Goal: Task Accomplishment & Management: Manage account settings

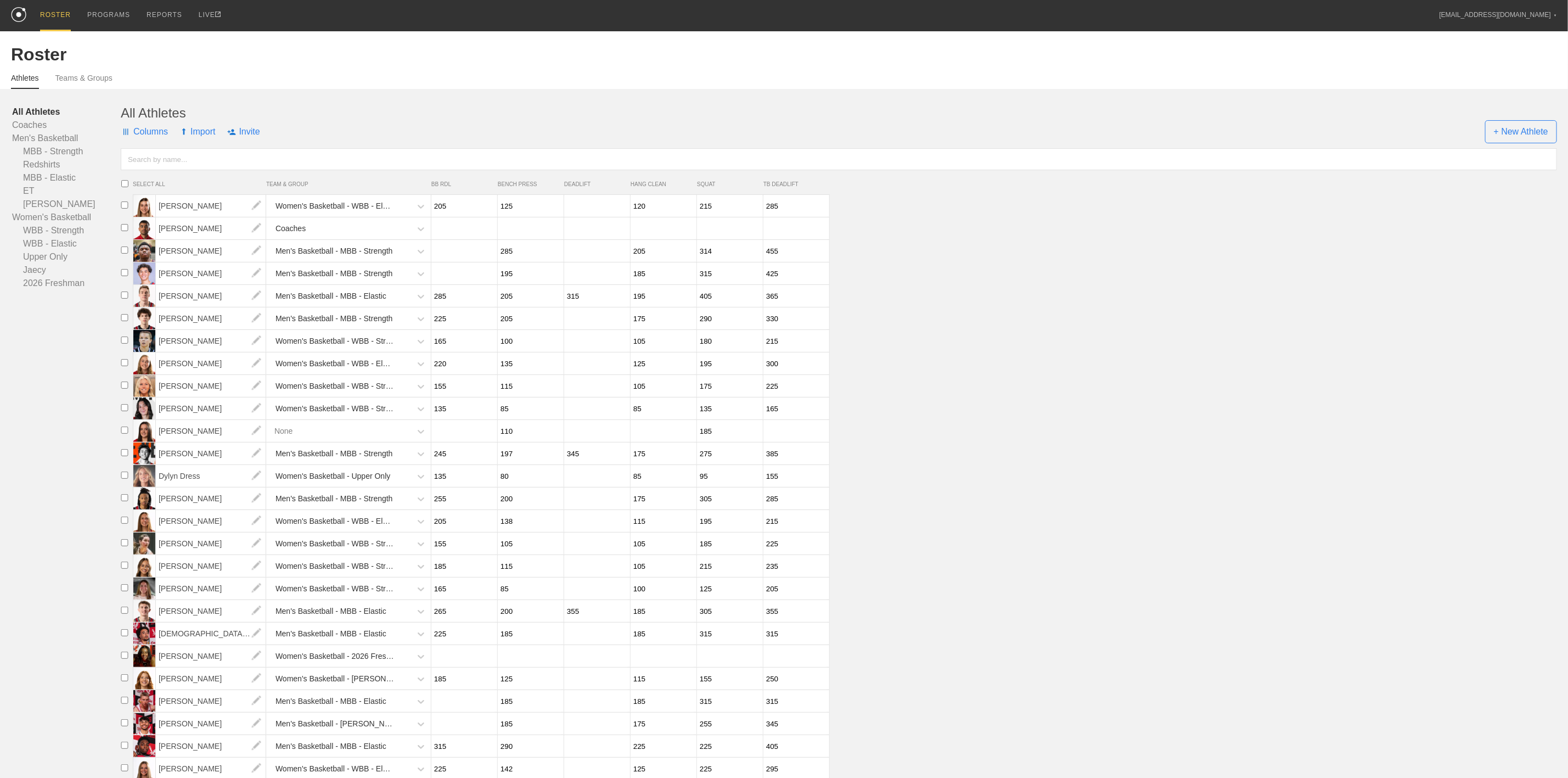
click at [1514, 27] on div "ROSTER PROGRAMS REPORTS LIVE [EMAIL_ADDRESS][DOMAIN_NAME] ▼ Settings Logout" at bounding box center [784, 16] width 1546 height 31
click at [1512, 15] on div "[EMAIL_ADDRESS][DOMAIN_NAME] ▼" at bounding box center [1498, 9] width 117 height 19
click at [1490, 37] on link "Settings" at bounding box center [1498, 37] width 116 height 24
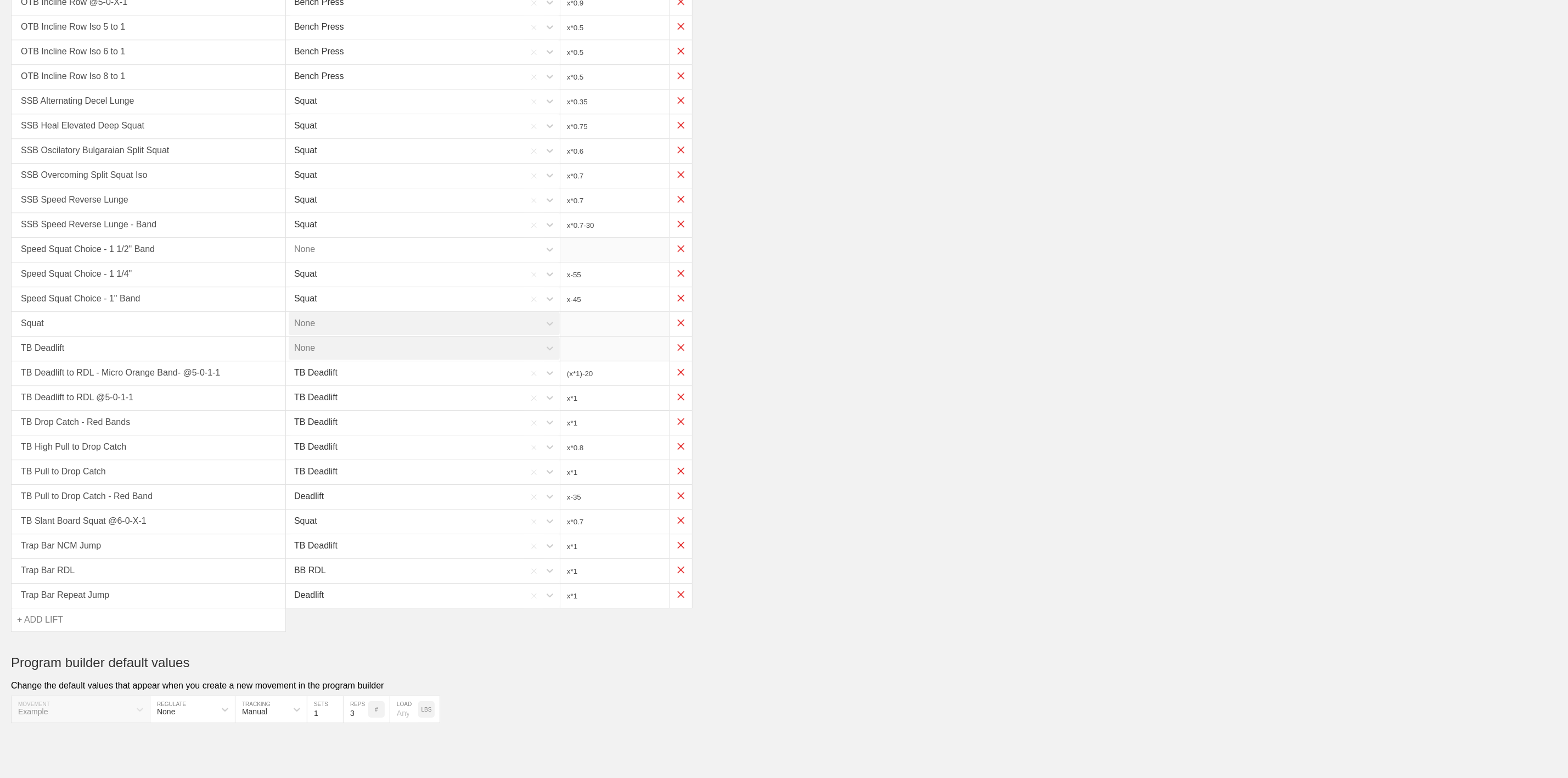
scroll to position [2238, 0]
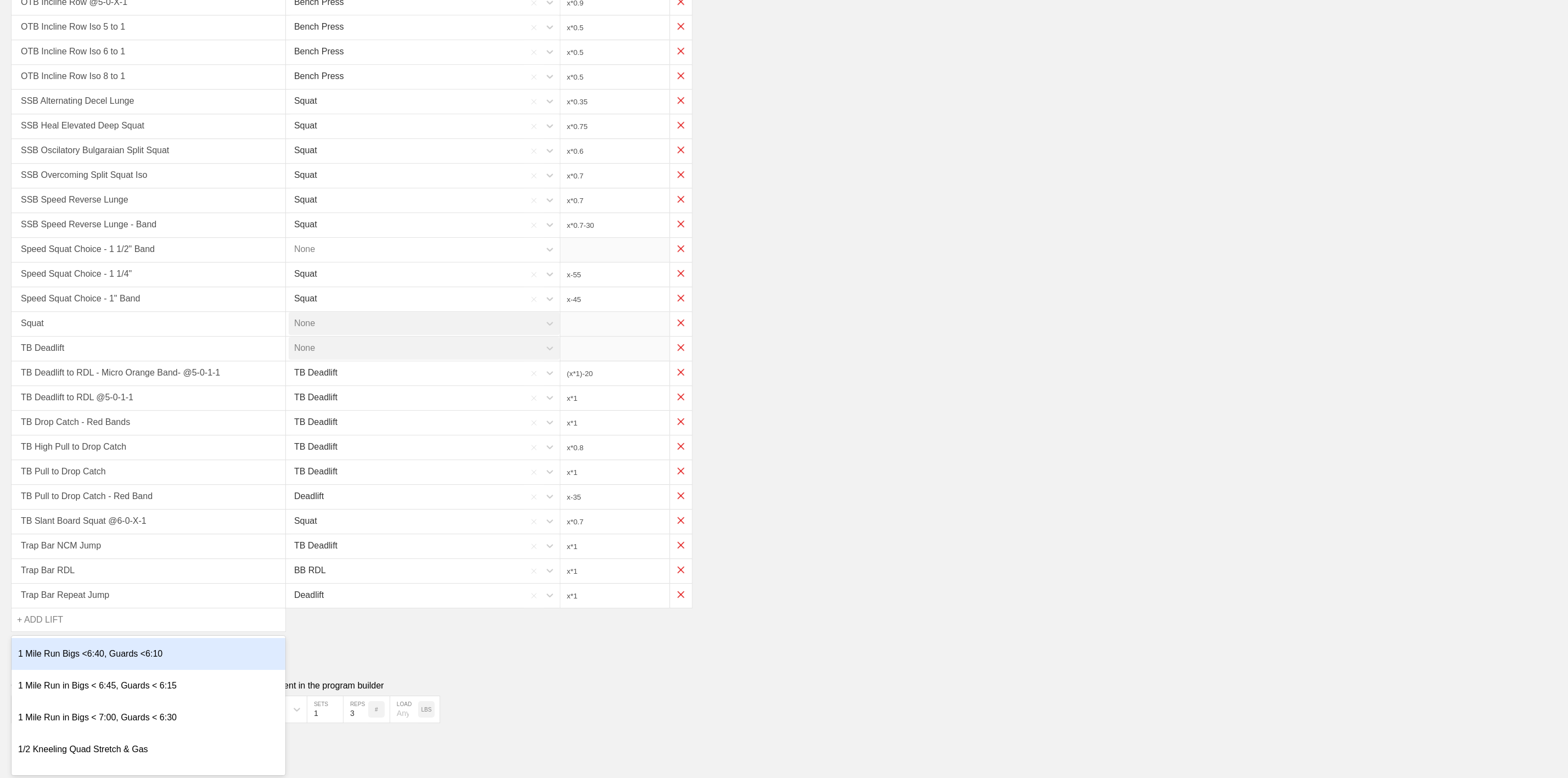
click at [30, 608] on div "+ ADD LIFT" at bounding box center [40, 620] width 46 height 23
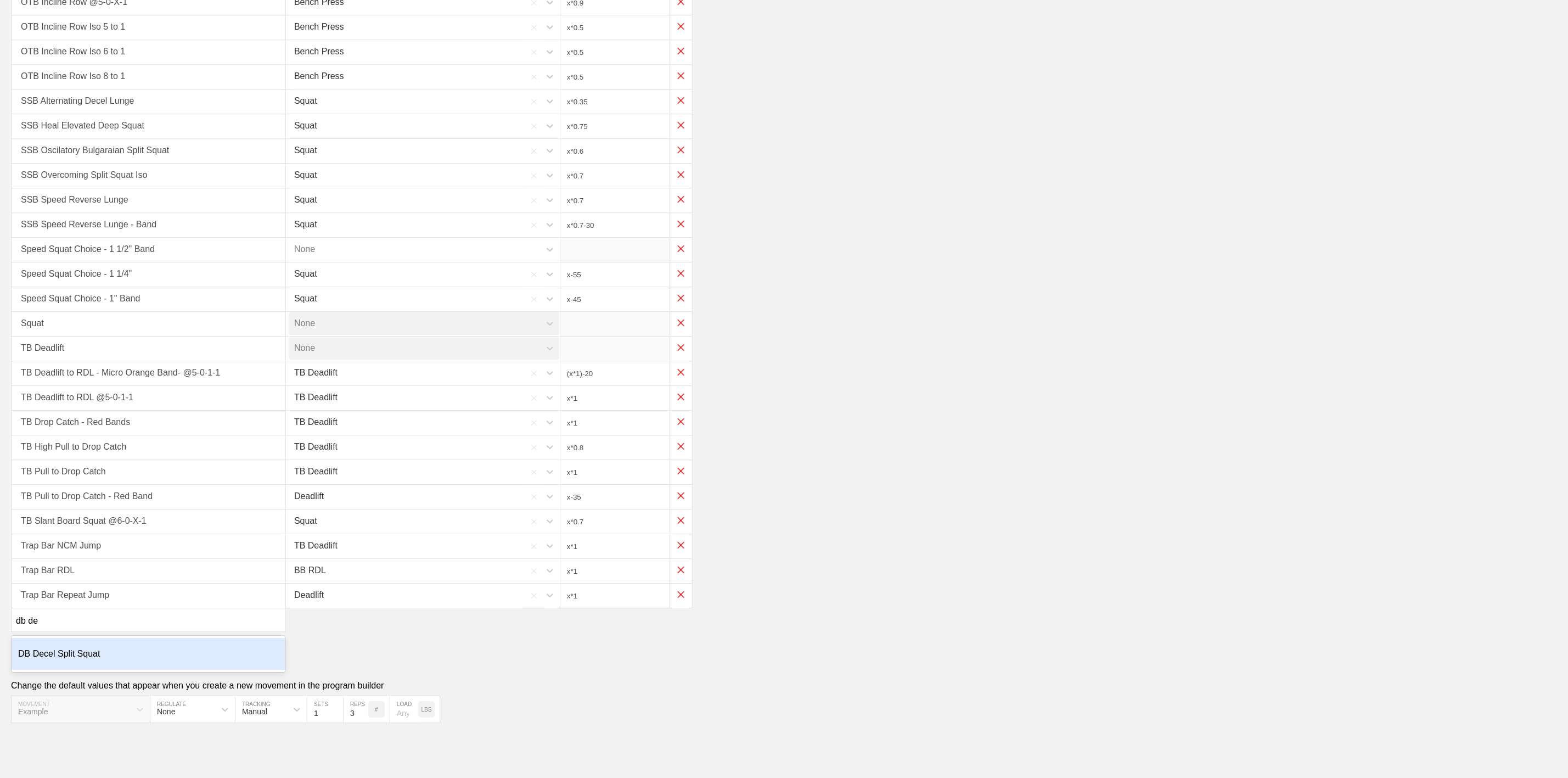
type input "db dec"
click at [65, 646] on div "DB Decel Split Squat" at bounding box center [149, 653] width 274 height 32
type input "x*0.3"
type input "x*0.35"
type input "(x/2)-5"
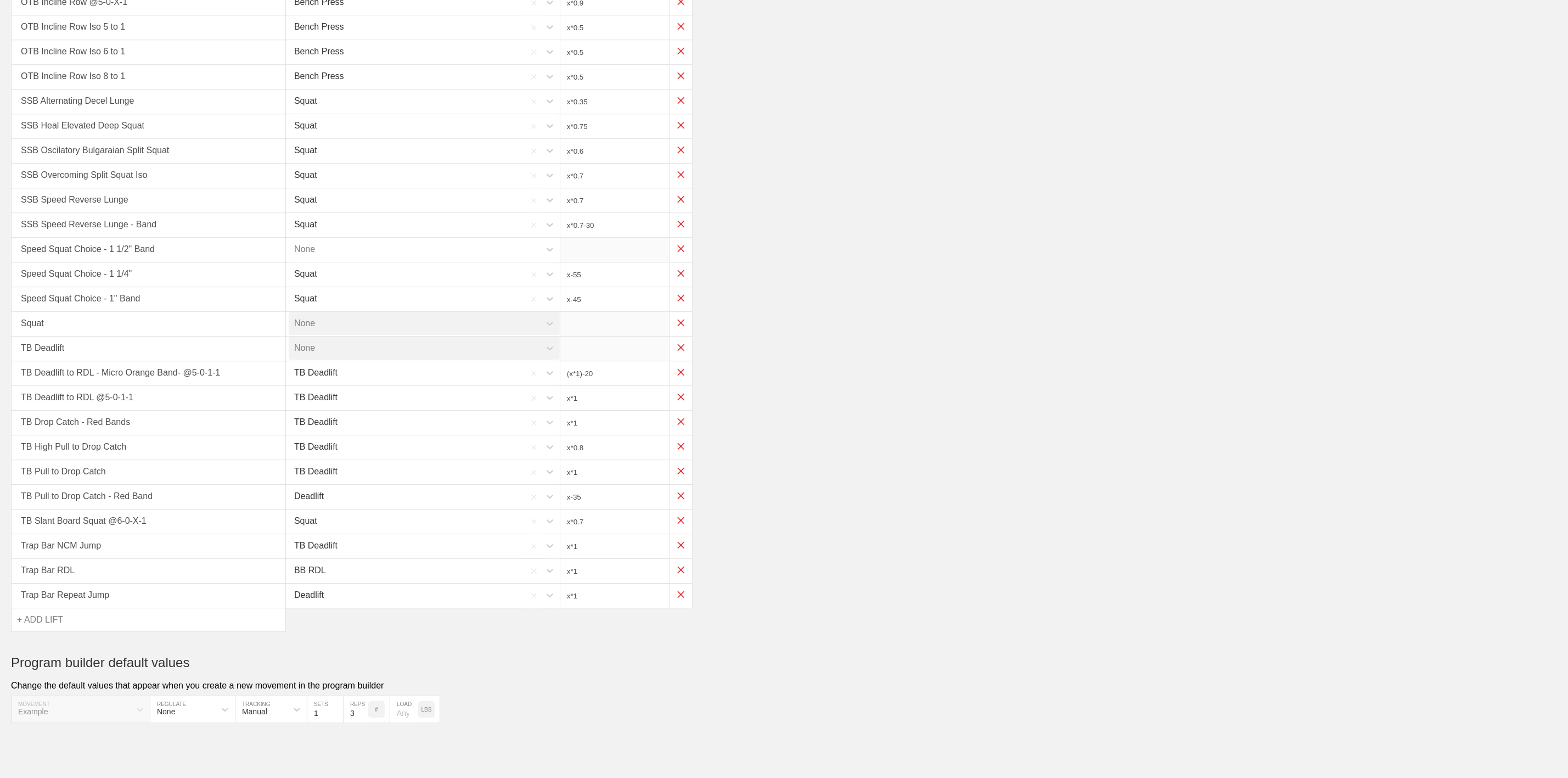
type input "x*0.4"
type input "x*0.1"
type input "x*0.35"
type input "x*0.15"
type input "x*0.3"
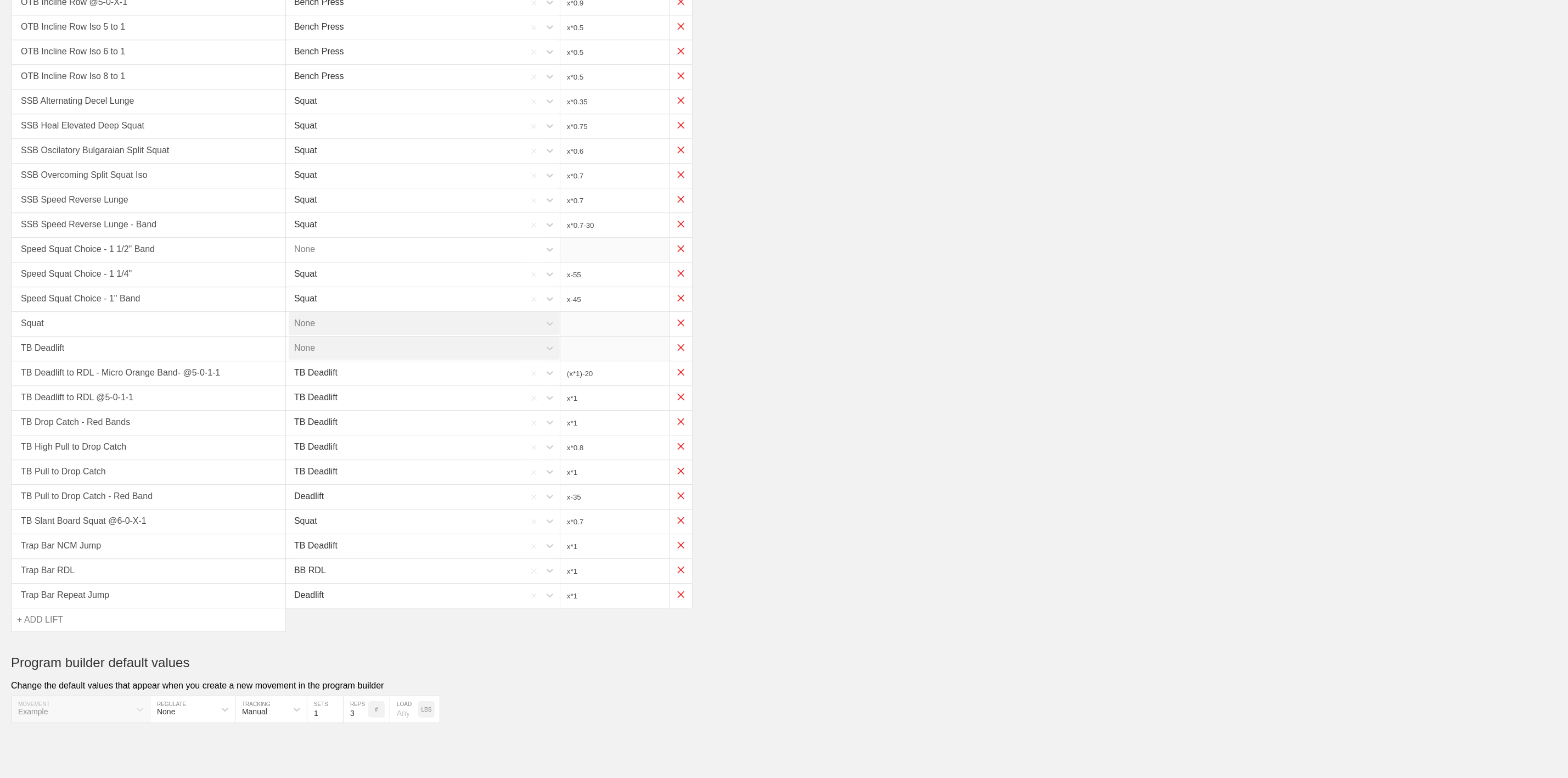
type input "x*0.35"
type input "x*0.45"
type input "x*0.3"
type input "x*0.75"
type input "x*0.5"
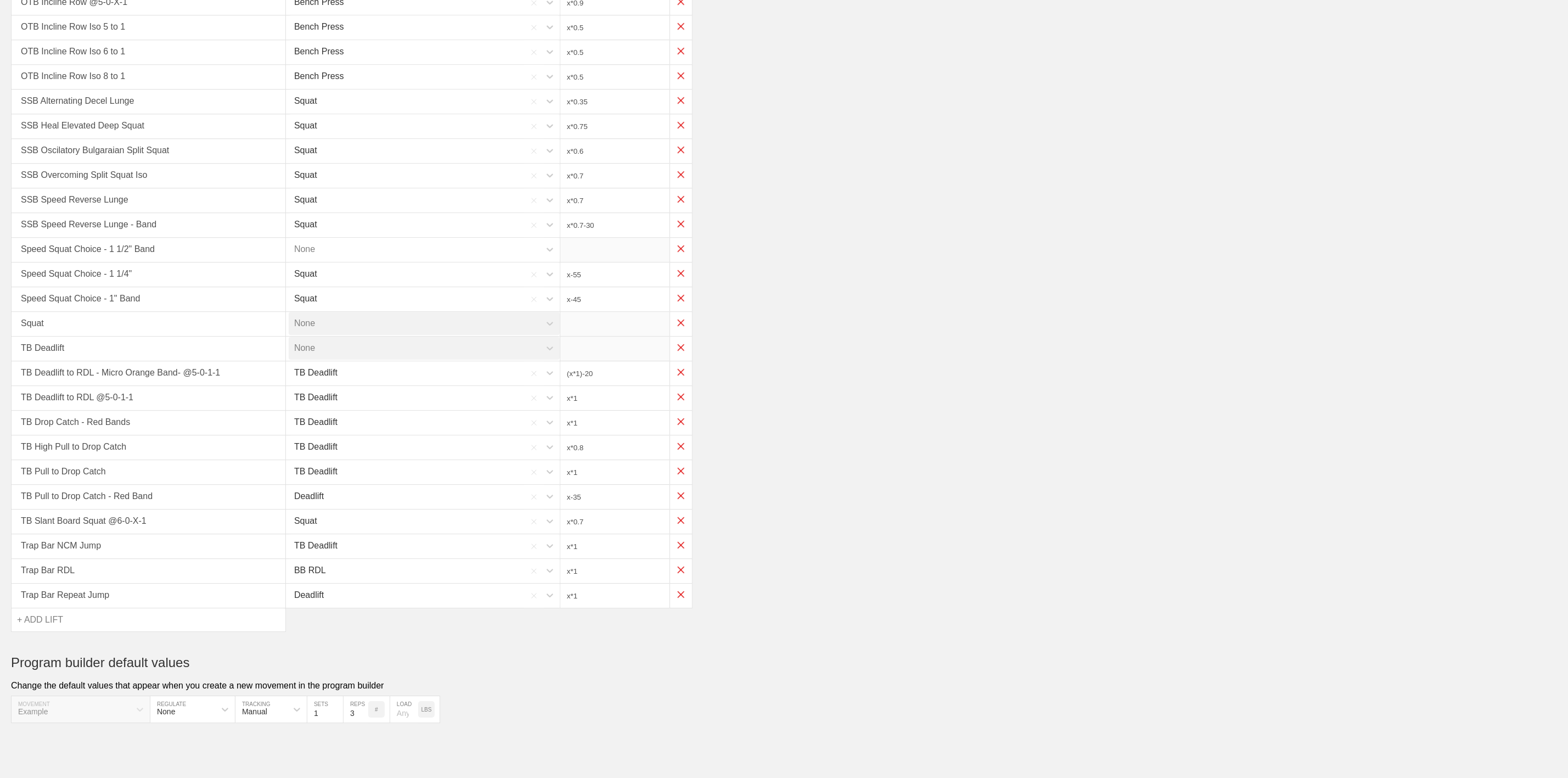
type input "x*0.3"
type input "x*0.5"
type input "x*0.3"
type input "(x*0.35)-25"
type input "x*0.35"
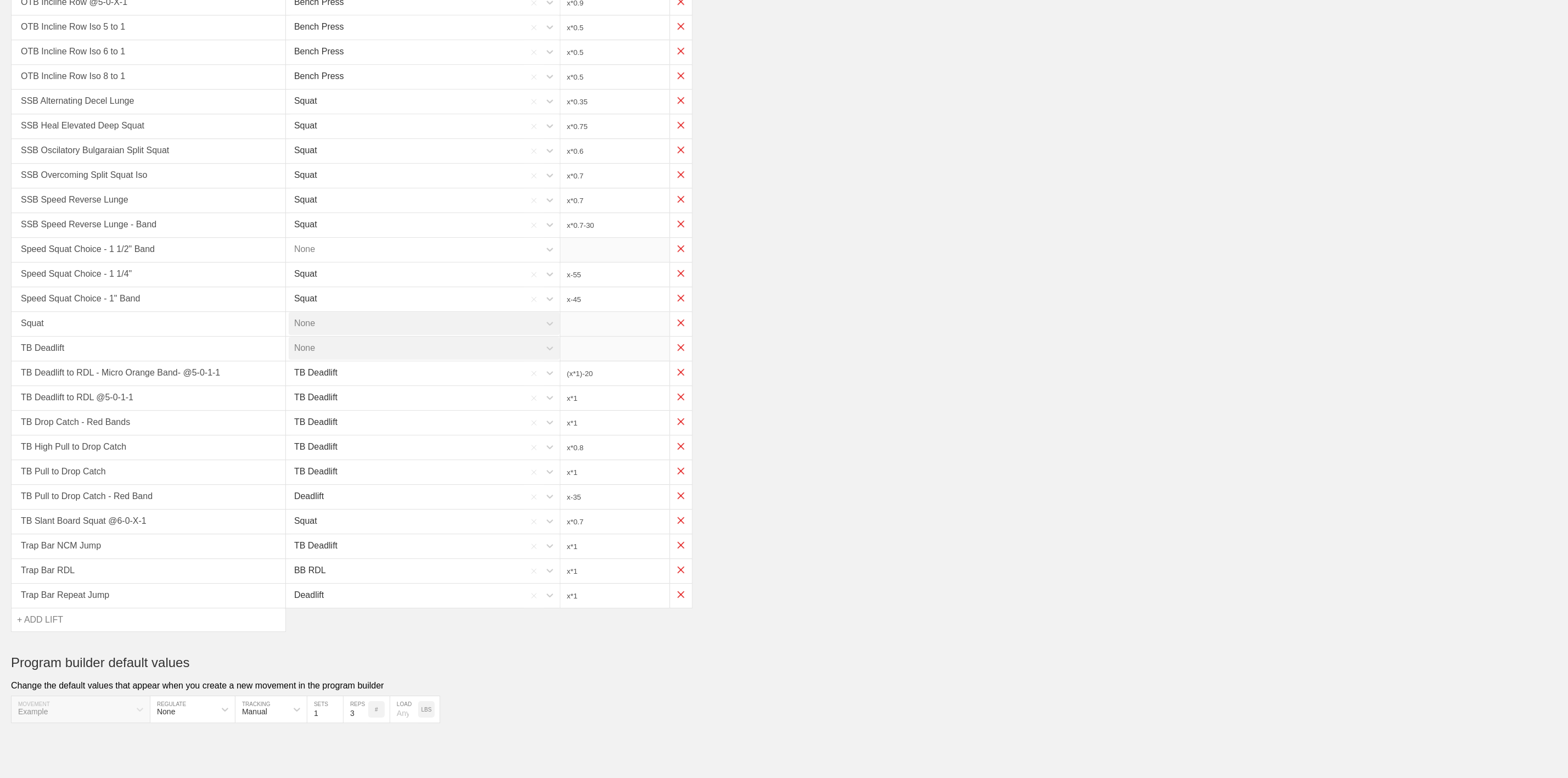
type input "(x*0.3)-25"
type input "(x*0.35)-25"
type input "x*0.85"
type input "x*0.825"
type input "x*0.75"
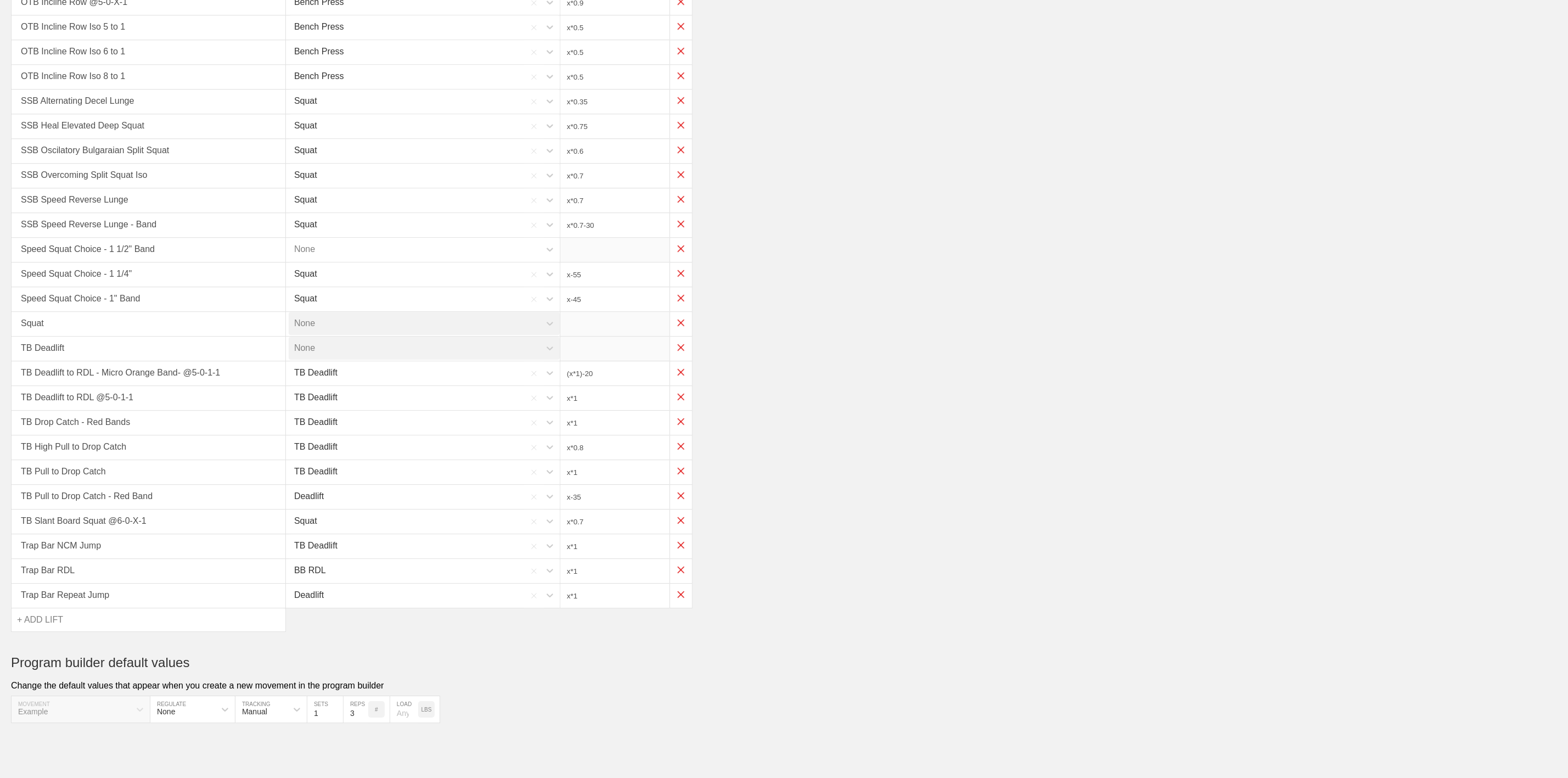
type input "x*0.65"
type input "x*0.9"
type input "x*0.5"
type input "x*0.35"
type input "x*0.75"
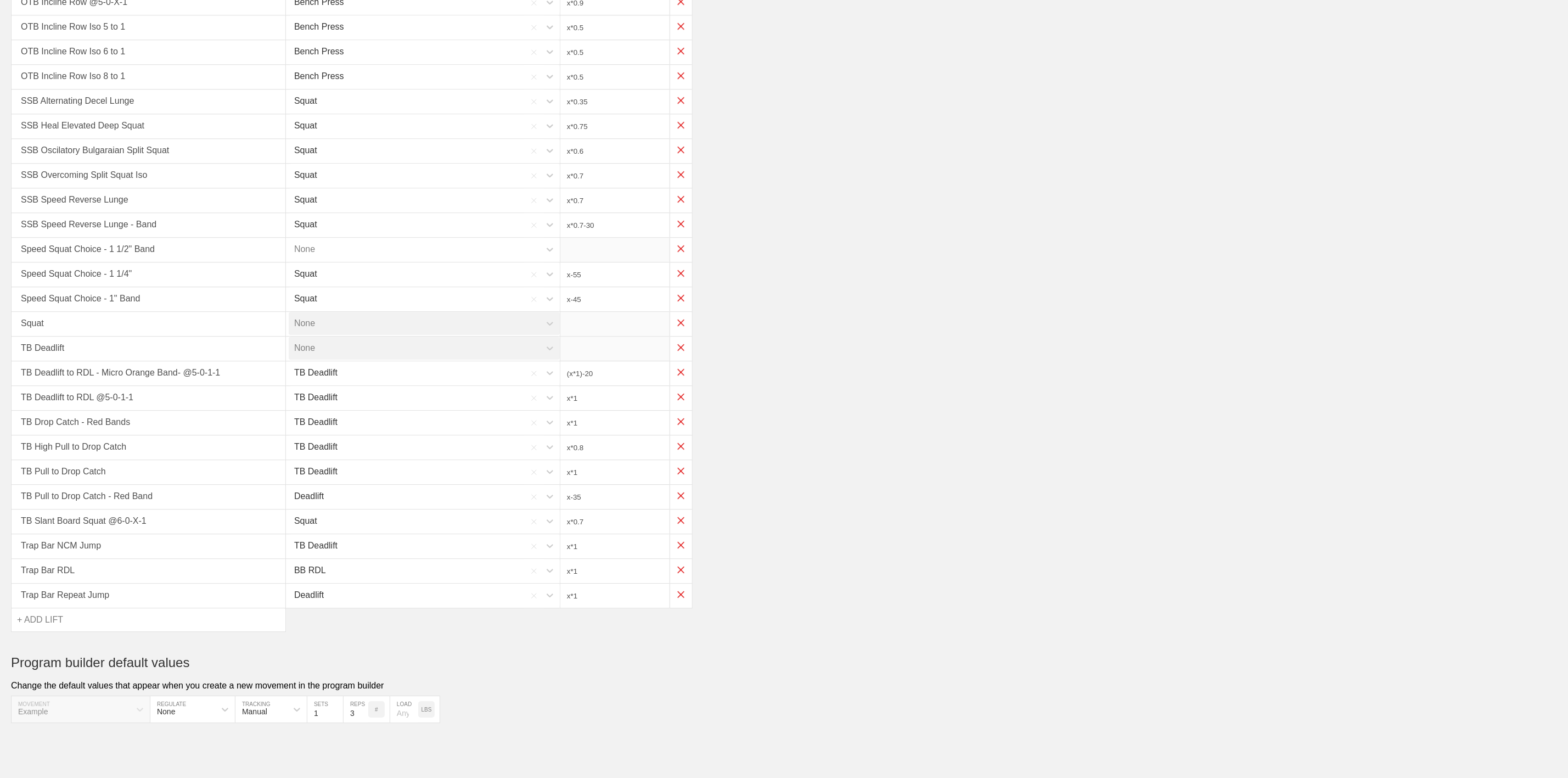
type input "x*0.6"
type input "x*0.7"
type input "x*0.7-30"
type input "x-55"
type input "x-45"
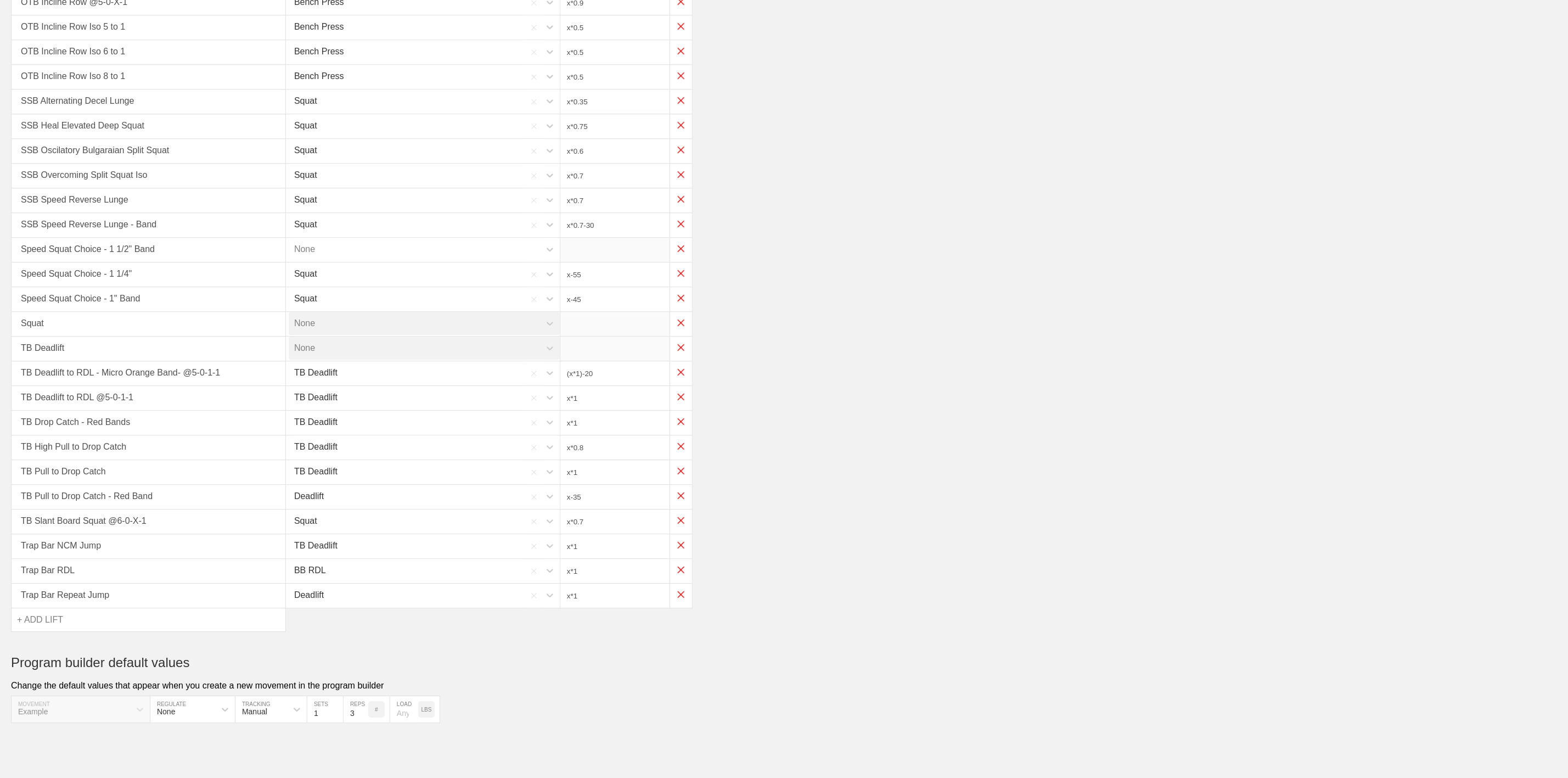
type input "(x*1)-20"
type input "x*1"
type input "x*0.8"
type input "x*1"
type input "x-35"
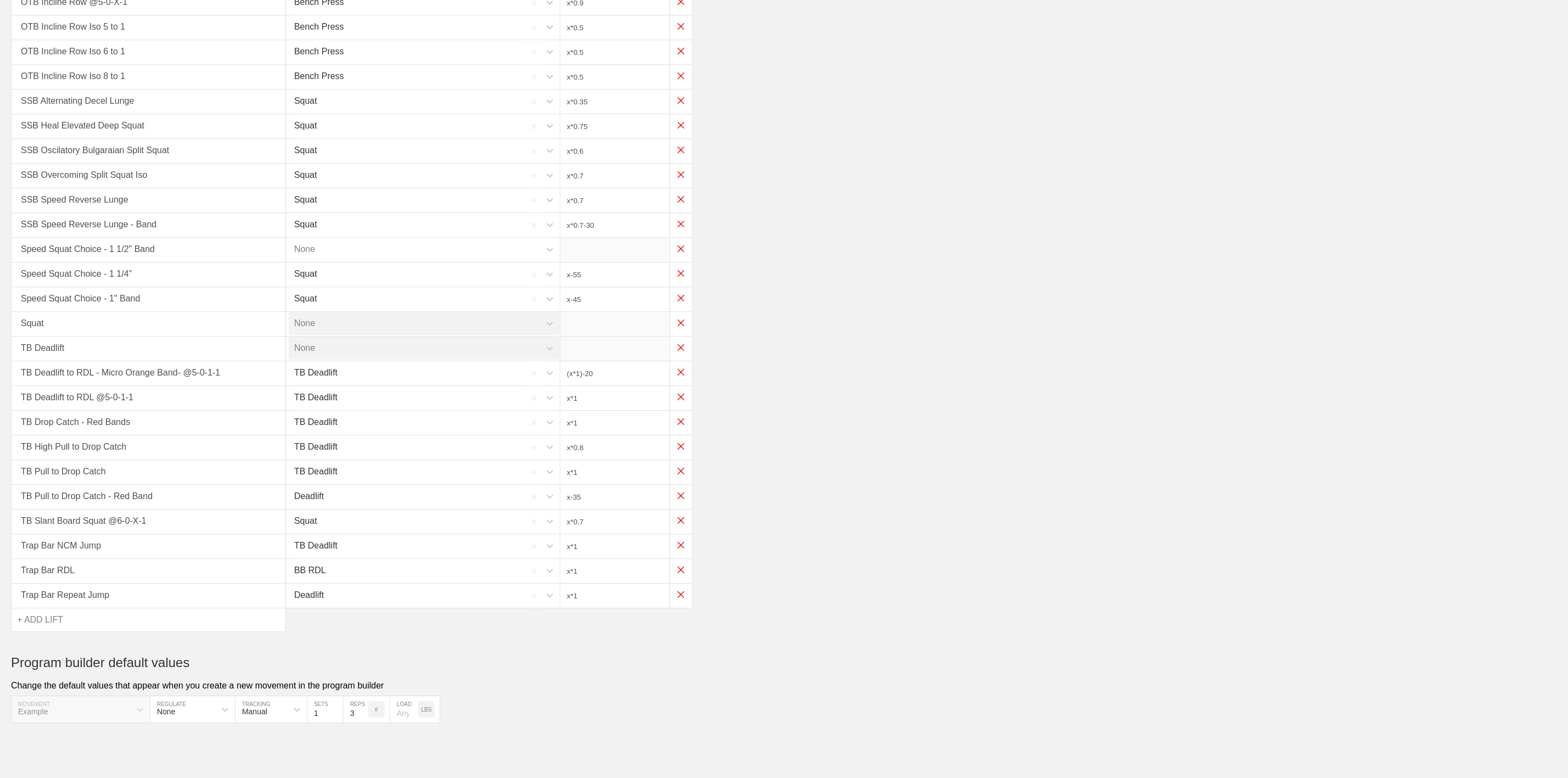
type input "x*0.7"
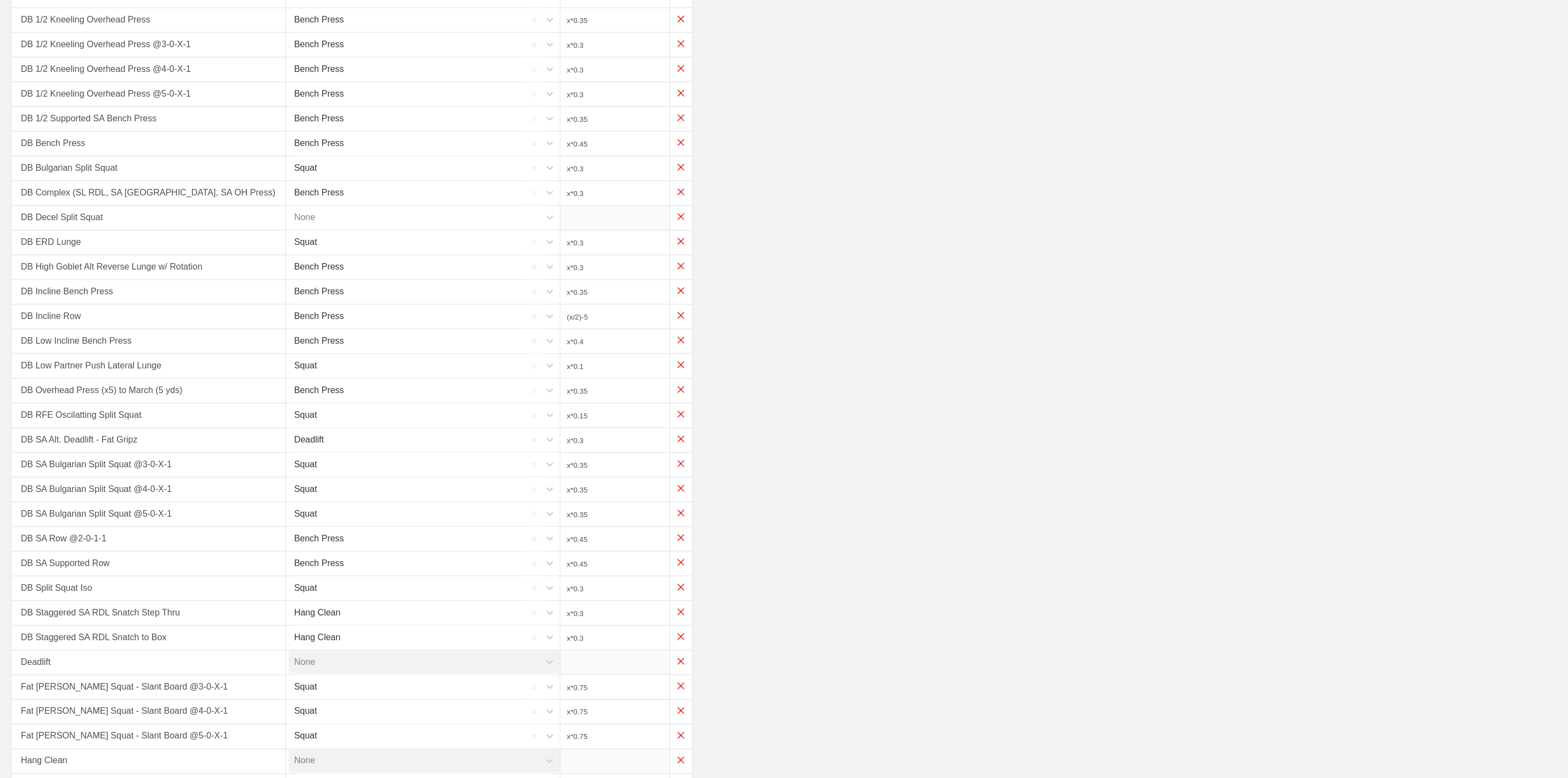
scroll to position [842, 0]
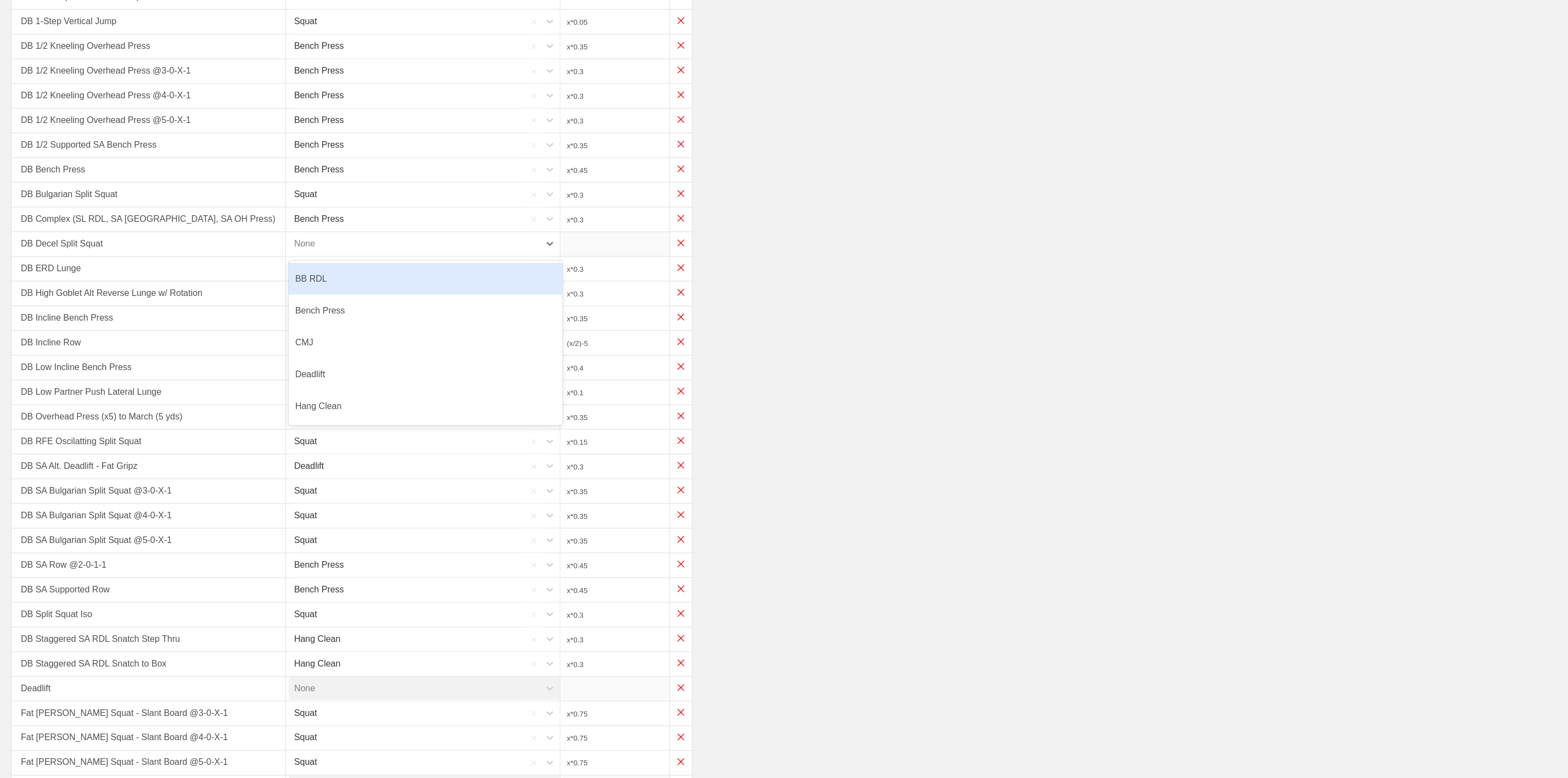
click at [383, 251] on div "None" at bounding box center [415, 243] width 252 height 23
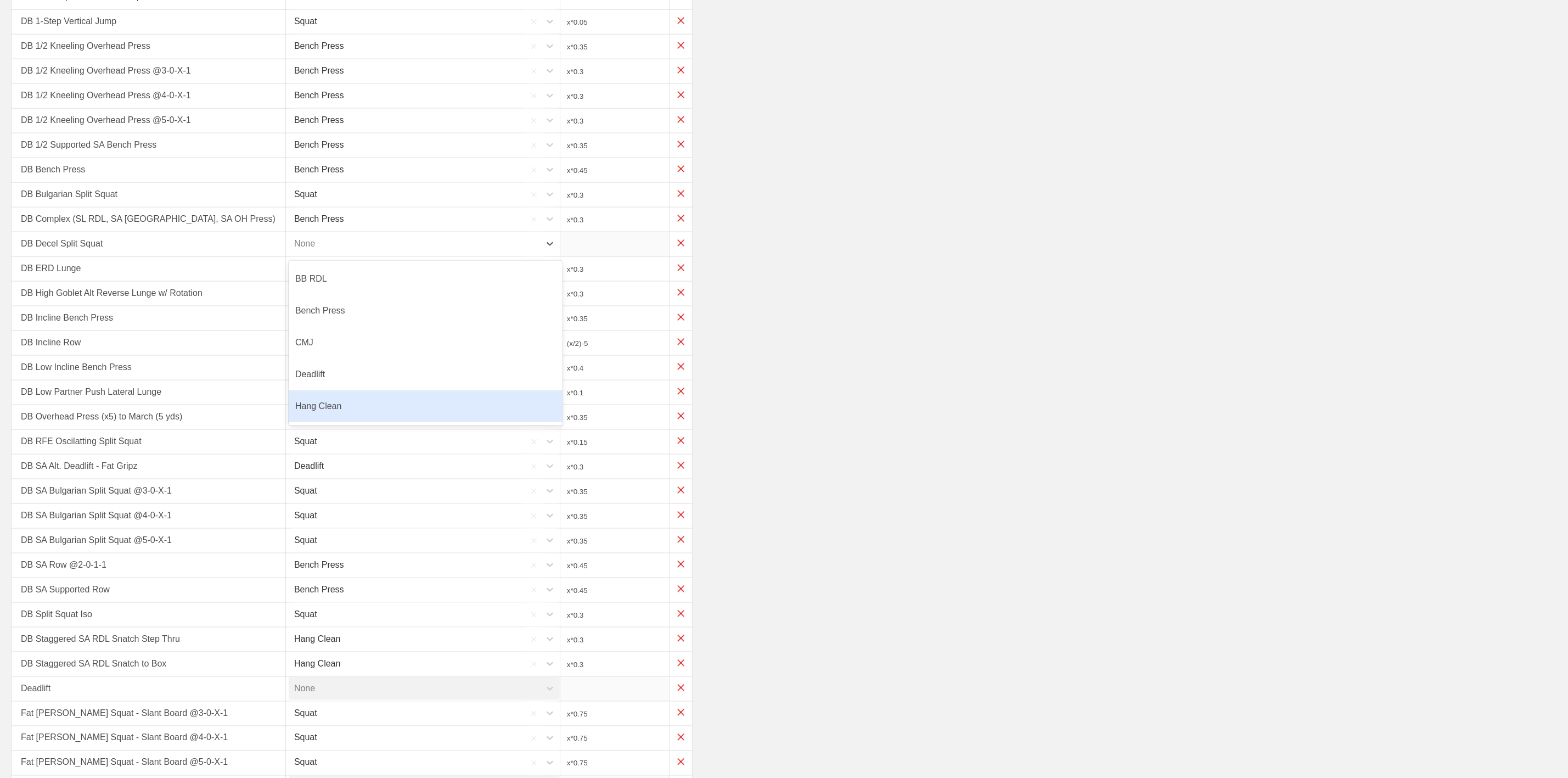
scroll to position [82, 0]
click at [325, 404] on div "Squat" at bounding box center [426, 387] width 274 height 32
click at [630, 248] on input "x*1" at bounding box center [615, 244] width 110 height 24
type input "x*0.3"
drag, startPoint x: 792, startPoint y: 322, endPoint x: 803, endPoint y: 308, distance: 17.8
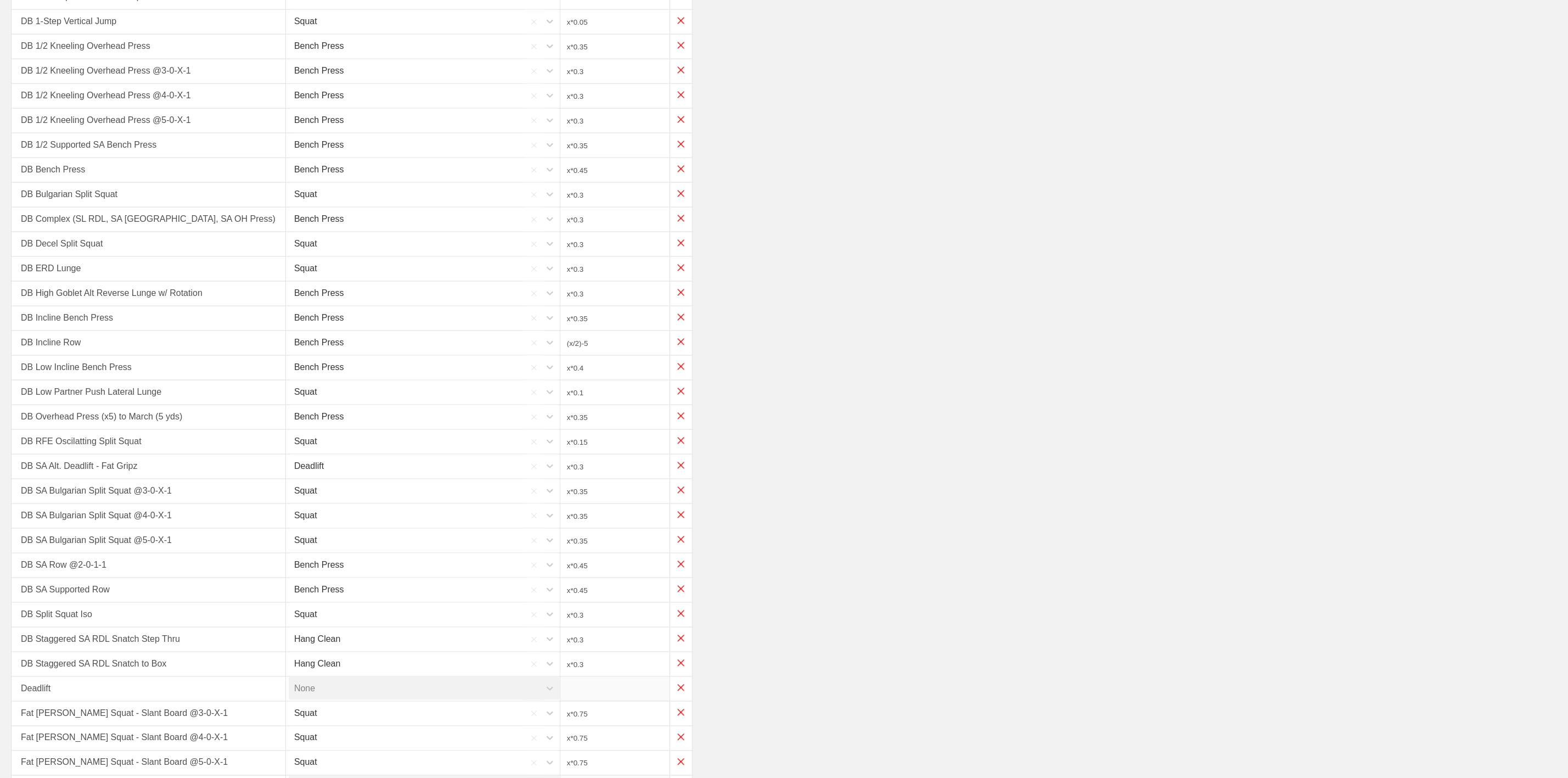
click at [797, 315] on div "MOVEMENT LINKED MOVEMENT FORMULA BB Bench Press Bench Press x*1 BB Bench Press …" at bounding box center [784, 647] width 1546 height 2676
click at [891, 307] on div "DB High Goblet Alt Reverse Lunge w/ Rotation Bench Press x*0.3" at bounding box center [784, 294] width 1546 height 25
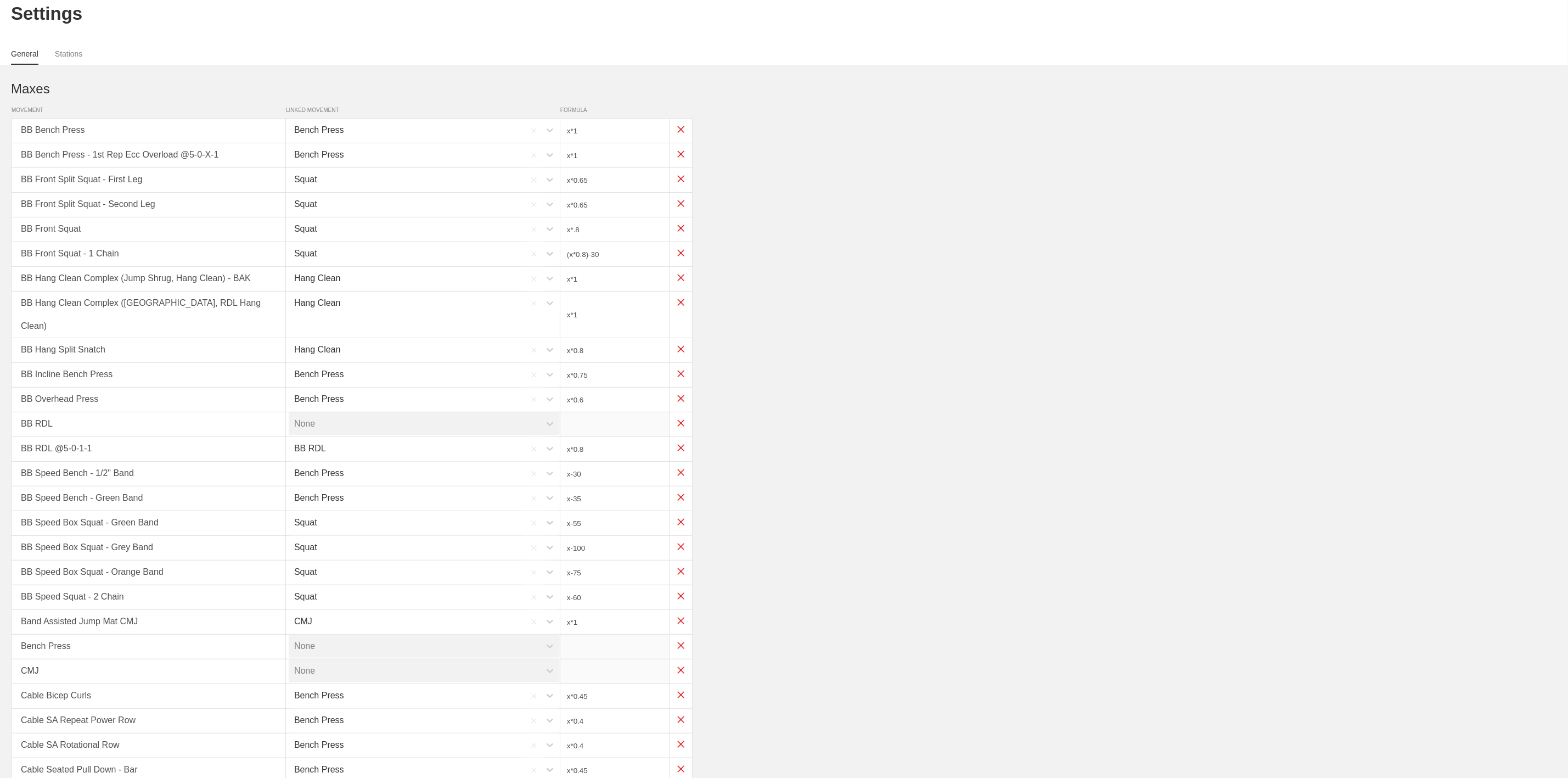
scroll to position [0, 0]
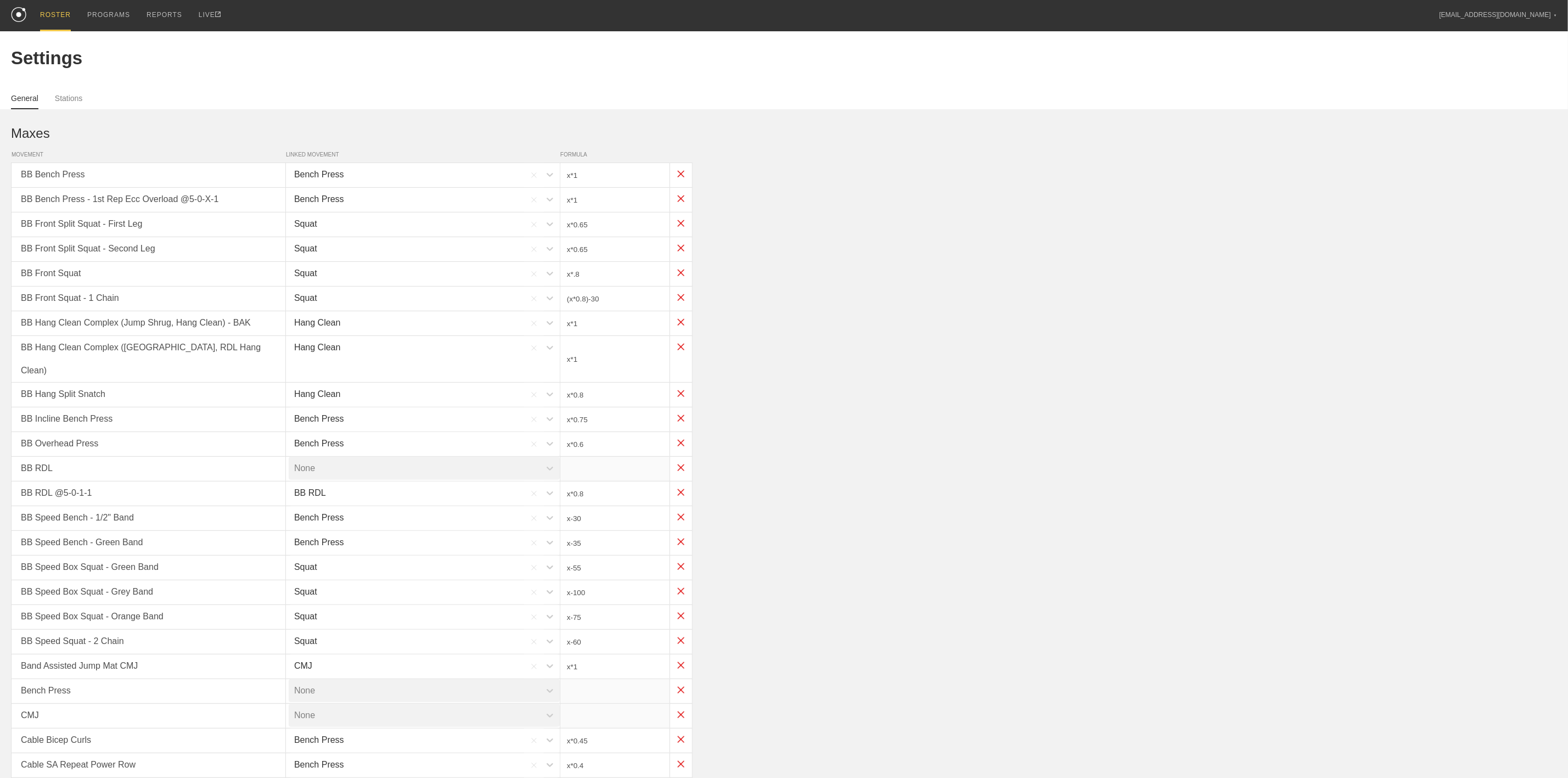
click at [44, 13] on div "ROSTER" at bounding box center [55, 16] width 31 height 31
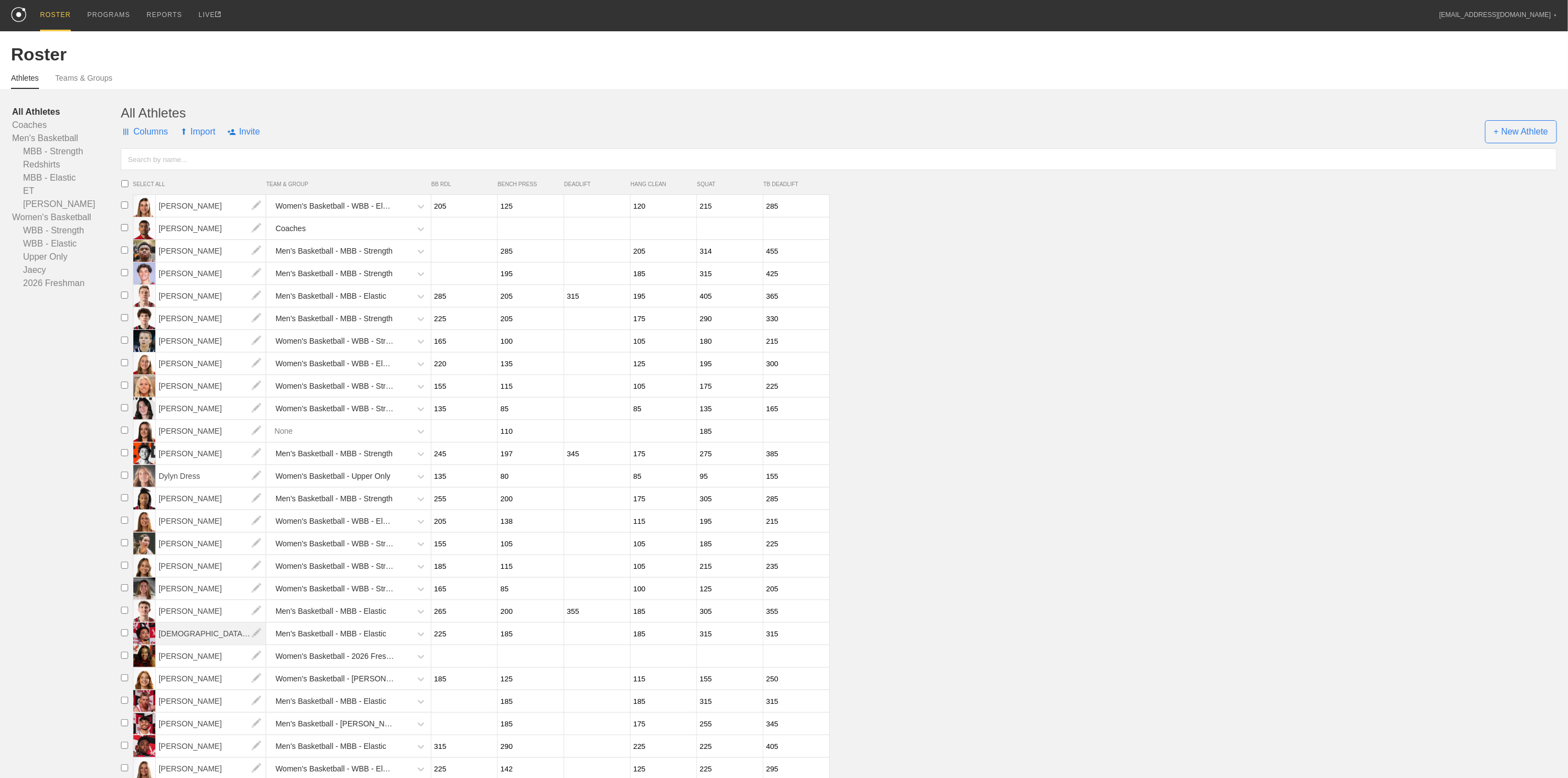
click at [176, 644] on span "[DEMOGRAPHIC_DATA][PERSON_NAME][DEMOGRAPHIC_DATA]" at bounding box center [211, 634] width 110 height 22
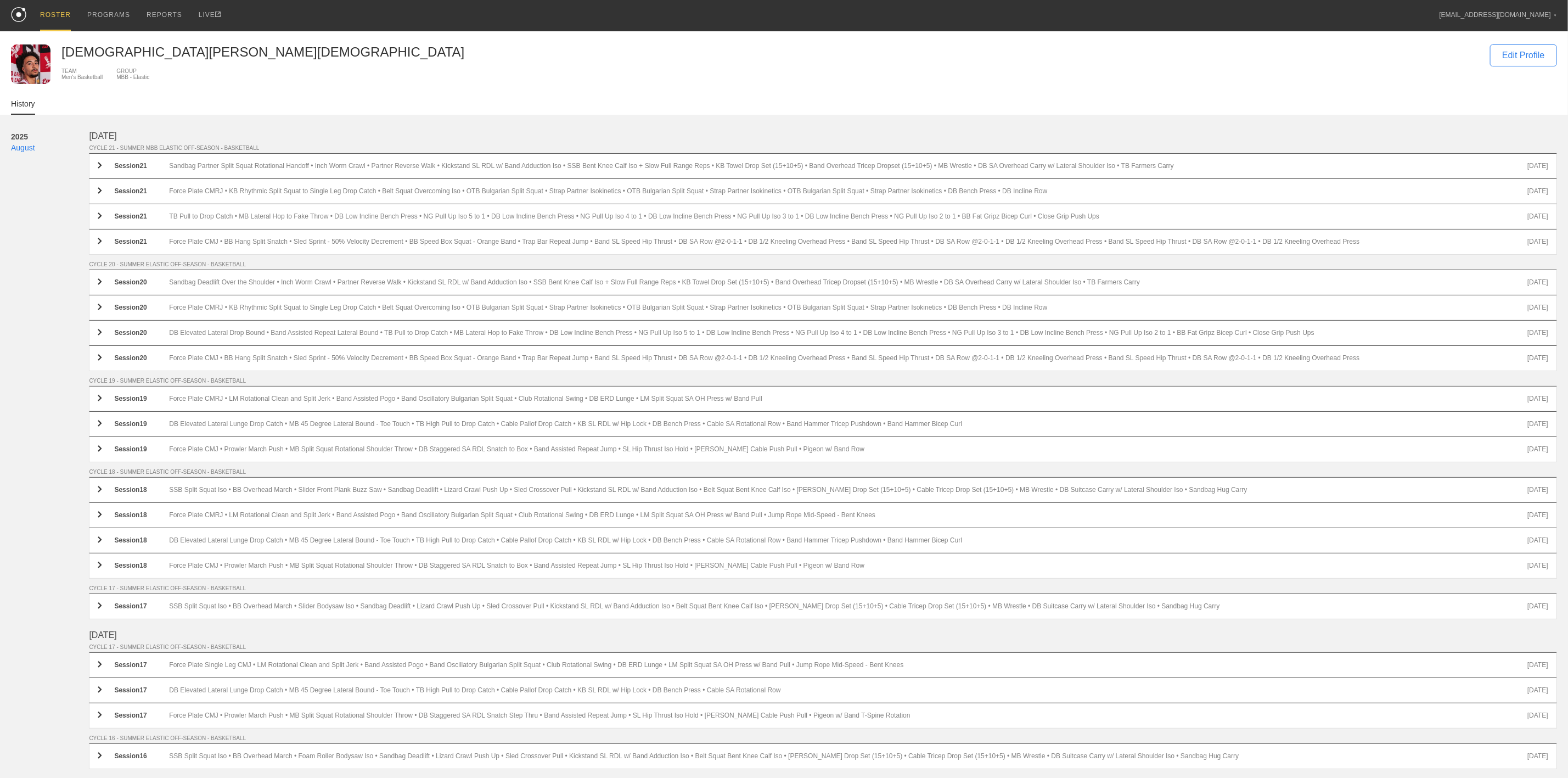
click at [45, 19] on div "ROSTER" at bounding box center [55, 16] width 31 height 31
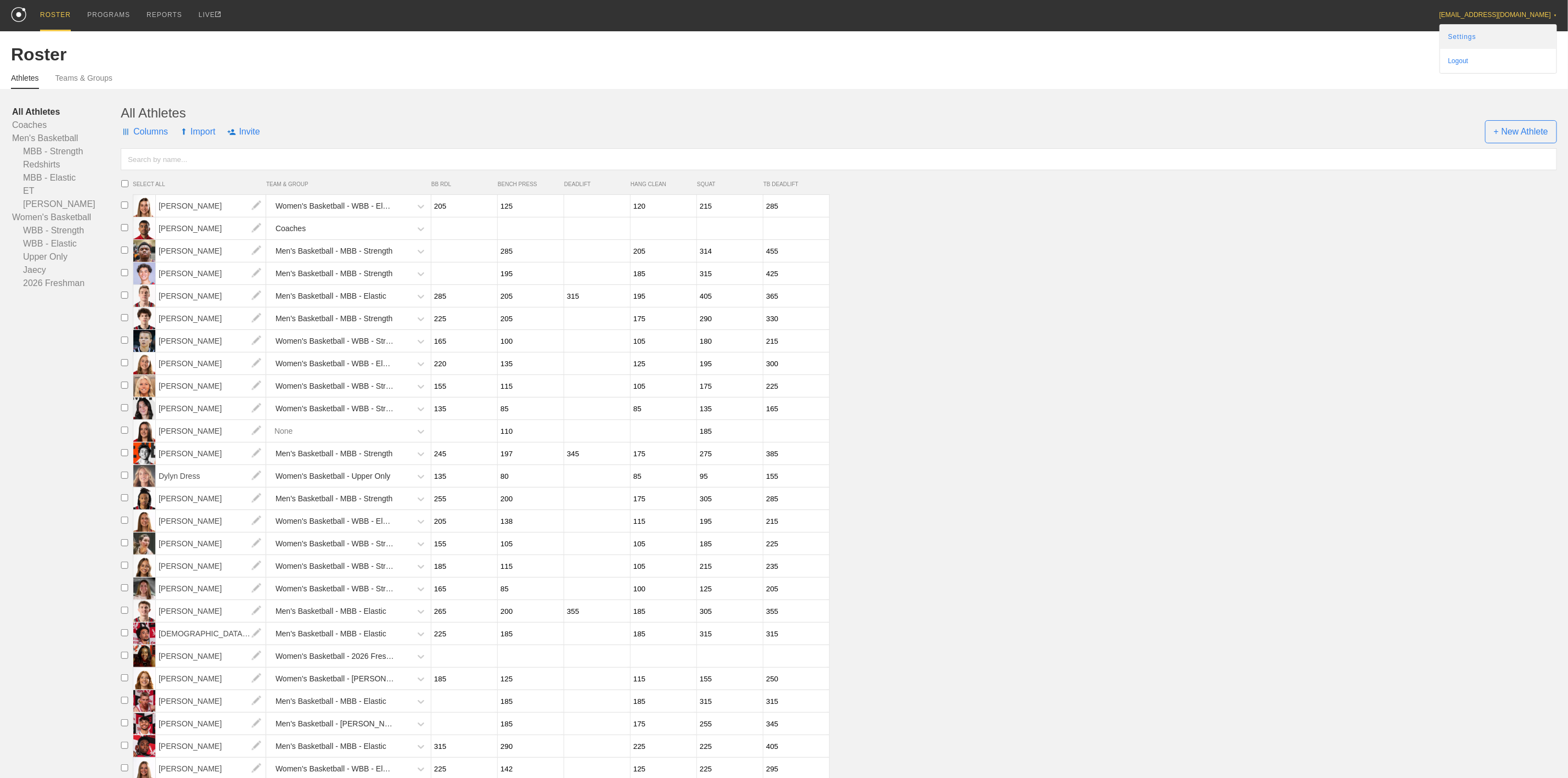
click at [1497, 37] on link "Settings" at bounding box center [1498, 37] width 116 height 24
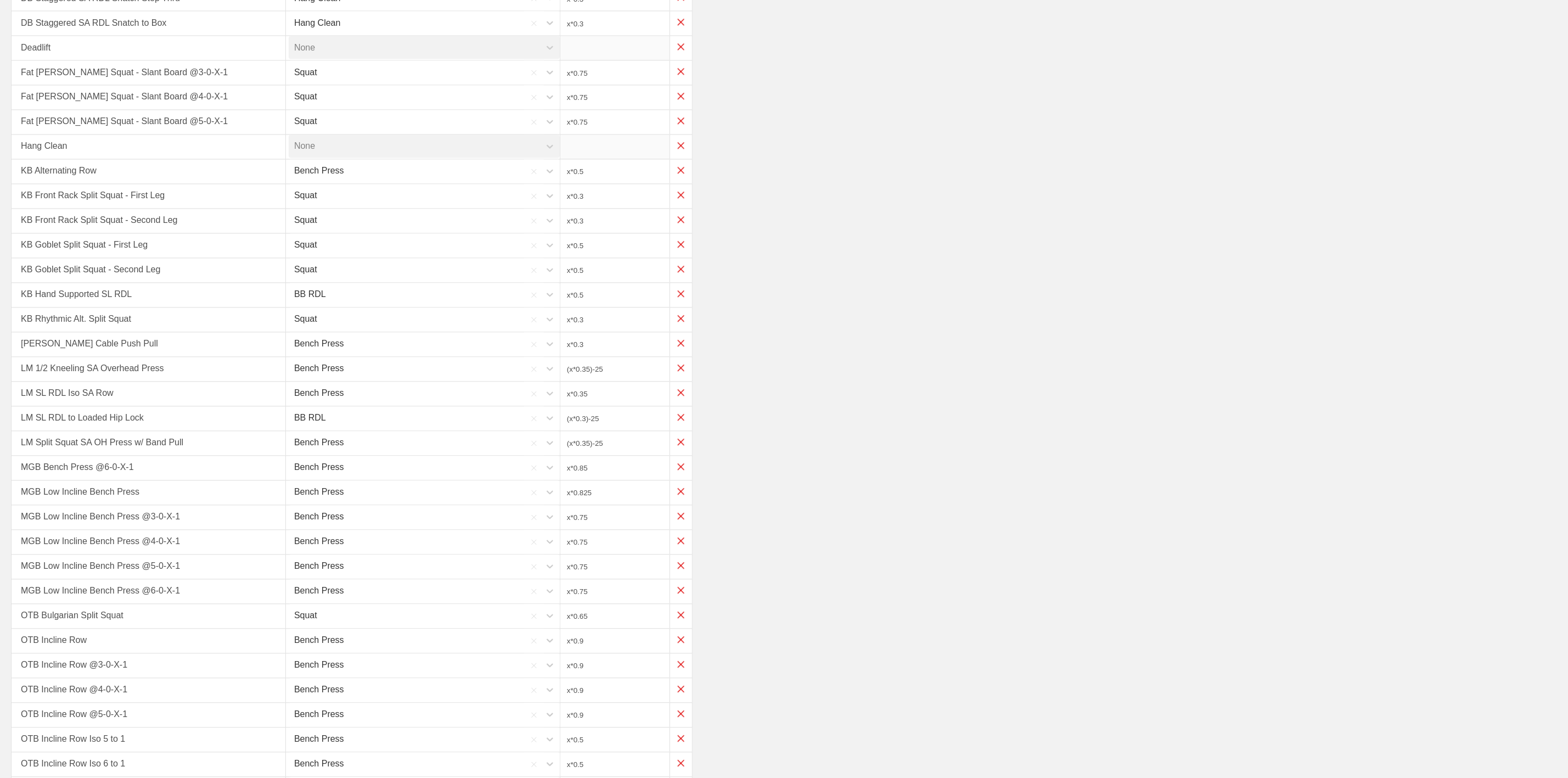
scroll to position [2263, 0]
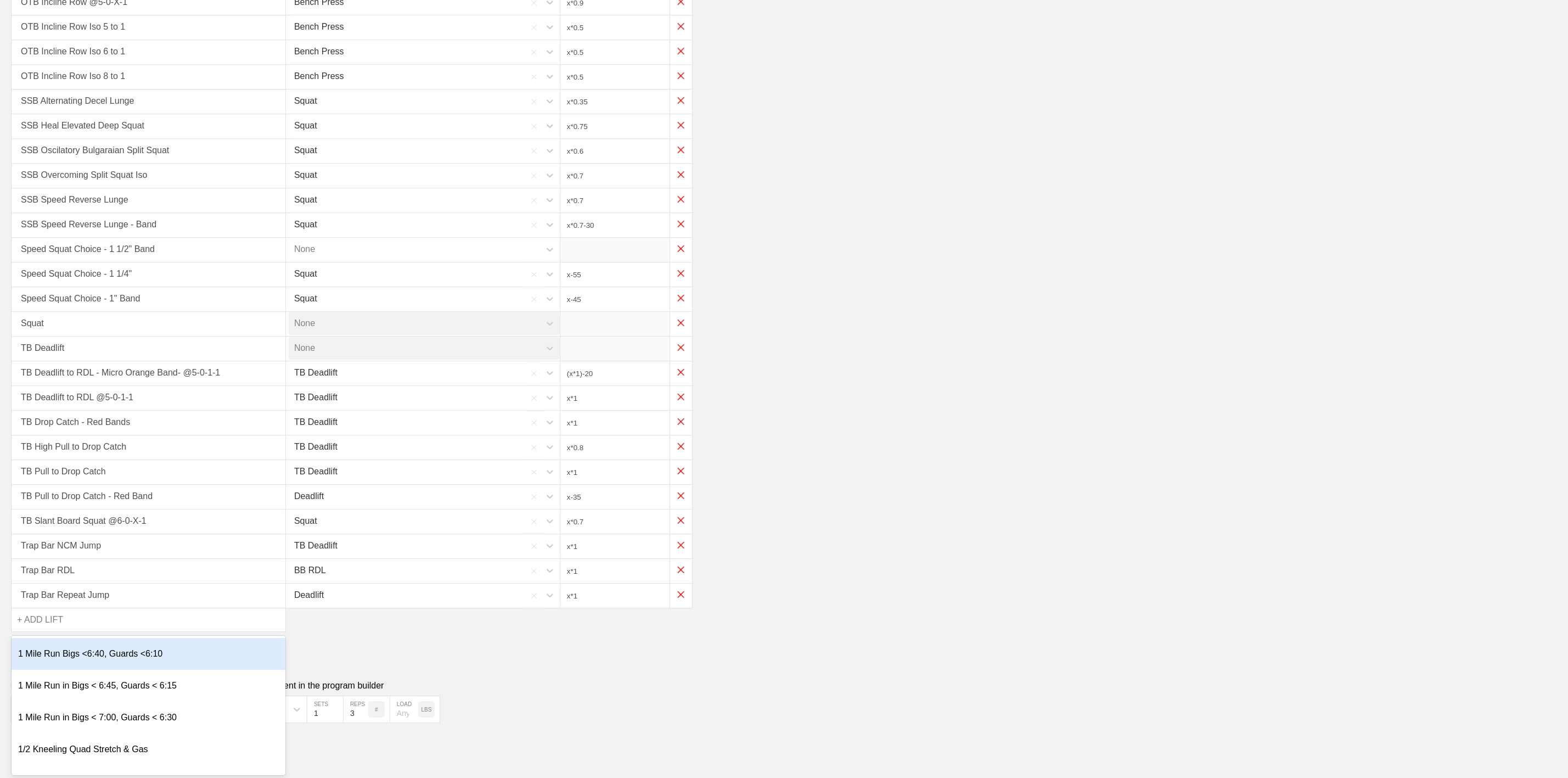
click at [42, 621] on div "+ ADD LIFT" at bounding box center [40, 620] width 46 height 23
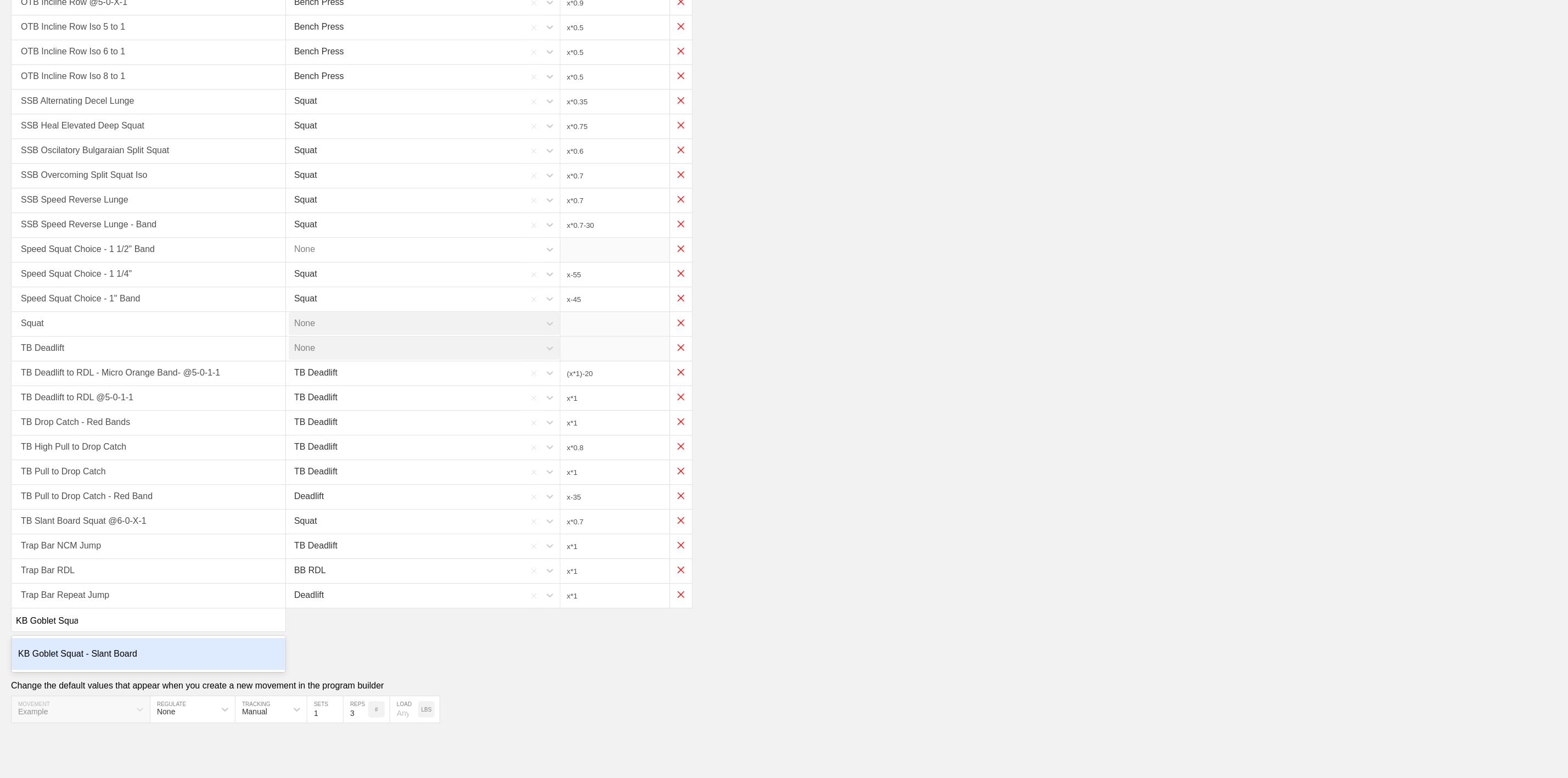
type input "KB Goblet Squat"
click at [100, 656] on div "KB Goblet Squat - Slant Board" at bounding box center [149, 653] width 274 height 32
type input "x*0.5"
type input "x*0.3"
type input "(x*0.35)-25"
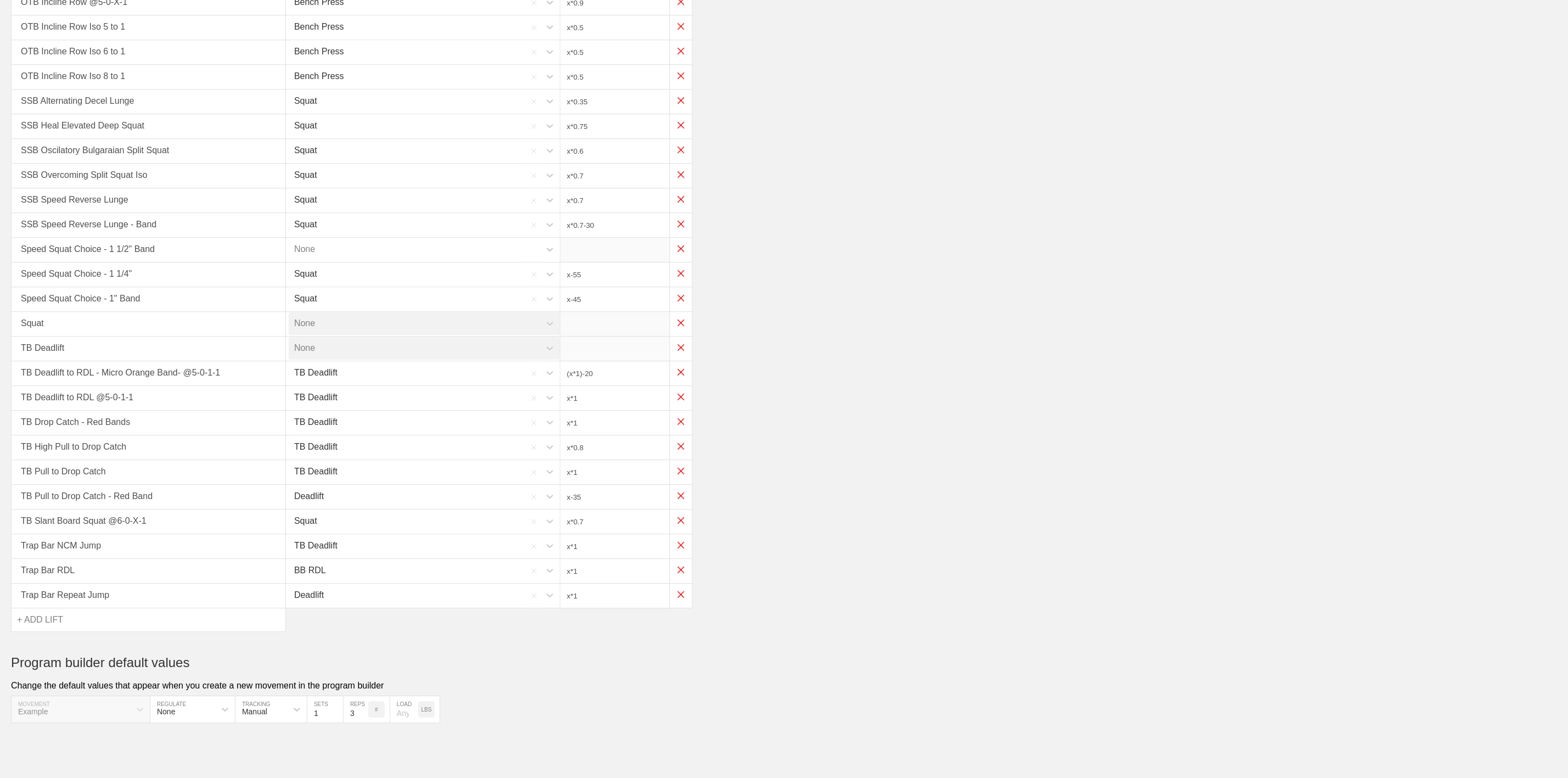
type input "x*0.35"
type input "(x*0.3)-25"
type input "(x*0.35)-25"
type input "x*0.85"
type input "x*0.825"
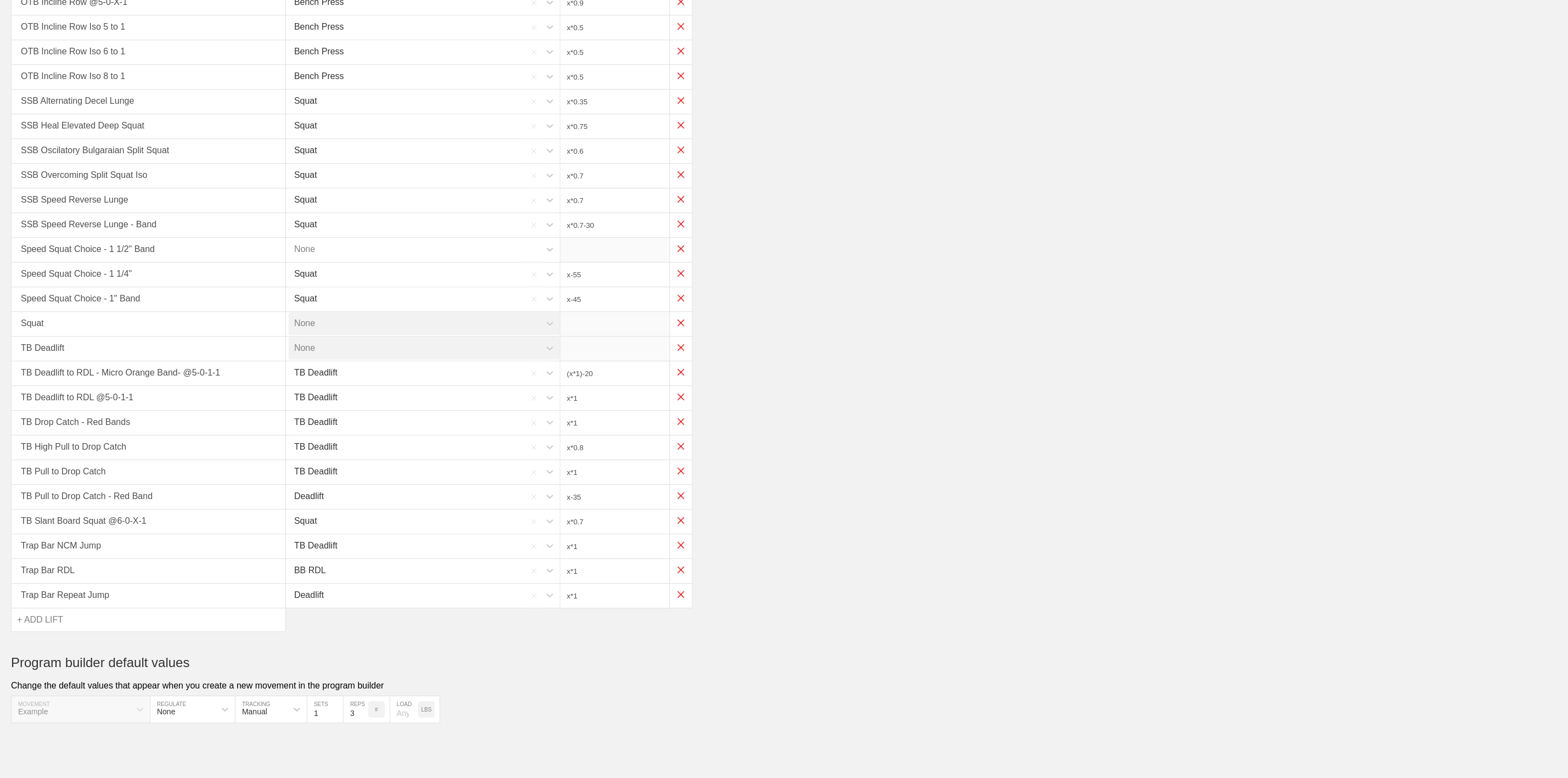
type input "x*0.75"
type input "x*0.65"
type input "x*0.9"
type input "x*0.5"
type input "x*0.35"
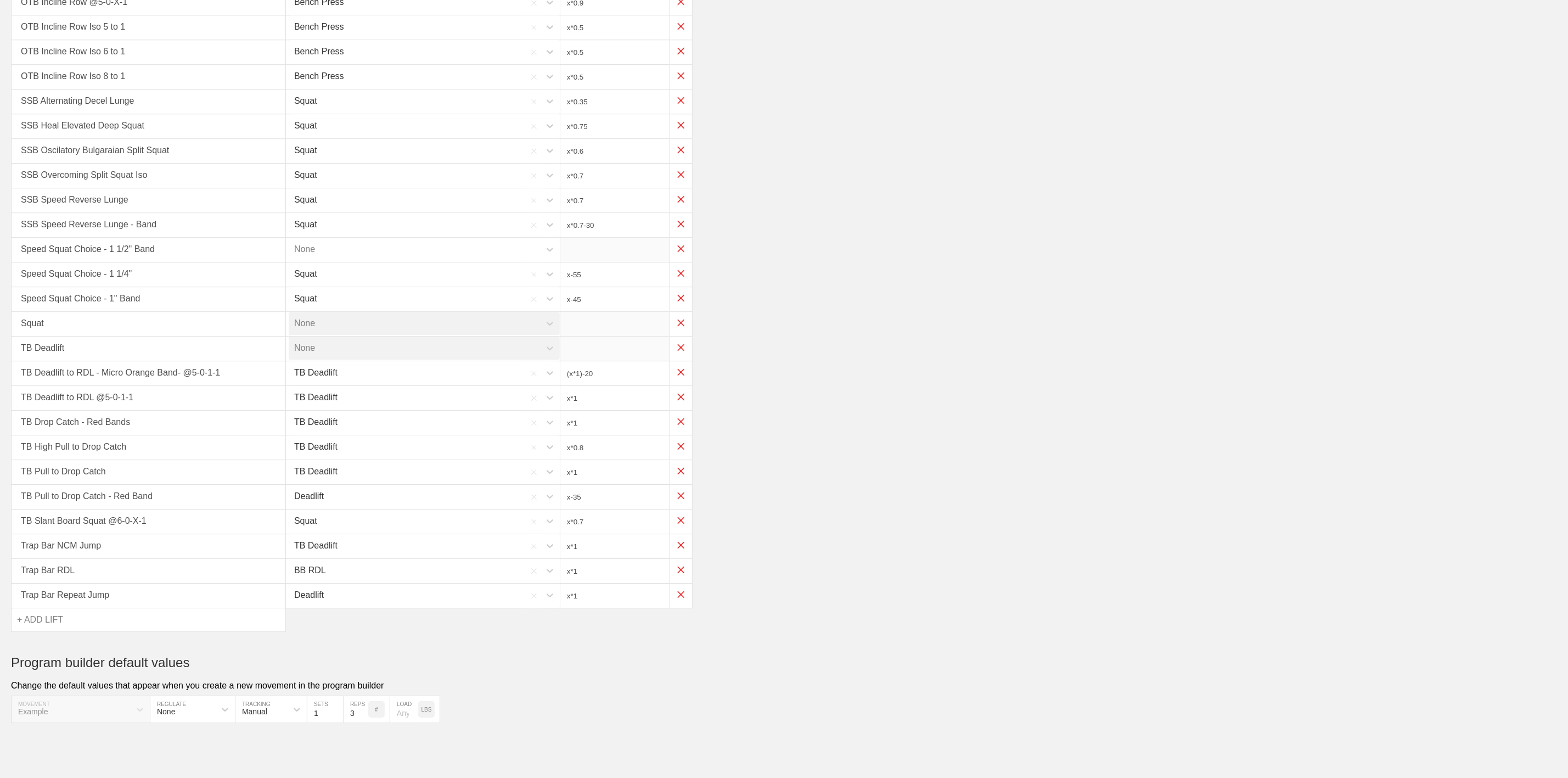
type input "x*0.75"
type input "x*0.6"
type input "x*0.7"
type input "x*0.7-30"
type input "x-55"
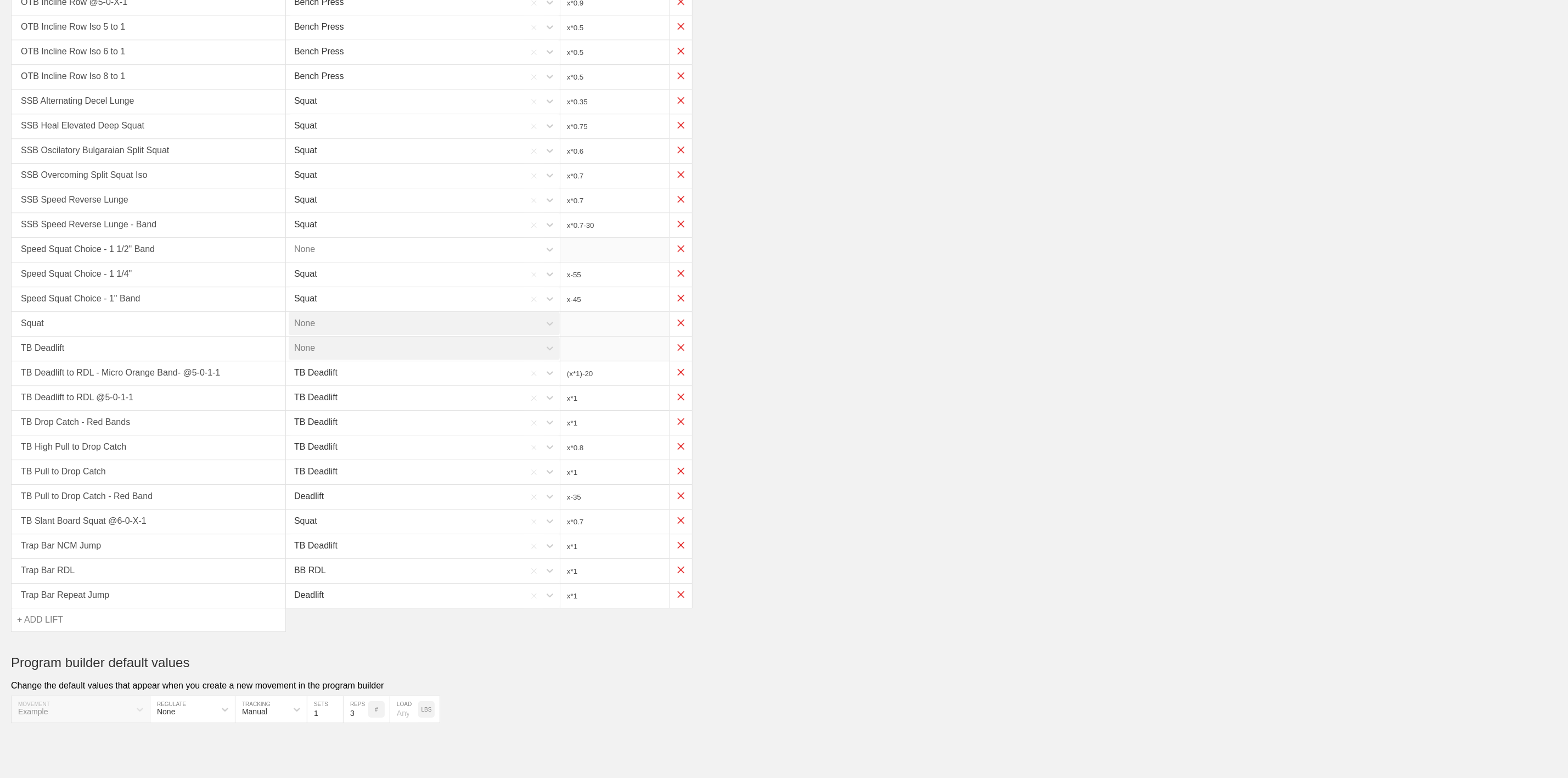
type input "x-45"
type input "(x*1)-20"
type input "x*1"
type input "x*0.8"
type input "x*1"
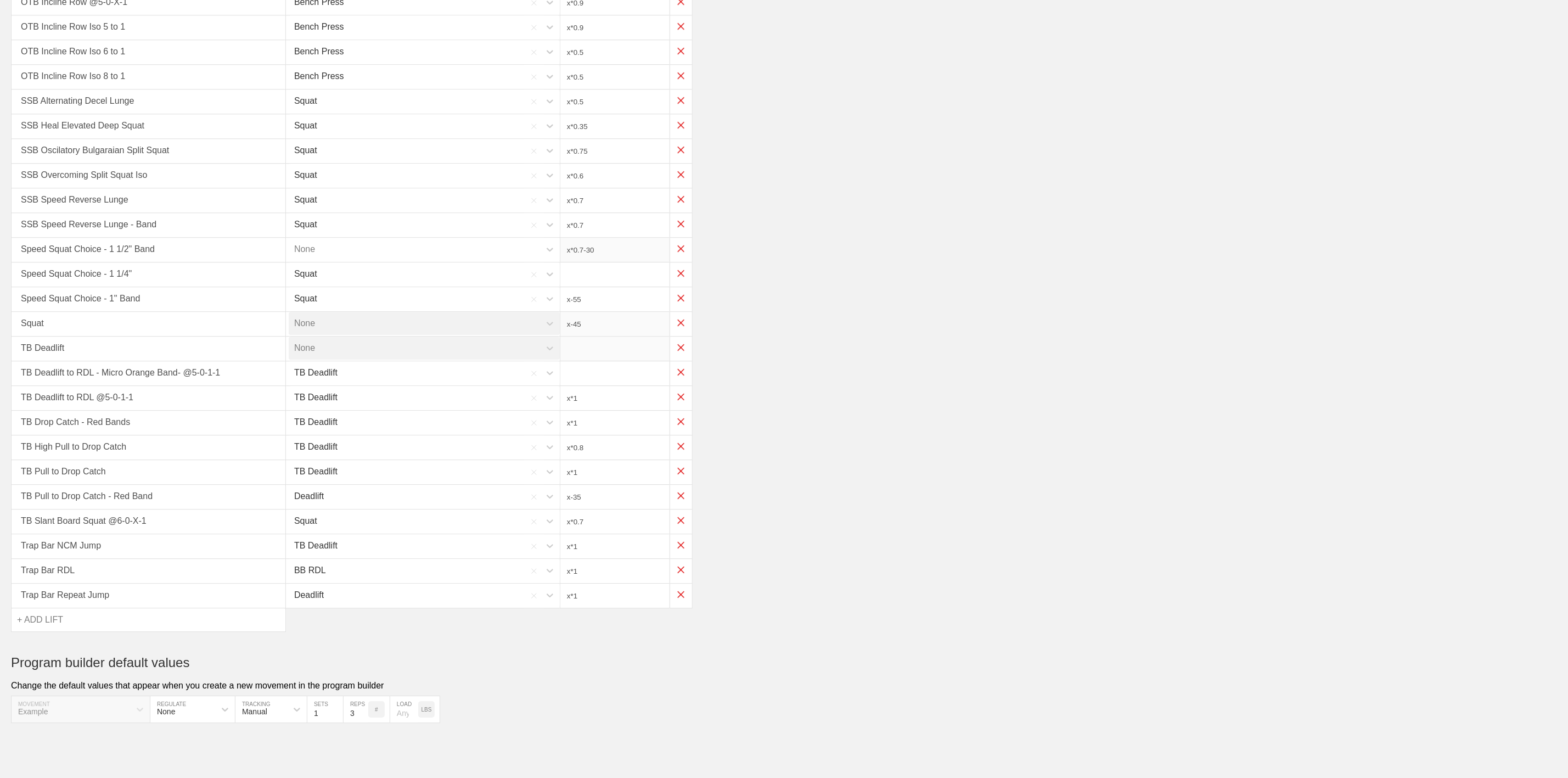
type input "x-35"
type input "x*0.7"
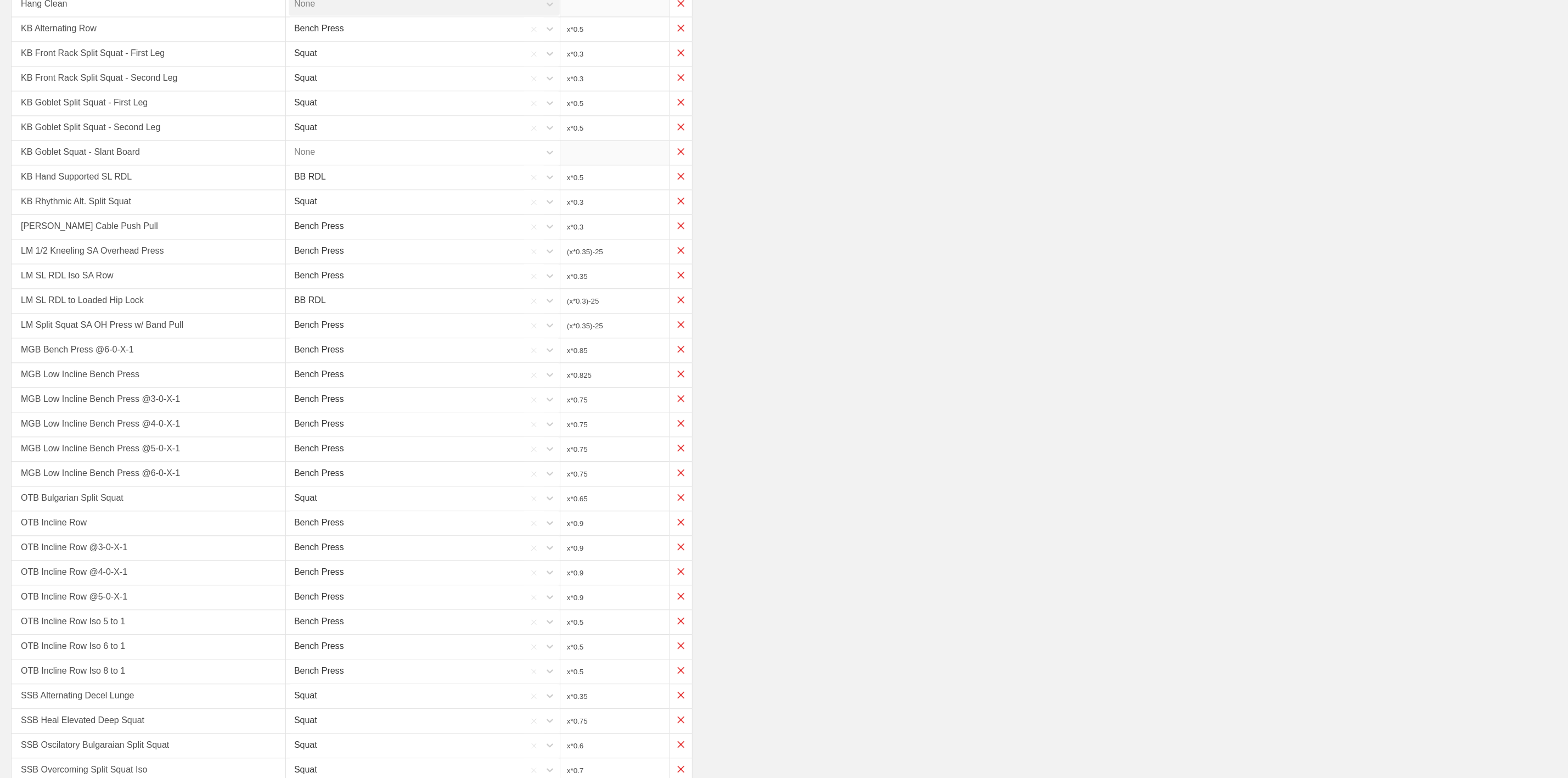
scroll to position [1444, 0]
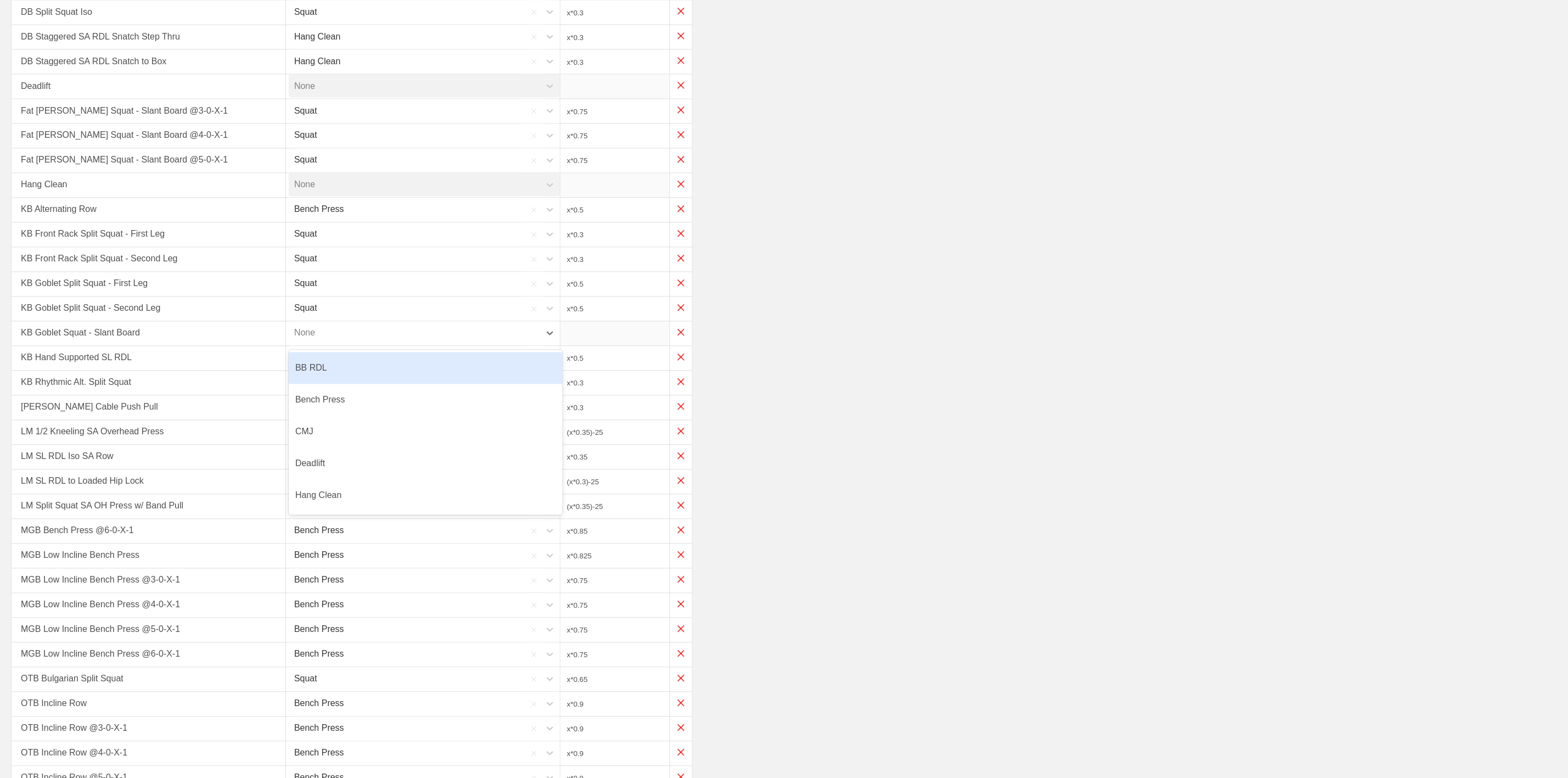
click at [460, 345] on div "None" at bounding box center [415, 333] width 252 height 23
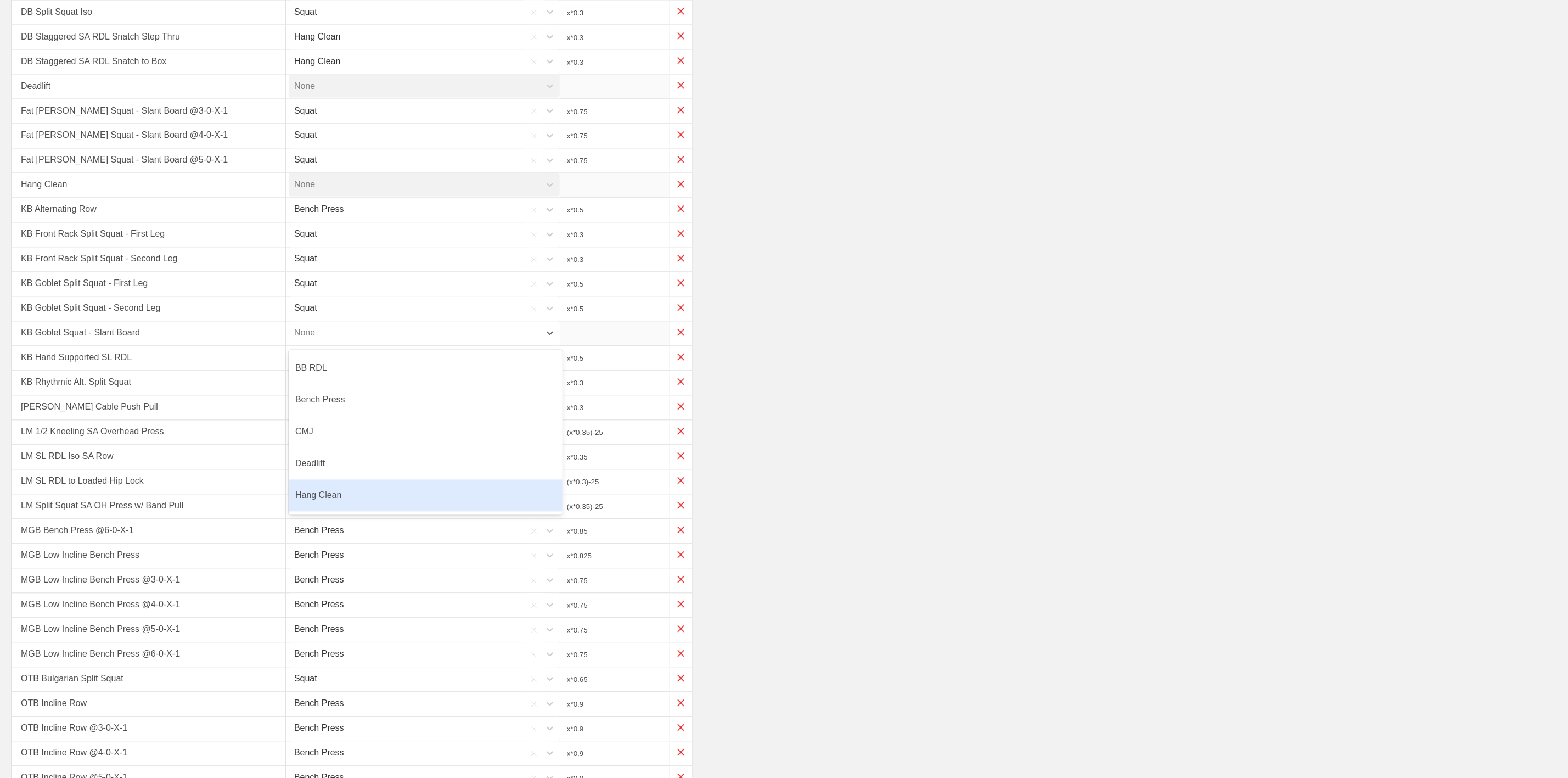
scroll to position [95, 0]
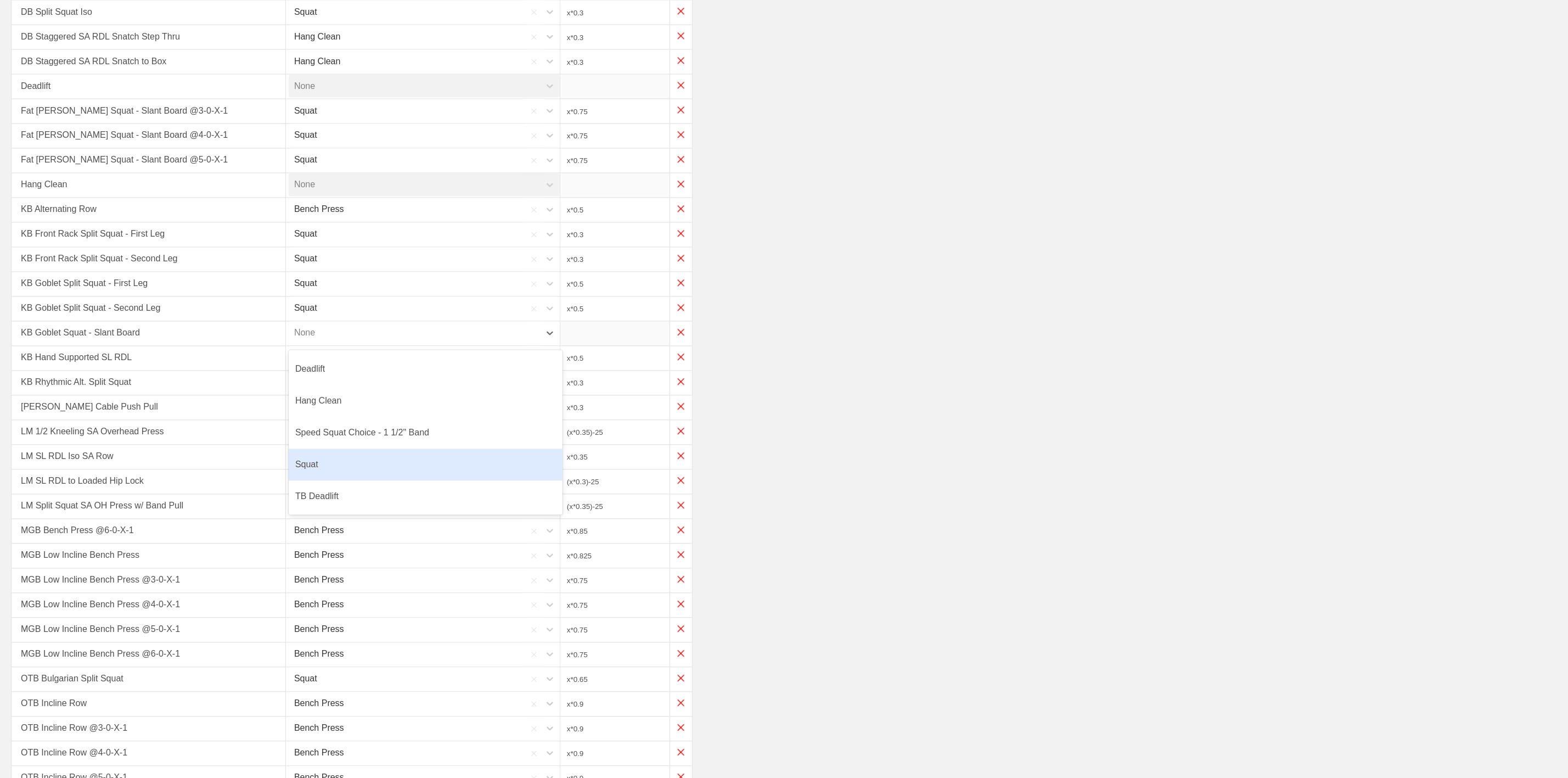
click at [318, 481] on div "Squat" at bounding box center [426, 465] width 274 height 32
click at [629, 346] on input "x*1" at bounding box center [615, 333] width 110 height 24
type input "x*0.4"
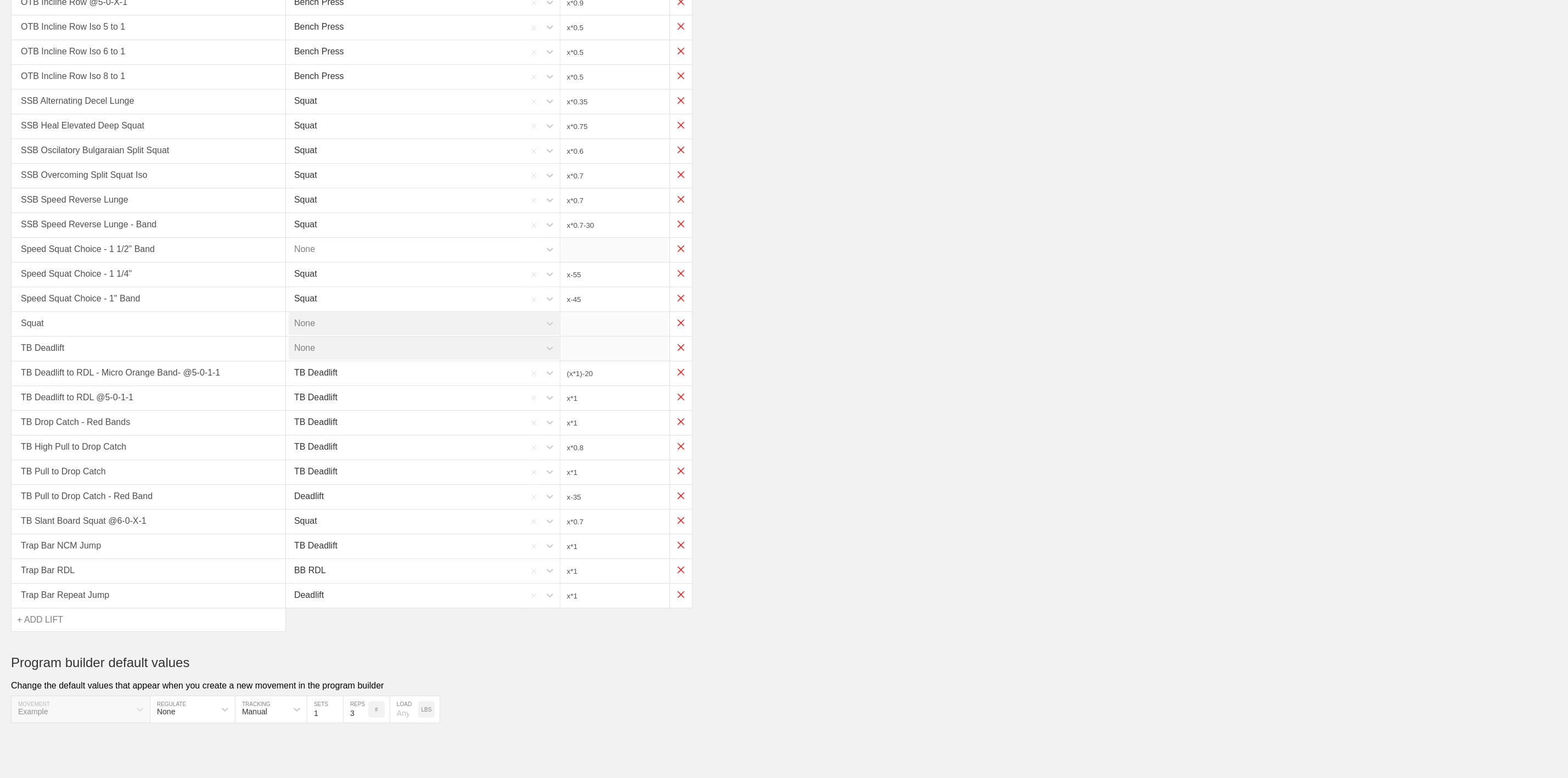
scroll to position [2289, 0]
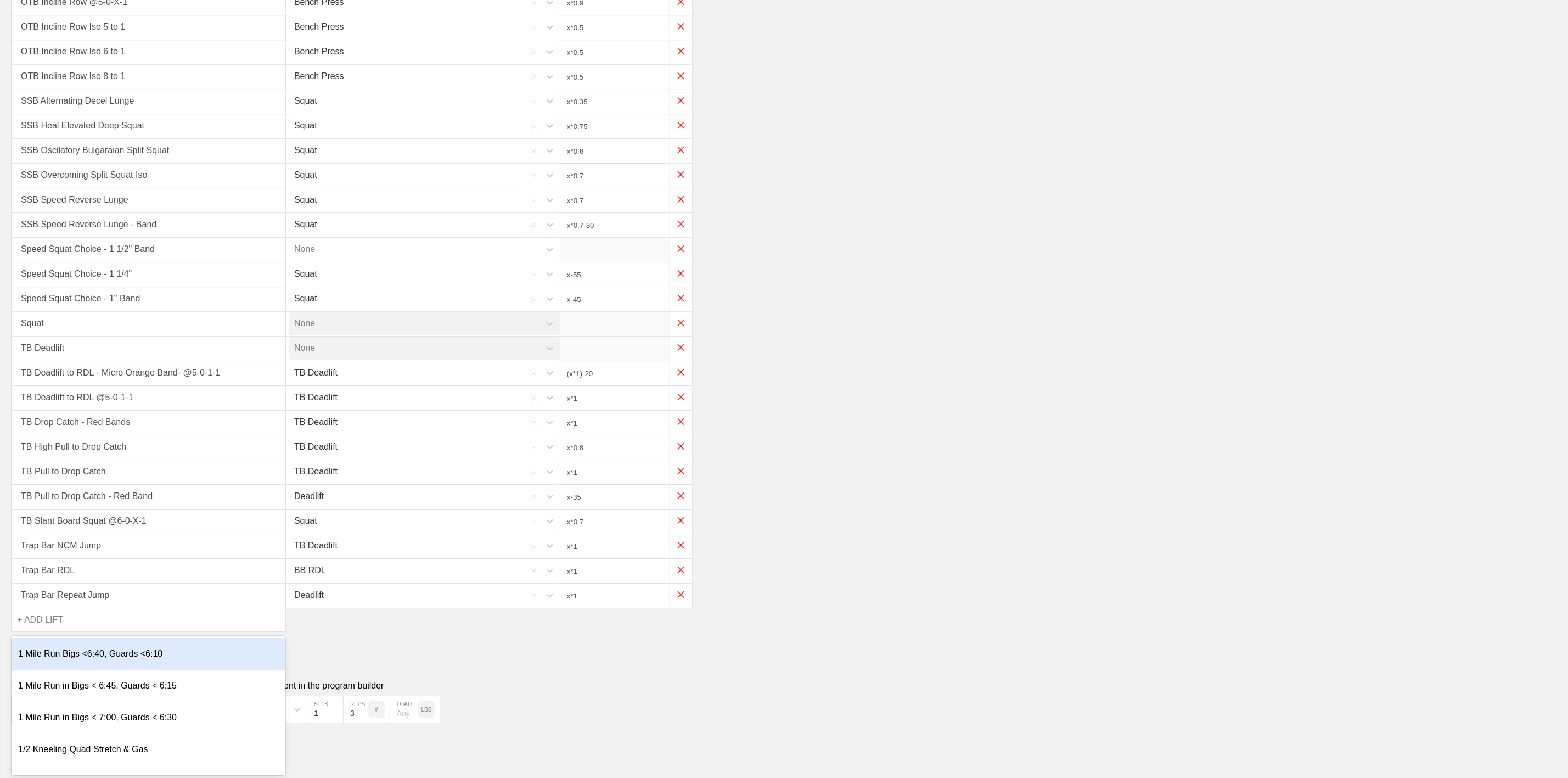
click at [35, 621] on div "+ ADD LIFT" at bounding box center [40, 620] width 46 height 23
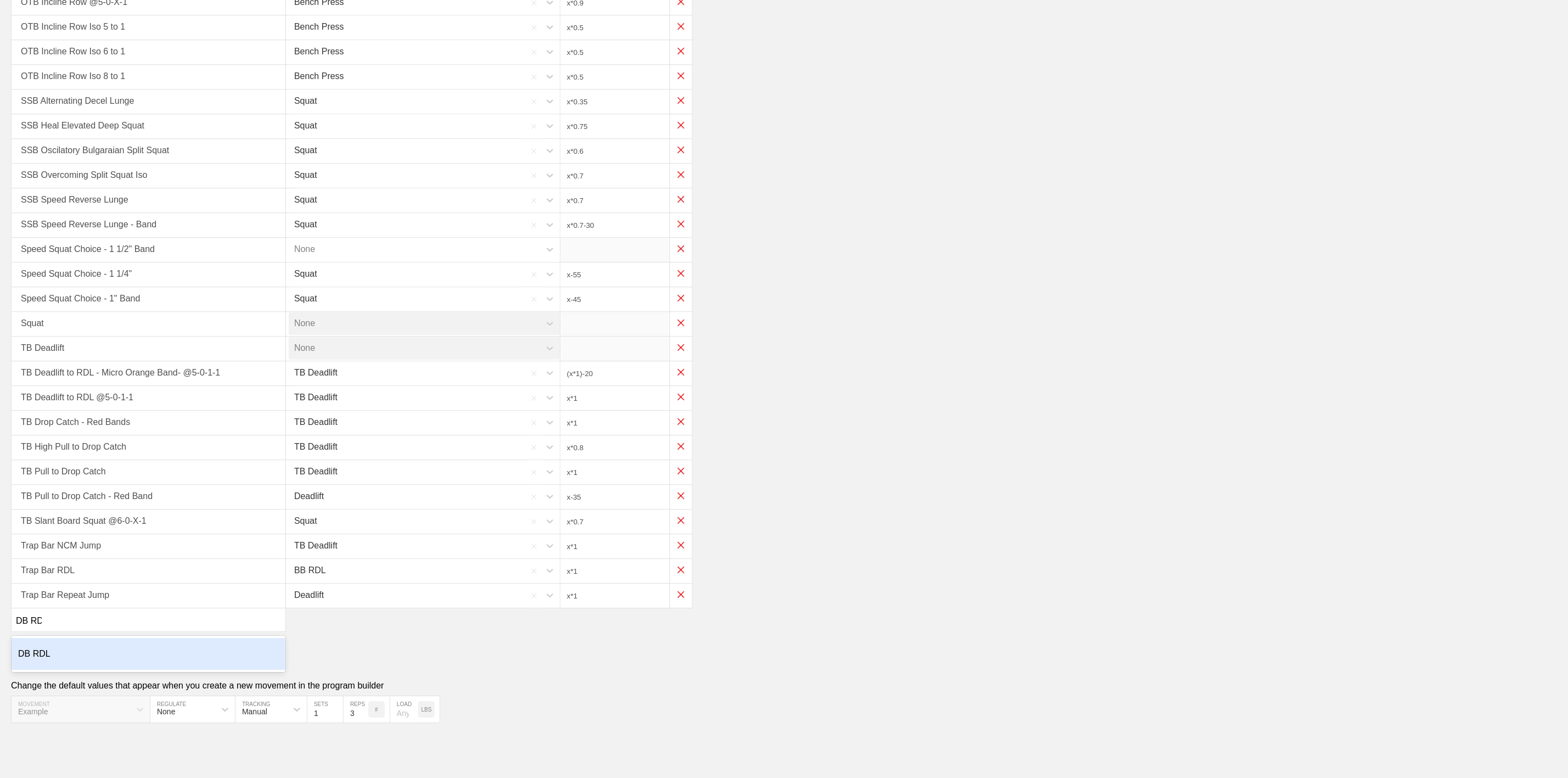
type input "DB RDL"
click at [43, 656] on div "DB RDL" at bounding box center [149, 653] width 274 height 32
type input "x*0.15"
type input "x*0.3"
type input "x*0.35"
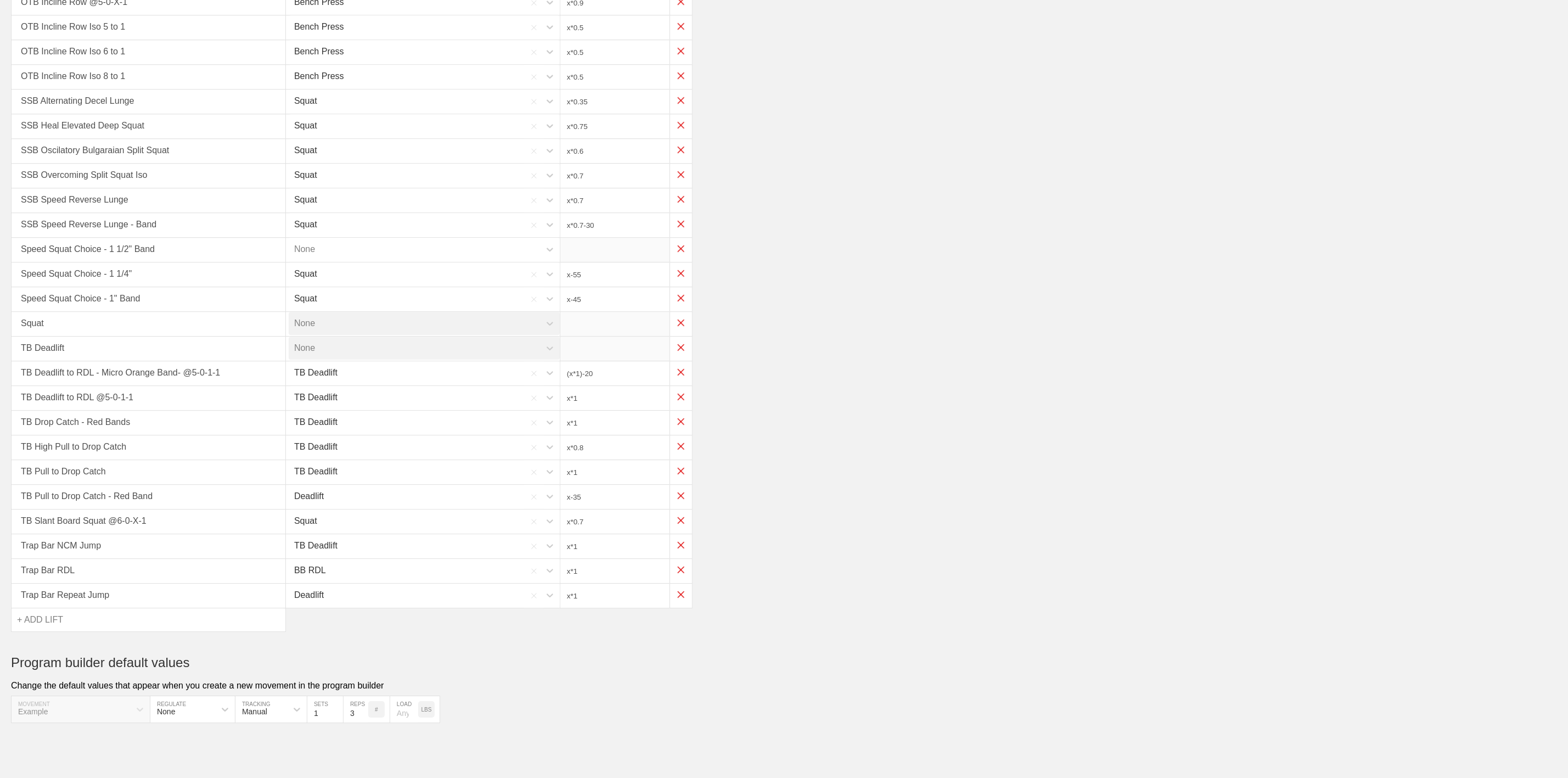
type input "x*0.45"
type input "x*0.3"
type input "x*0.75"
type input "x*0.5"
type input "x*0.3"
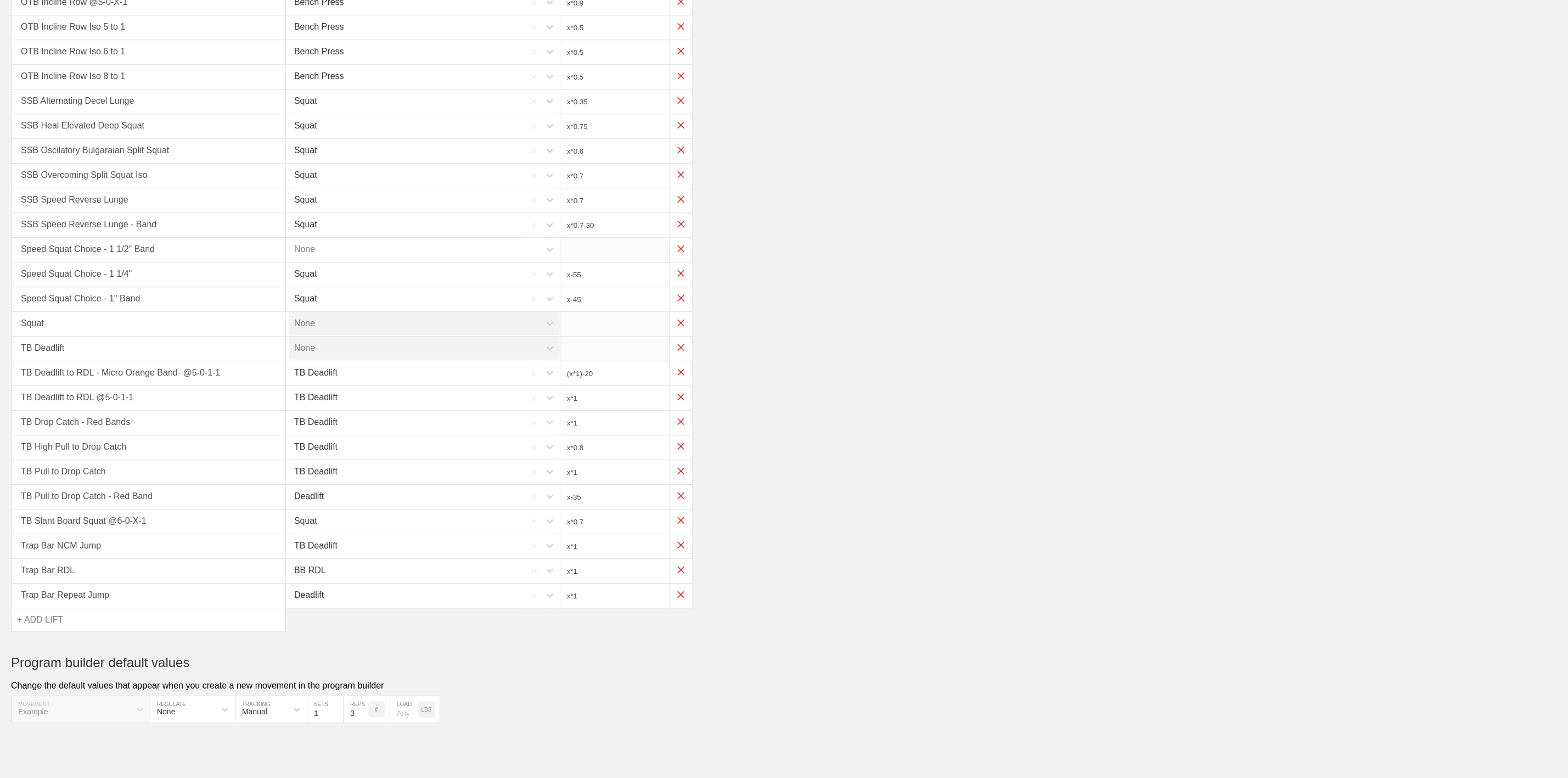
type input "x*0.5"
type input "x*0.4"
type input "x*0.5"
type input "x*0.3"
type input "(x*0.35)-25"
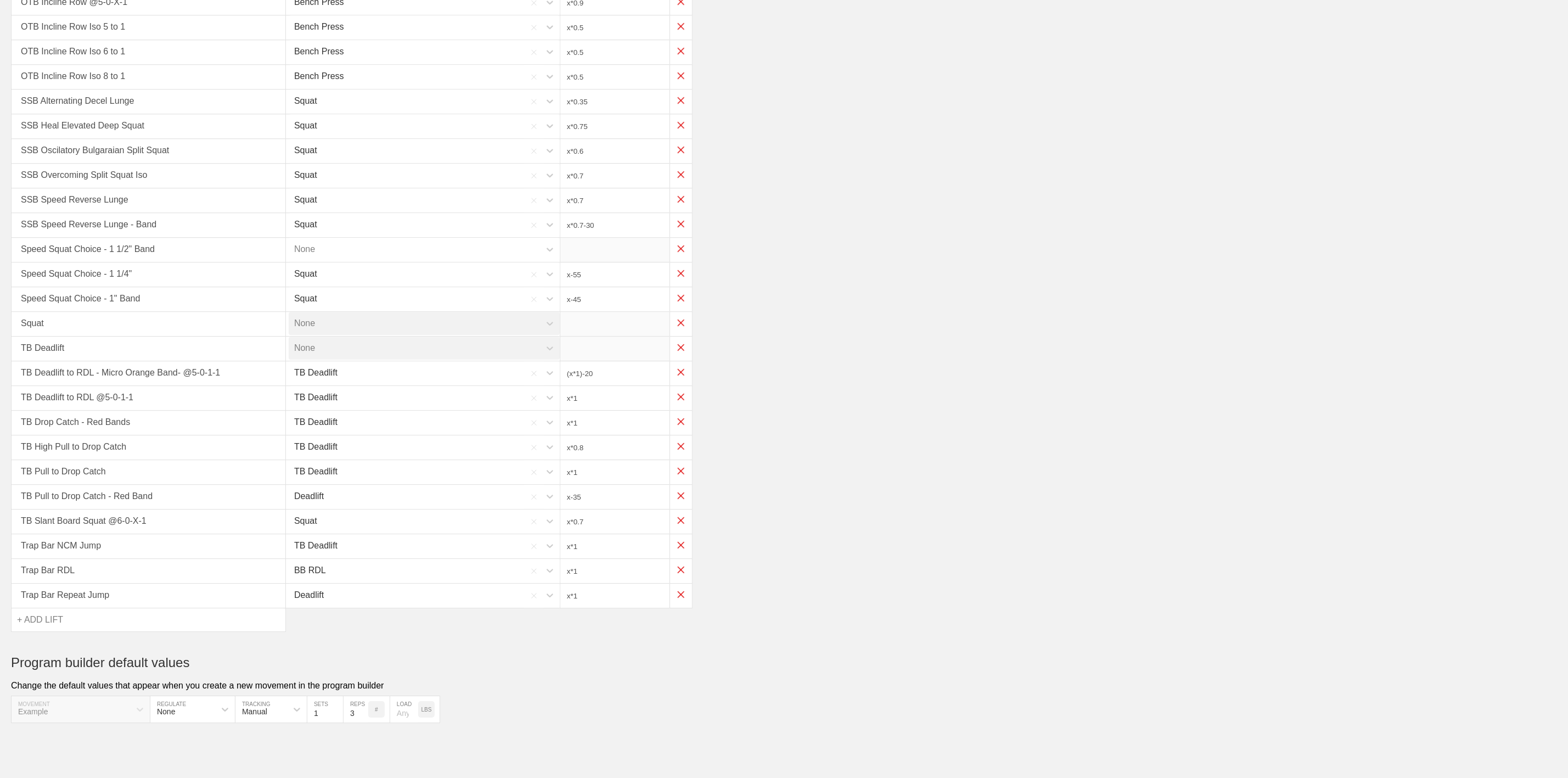
type input "x*0.35"
type input "(x*0.3)-25"
type input "(x*0.35)-25"
type input "x*0.85"
type input "x*0.825"
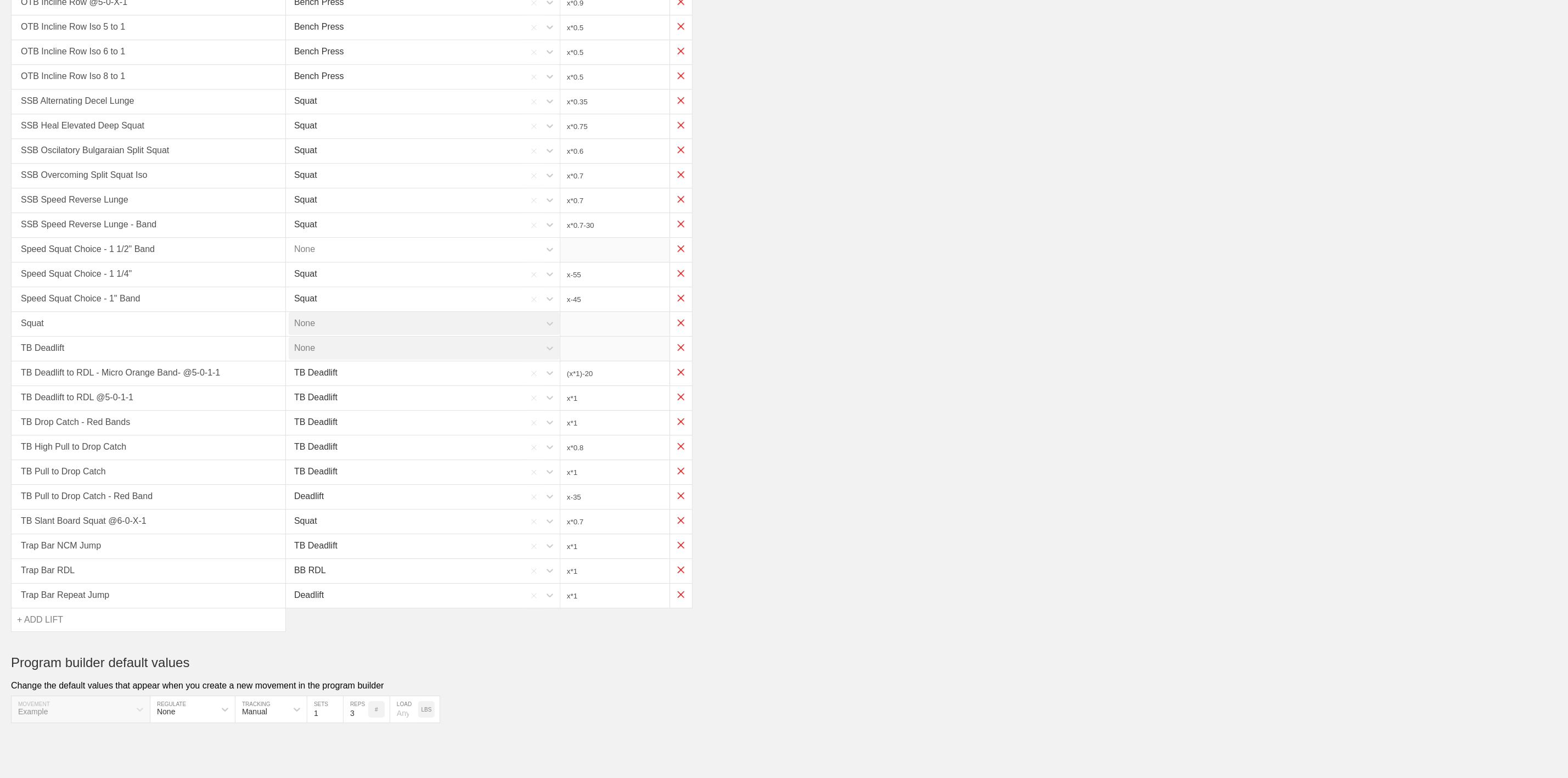
type input "x*0.75"
type input "x*0.65"
type input "x*0.9"
type input "x*0.5"
type input "x*0.35"
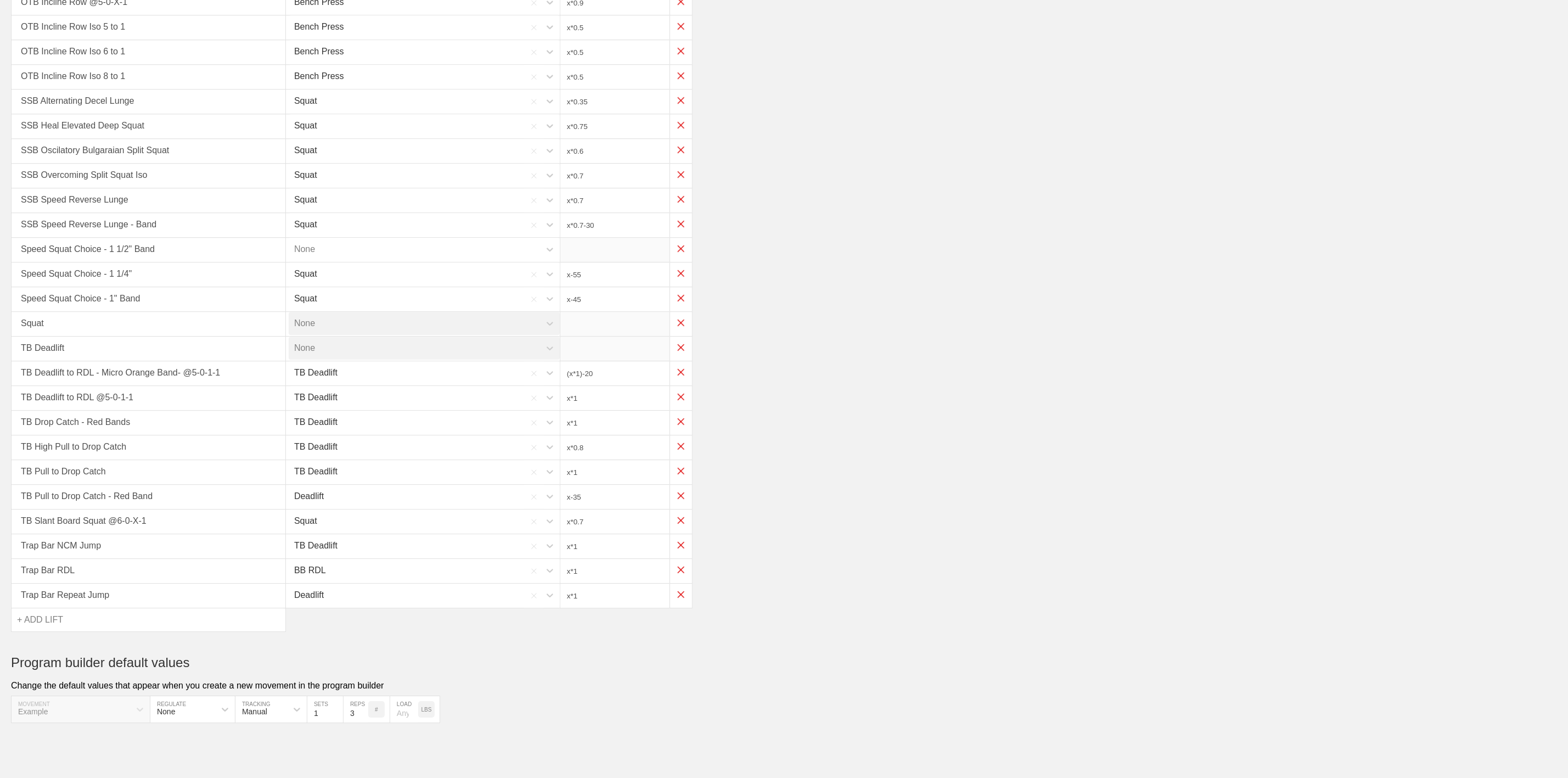
type input "x*0.75"
type input "x*0.6"
type input "x*0.7"
type input "x*0.7-30"
type input "x-55"
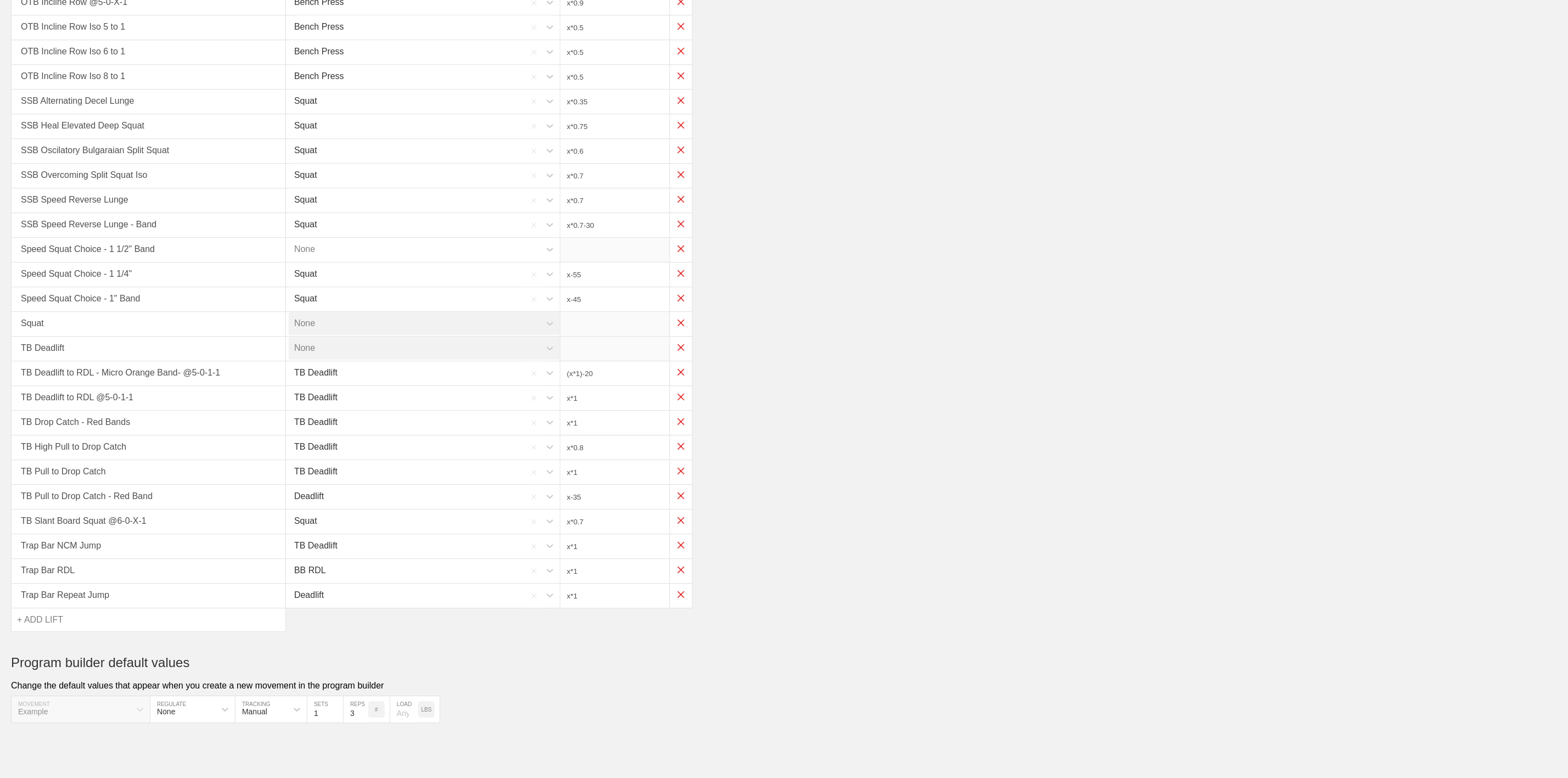
type input "x-45"
type input "(x*1)-20"
type input "x*1"
type input "x*0.8"
type input "x*1"
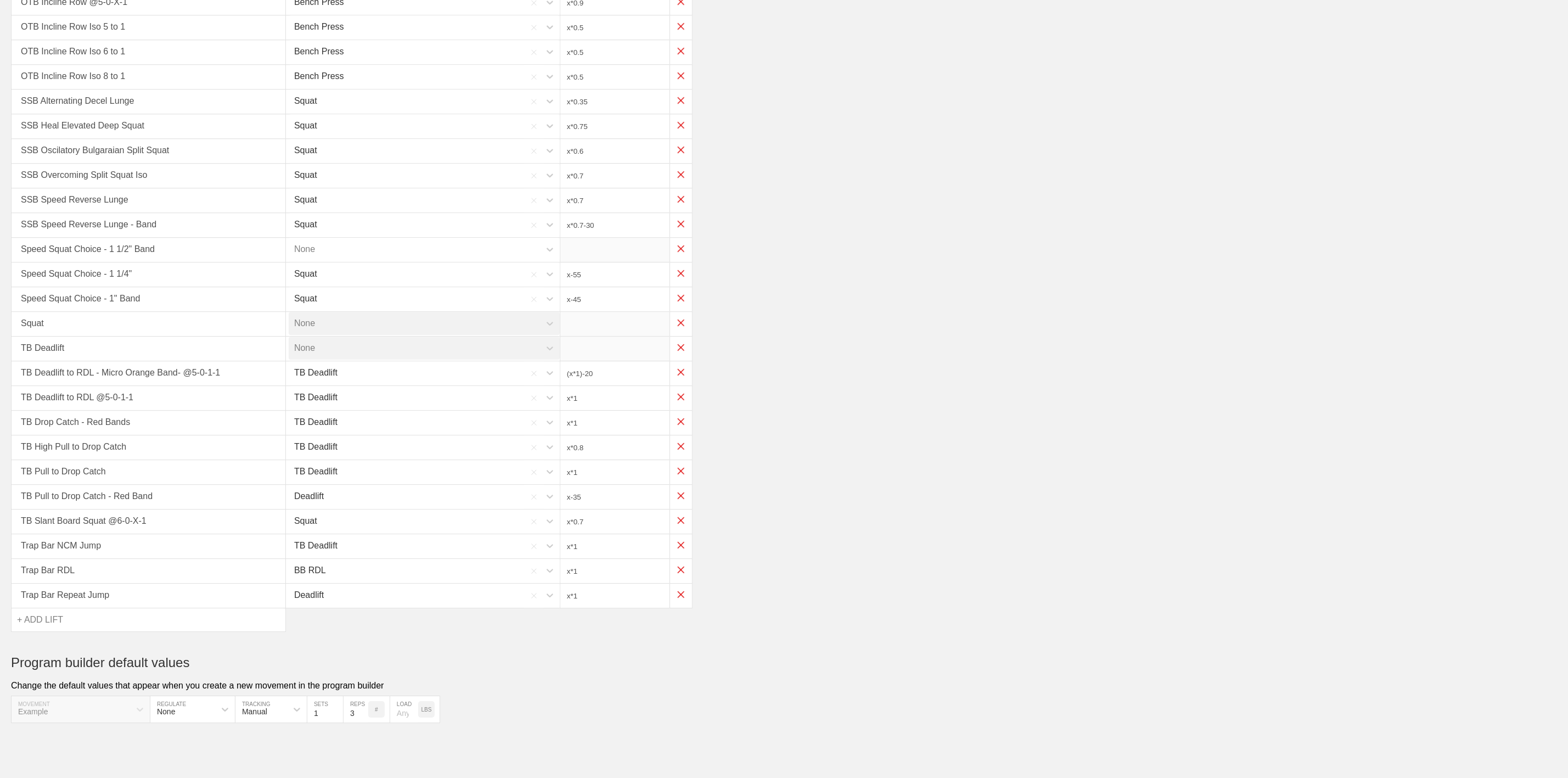
type input "x-35"
type input "x*0.7"
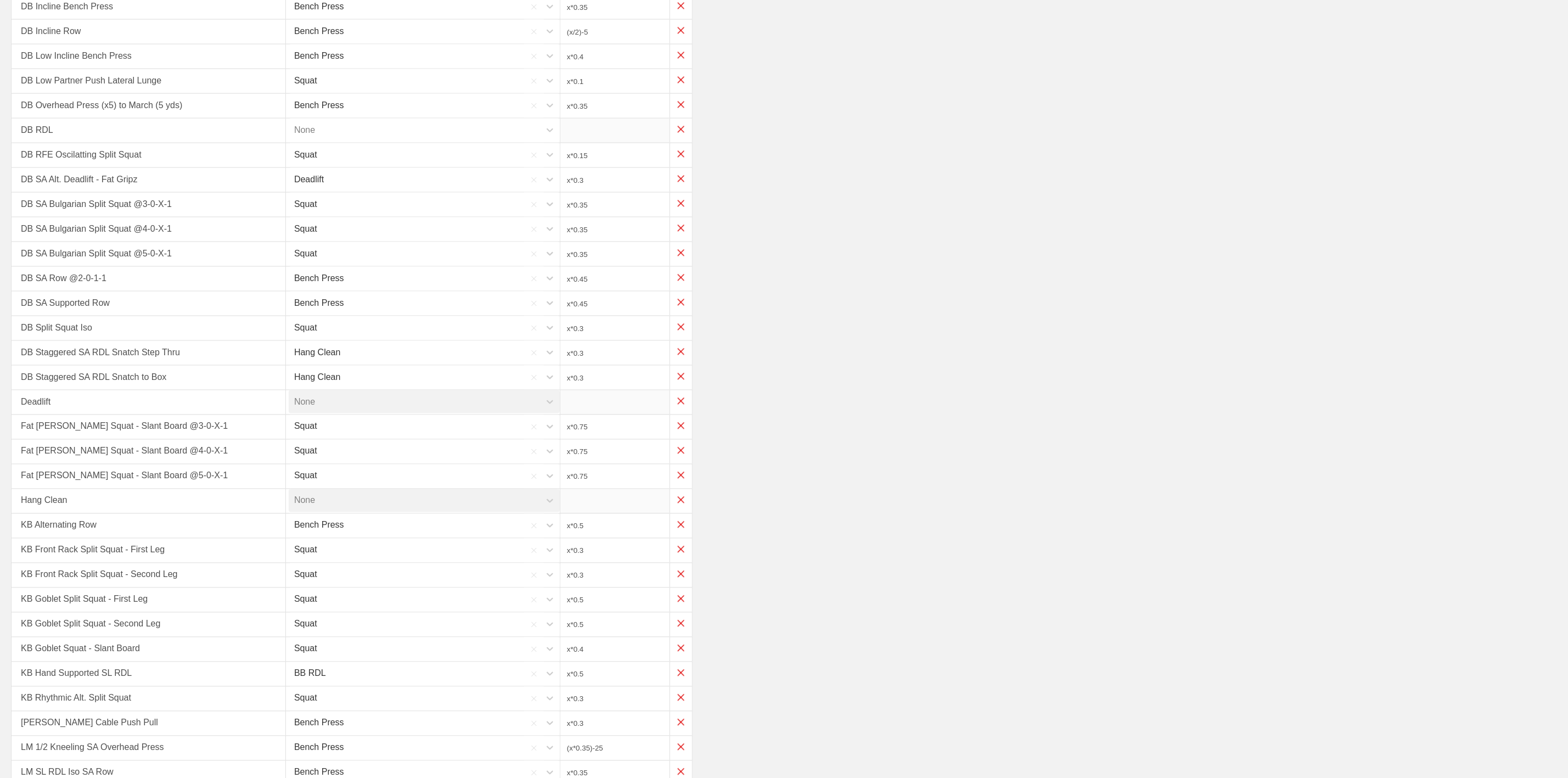
scroll to position [1140, 0]
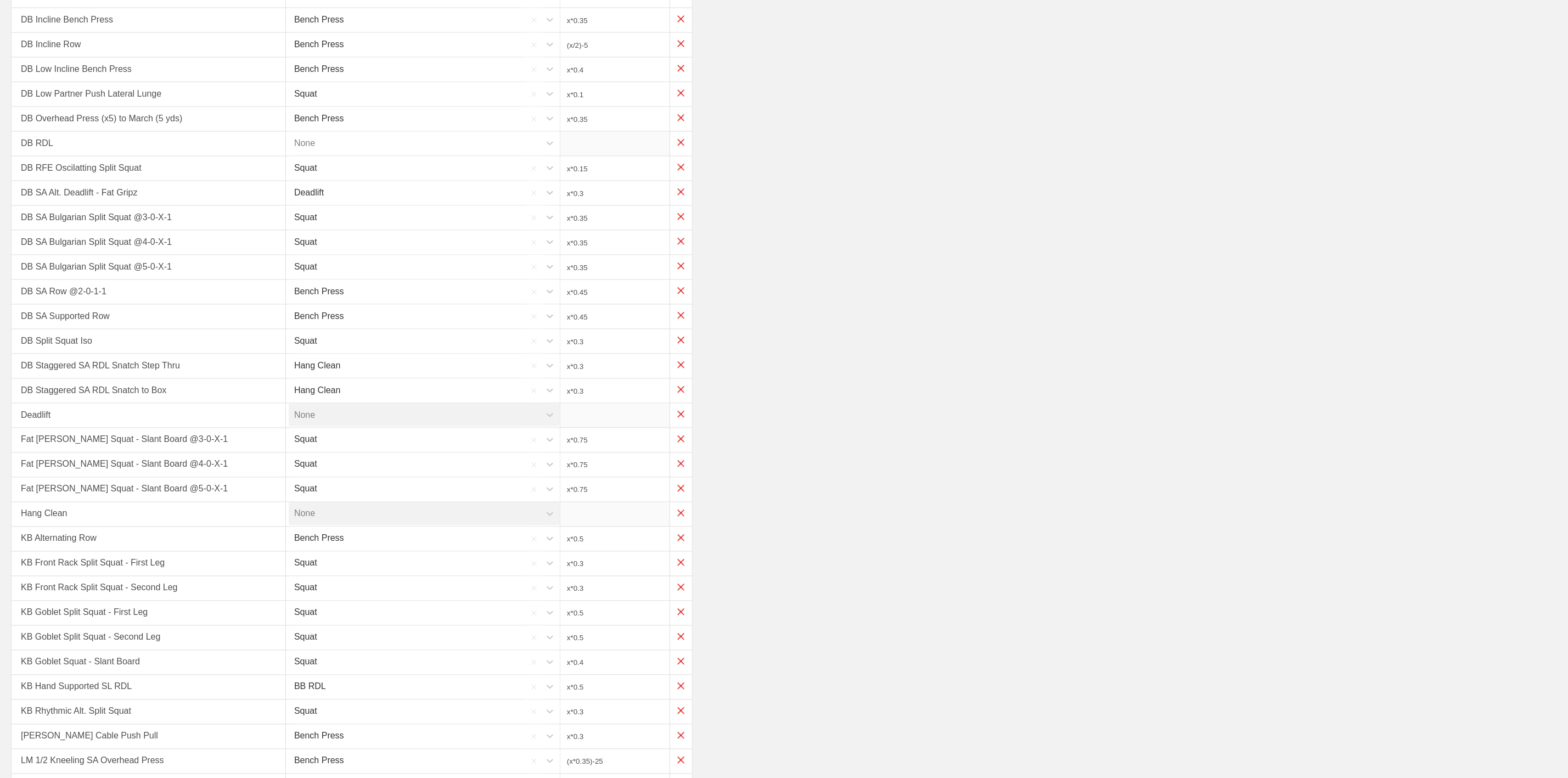
click at [425, 154] on div "None" at bounding box center [415, 143] width 252 height 23
click at [331, 194] on div "BB RDL" at bounding box center [426, 178] width 274 height 32
click at [598, 155] on input "x*1" at bounding box center [615, 143] width 110 height 24
type input "x*0.4"
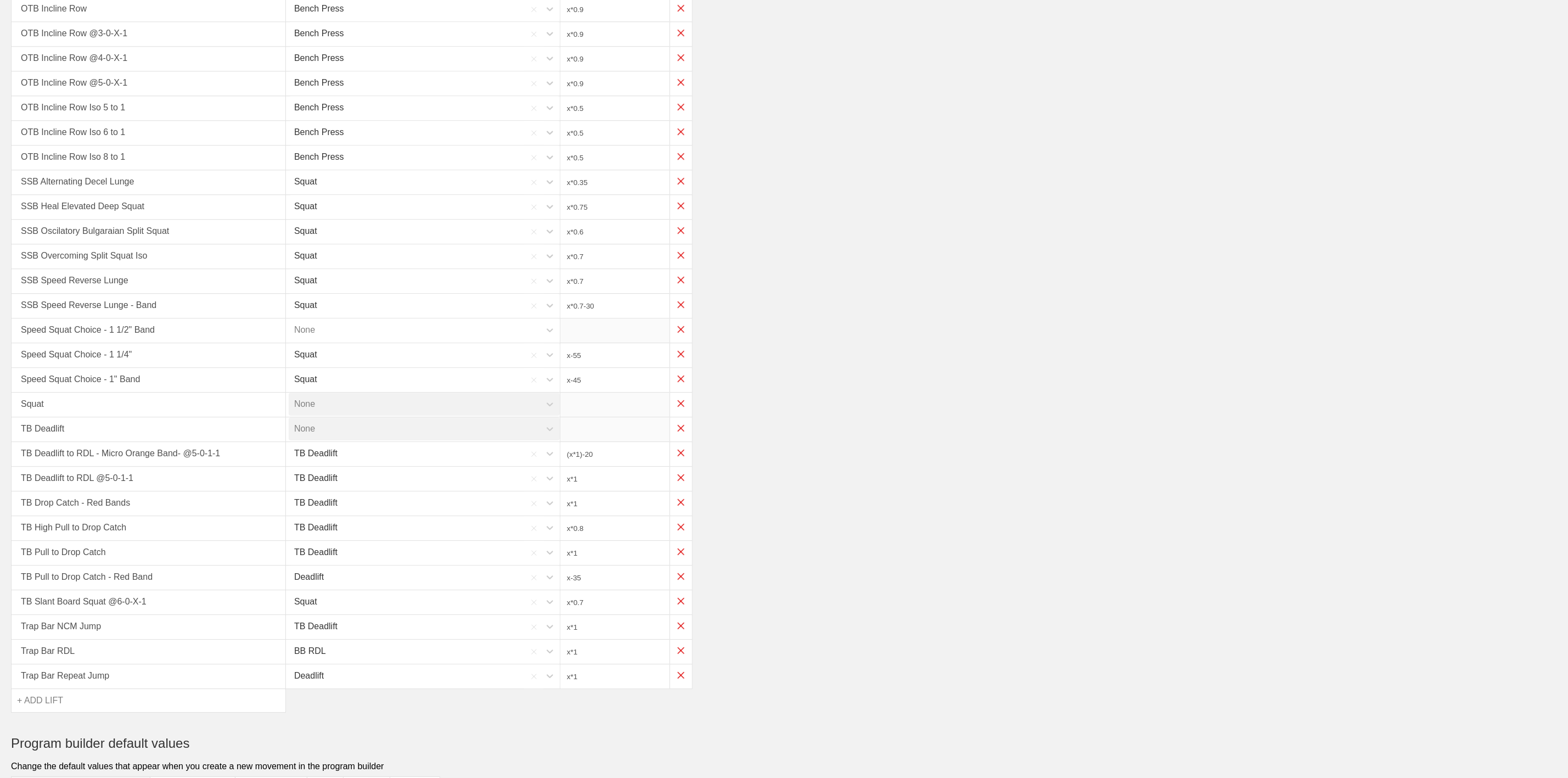
scroll to position [2314, 0]
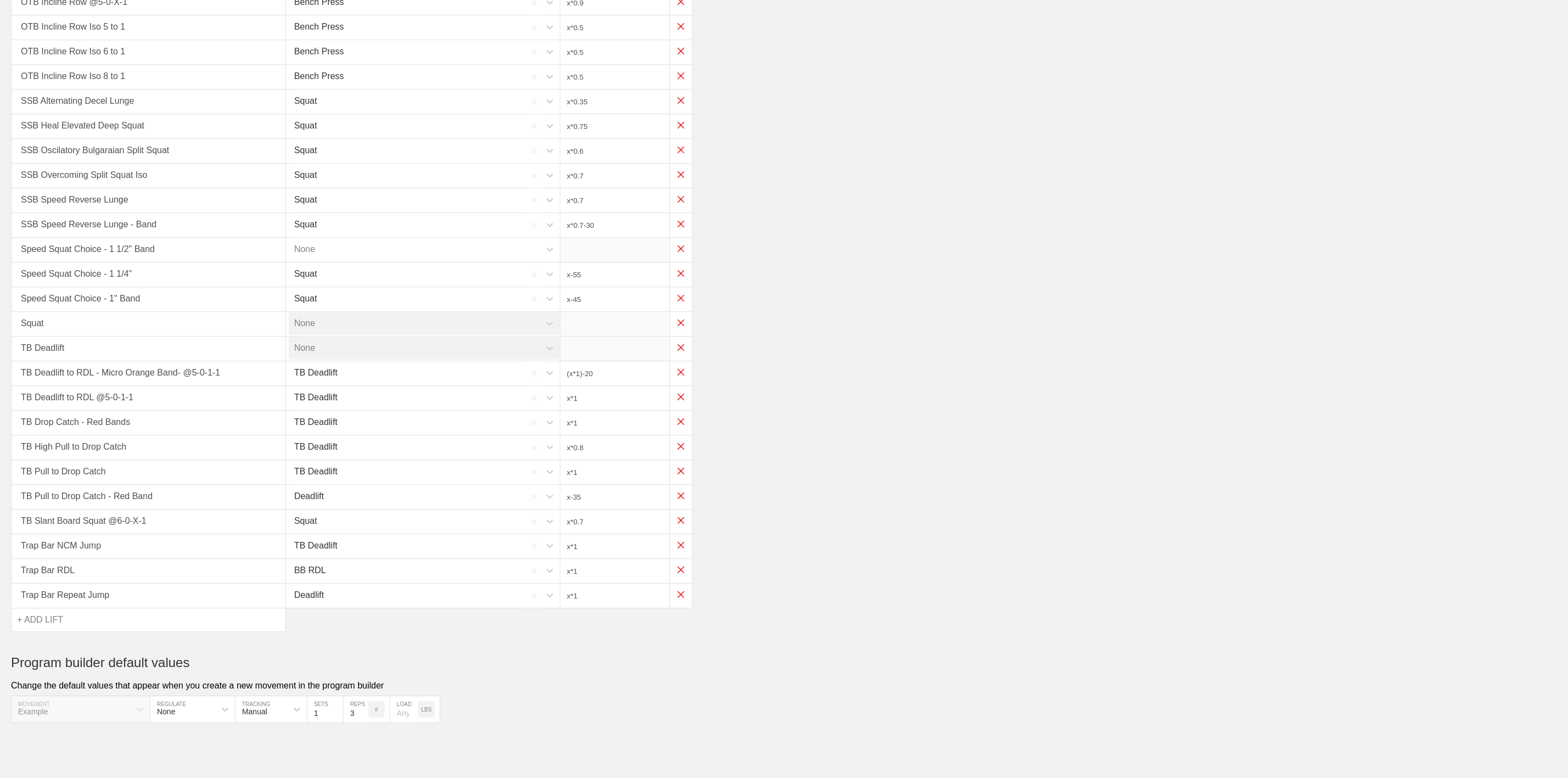
click at [50, 608] on div "+ ADD LIFT" at bounding box center [149, 620] width 275 height 24
click at [46, 623] on div "+ ADD LIFT" at bounding box center [40, 620] width 46 height 23
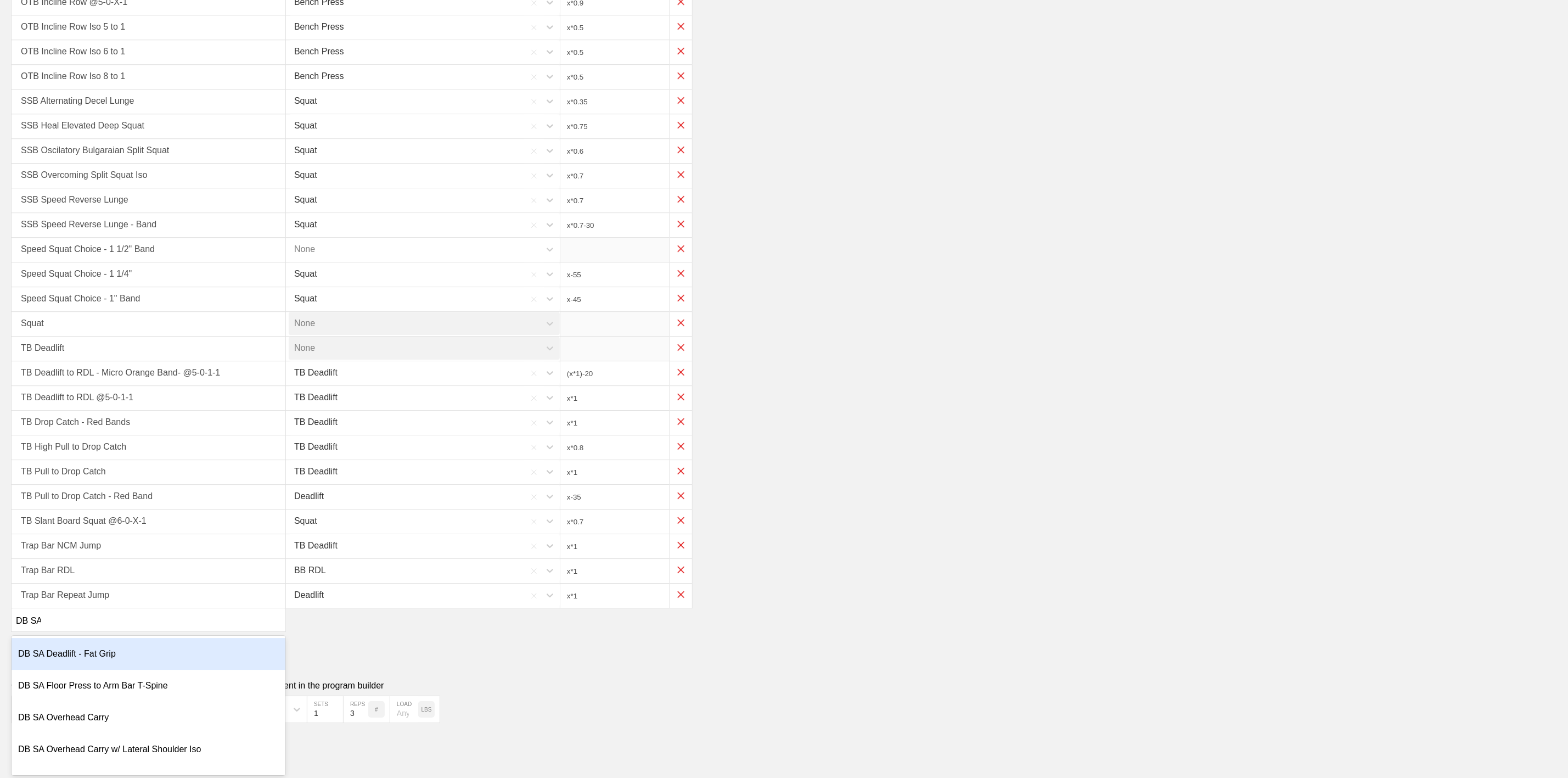
type input "DB SA"
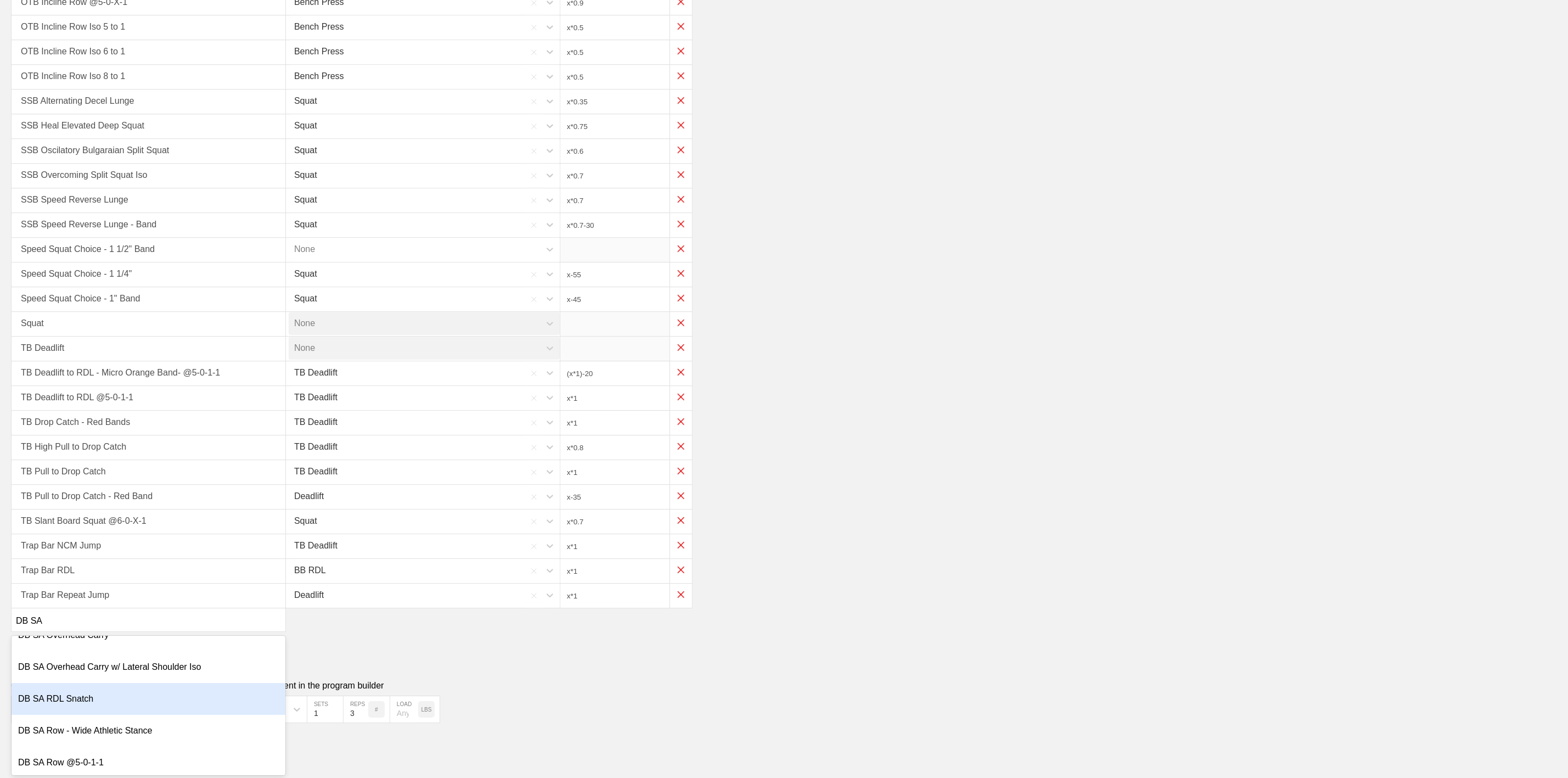
scroll to position [88, 0]
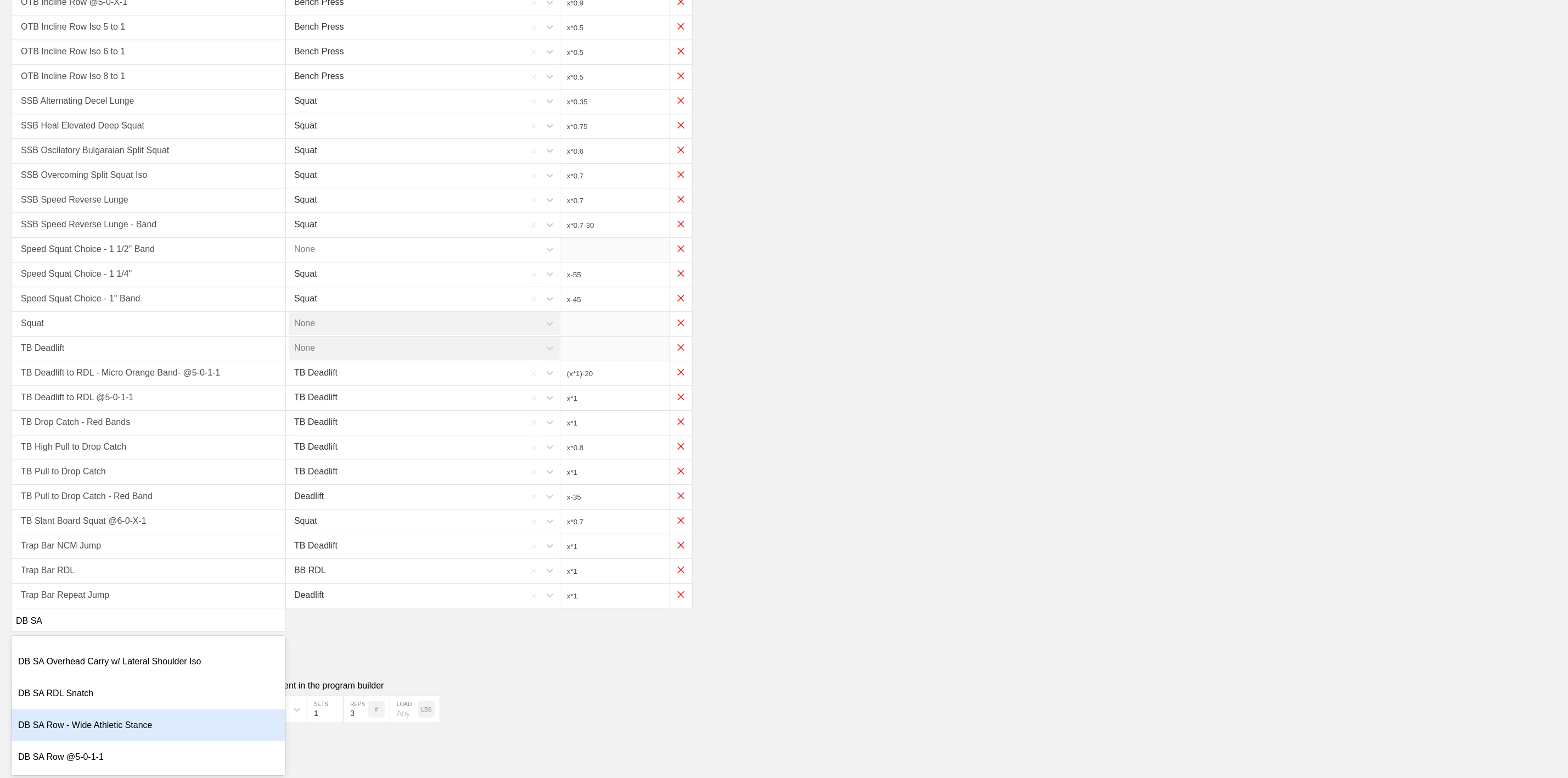
click at [107, 725] on div "DB SA Row - Wide Athletic Stance" at bounding box center [149, 725] width 274 height 32
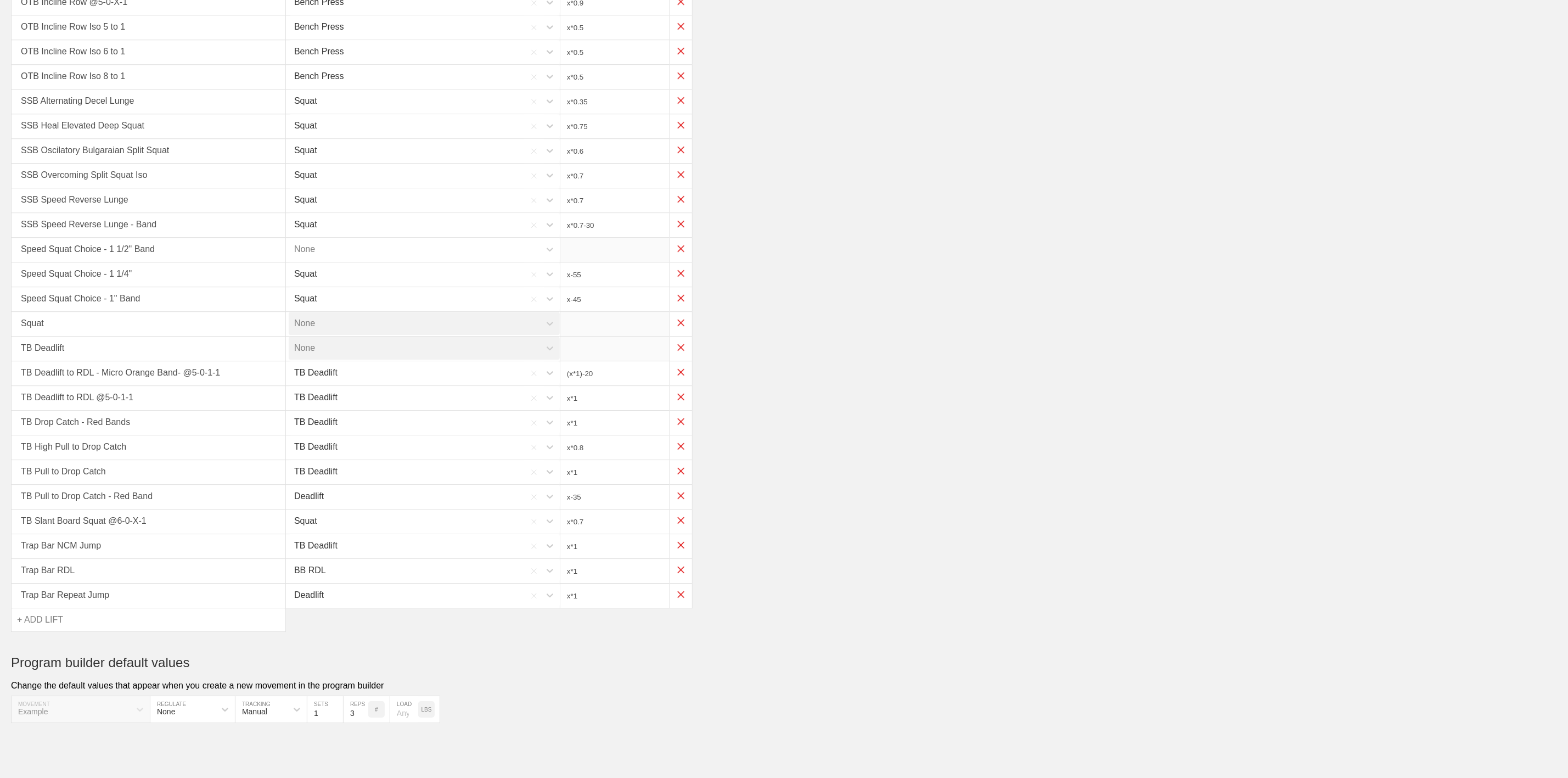
type input "x*0.45"
type input "x*0.3"
type input "x*0.75"
type input "x*0.5"
type input "x*0.3"
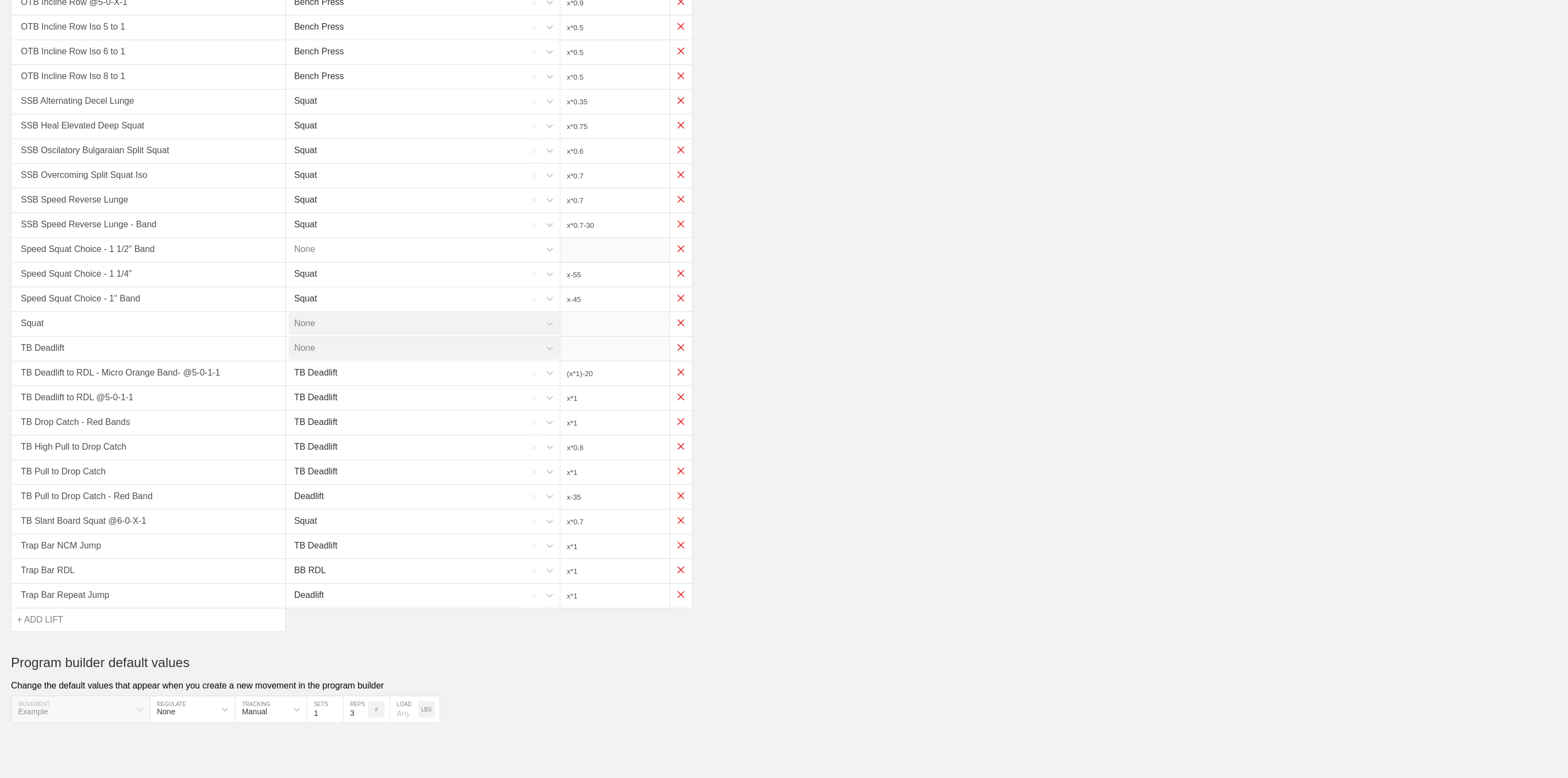
type input "x*0.5"
type input "x*0.4"
type input "x*0.5"
type input "x*0.3"
type input "(x*0.35)-25"
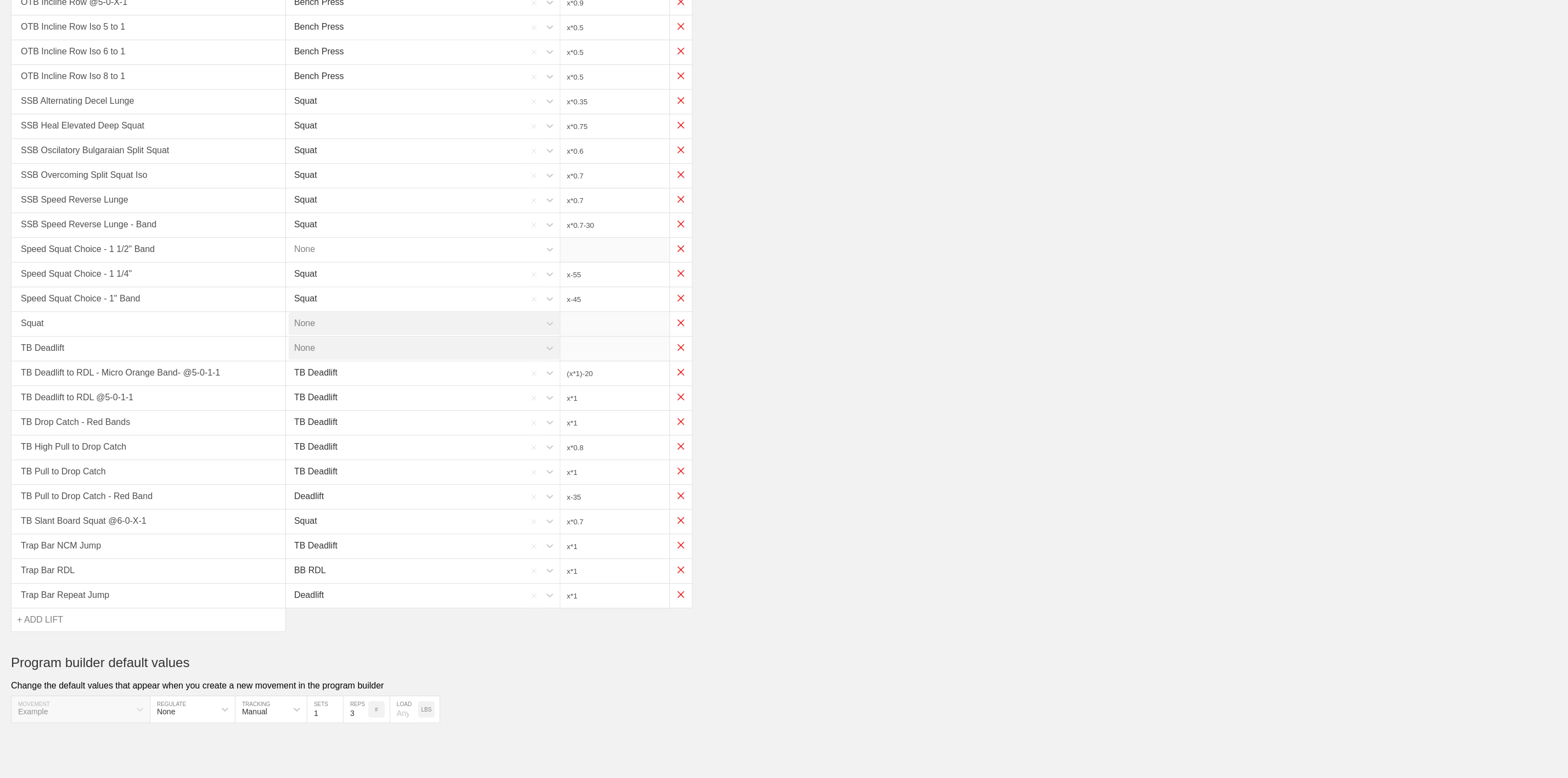
type input "x*0.35"
type input "(x*0.3)-25"
type input "(x*0.35)-25"
type input "x*0.85"
type input "x*0.825"
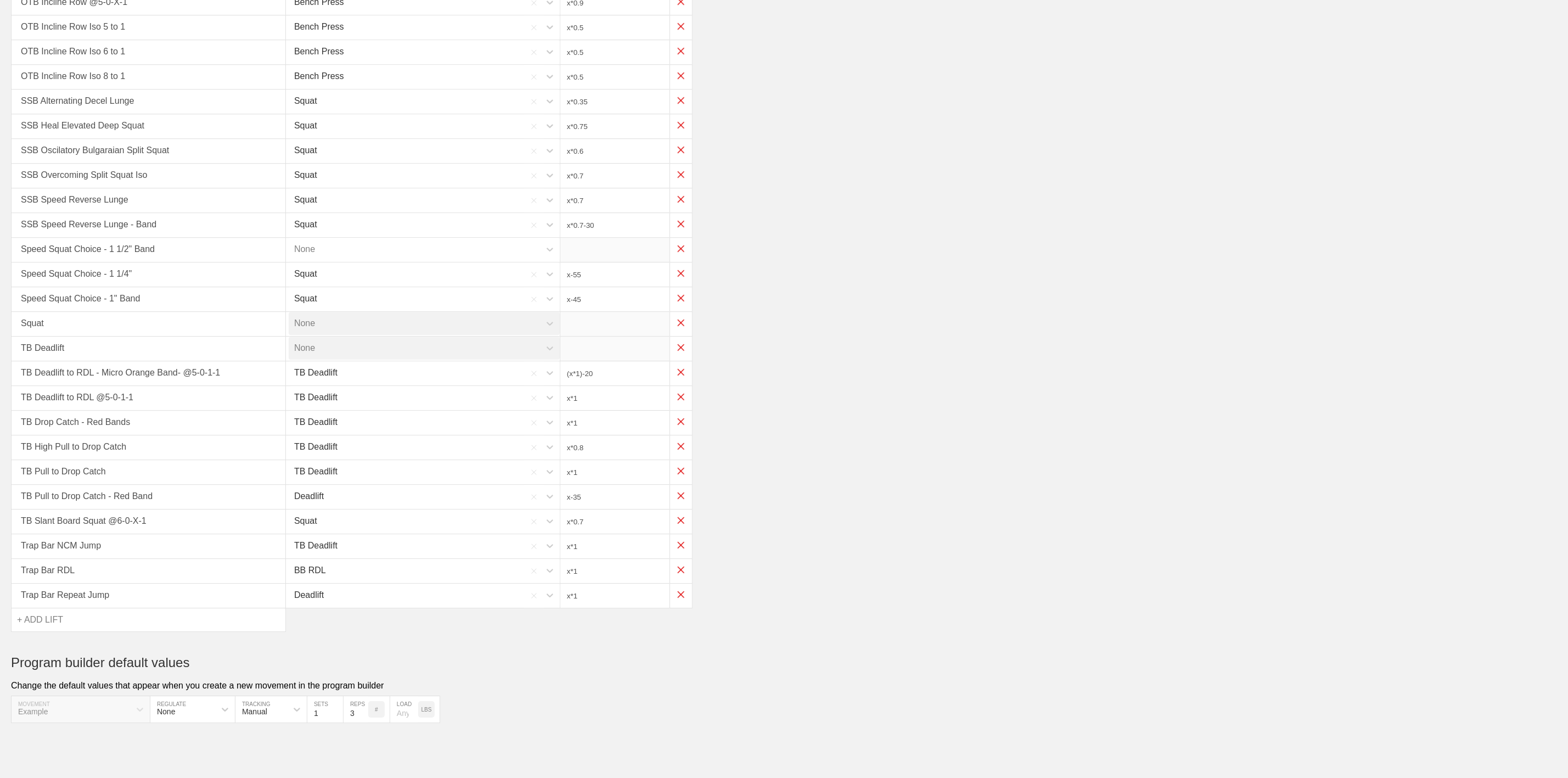
type input "x*0.75"
type input "x*0.65"
type input "x*0.9"
type input "x*0.5"
type input "x*0.35"
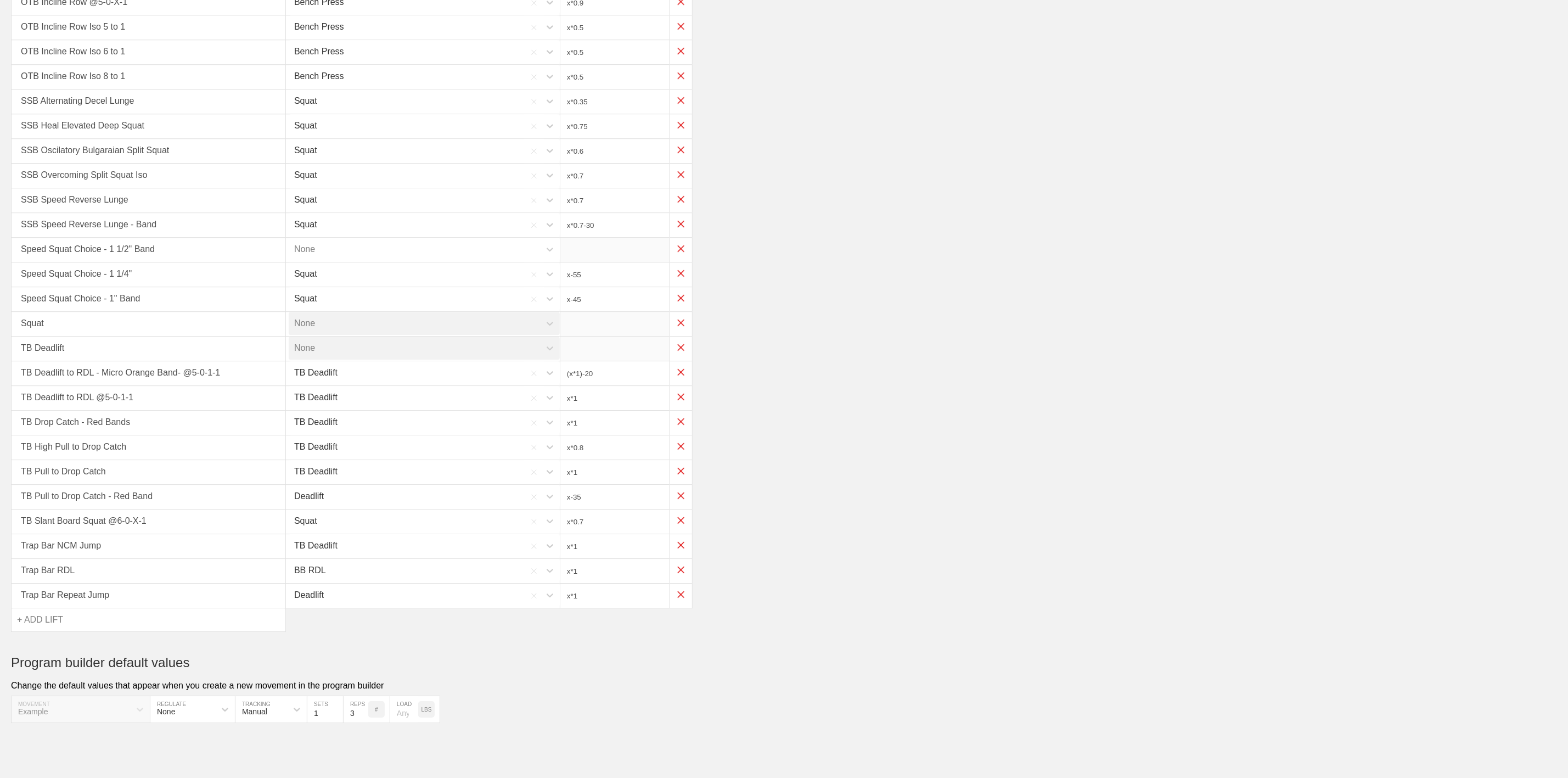
type input "x*0.75"
type input "x*0.6"
type input "x*0.7"
type input "x*0.7-30"
type input "x-55"
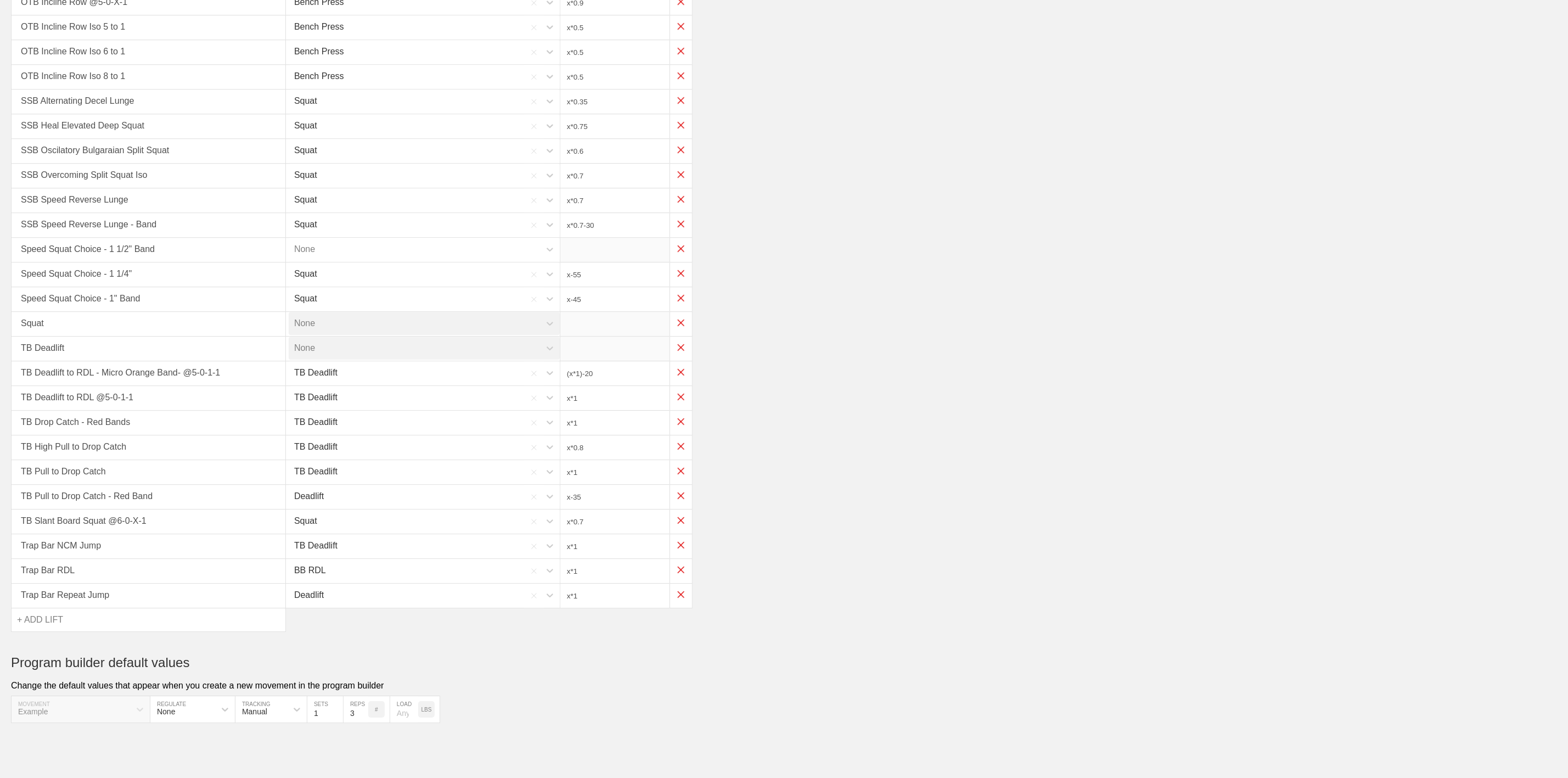
type input "x-45"
type input "(x*1)-20"
type input "x*1"
type input "x*0.8"
type input "x*1"
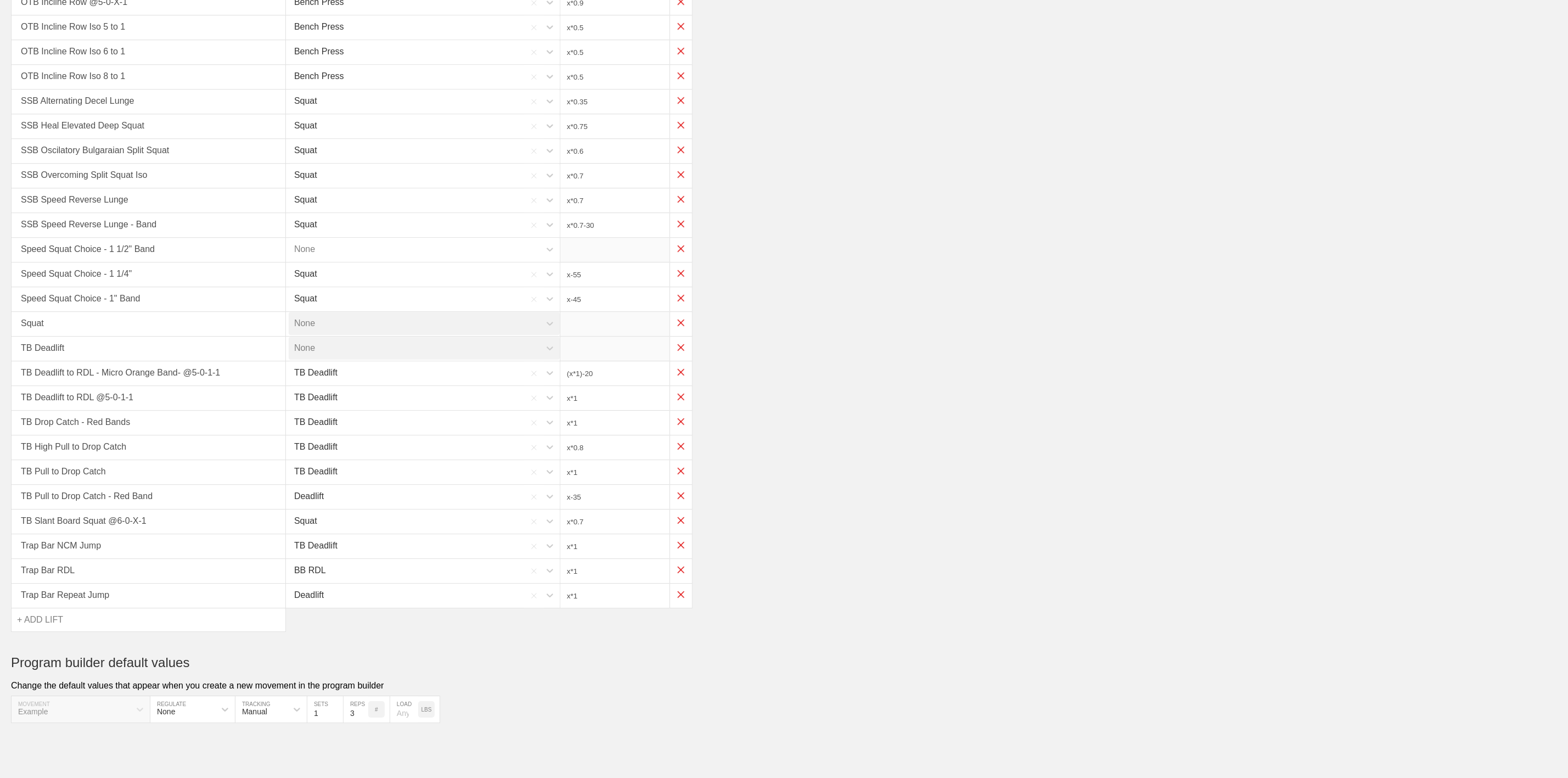
type input "x-35"
type input "x*0.7"
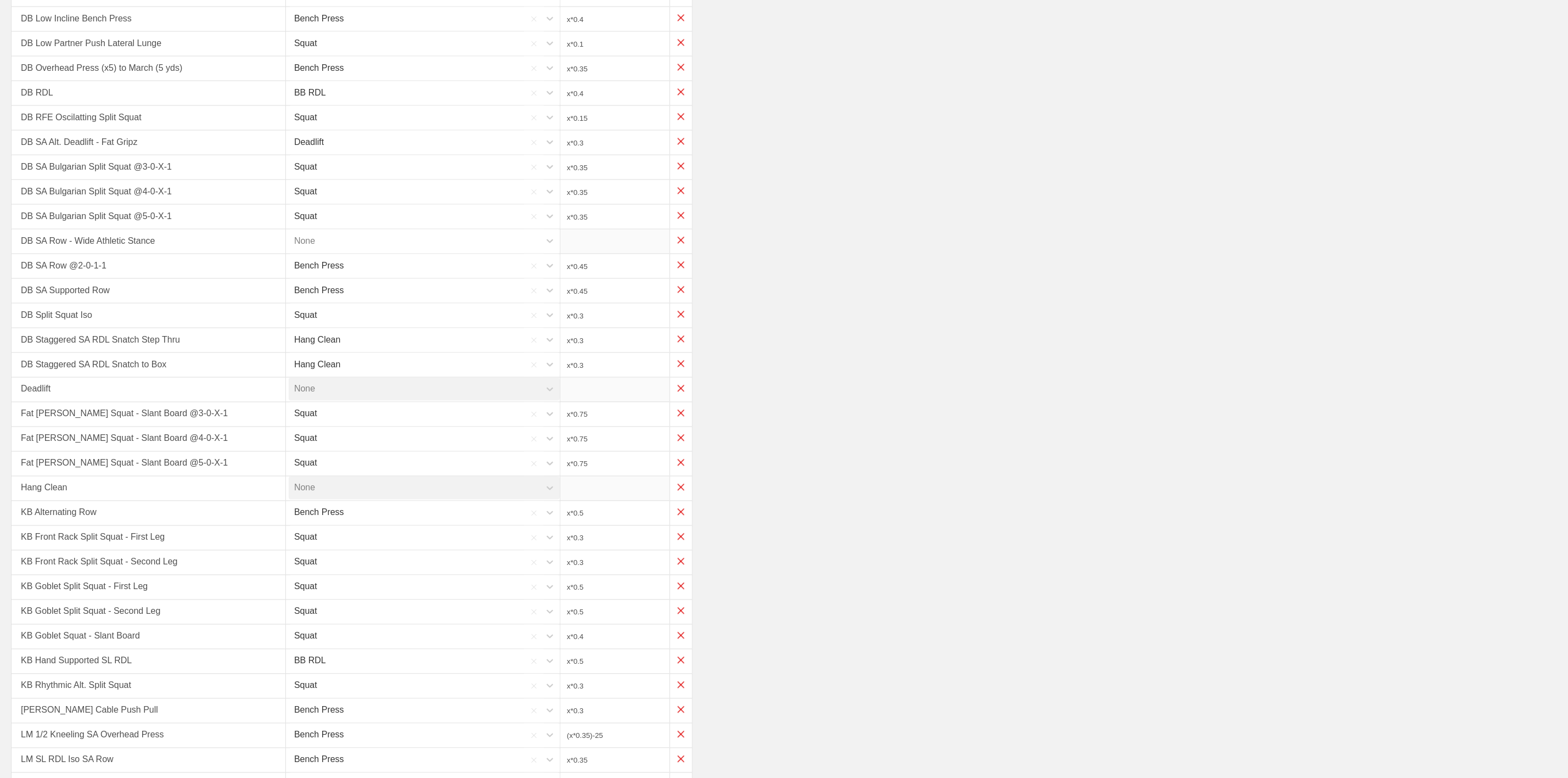
scroll to position [1161, 0]
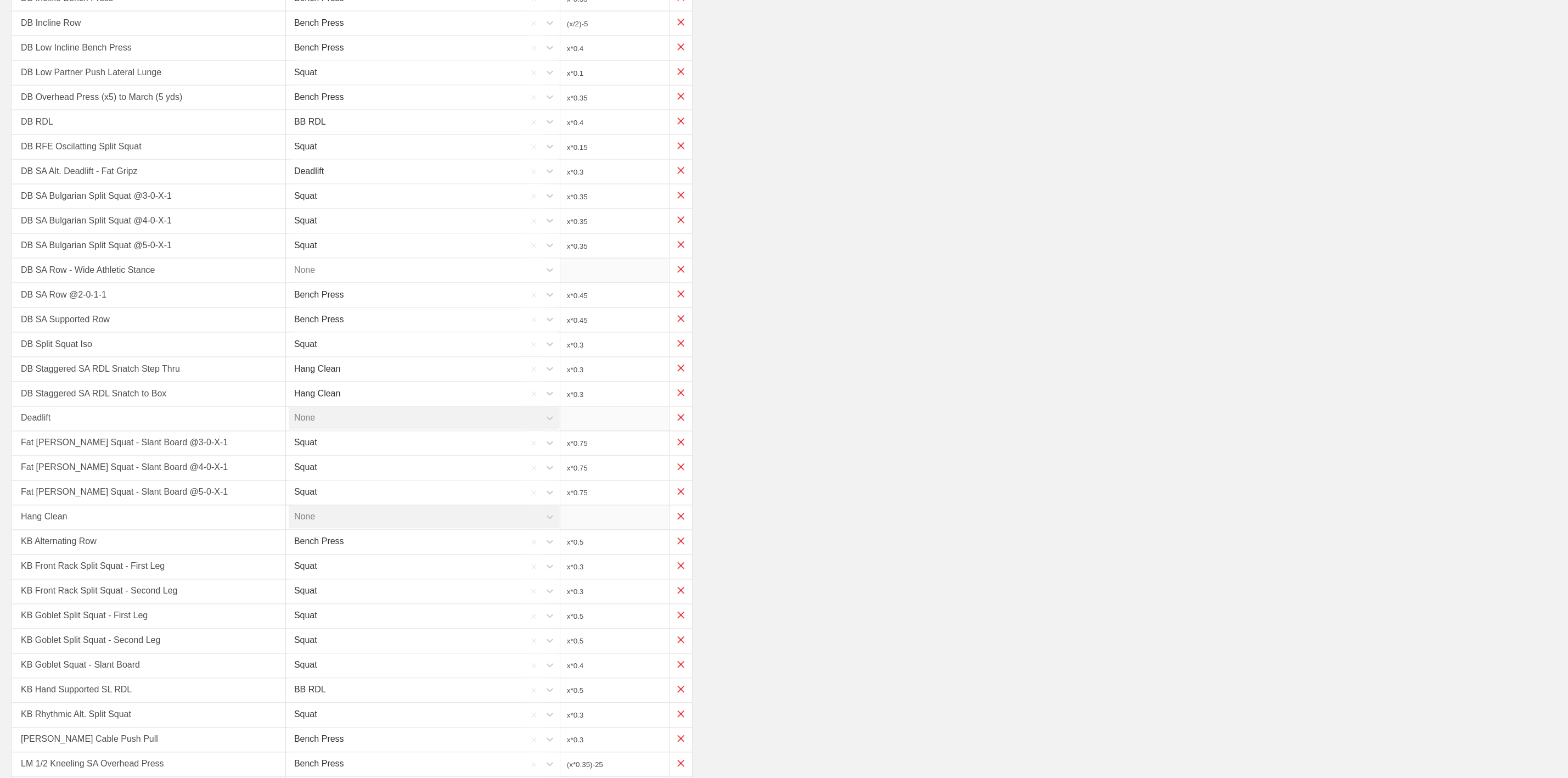
click at [351, 282] on div "None" at bounding box center [415, 269] width 252 height 23
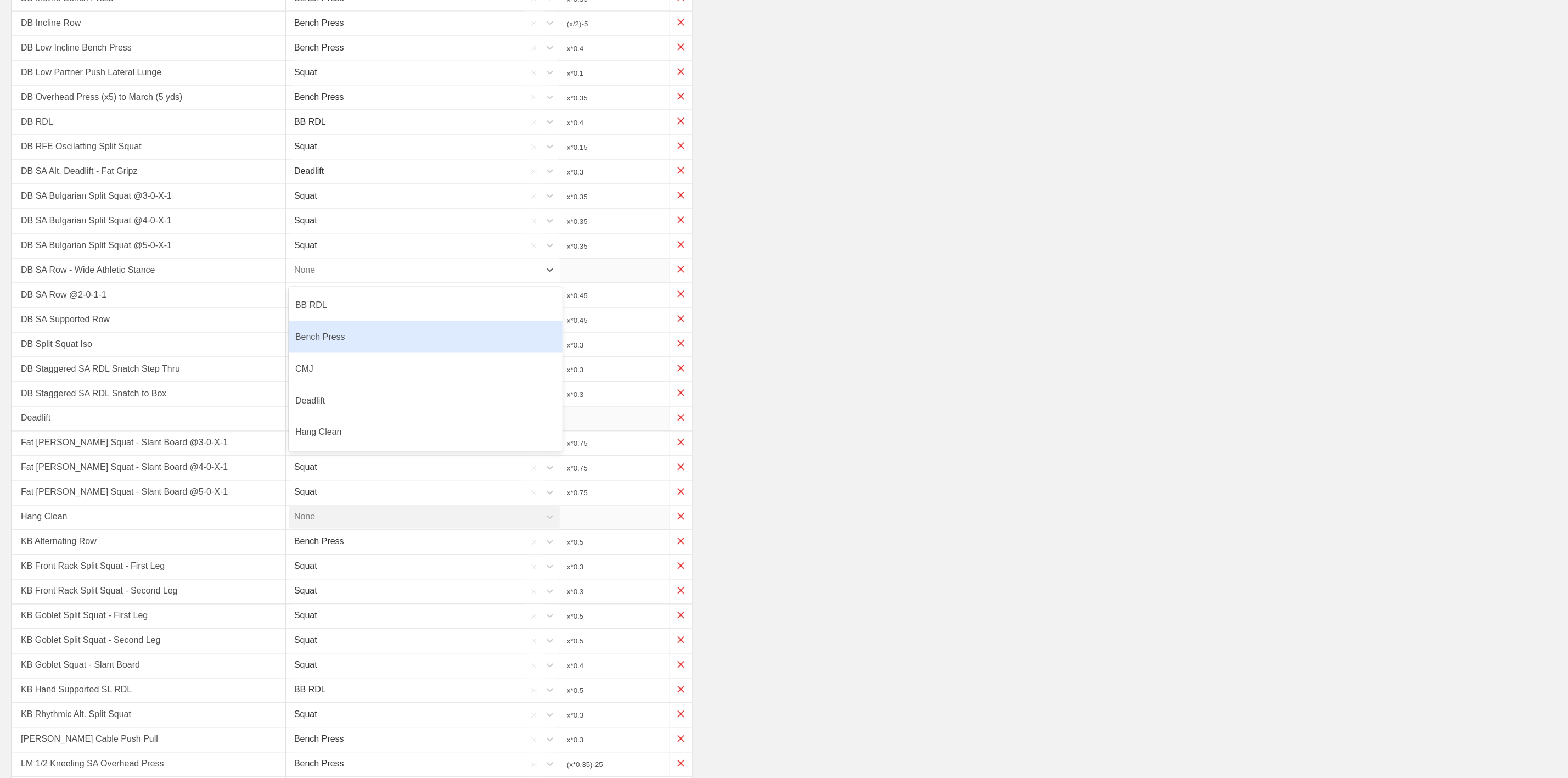
click at [321, 353] on div "Bench Press" at bounding box center [426, 337] width 274 height 32
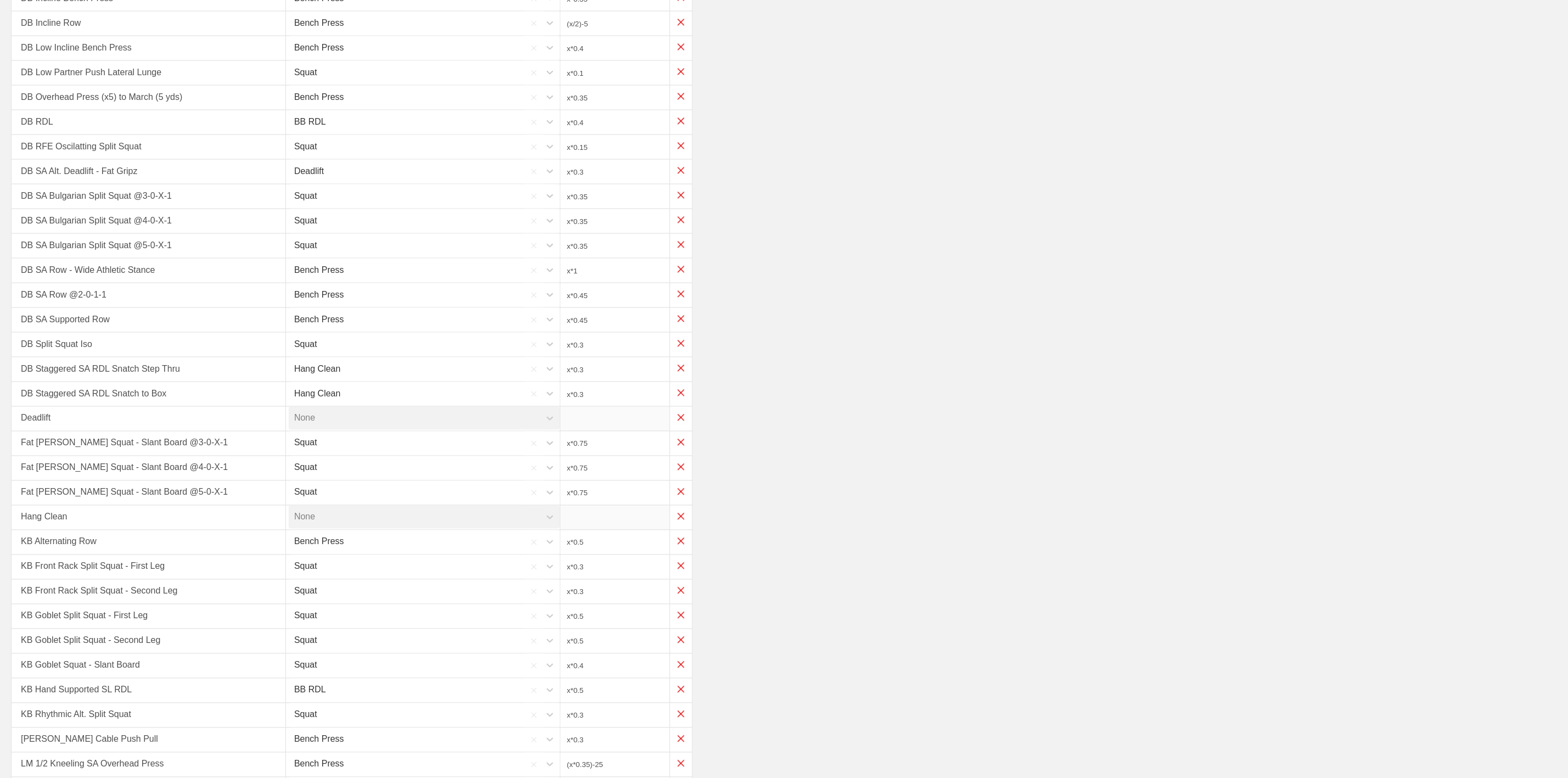
click at [634, 282] on input "x*1" at bounding box center [615, 270] width 110 height 24
type input "x*0.4"
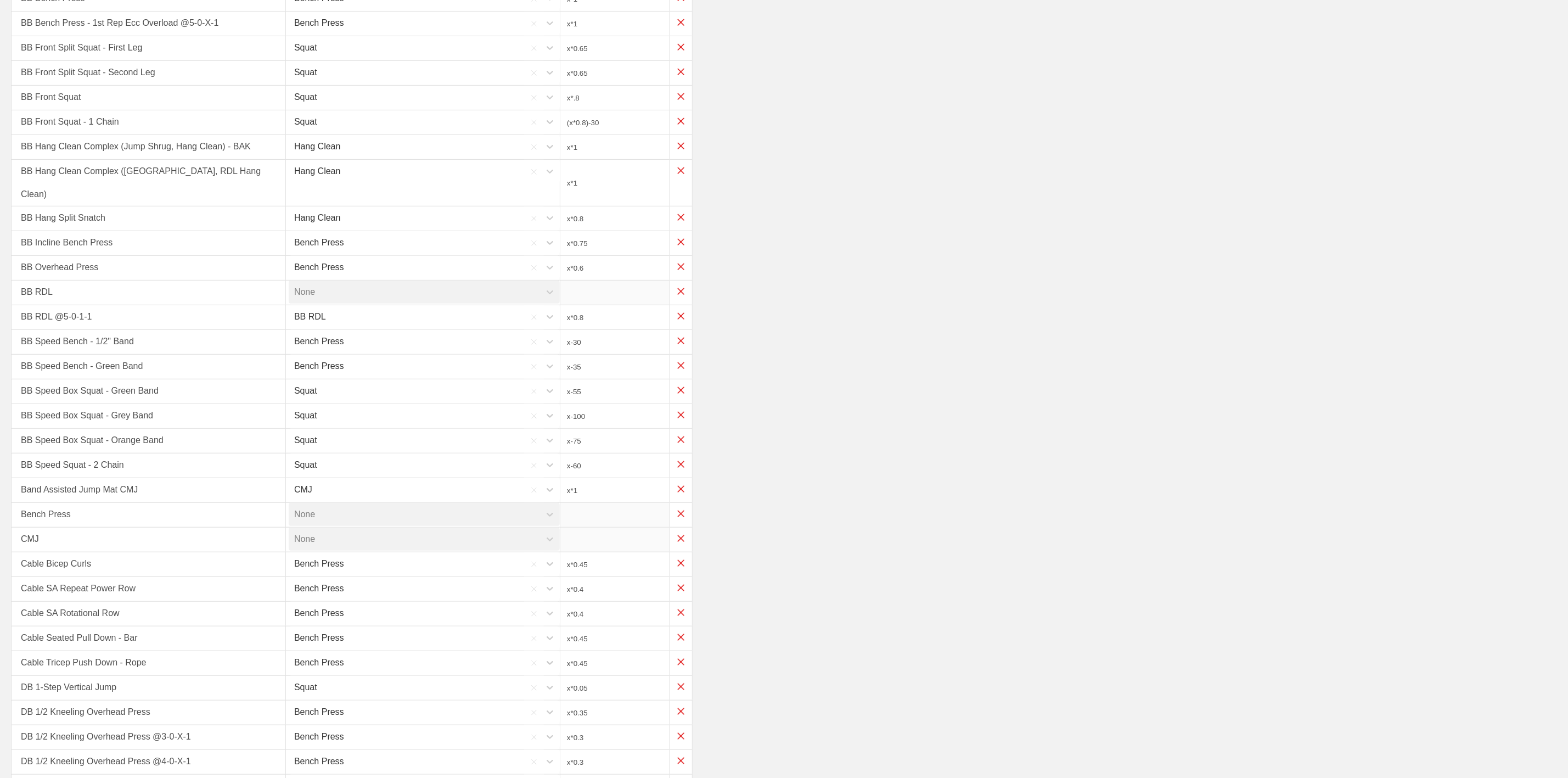
scroll to position [0, 0]
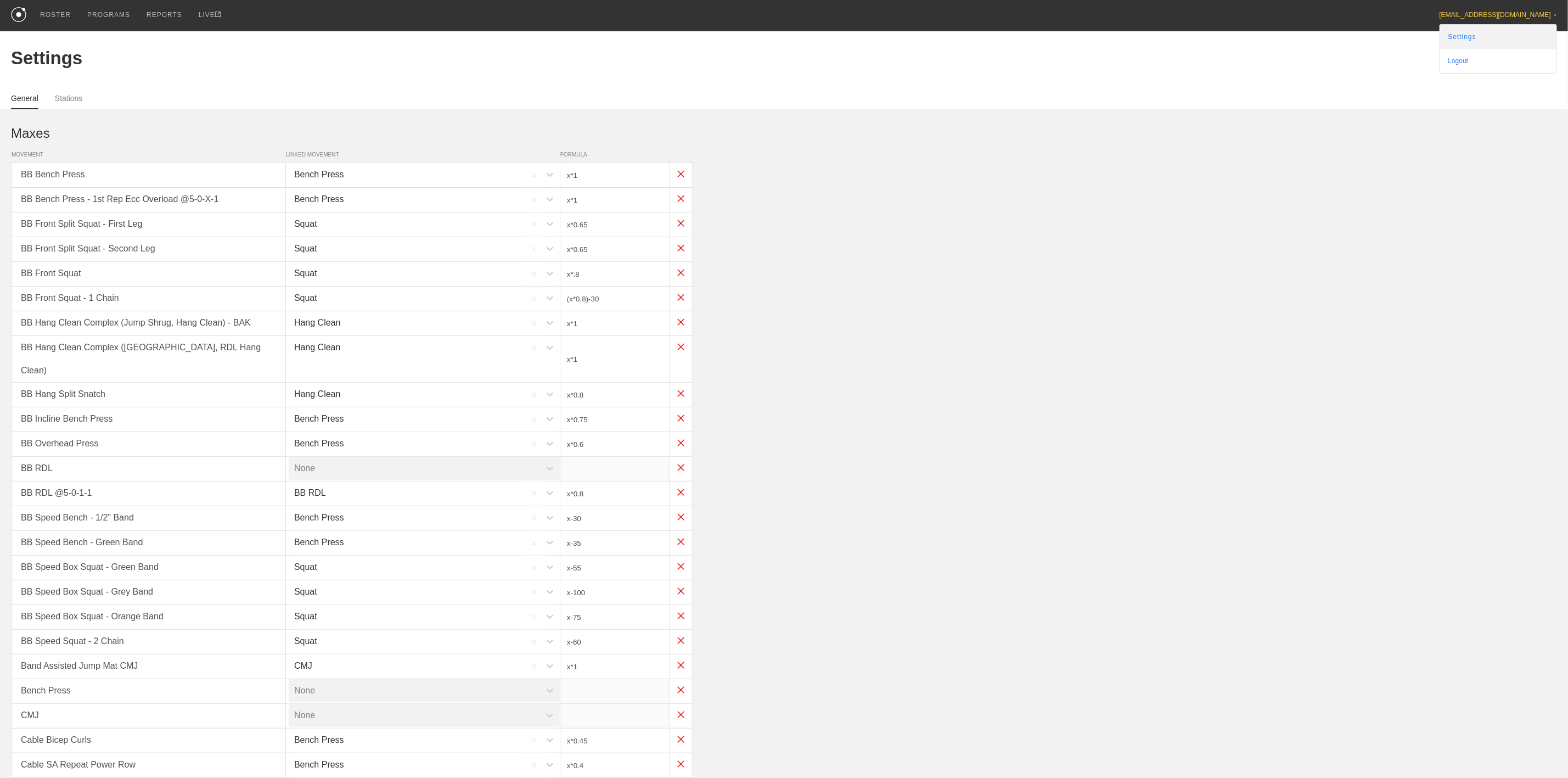
click at [1503, 28] on link "Settings" at bounding box center [1498, 37] width 116 height 24
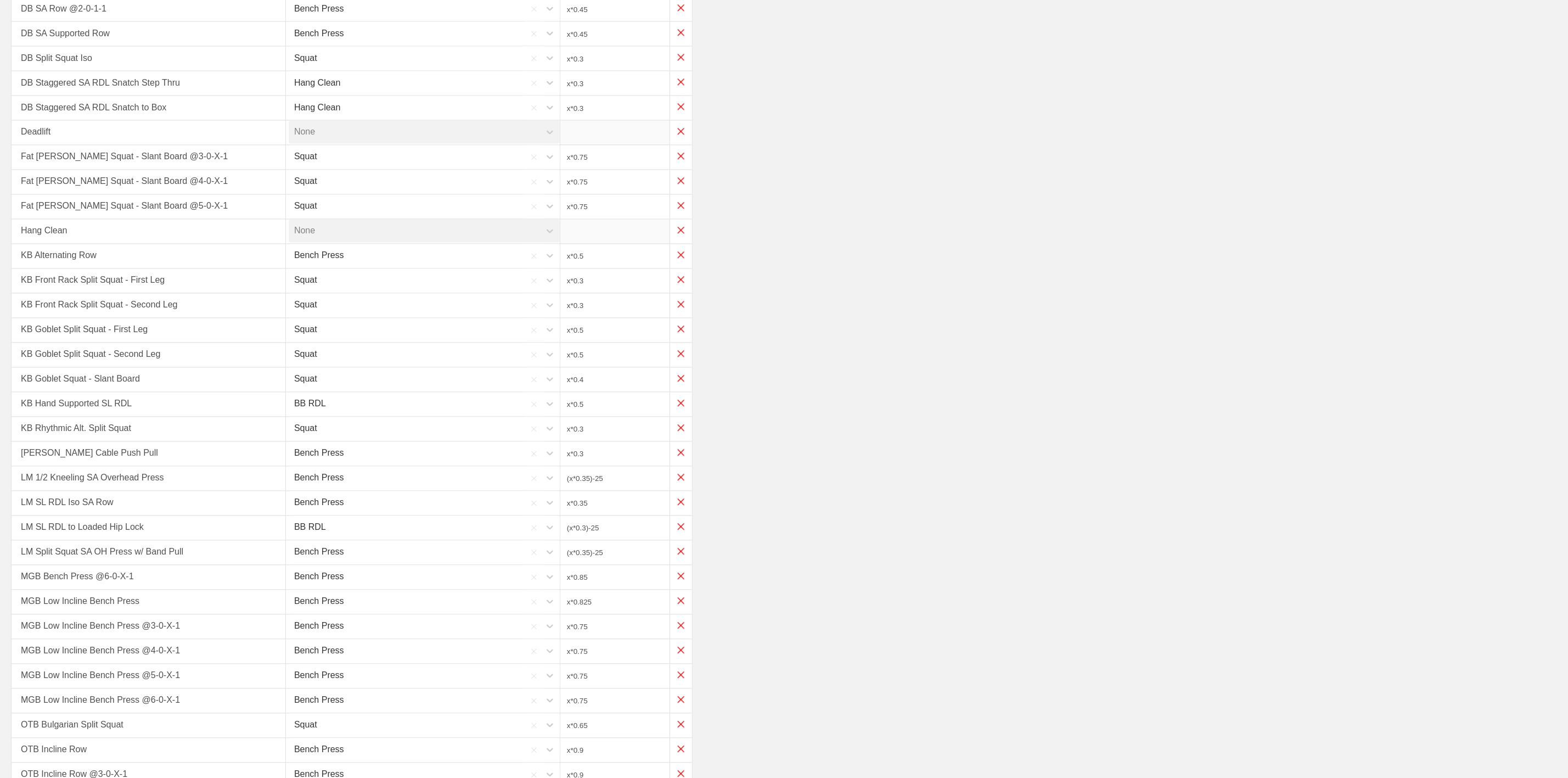
scroll to position [1564, 0]
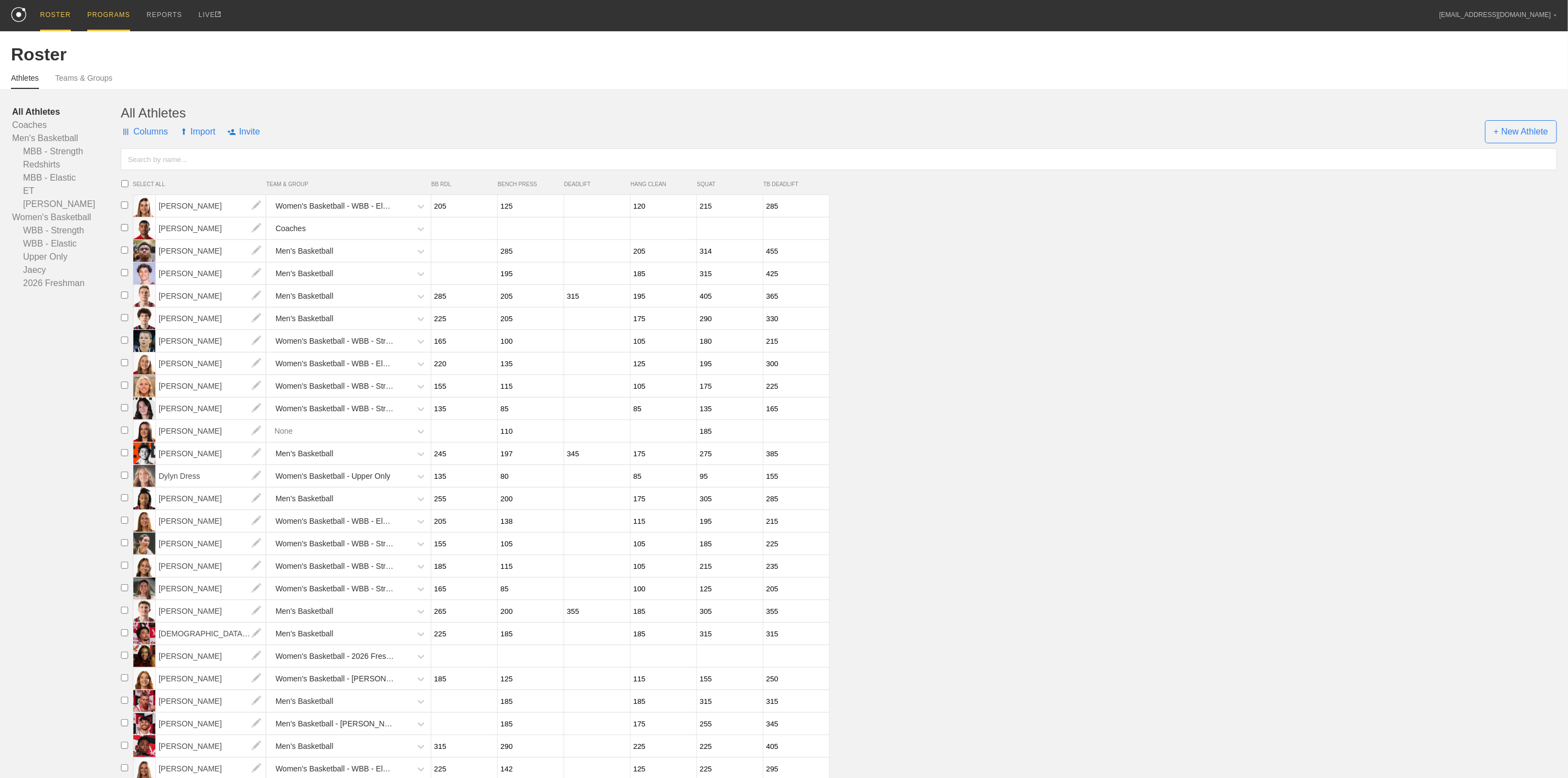
drag, startPoint x: 110, startPoint y: 17, endPoint x: 89, endPoint y: 17, distance: 21.0
click at [110, 16] on div "PROGRAMS" at bounding box center [109, 16] width 43 height 31
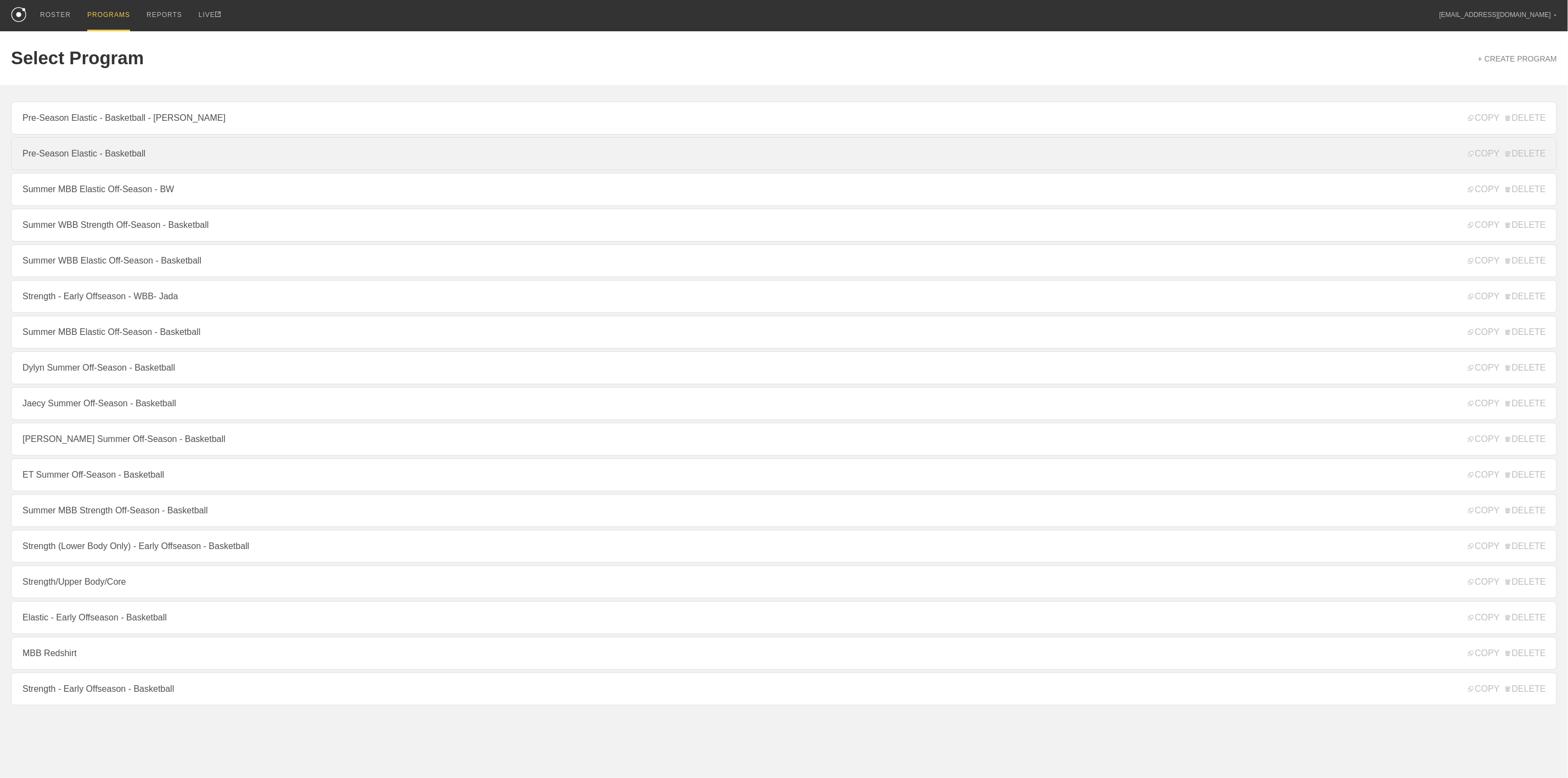
click at [147, 157] on link "Pre-Season Elastic - Basketball" at bounding box center [784, 153] width 1546 height 33
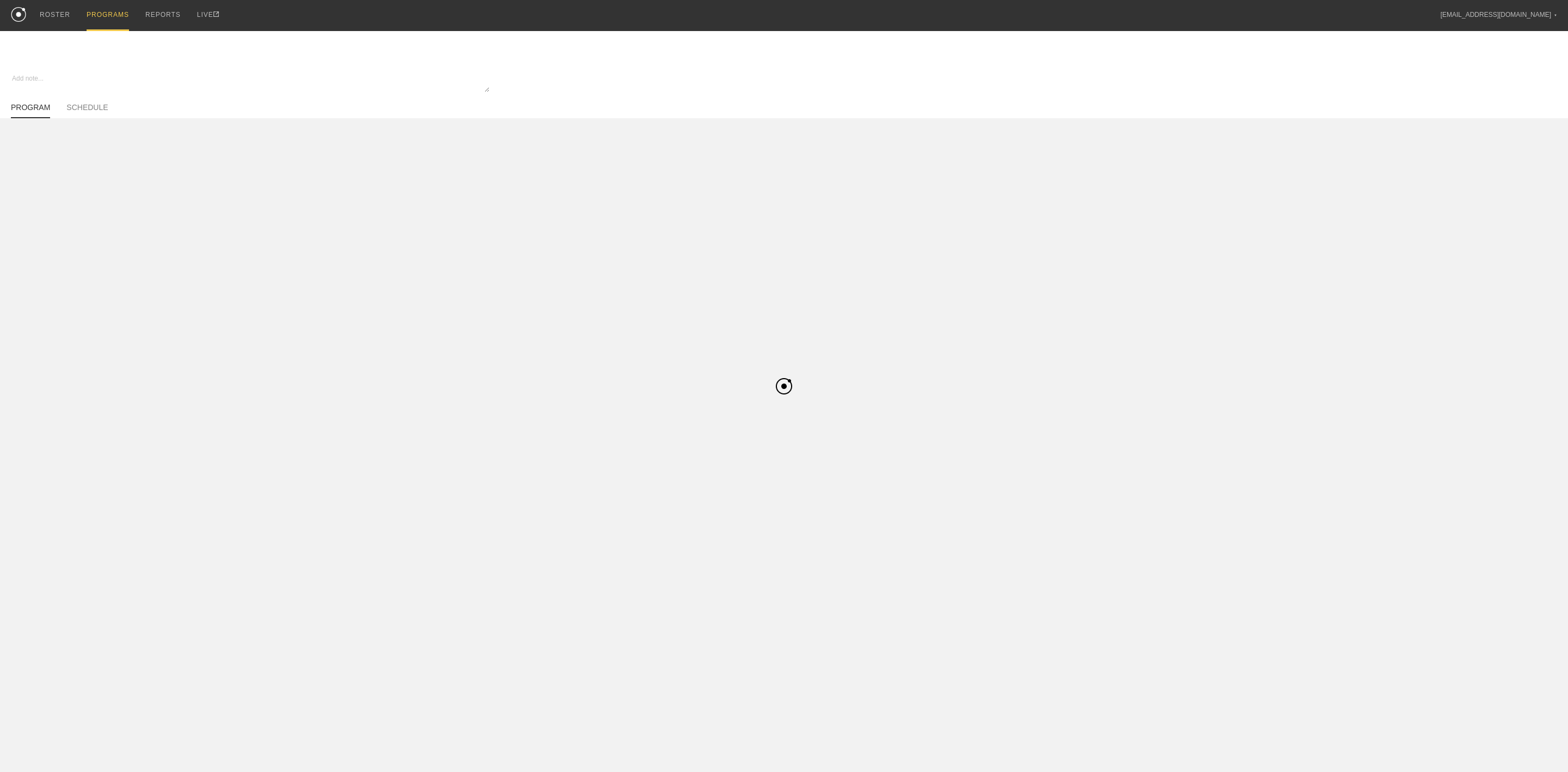
type textarea "x"
type input "Pre-Season Elastic - Basketball"
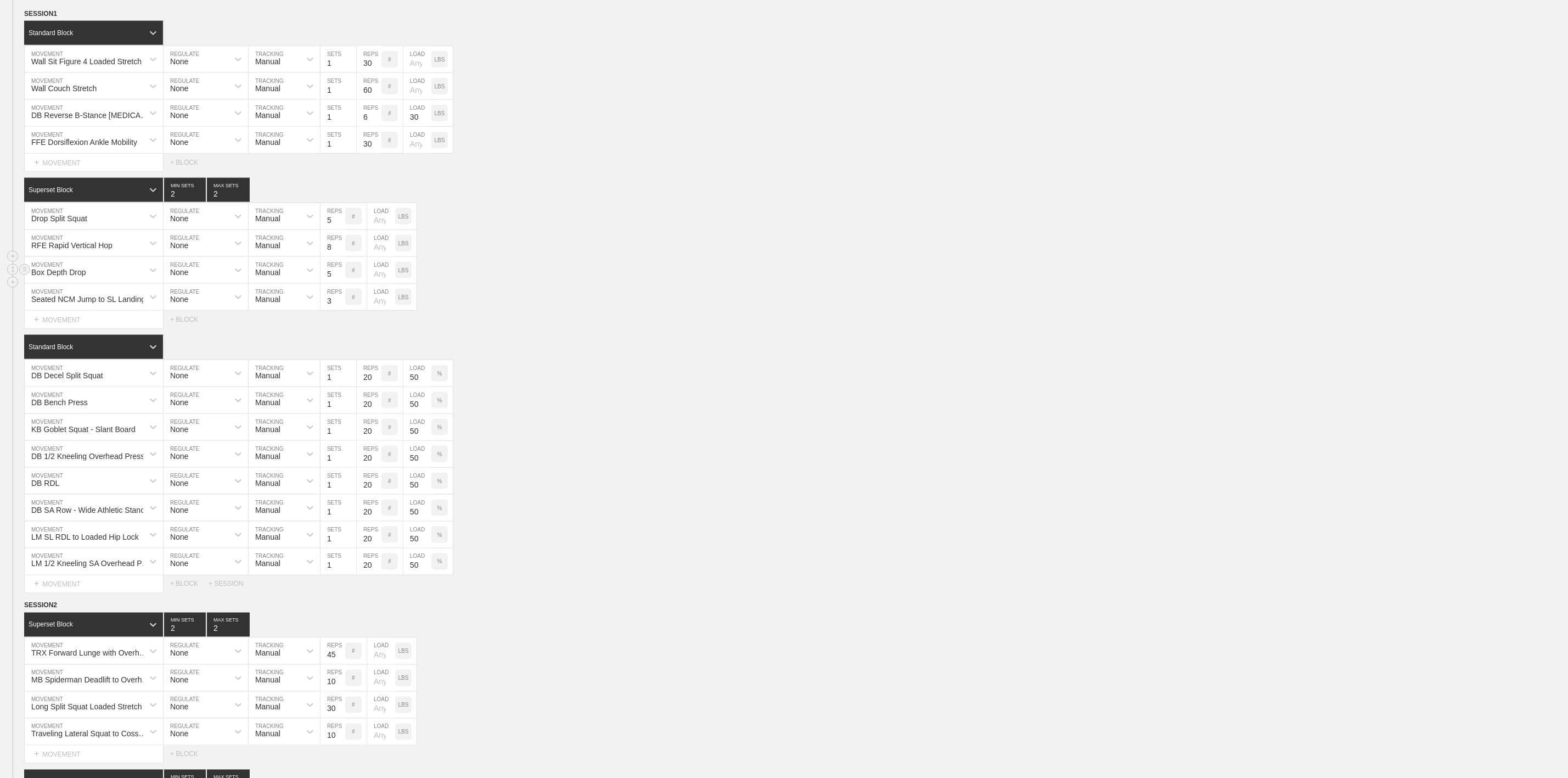
scroll to position [988, 0]
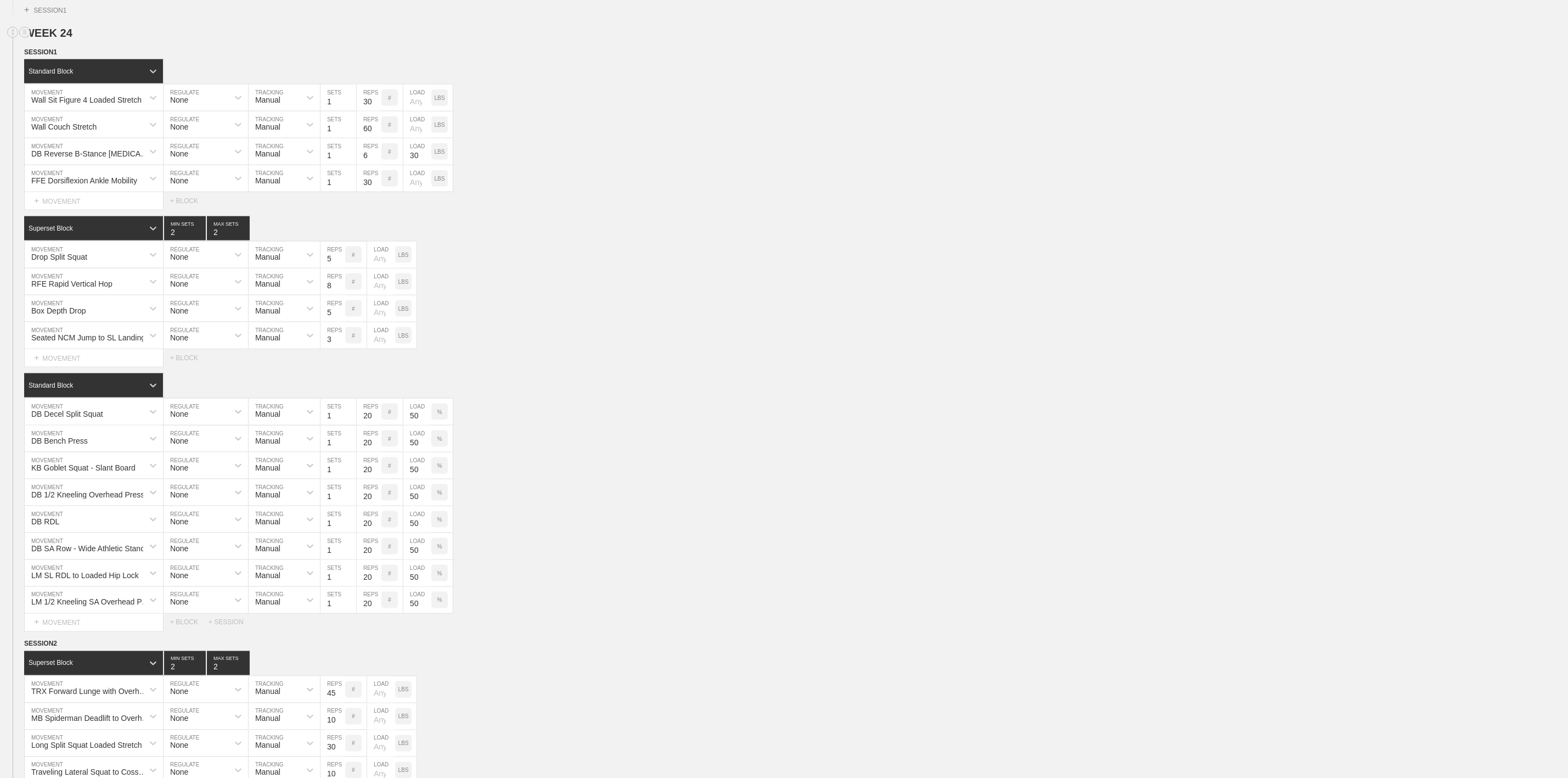
click at [5, 40] on div "WEEK 24" at bounding box center [784, 33] width 1568 height 12
click at [10, 39] on circle at bounding box center [12, 32] width 12 height 12
click at [57, 39] on span "WEEK 24" at bounding box center [53, 33] width 57 height 12
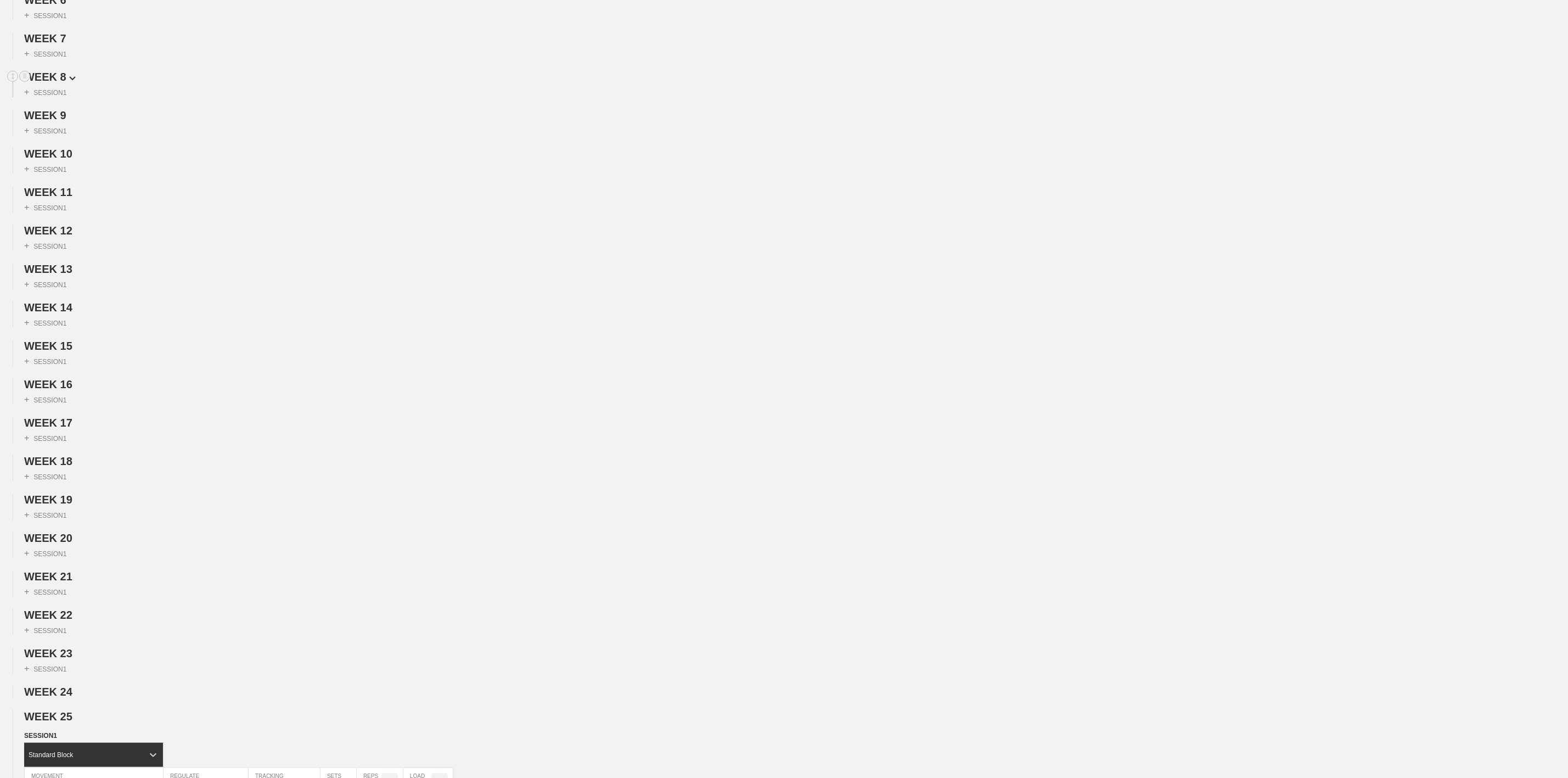
scroll to position [0, 0]
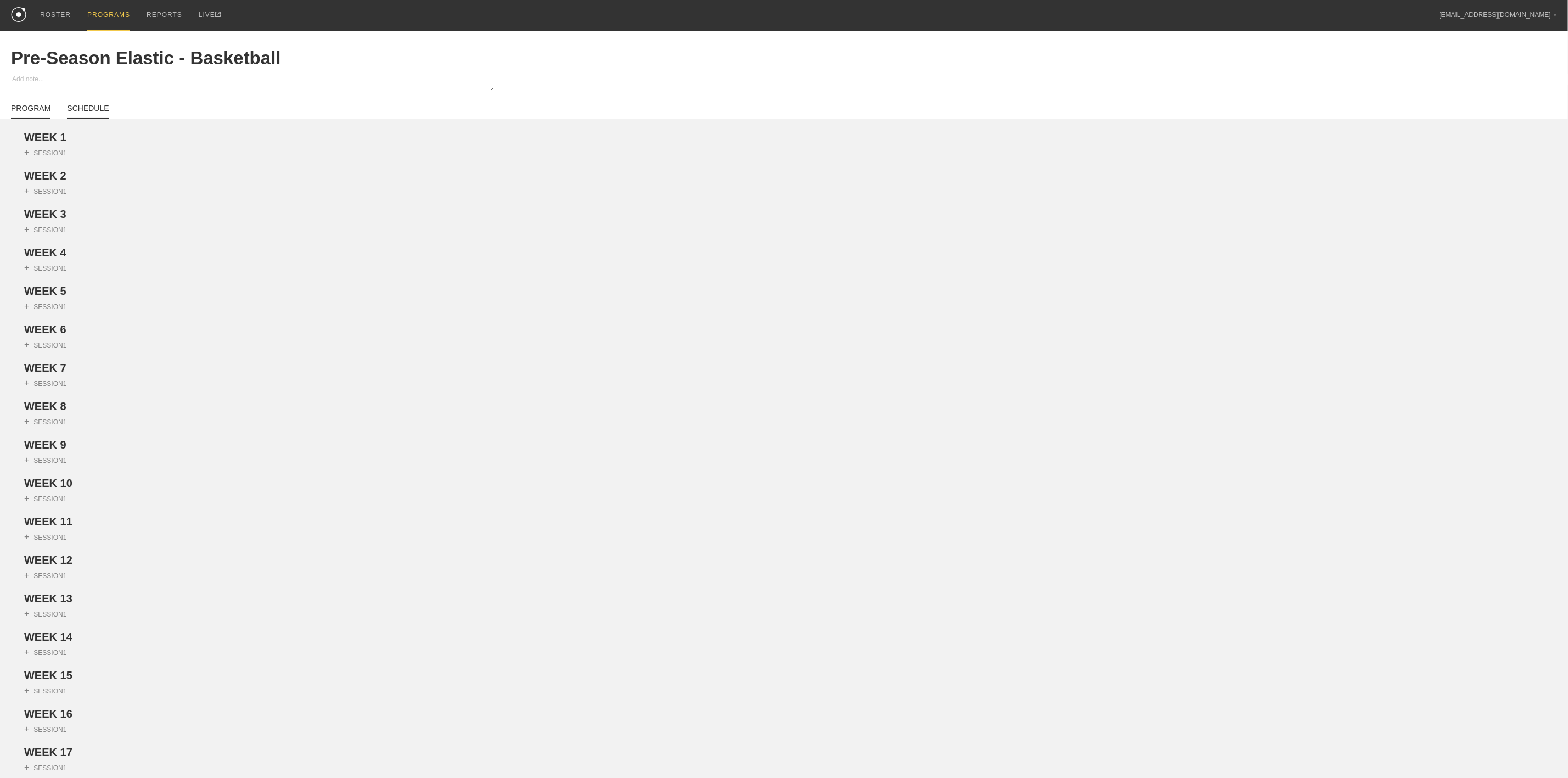
click at [91, 112] on link "SCHEDULE" at bounding box center [88, 112] width 42 height 16
type textarea "x"
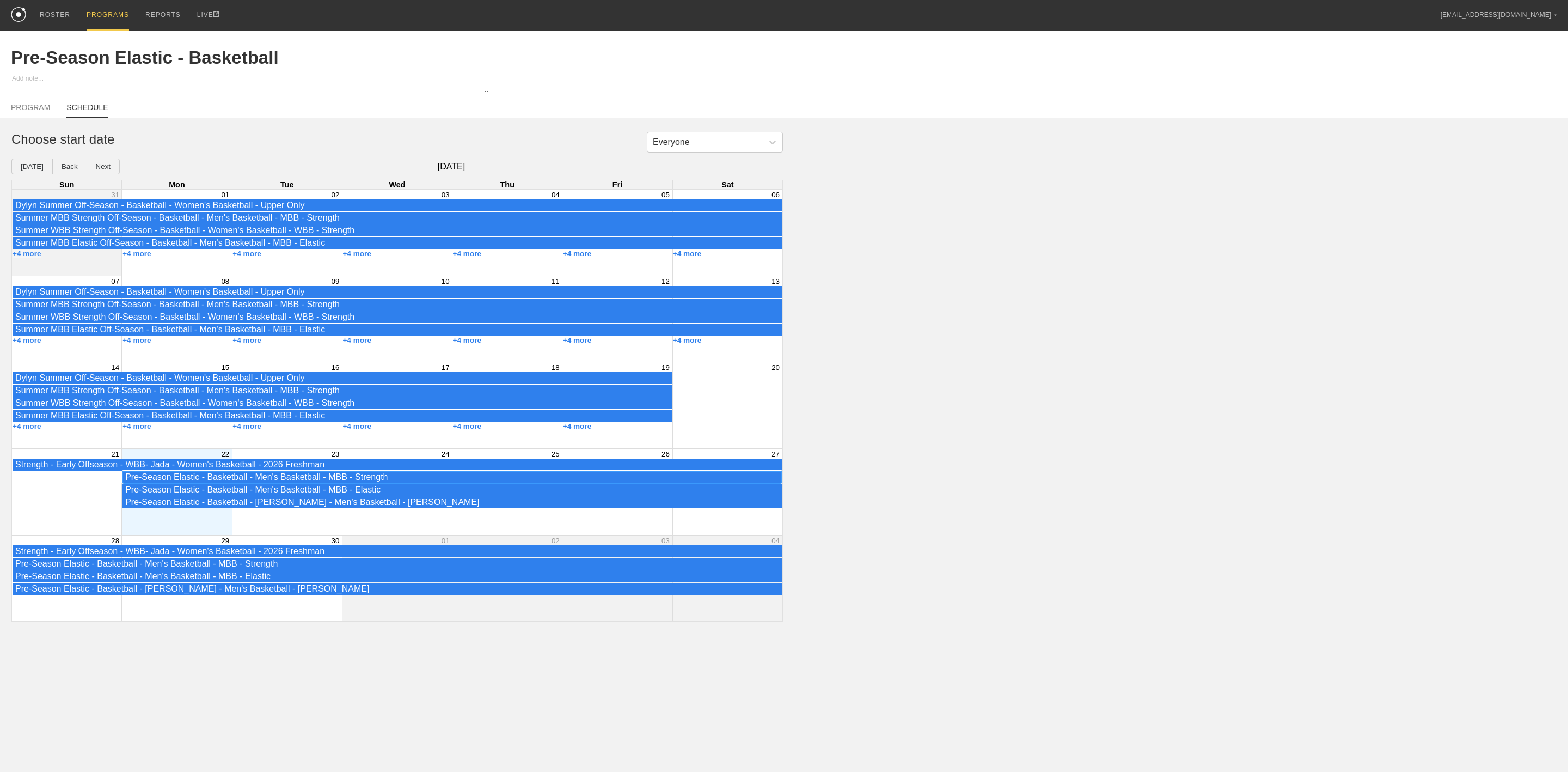
click at [182, 482] on div "Pre-Season Elastic - Basketball - Men's Basketball - MBB - Strength" at bounding box center [452, 477] width 654 height 10
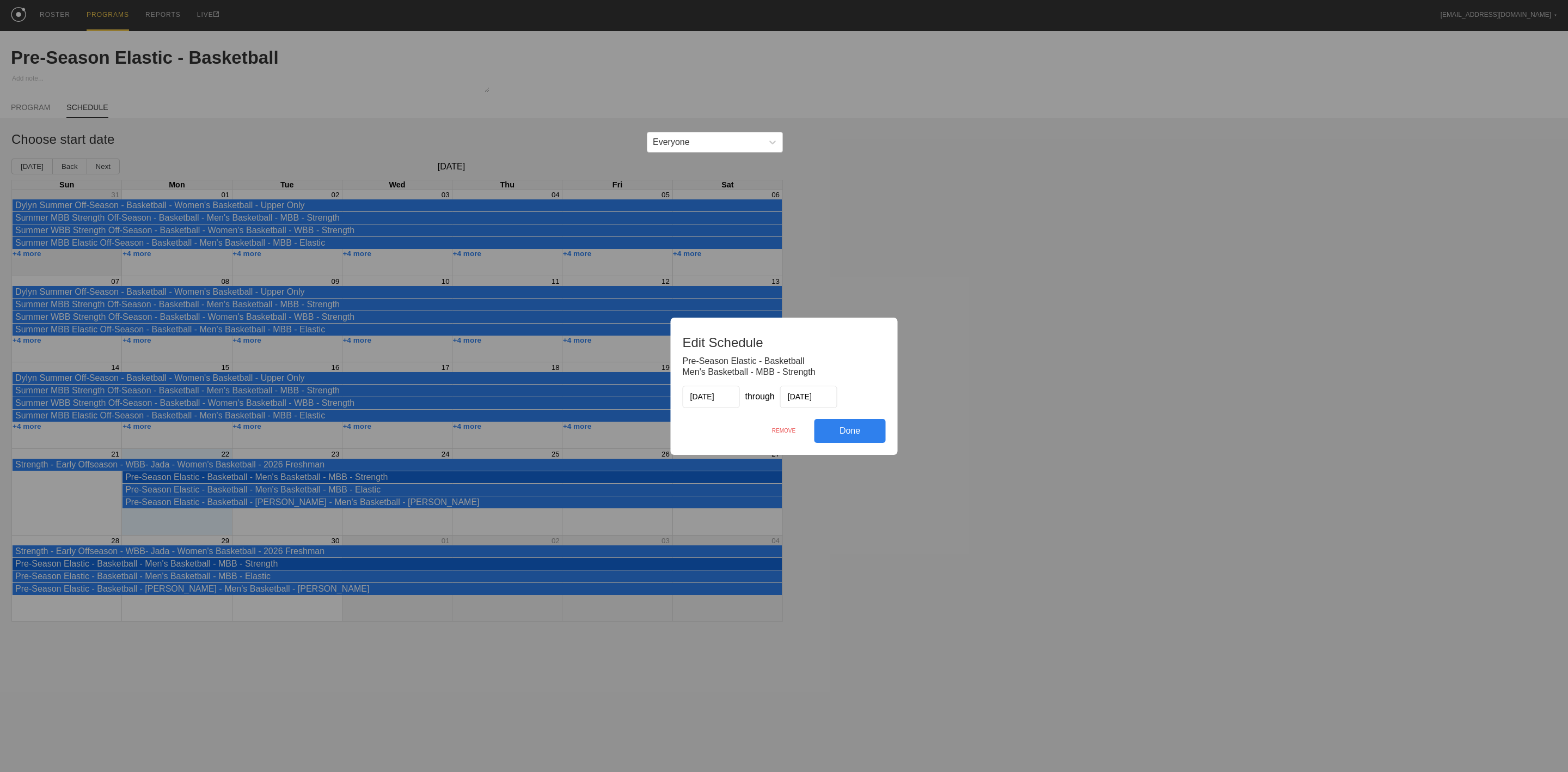
click at [864, 428] on div "Done" at bounding box center [850, 430] width 71 height 24
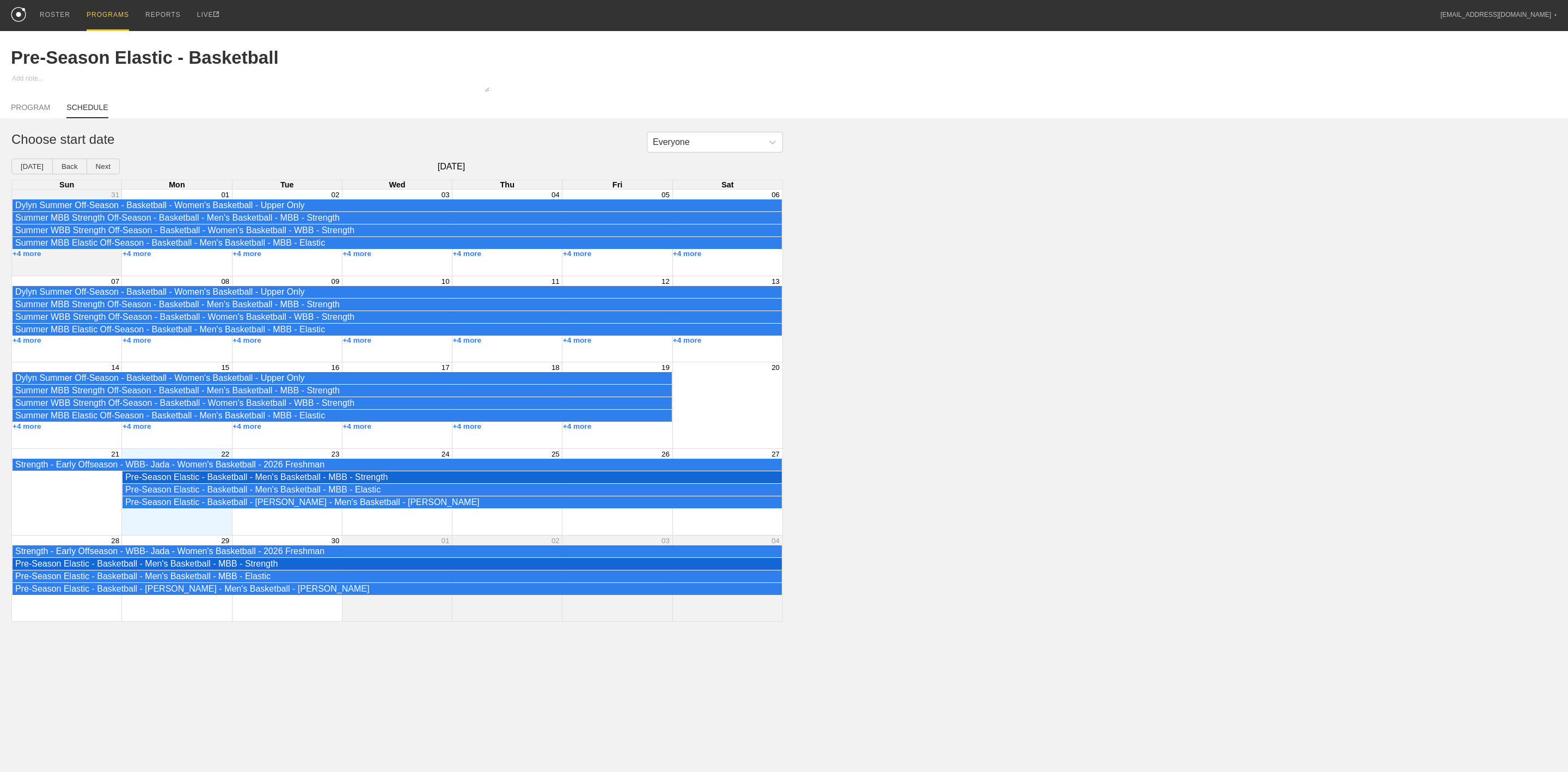
click at [175, 520] on div "Month View" at bounding box center [177, 492] width 110 height 86
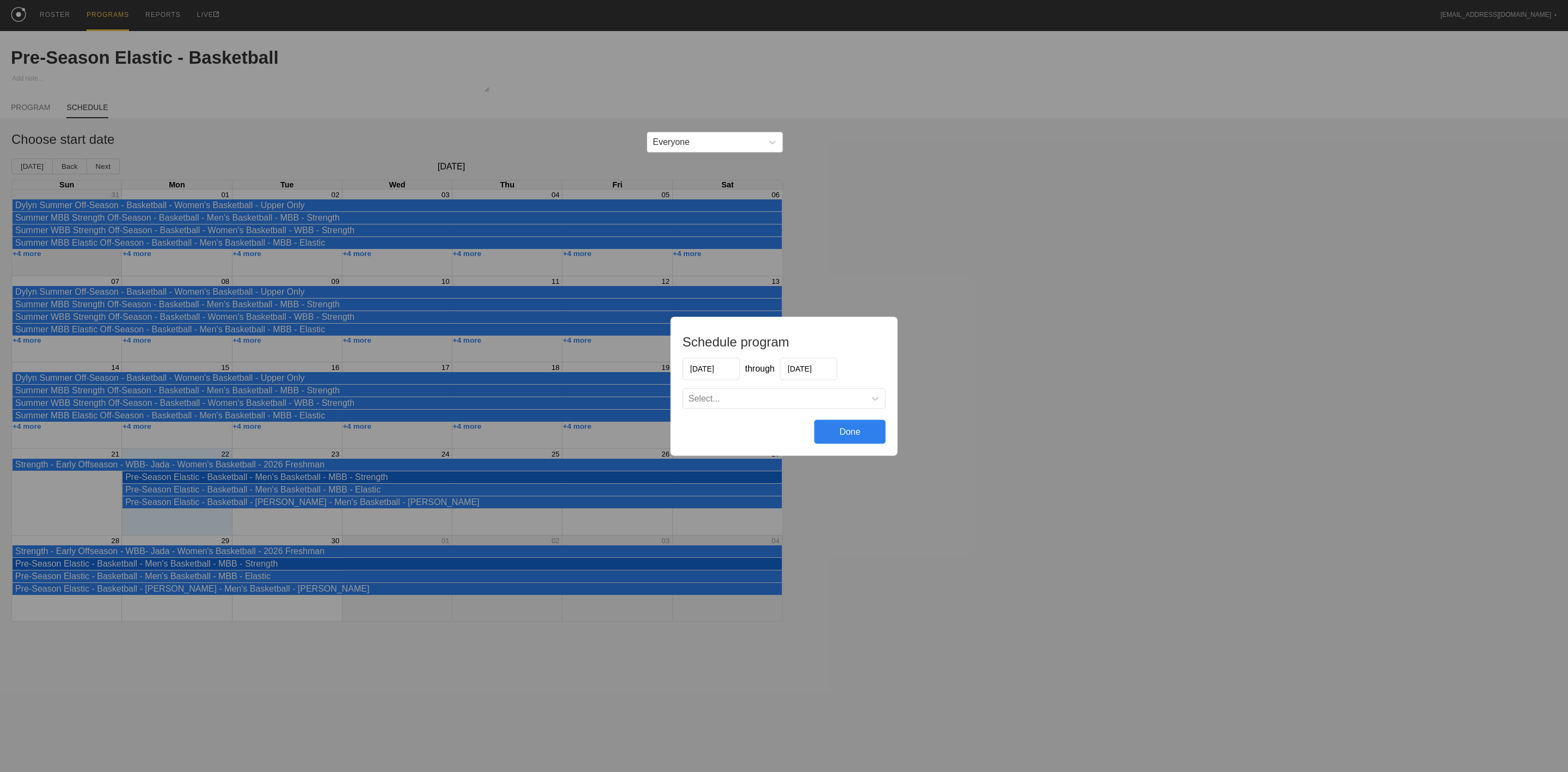
click at [155, 536] on div "Schedule program 09/22/2025 through 03/16/2026 Select... Done" at bounding box center [784, 386] width 1568 height 772
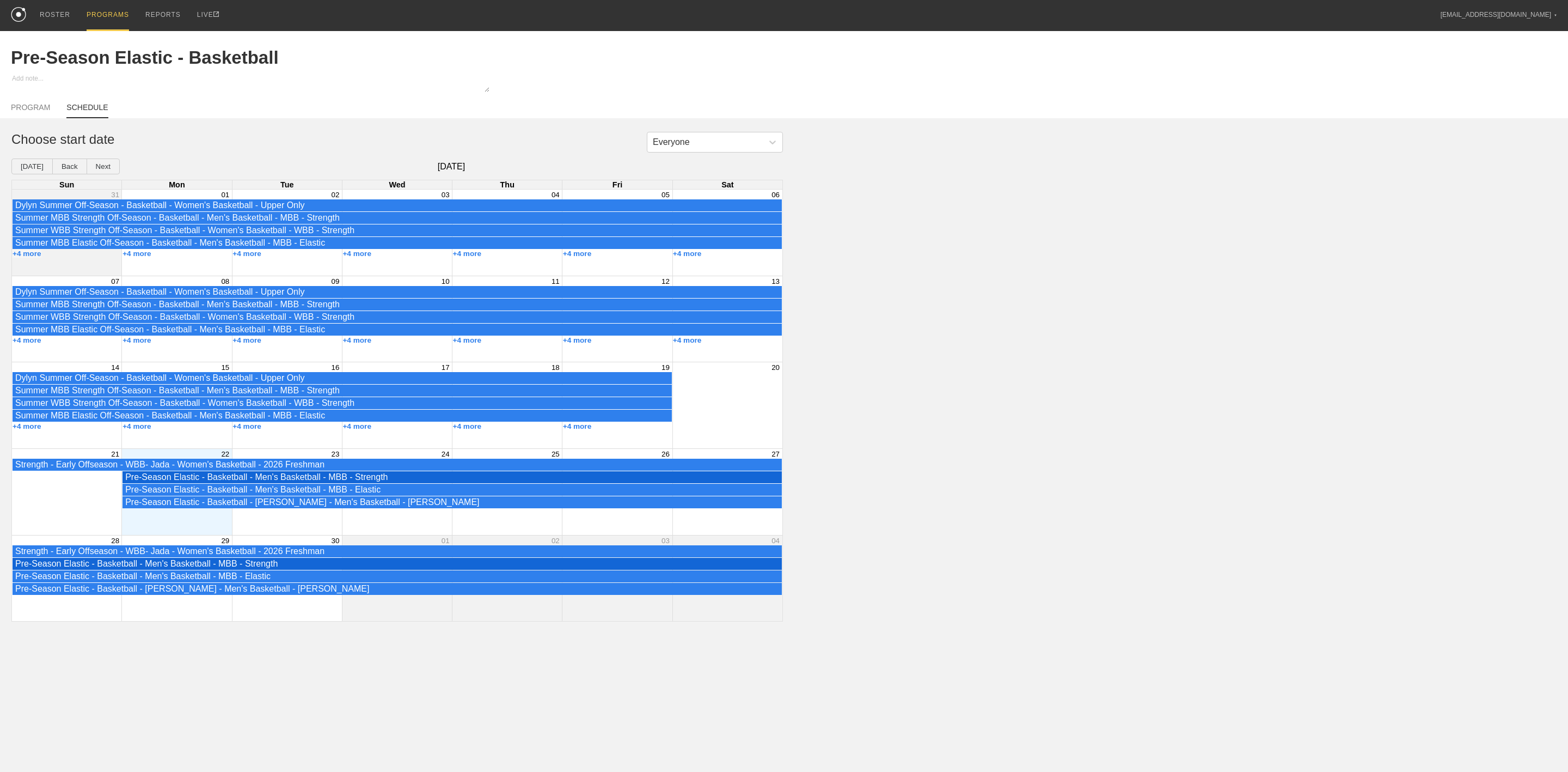
click at [162, 535] on div "Month View" at bounding box center [177, 492] width 110 height 86
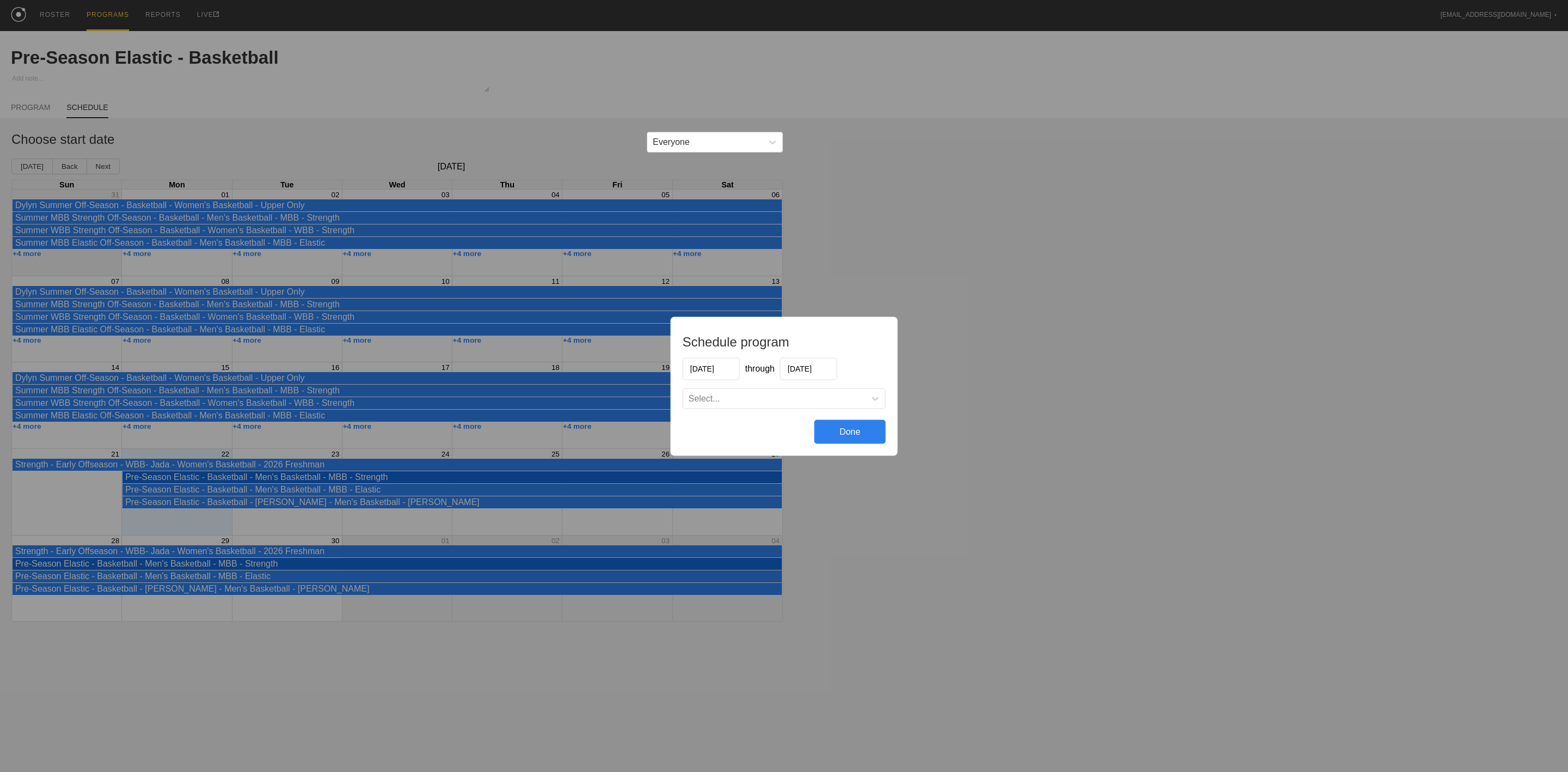
click at [767, 402] on div "Select..." at bounding box center [774, 398] width 182 height 11
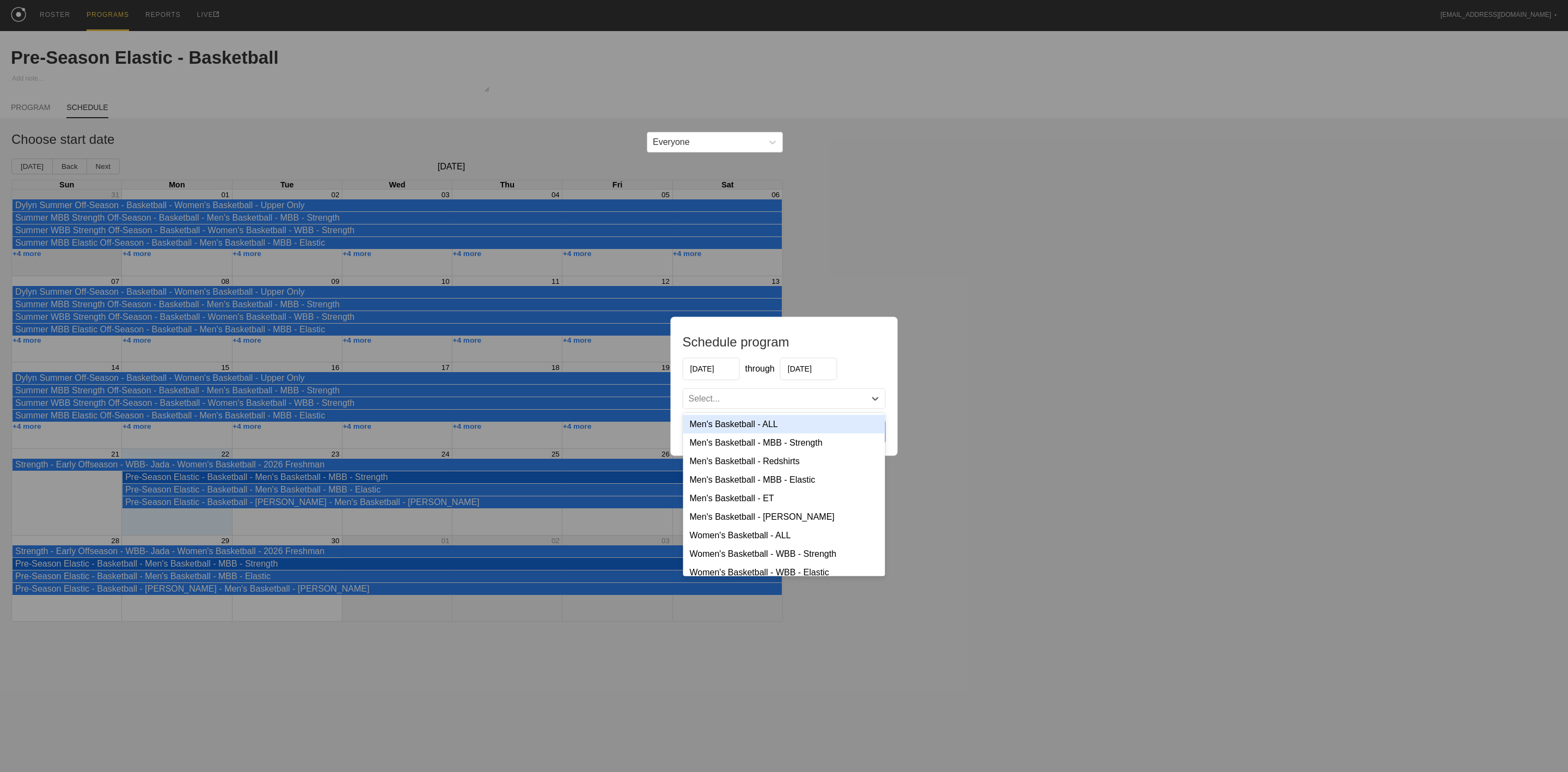
click at [767, 422] on div "Men's Basketball - ALL" at bounding box center [784, 424] width 202 height 19
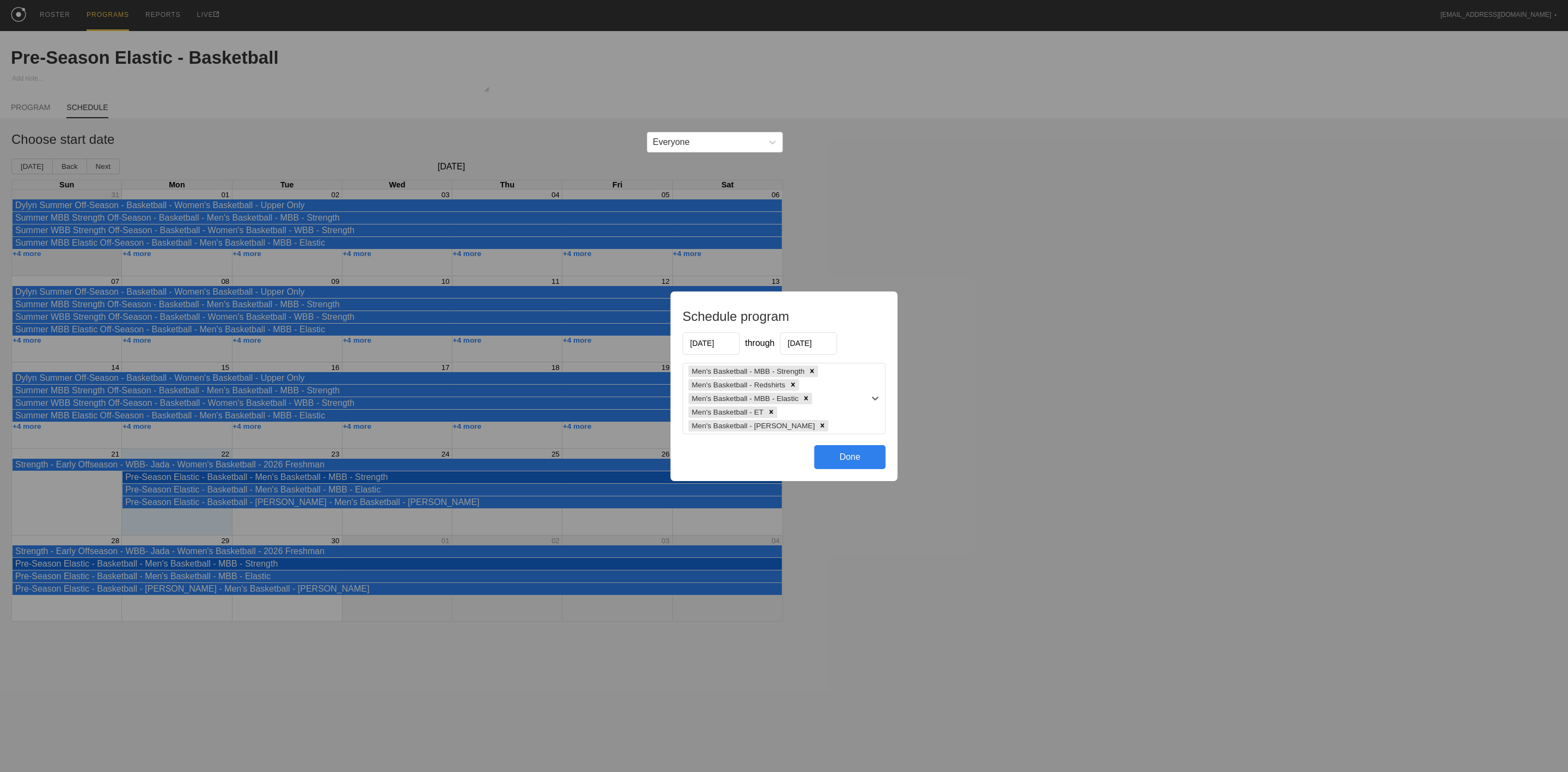
click at [812, 342] on input "03/16/2026" at bounding box center [809, 343] width 57 height 23
click at [793, 366] on button "Previous Month" at bounding box center [790, 370] width 8 height 8
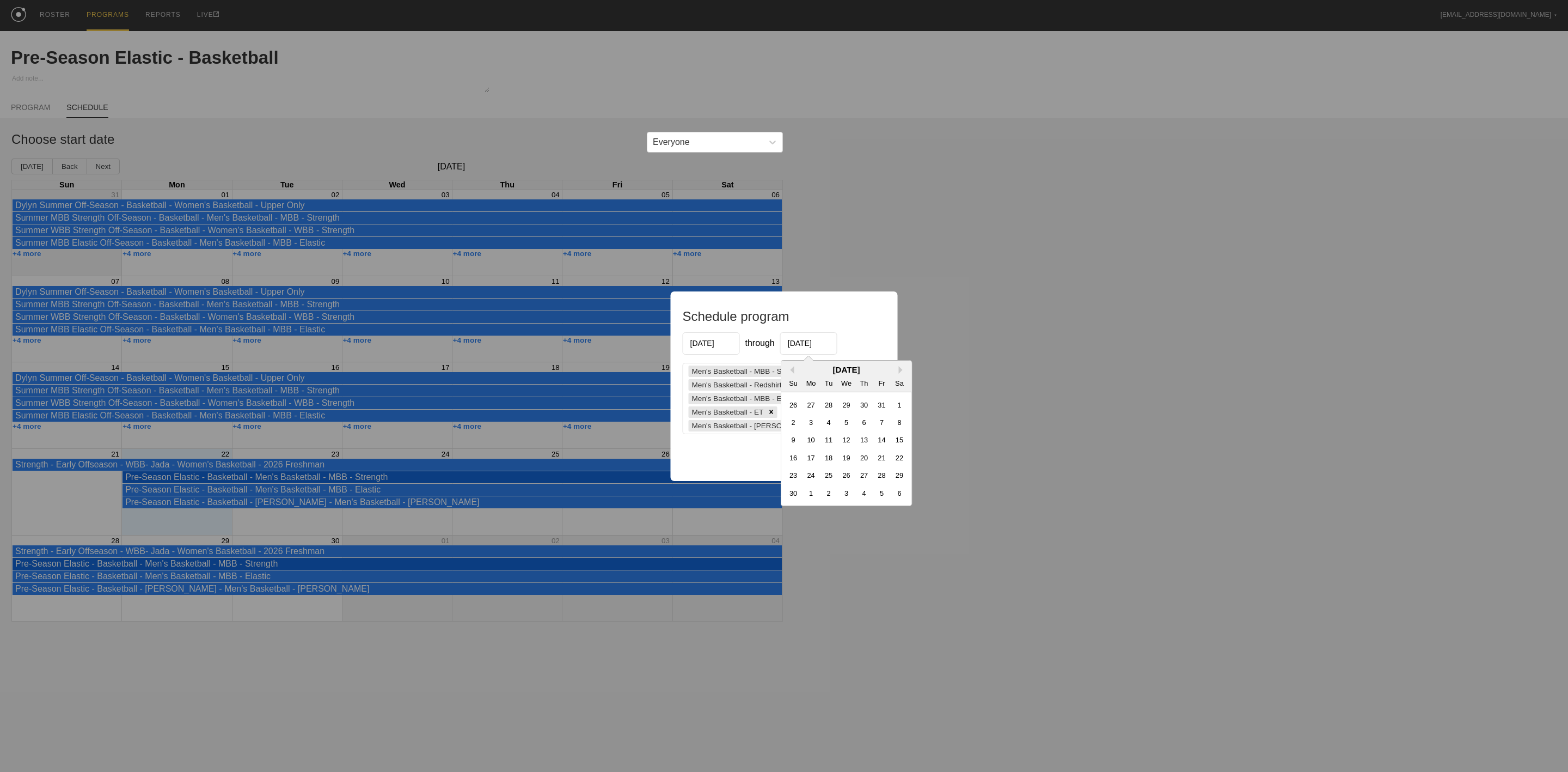
click at [794, 366] on div "November 2025" at bounding box center [847, 369] width 131 height 9
click at [882, 404] on div "31" at bounding box center [882, 404] width 15 height 15
type input "10/31/2025"
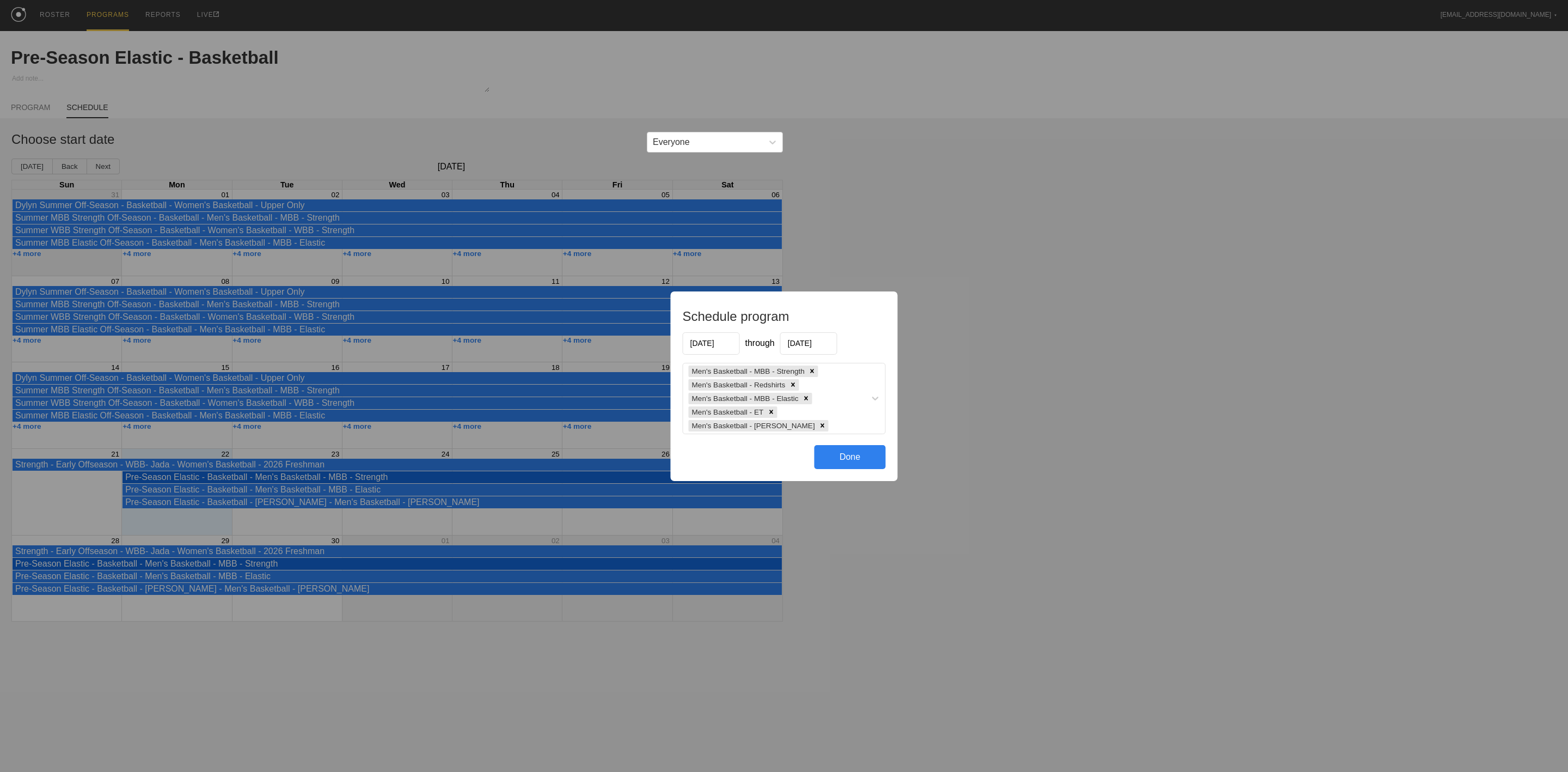
click at [862, 461] on div "Done" at bounding box center [850, 457] width 71 height 24
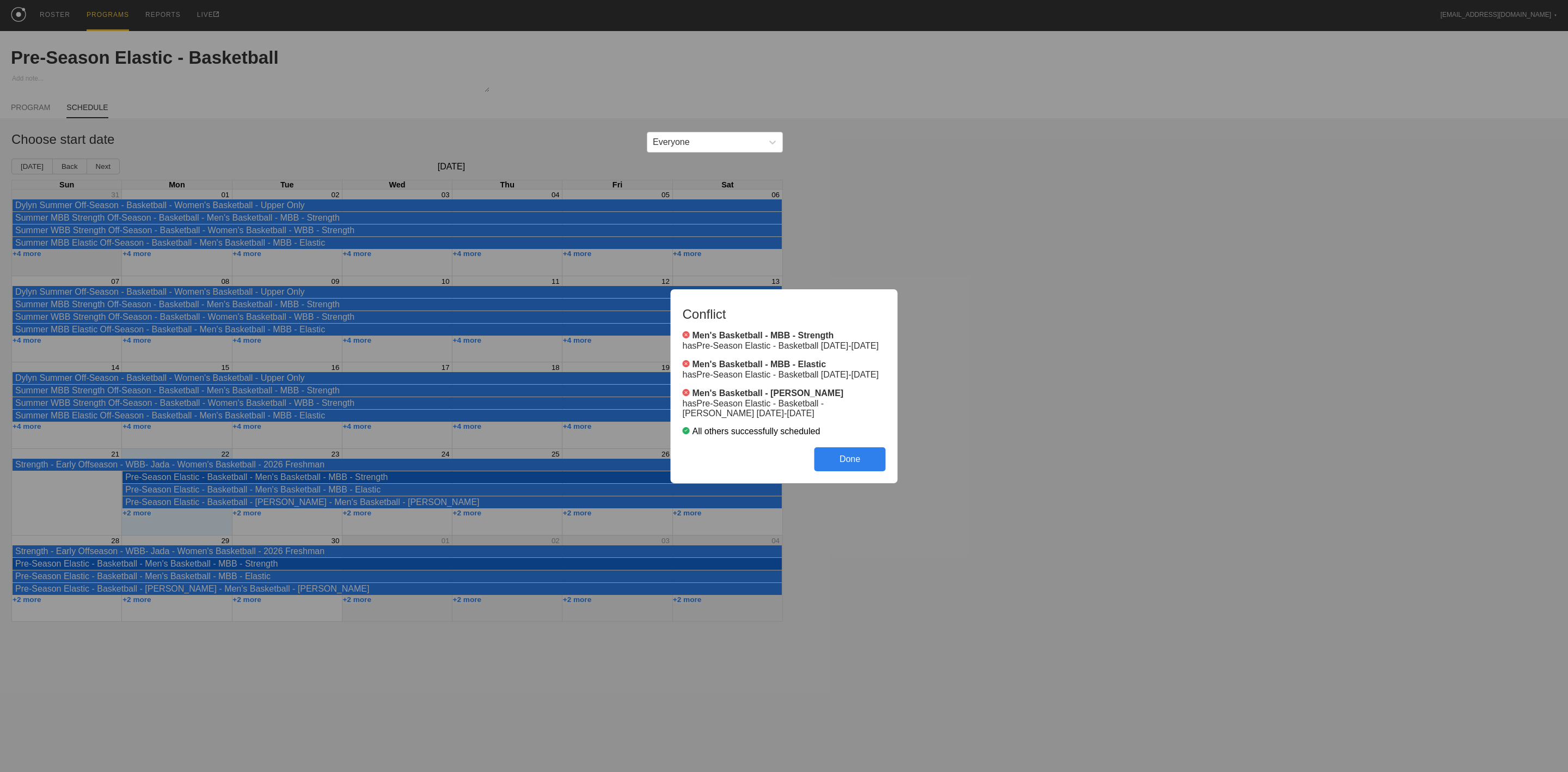
click at [855, 458] on div "Done" at bounding box center [850, 459] width 71 height 24
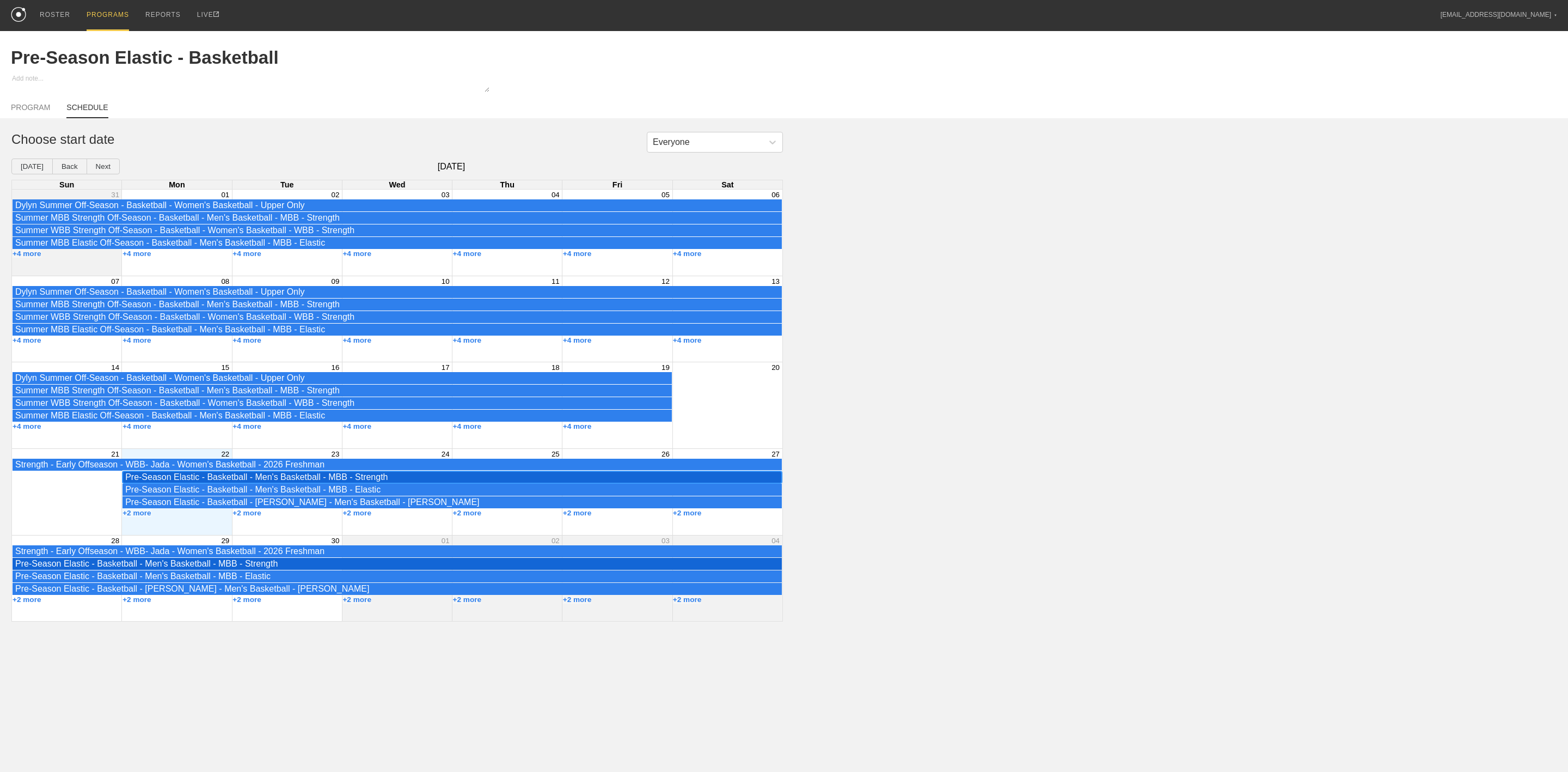
click at [184, 477] on div "Pre-Season Elastic - Basketball - Men's Basketball - MBB - Strength" at bounding box center [452, 477] width 654 height 10
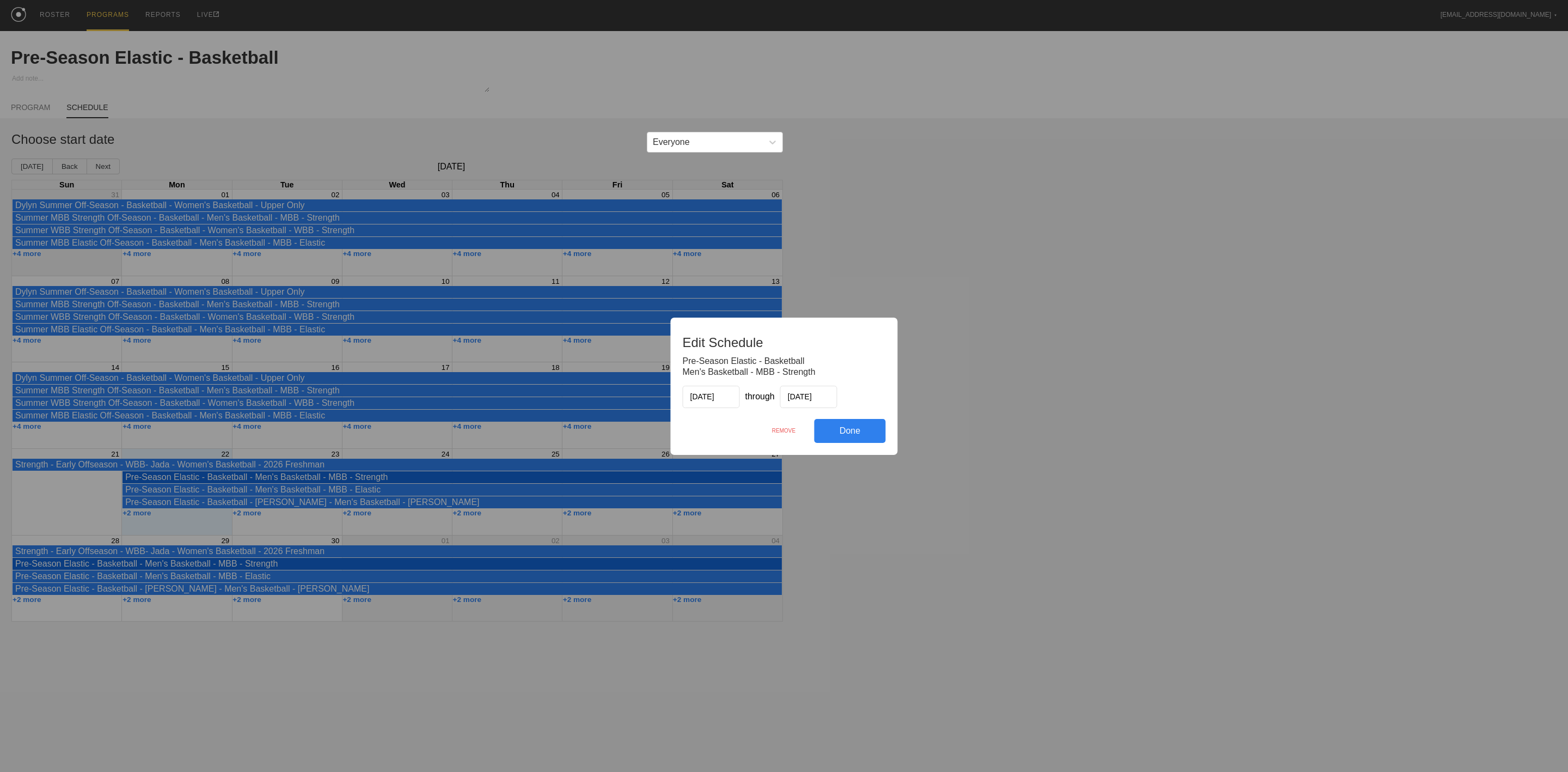
click at [776, 430] on div "REMOVE" at bounding box center [784, 430] width 61 height 23
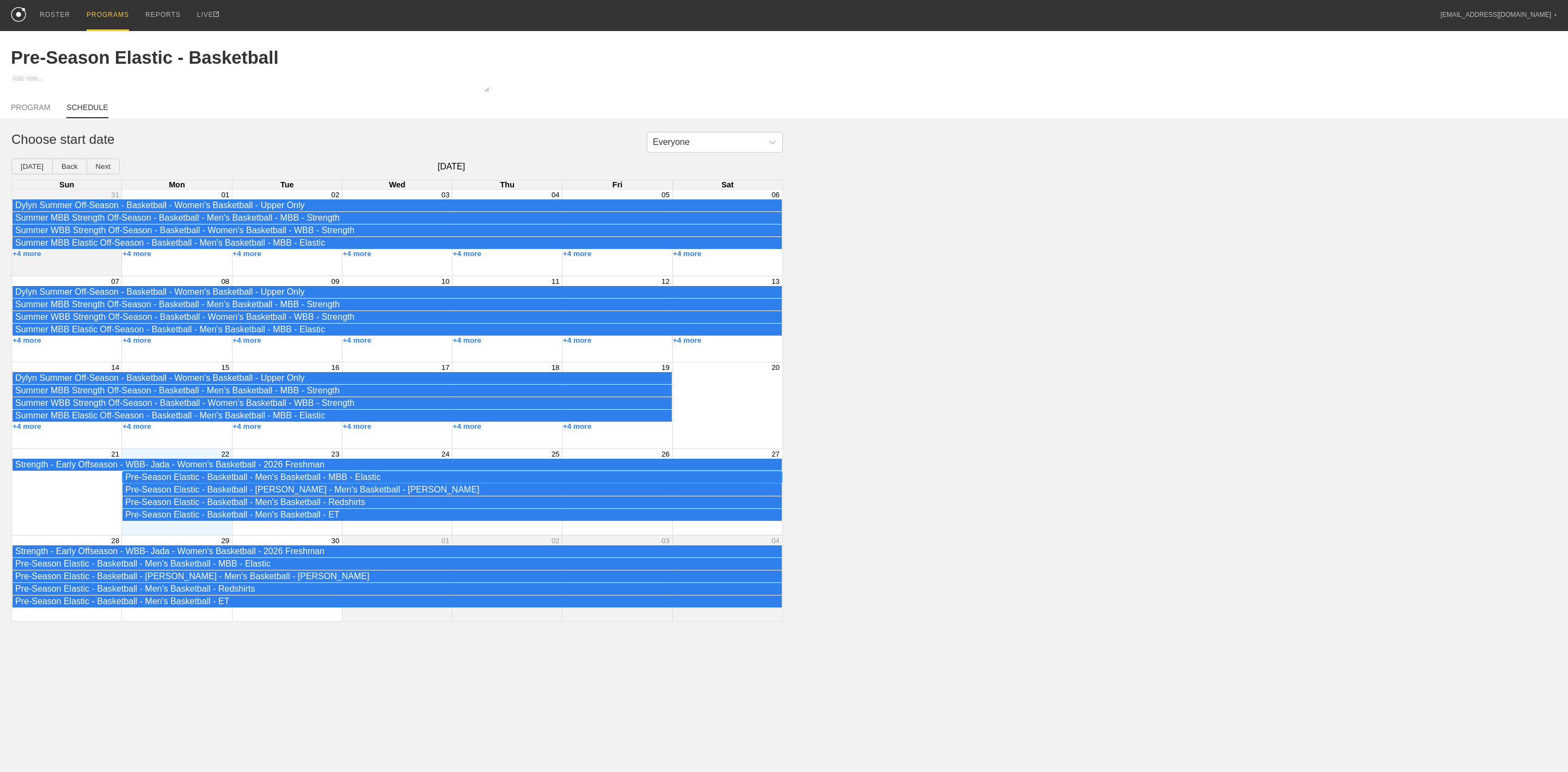
click at [175, 480] on div "Pre-Season Elastic - Basketball - Men's Basketball - MBB - Elastic" at bounding box center [452, 477] width 654 height 10
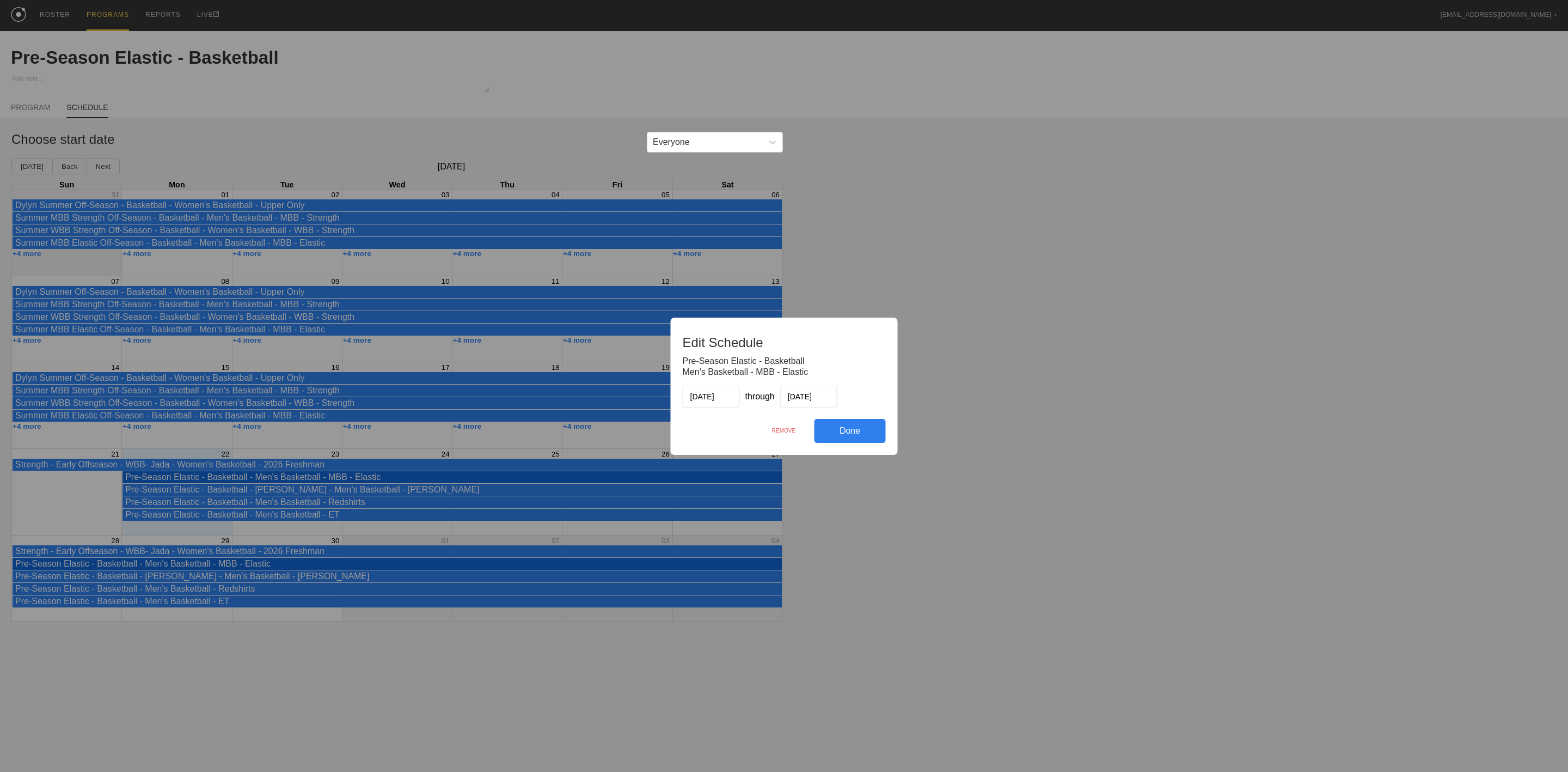
click at [794, 436] on div "REMOVE" at bounding box center [784, 430] width 61 height 23
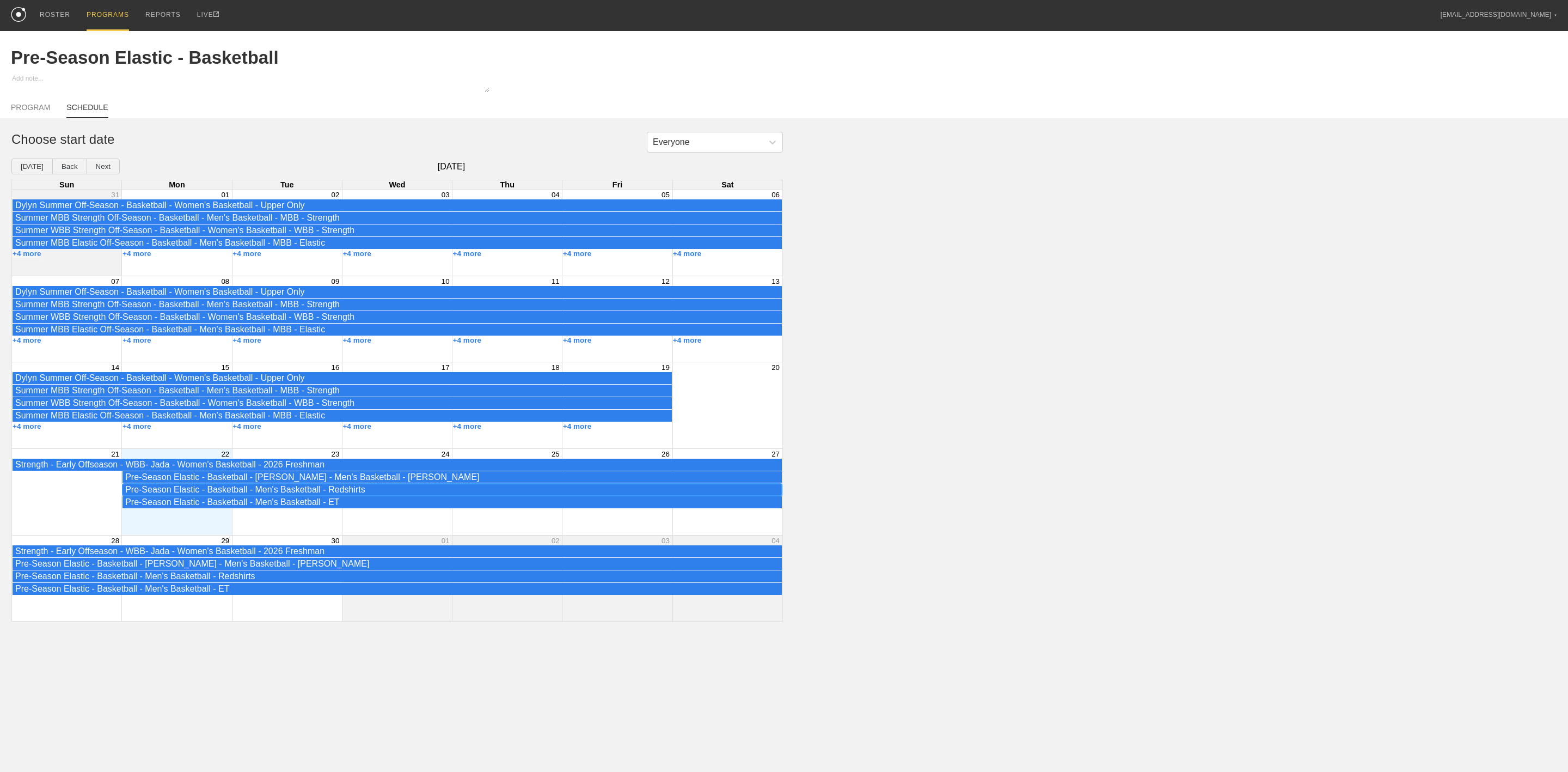
click at [180, 494] on div "Pre-Season Elastic - Basketball - Men's Basketball - Redshirts" at bounding box center [452, 489] width 654 height 10
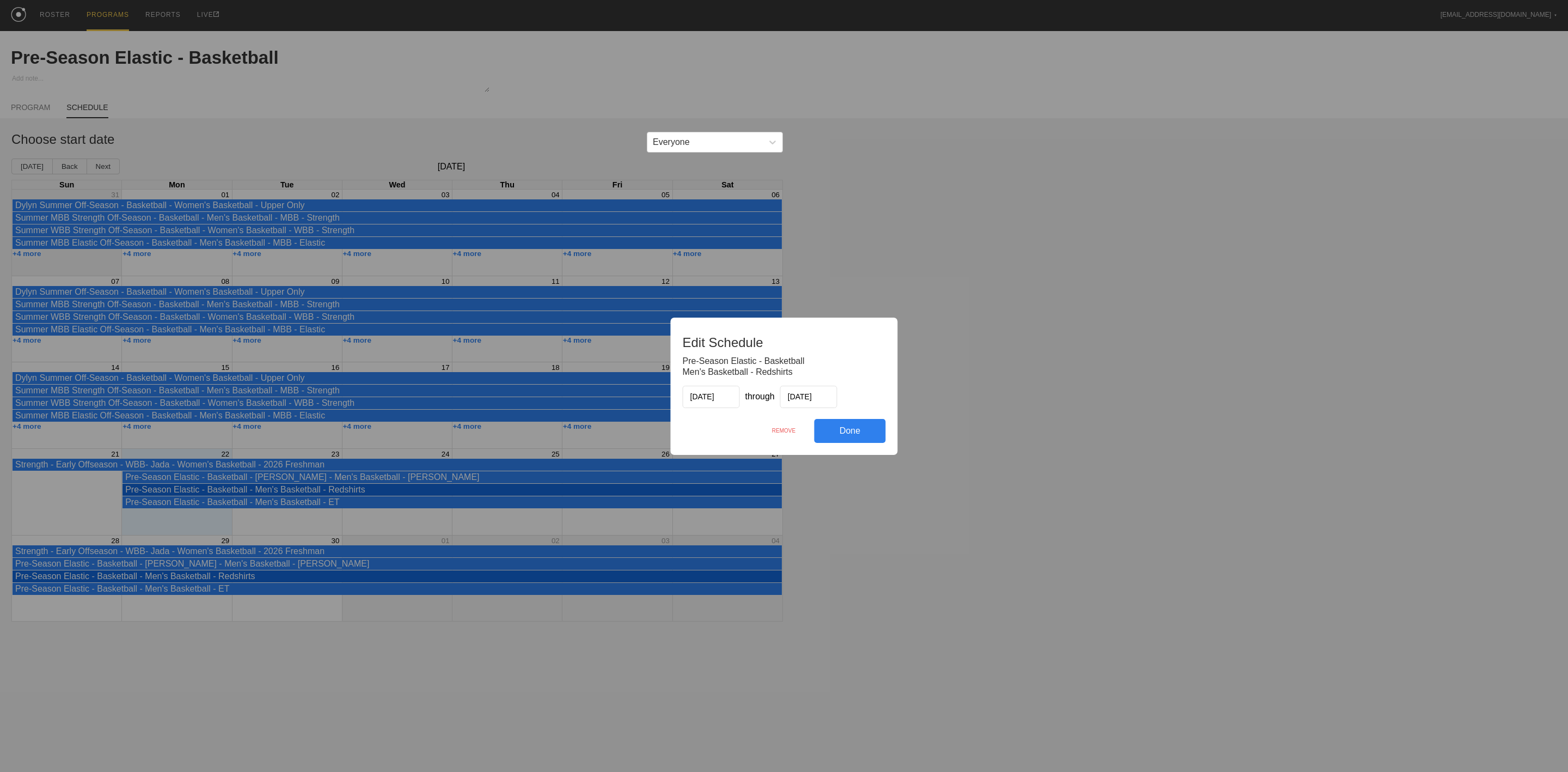
click at [781, 428] on div "REMOVE" at bounding box center [784, 430] width 61 height 23
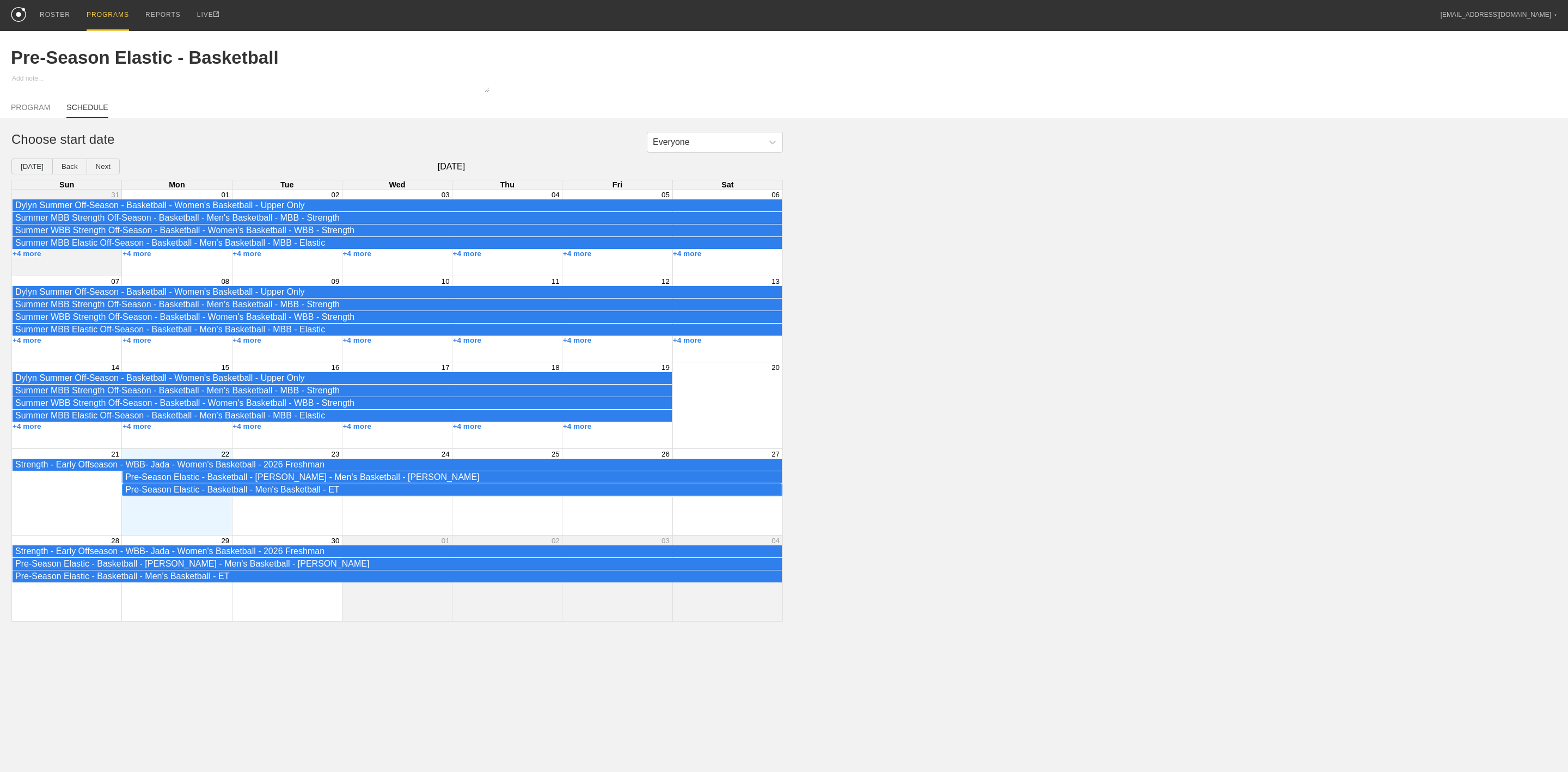
click at [255, 494] on div "Pre-Season Elastic - Basketball - Men's Basketball - ET" at bounding box center [452, 489] width 654 height 10
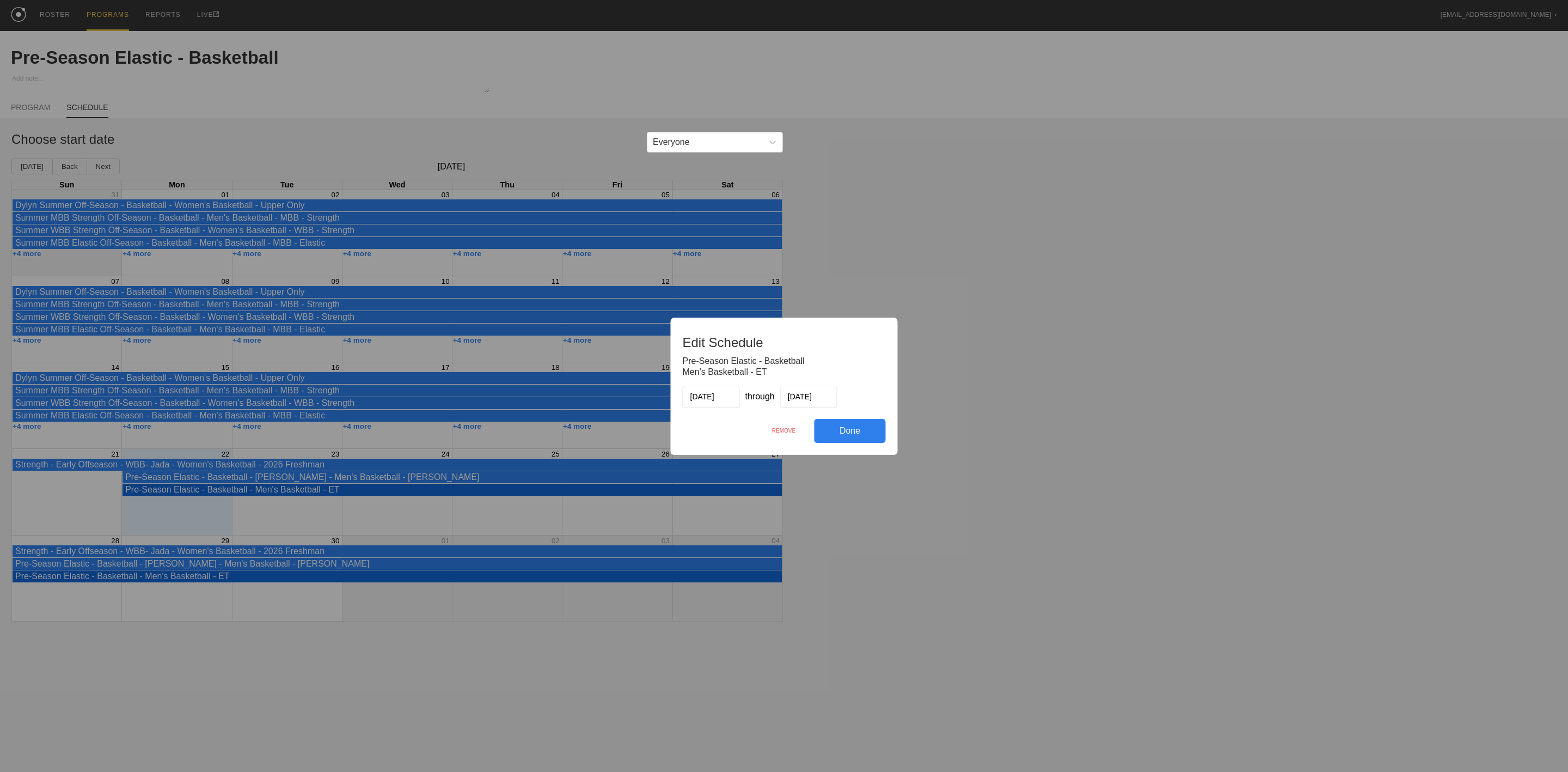
click at [781, 430] on div "REMOVE" at bounding box center [784, 430] width 61 height 23
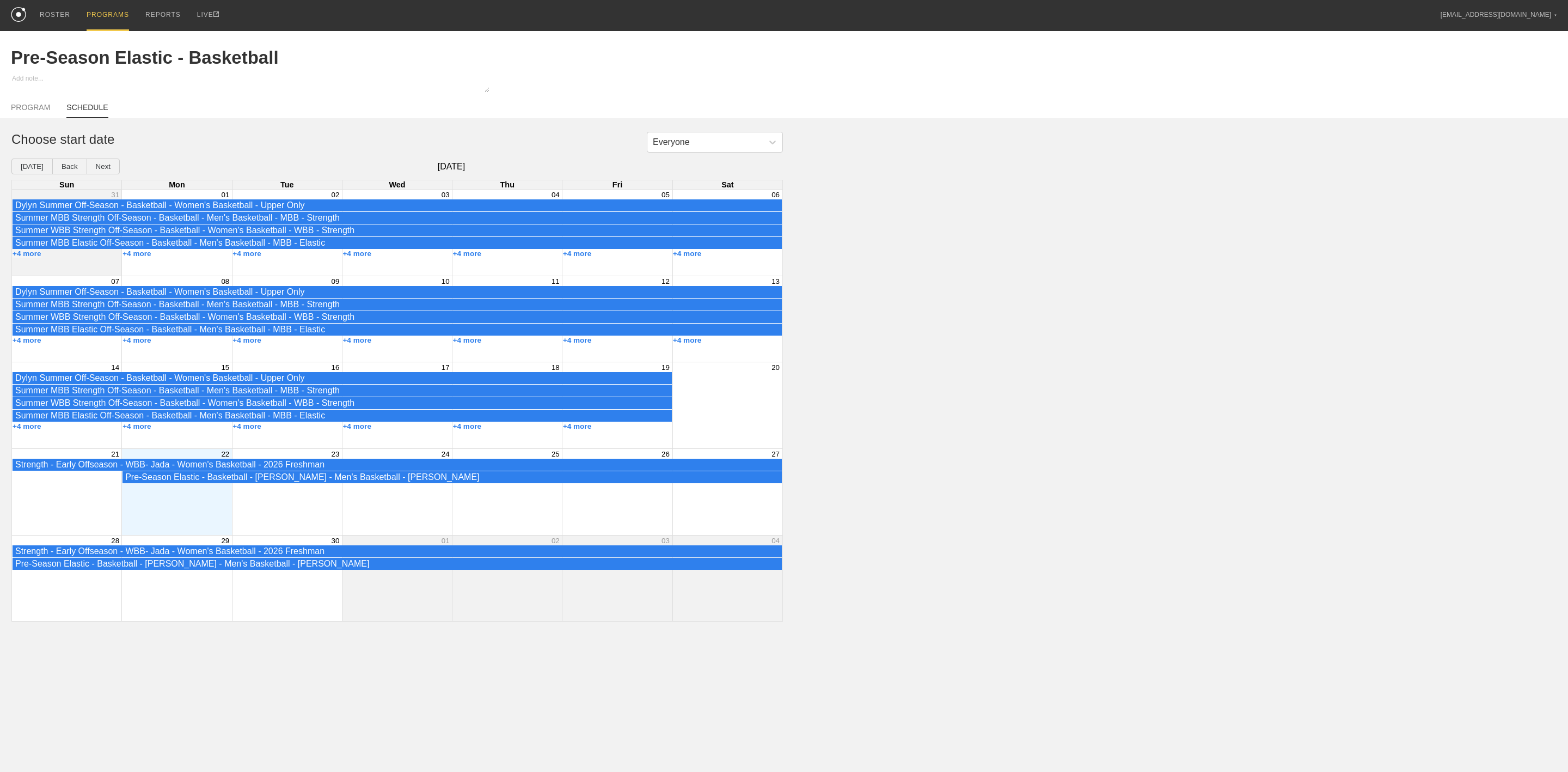
click at [180, 504] on div "Month View" at bounding box center [177, 492] width 110 height 86
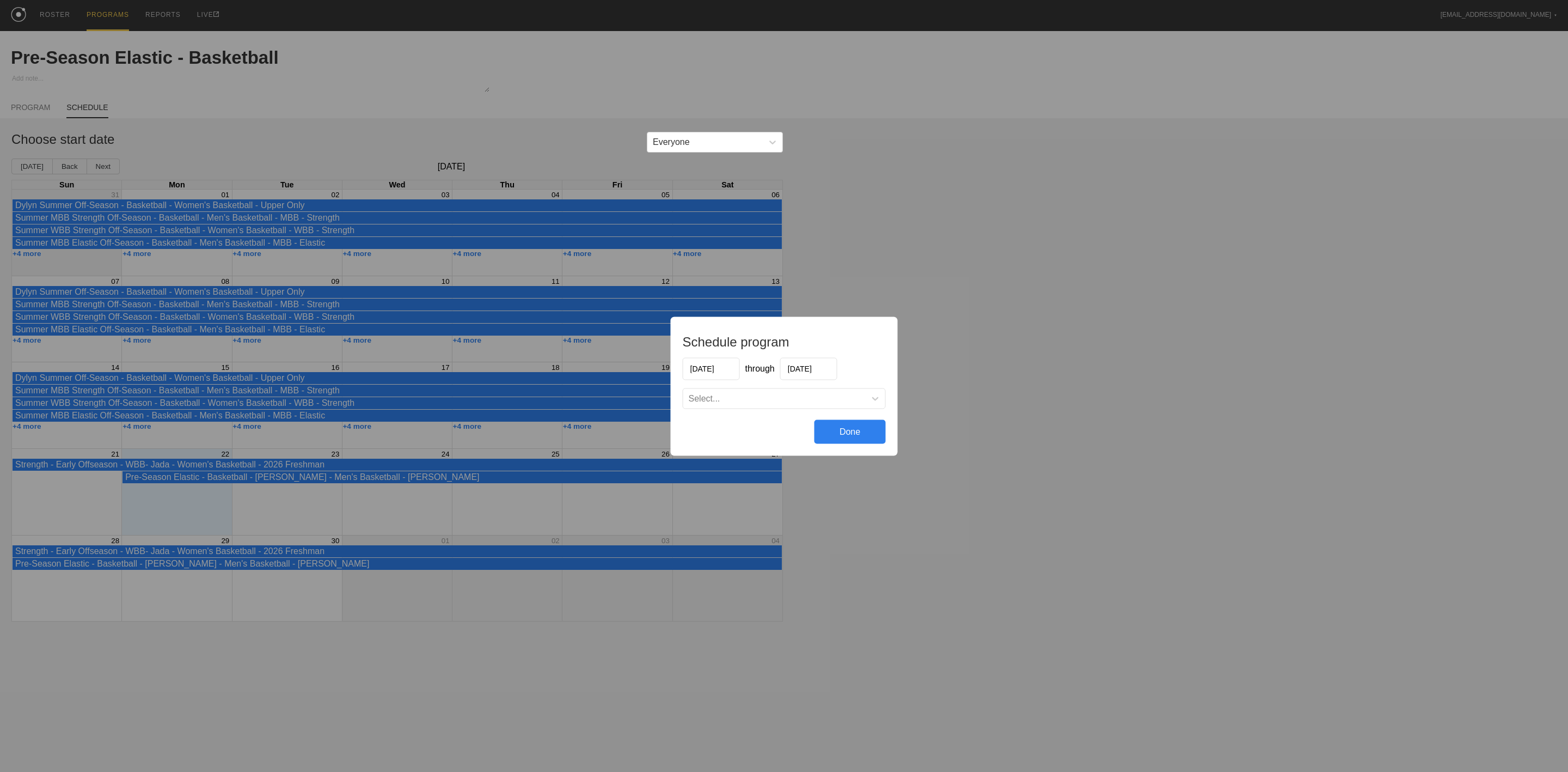
click at [752, 399] on div "Select..." at bounding box center [774, 398] width 182 height 11
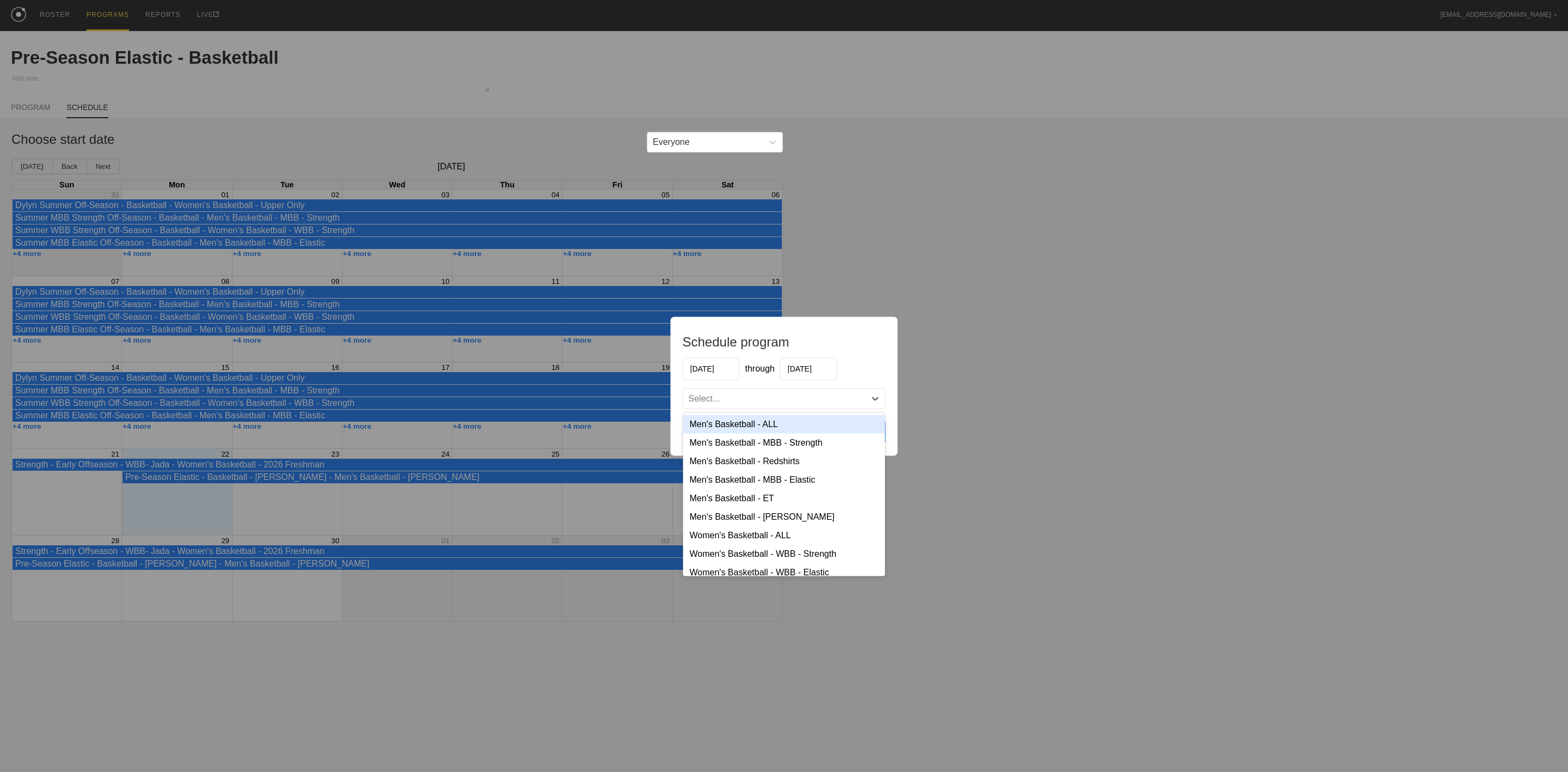
click at [735, 428] on div "Men's Basketball - ALL" at bounding box center [784, 424] width 202 height 19
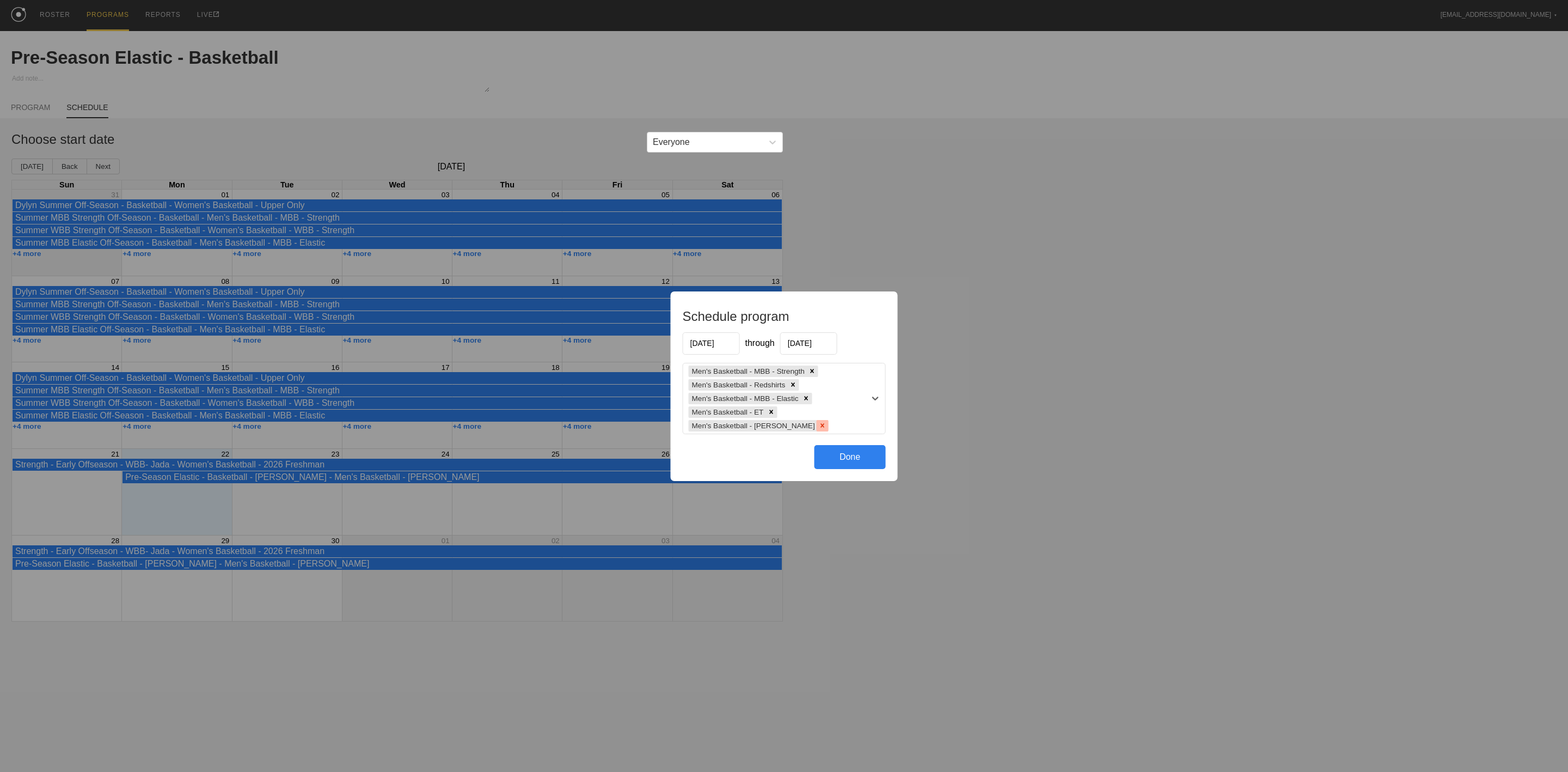
click at [820, 427] on icon at bounding box center [822, 425] width 4 height 4
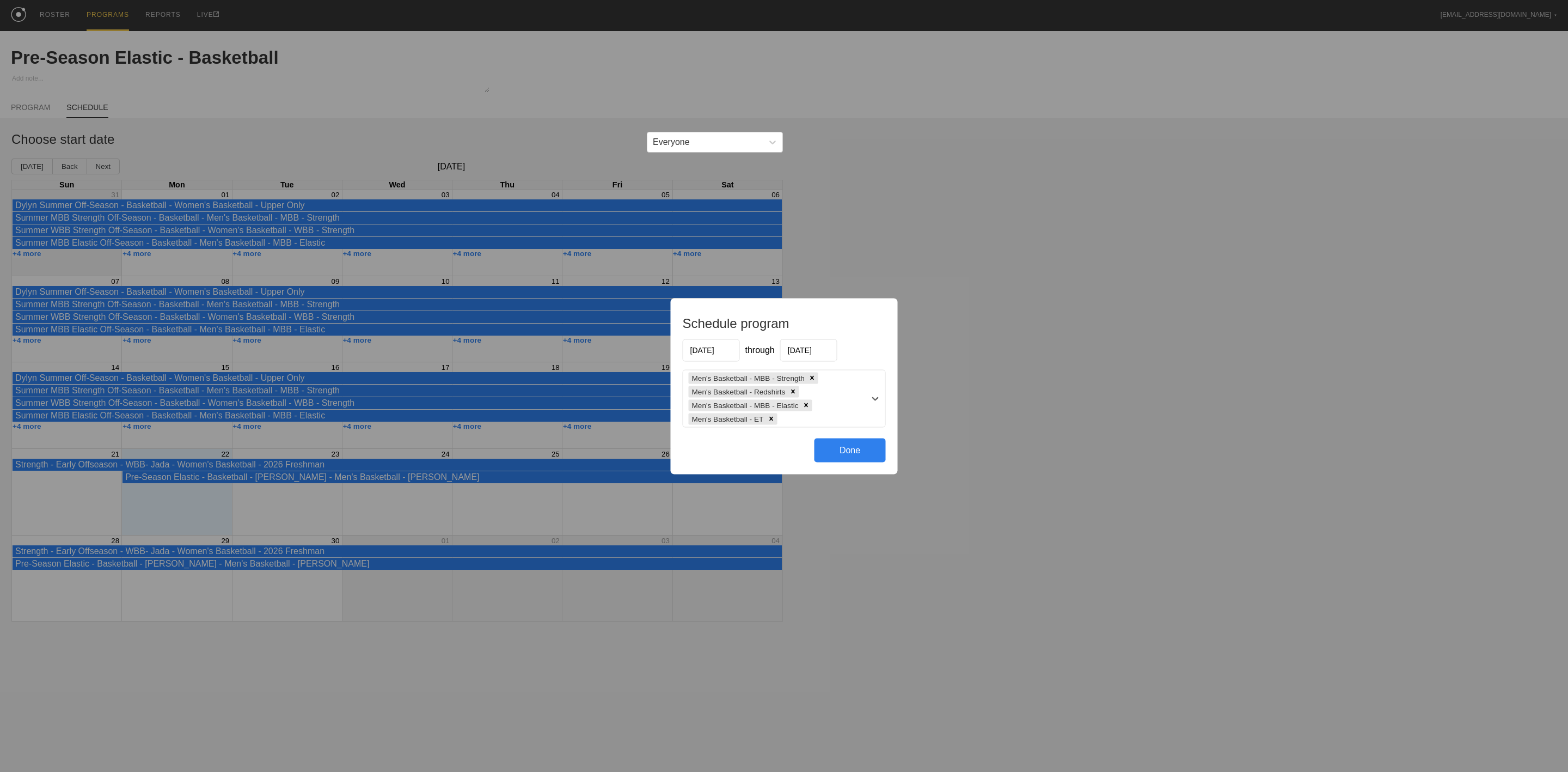
click at [817, 346] on input "03/16/2026" at bounding box center [809, 350] width 57 height 23
click at [790, 375] on button "Previous Month" at bounding box center [790, 377] width 8 height 8
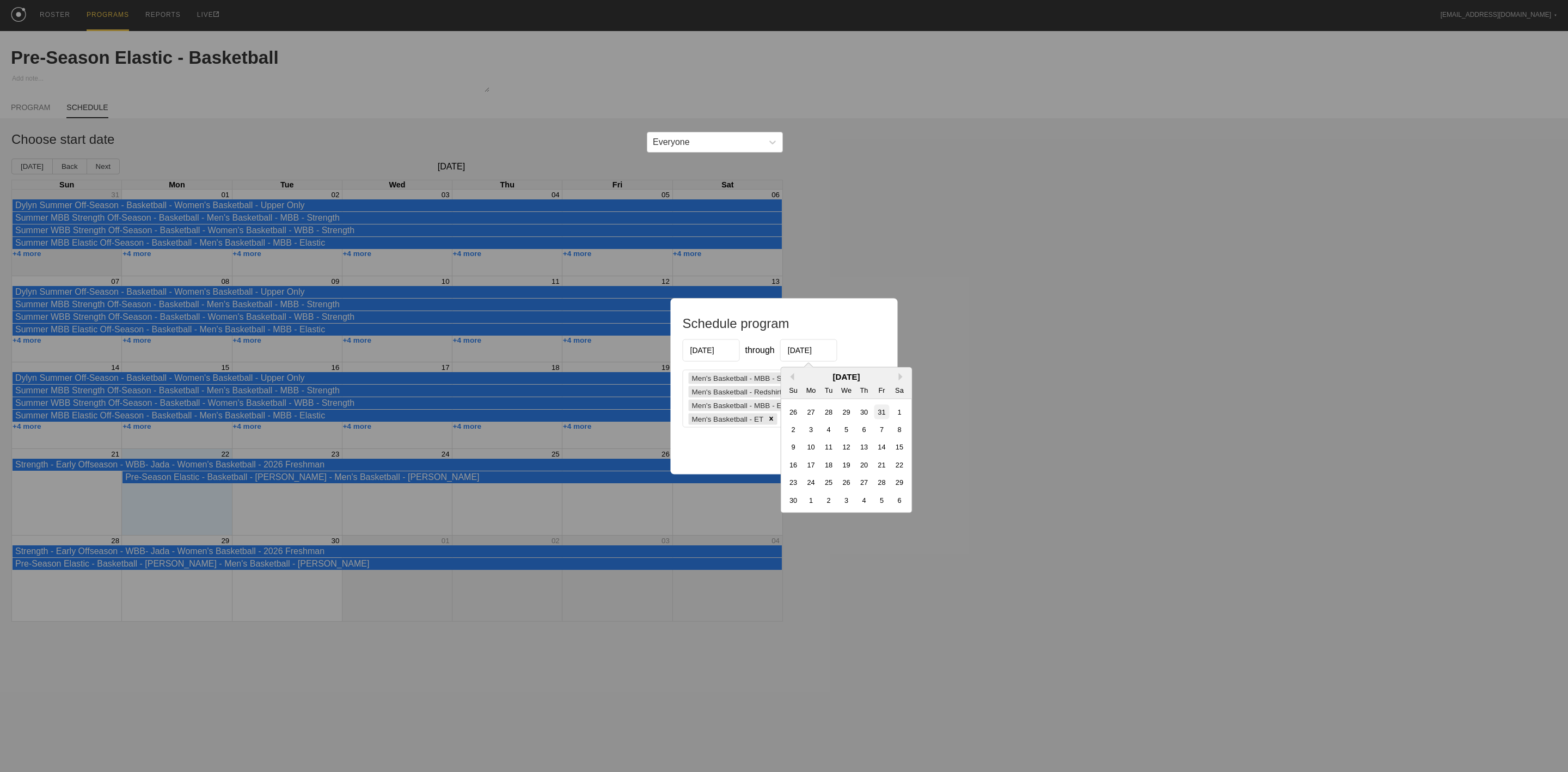
click at [881, 409] on div "31" at bounding box center [882, 412] width 15 height 15
type input "10/31/2025"
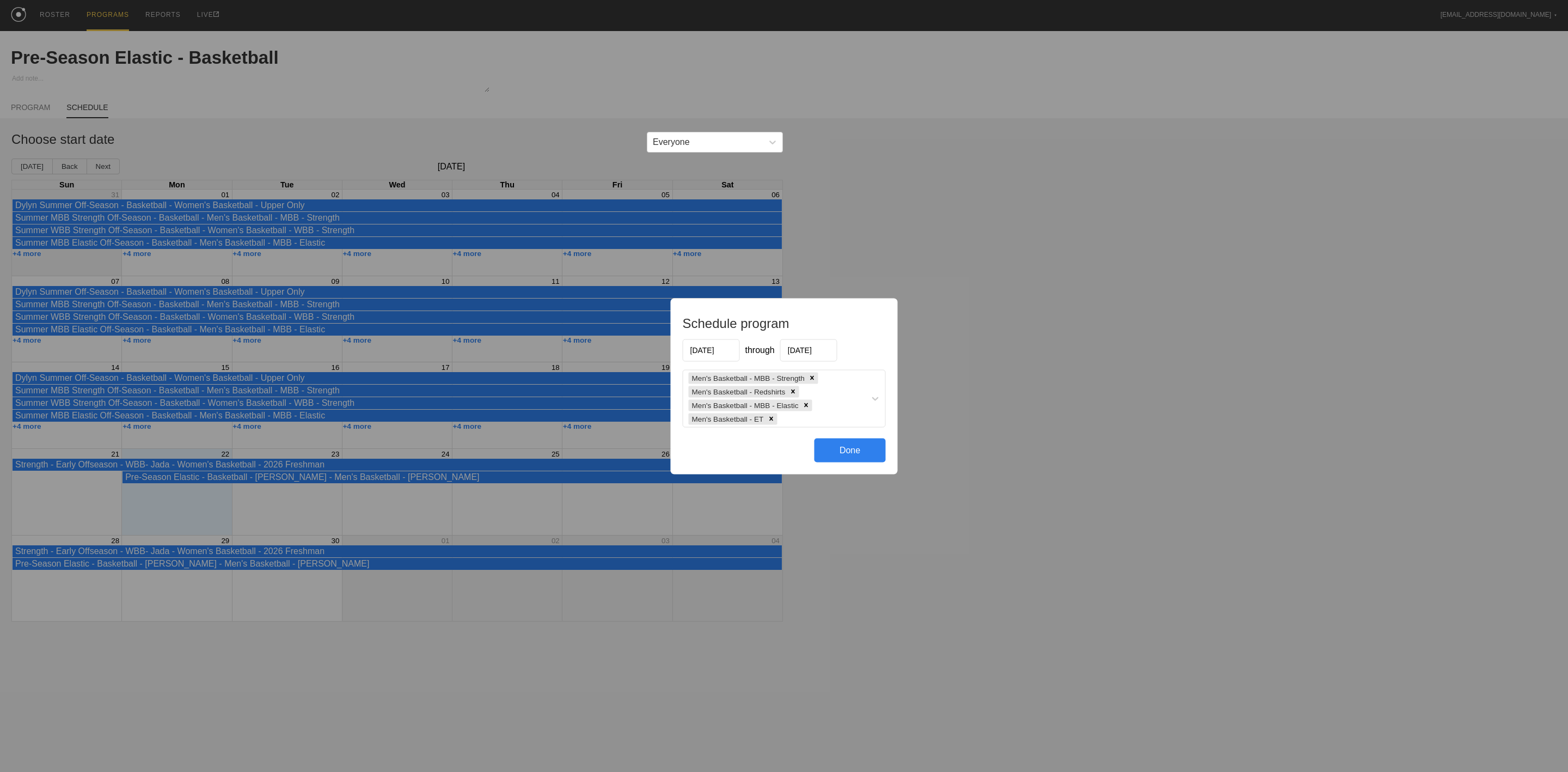
click at [722, 350] on input "09/22/2025" at bounding box center [712, 350] width 57 height 23
click at [691, 466] on div "21" at bounding box center [695, 464] width 15 height 15
type input "09/21/2025"
click at [853, 449] on div "Done" at bounding box center [850, 450] width 71 height 24
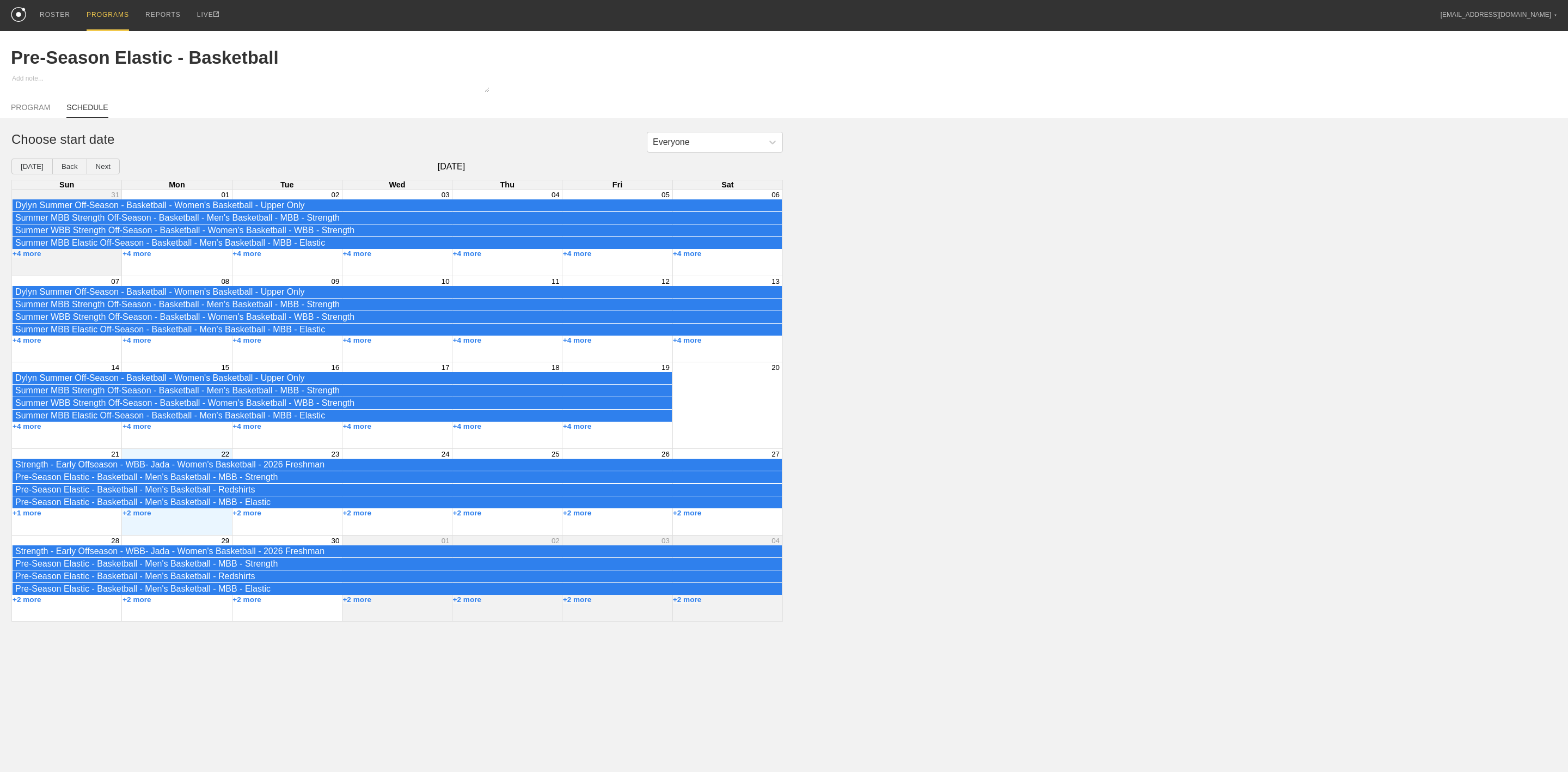
drag, startPoint x: 112, startPoint y: 10, endPoint x: 114, endPoint y: 2, distance: 8.2
click at [111, 10] on div "PROGRAMS" at bounding box center [108, 16] width 43 height 31
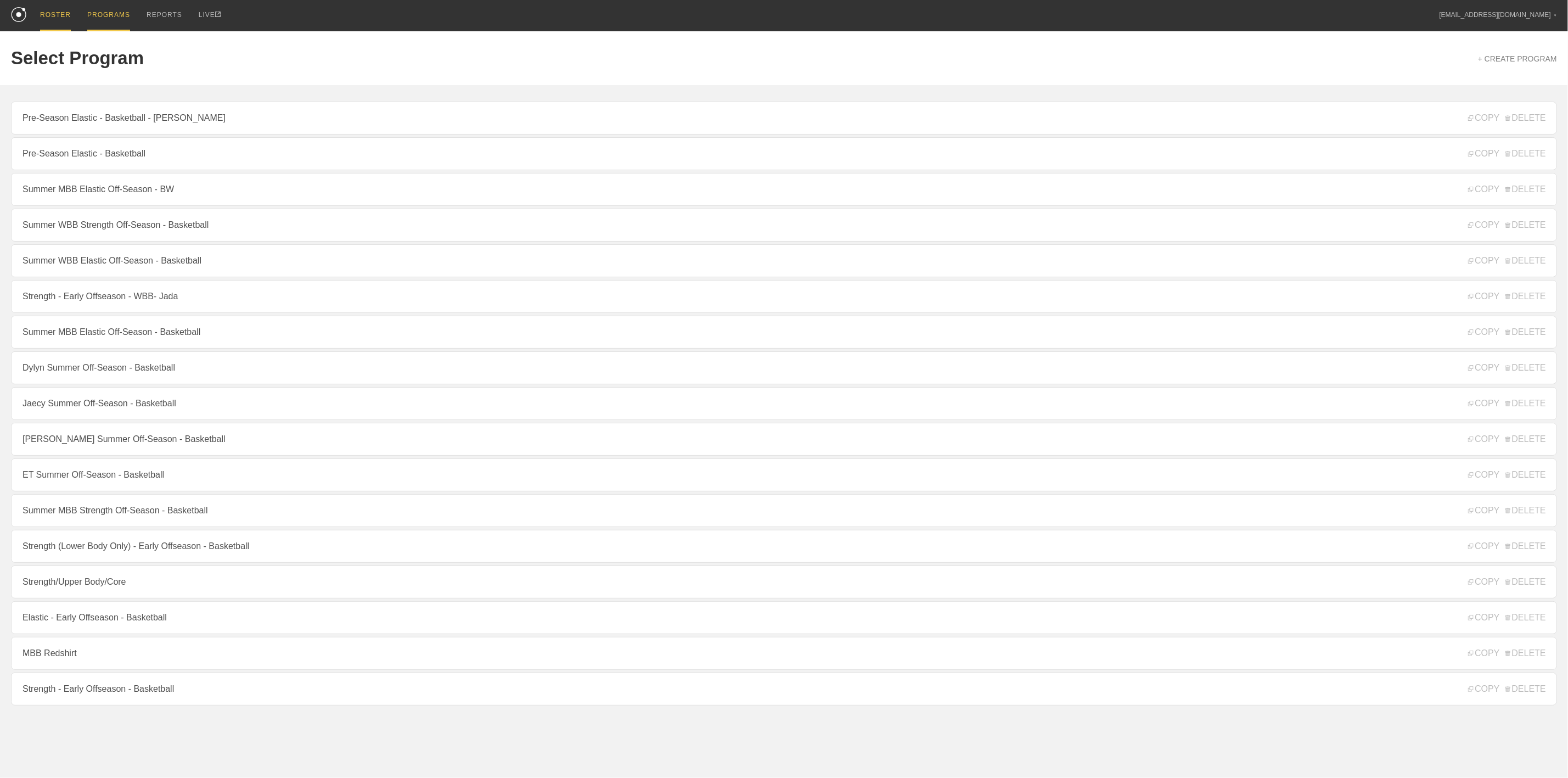
click at [44, 10] on div "ROSTER" at bounding box center [55, 16] width 31 height 31
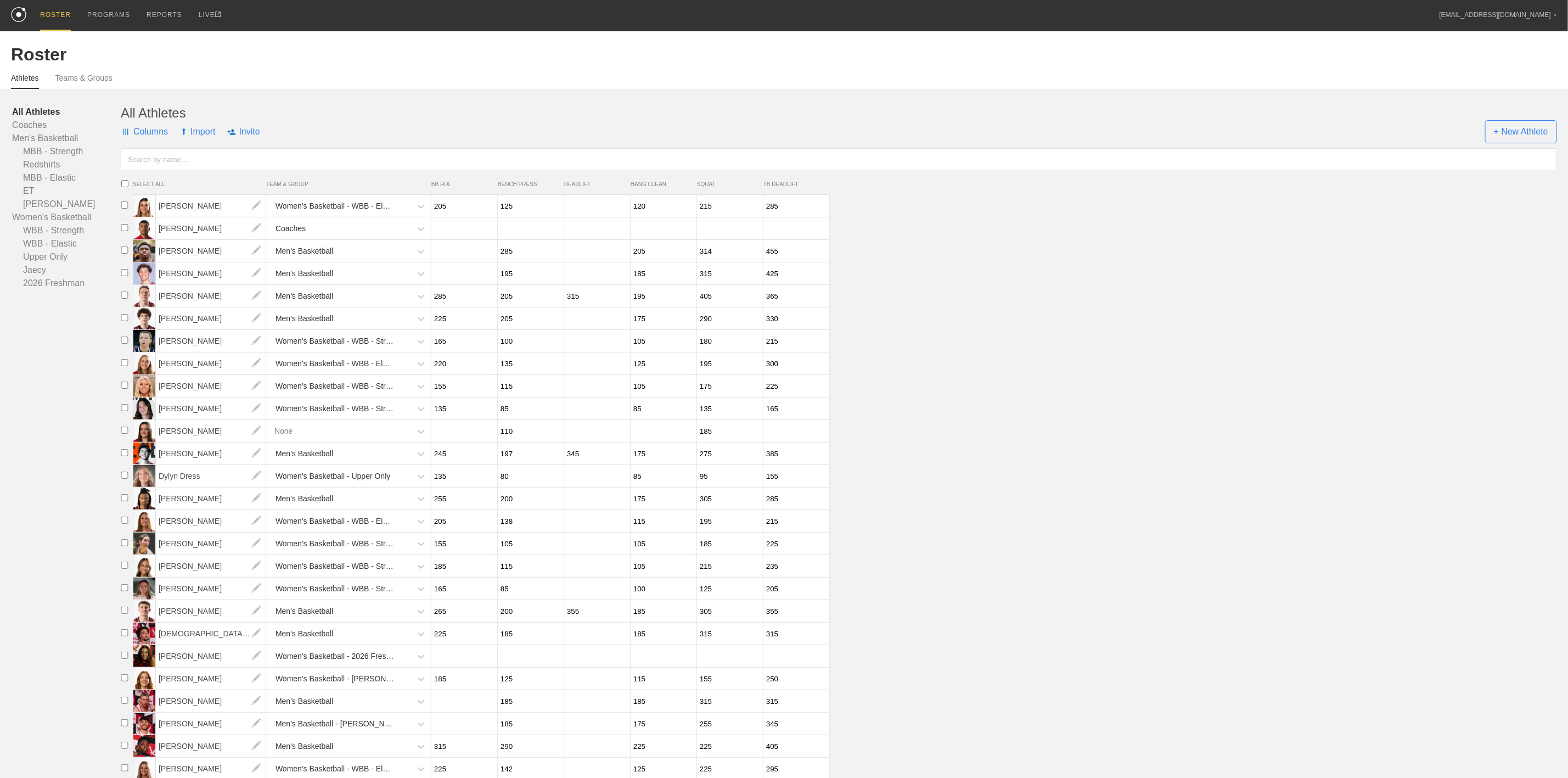
click at [383, 258] on div "Men's Basketball" at bounding box center [340, 251] width 142 height 23
click at [345, 338] on div "Men's Basketball - MBB - Strength" at bounding box center [349, 342] width 162 height 29
click at [344, 277] on div "Men's Basketball" at bounding box center [340, 273] width 142 height 23
click at [348, 369] on div "Men's Basketball - MBB - Strength" at bounding box center [349, 364] width 162 height 29
click at [343, 303] on div "Men's Basketball" at bounding box center [340, 296] width 142 height 23
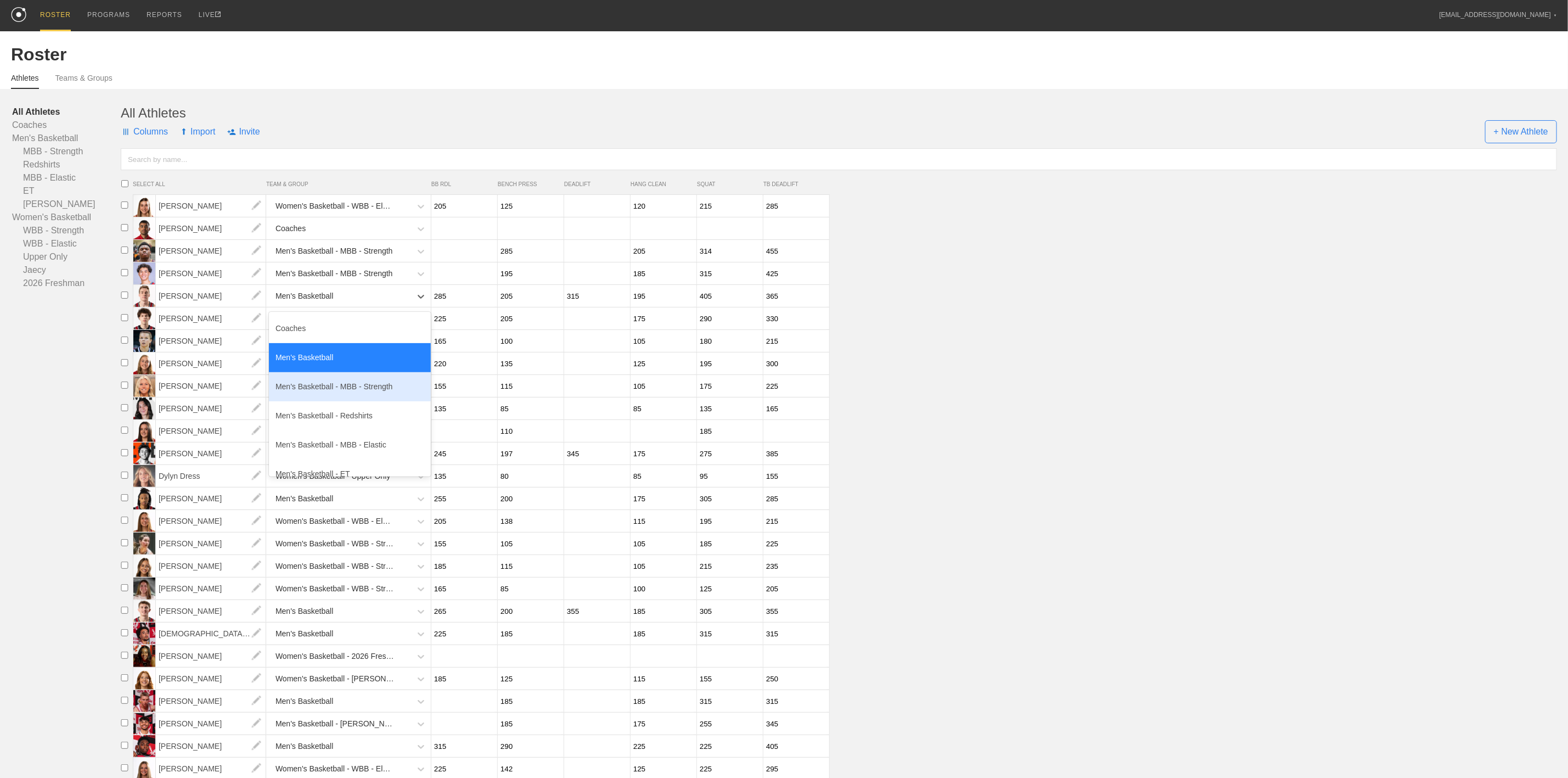
click at [356, 396] on div "Men's Basketball - MBB - Strength" at bounding box center [349, 387] width 162 height 29
click at [369, 295] on div "Men's Basketball - MBB - Strength" at bounding box center [334, 296] width 117 height 20
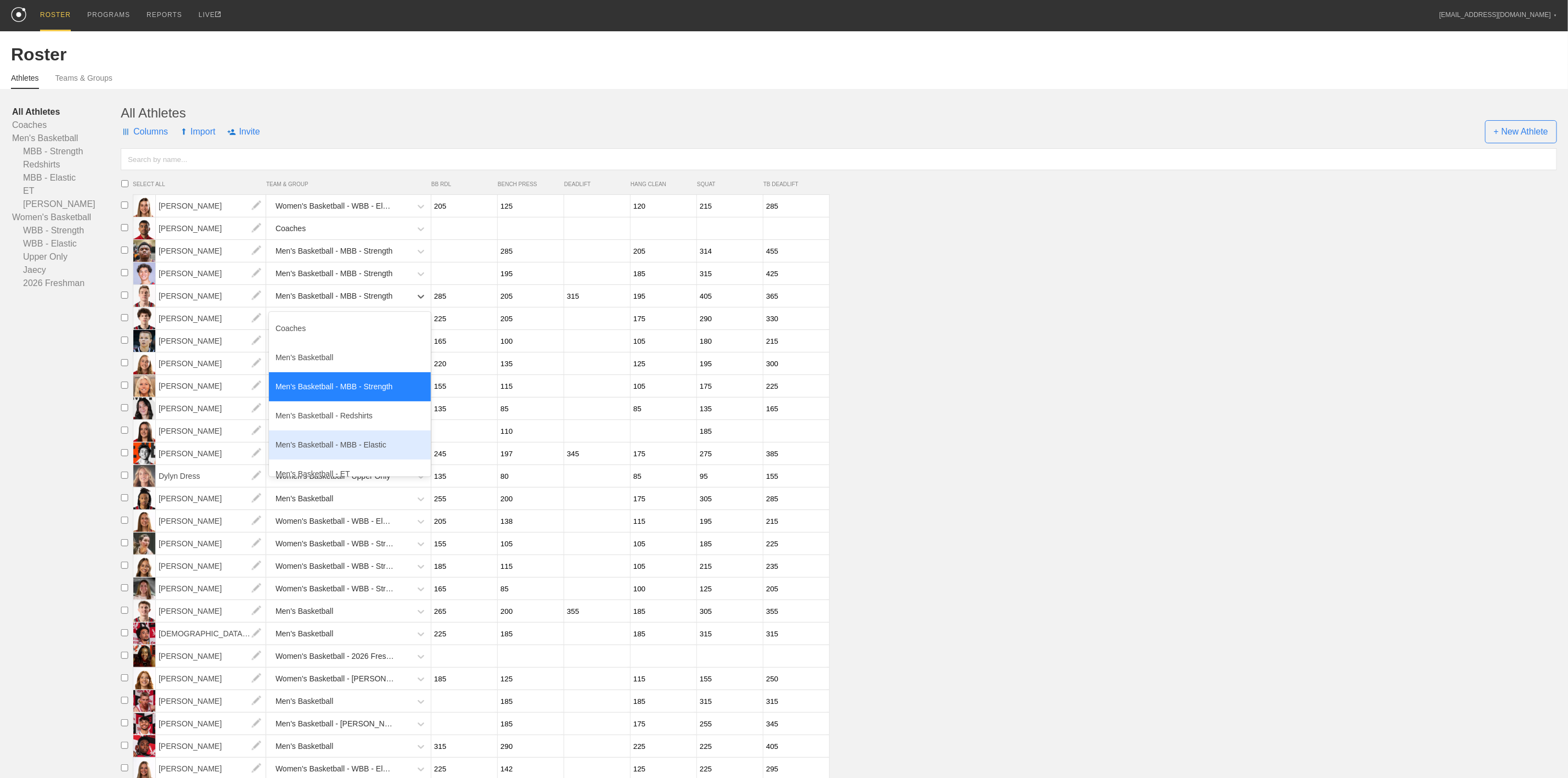
click at [357, 446] on div "Men's Basketball - MBB - Elastic" at bounding box center [349, 445] width 162 height 29
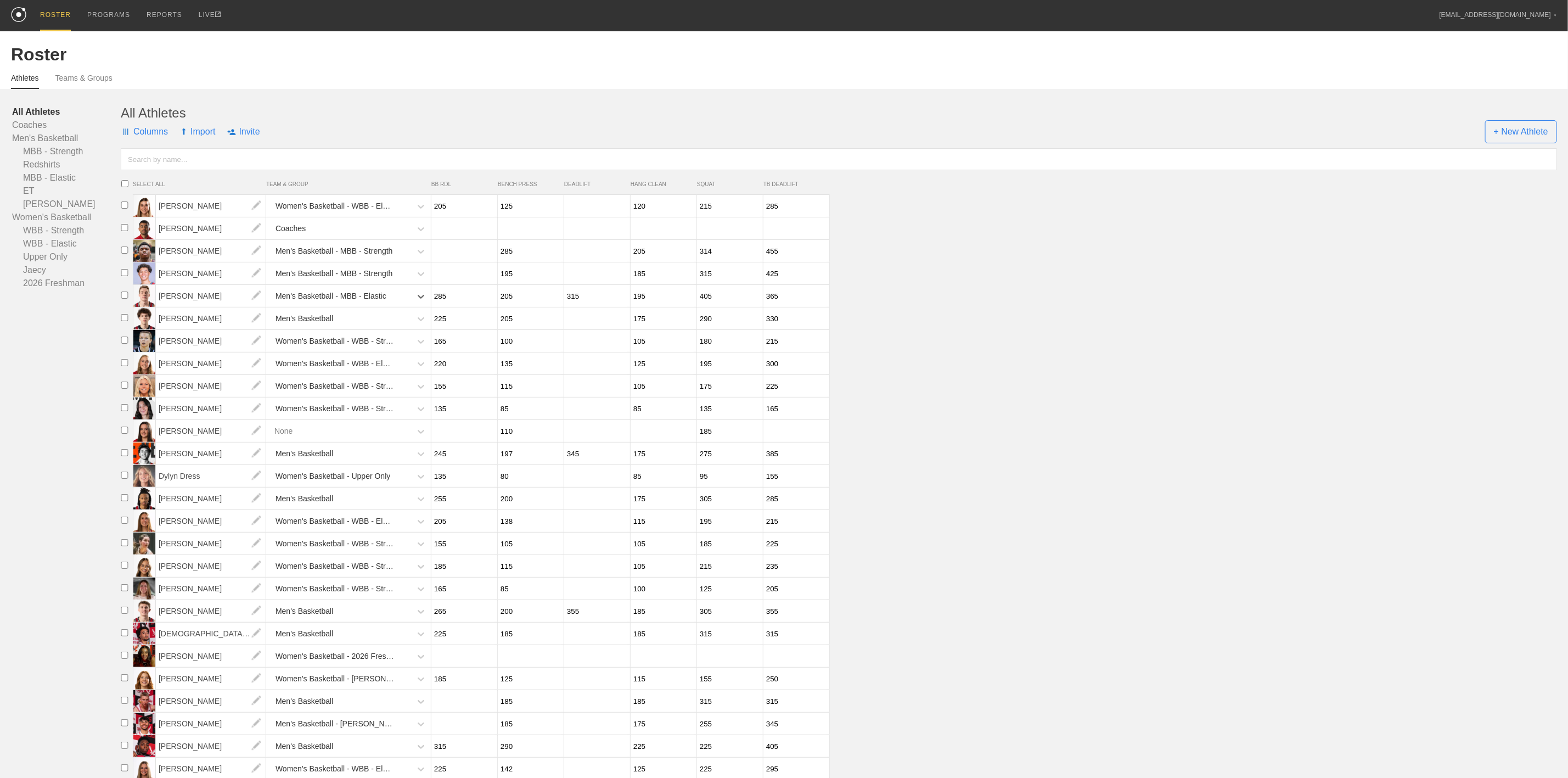
click at [361, 328] on div "Men's Basketball" at bounding box center [340, 318] width 142 height 23
click at [348, 419] on div "Men's Basketball - MBB - Strength" at bounding box center [349, 409] width 162 height 29
click at [336, 462] on div "Men's Basketball" at bounding box center [340, 453] width 142 height 23
click at [346, 559] on div "Men's Basketball - MBB - Strength" at bounding box center [349, 544] width 162 height 29
click at [357, 510] on div "Men's Basketball" at bounding box center [340, 498] width 142 height 23
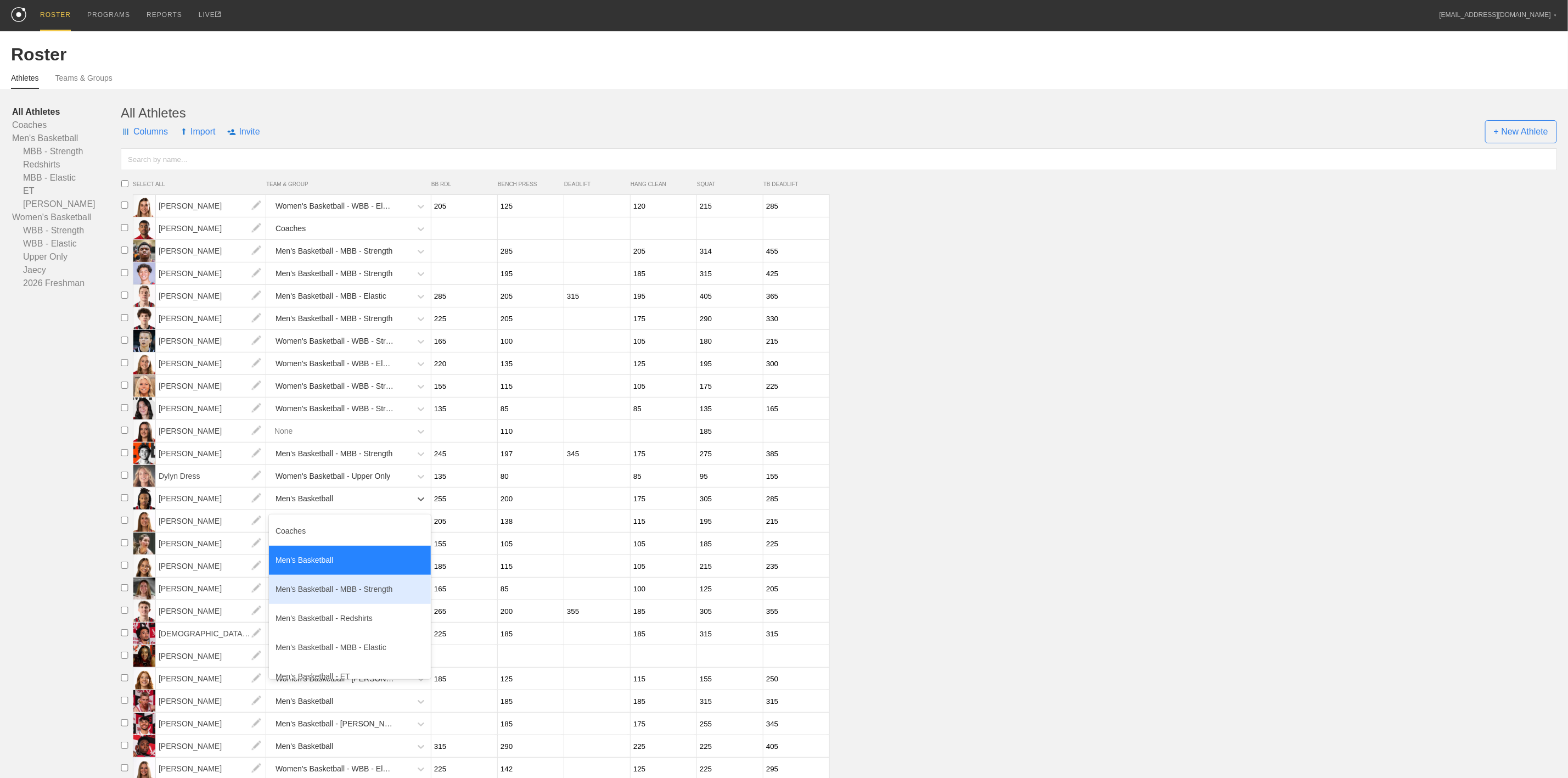
click at [354, 604] on div "Men's Basketball - MBB - Strength" at bounding box center [349, 589] width 162 height 29
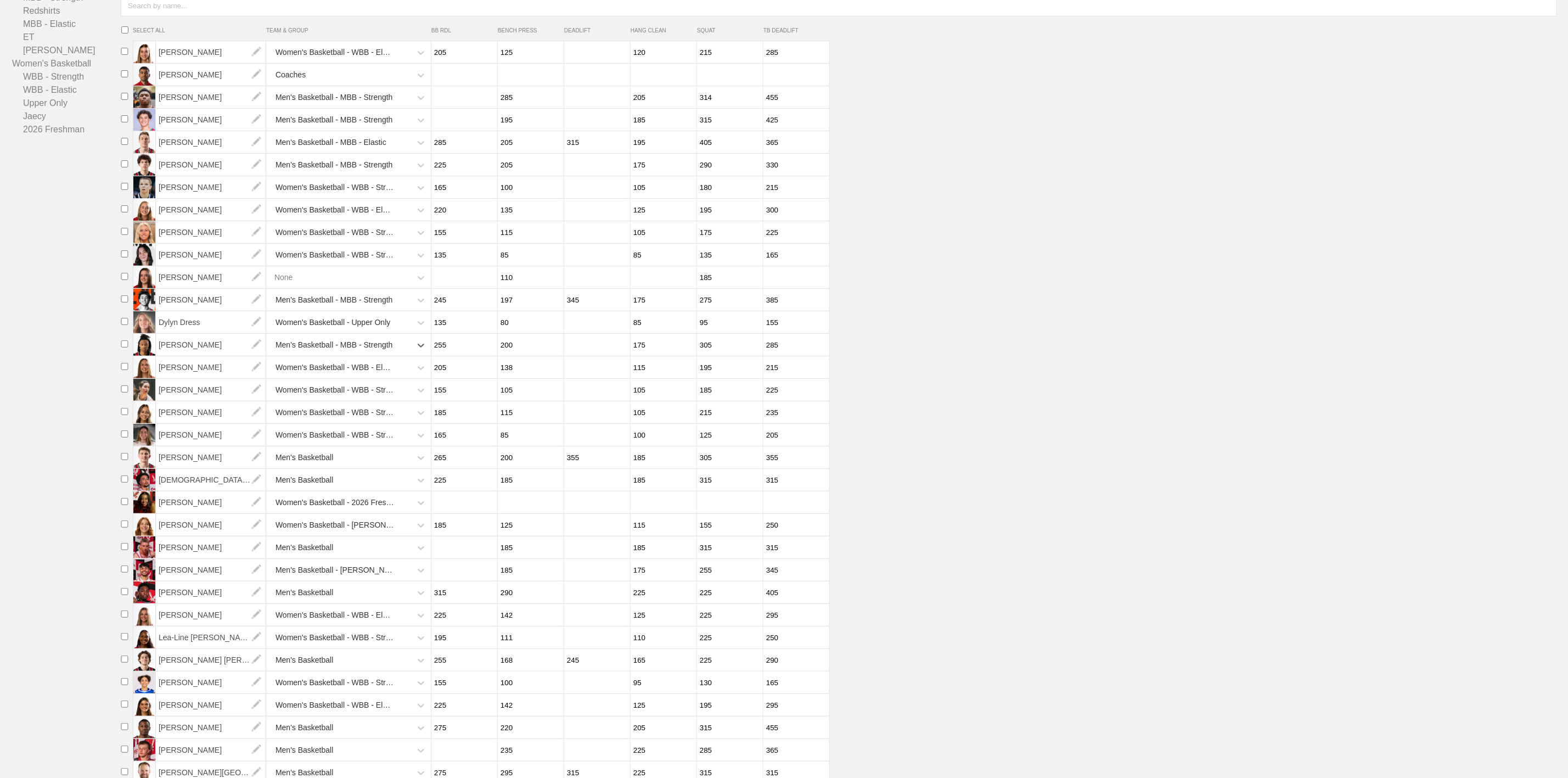
scroll to position [165, 0]
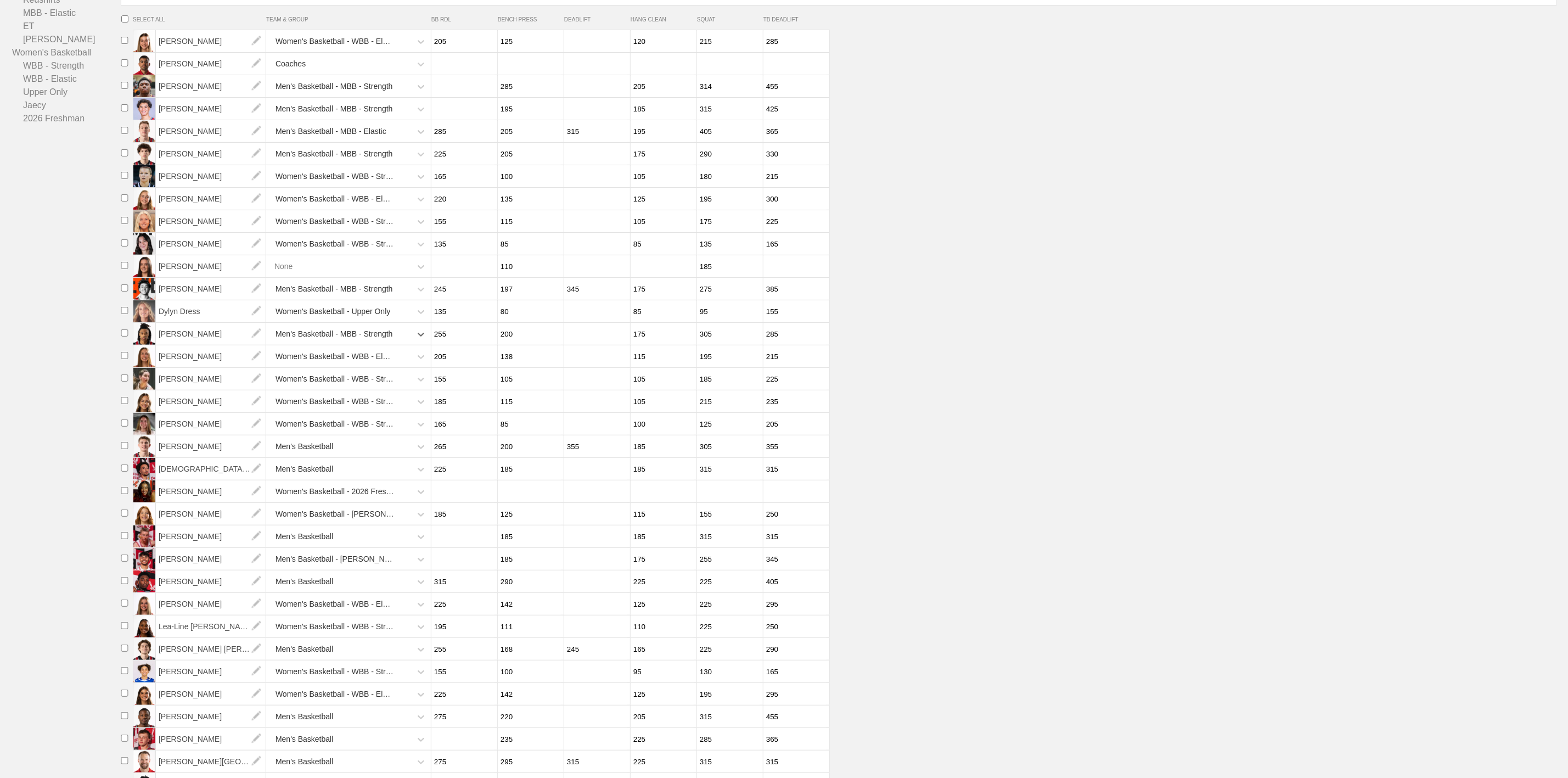
click at [340, 458] on div "Men's Basketball" at bounding box center [340, 446] width 142 height 23
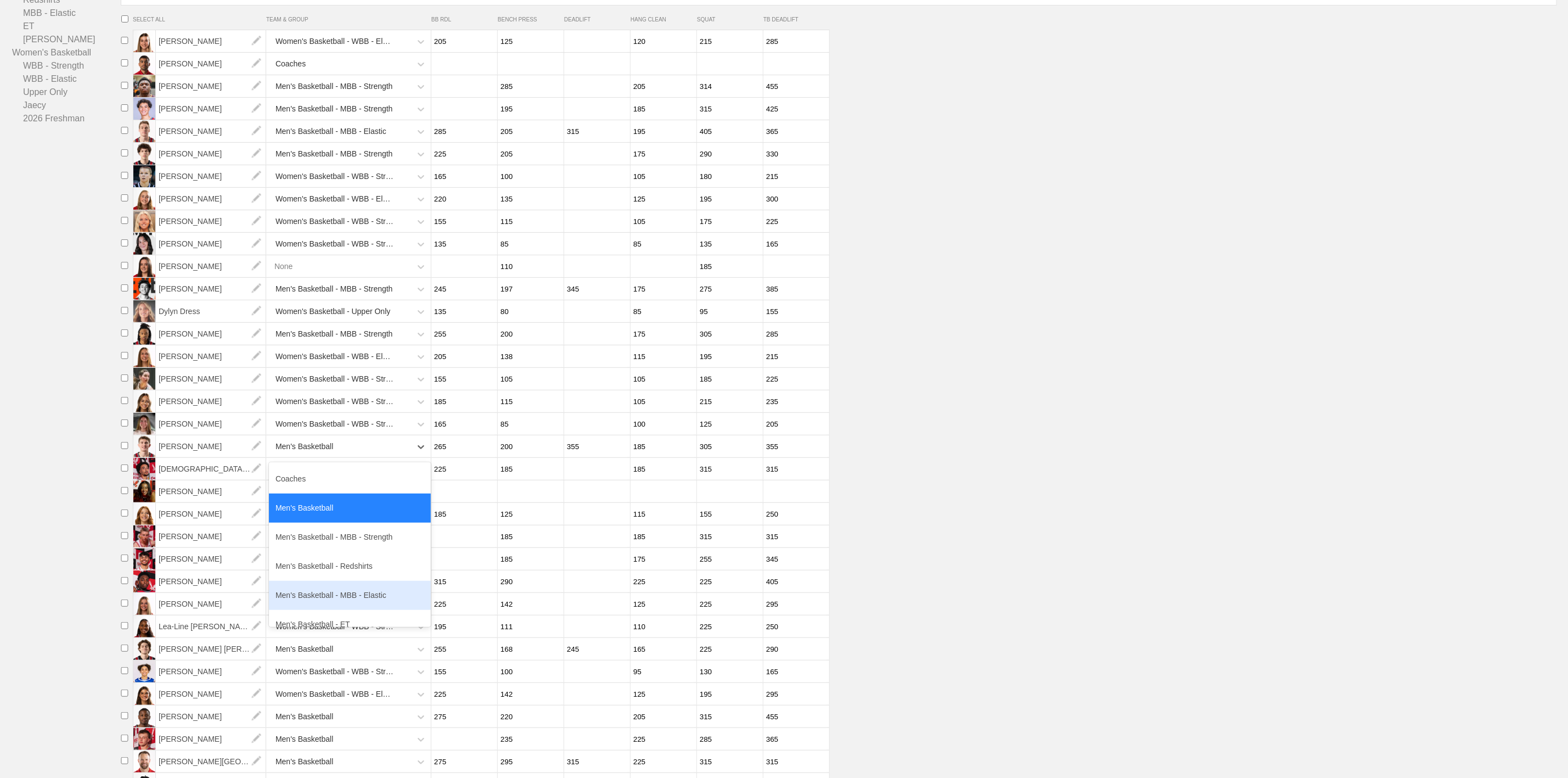
click at [346, 610] on div "Men's Basketball - MBB - Elastic" at bounding box center [349, 595] width 162 height 29
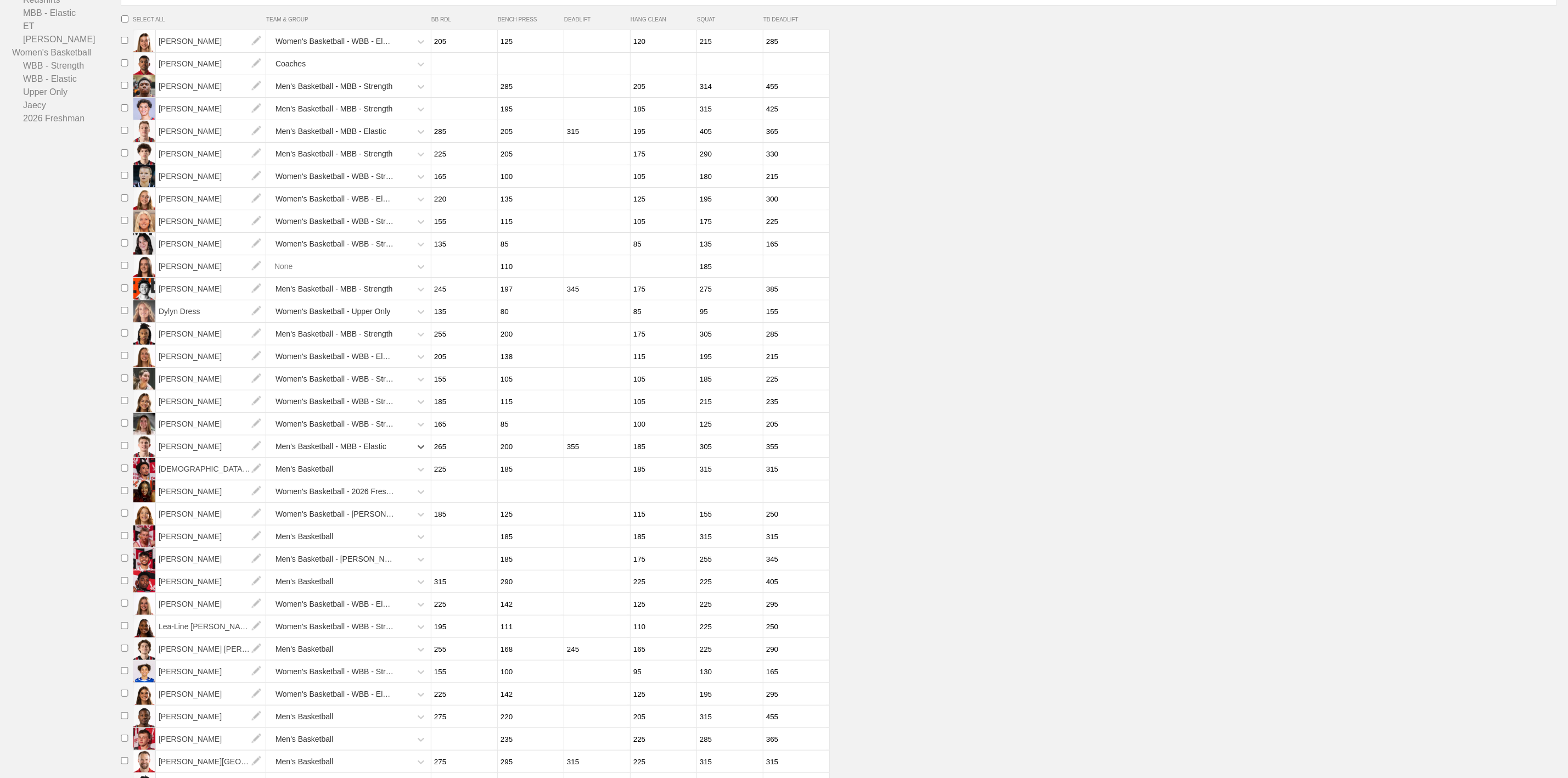
click at [339, 481] on div "Men's Basketball" at bounding box center [340, 469] width 142 height 23
click at [345, 633] on div "Men's Basketball - MBB - Elastic" at bounding box center [349, 618] width 162 height 29
click at [342, 548] on div "Men's Basketball" at bounding box center [340, 537] width 142 height 23
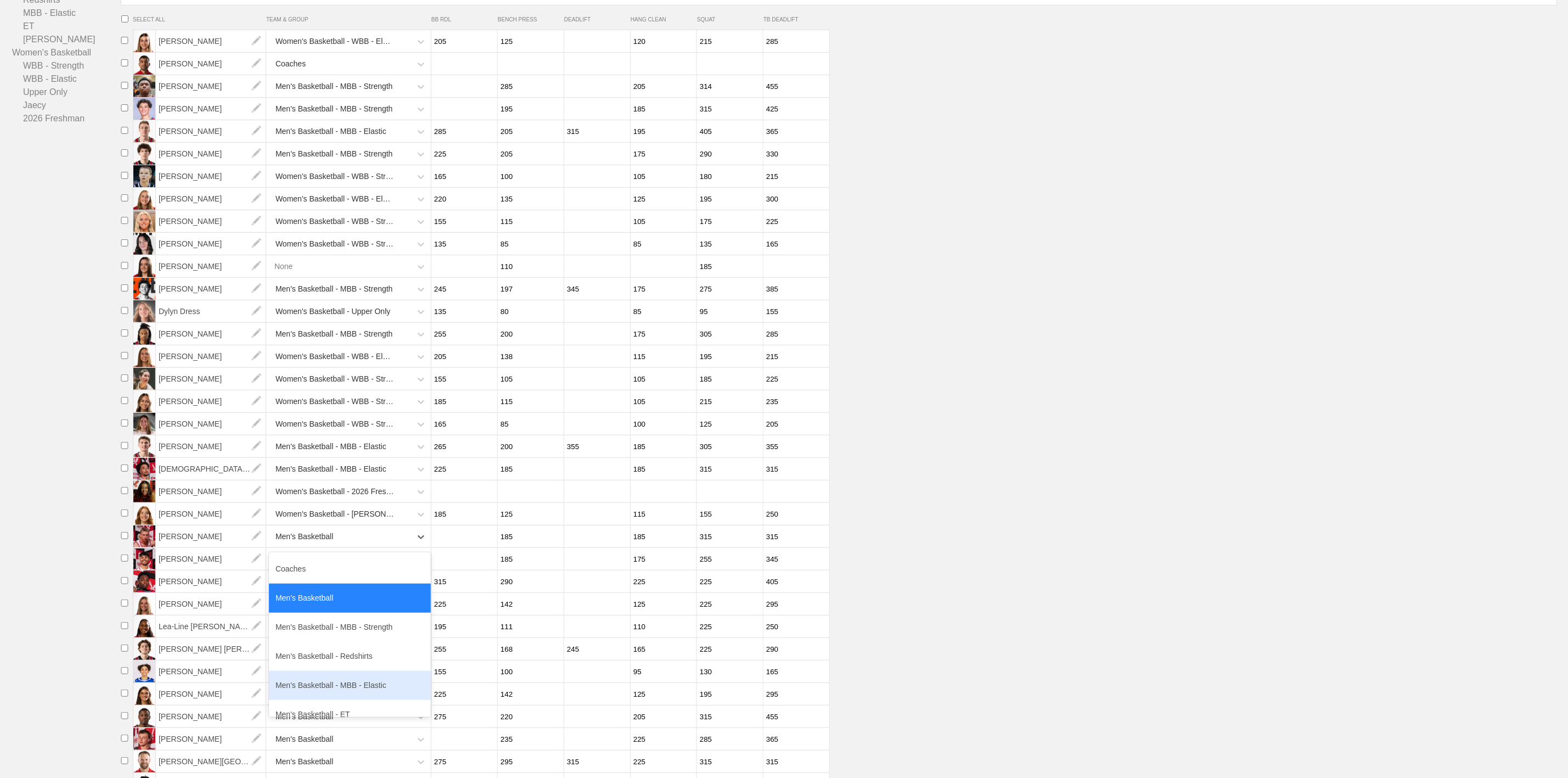
click at [354, 700] on div "Men's Basketball - MBB - Elastic" at bounding box center [349, 685] width 162 height 29
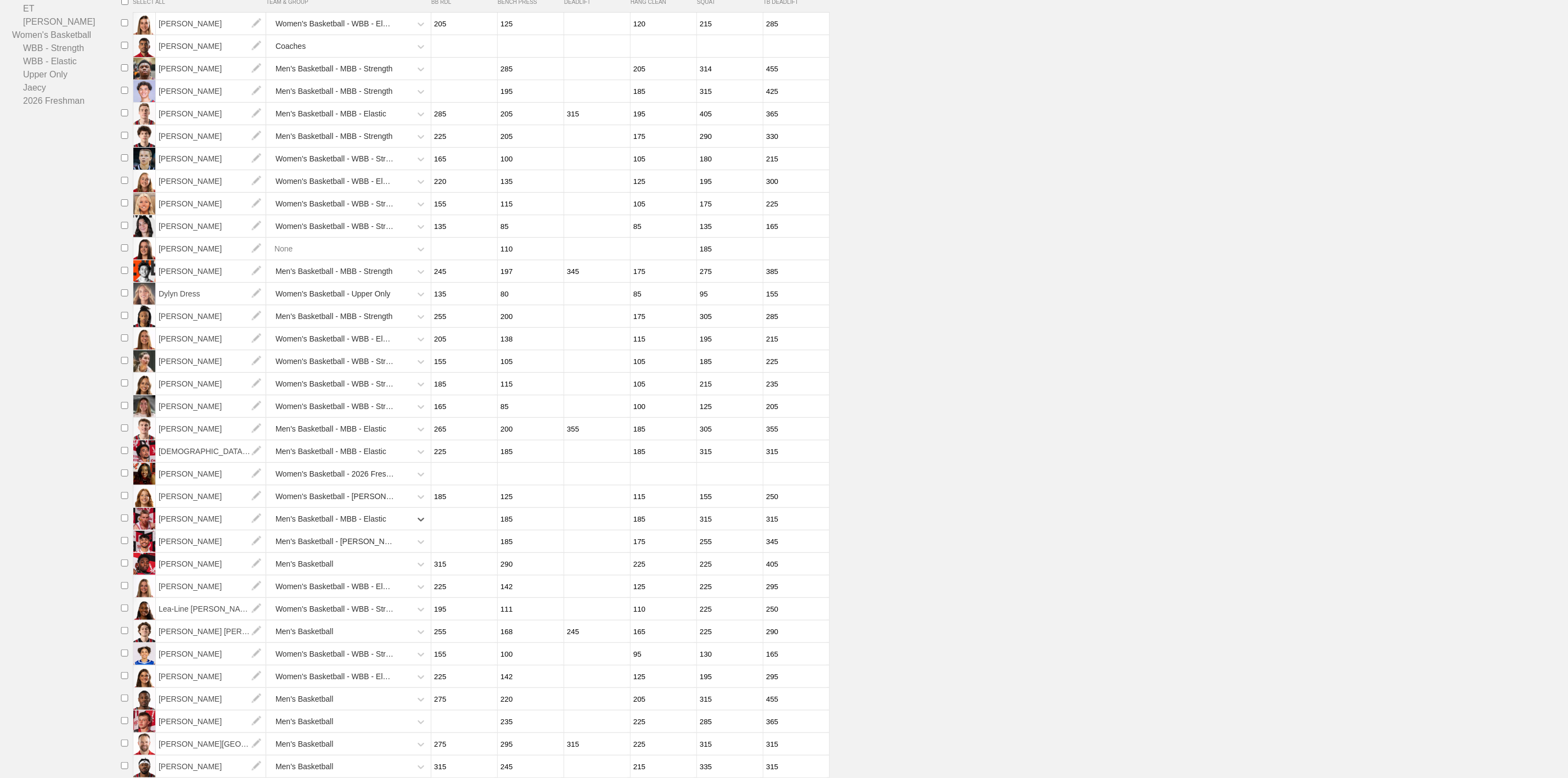
scroll to position [211, 0]
click at [359, 559] on div "Men's Basketball" at bounding box center [340, 564] width 142 height 23
drag, startPoint x: 349, startPoint y: 707, endPoint x: 351, endPoint y: 699, distance: 8.2
click at [349, 706] on div "Men's Basketball - MBB - Elastic" at bounding box center [349, 713] width 162 height 29
click at [369, 534] on div "Men's Basketball - [PERSON_NAME]" at bounding box center [340, 541] width 142 height 23
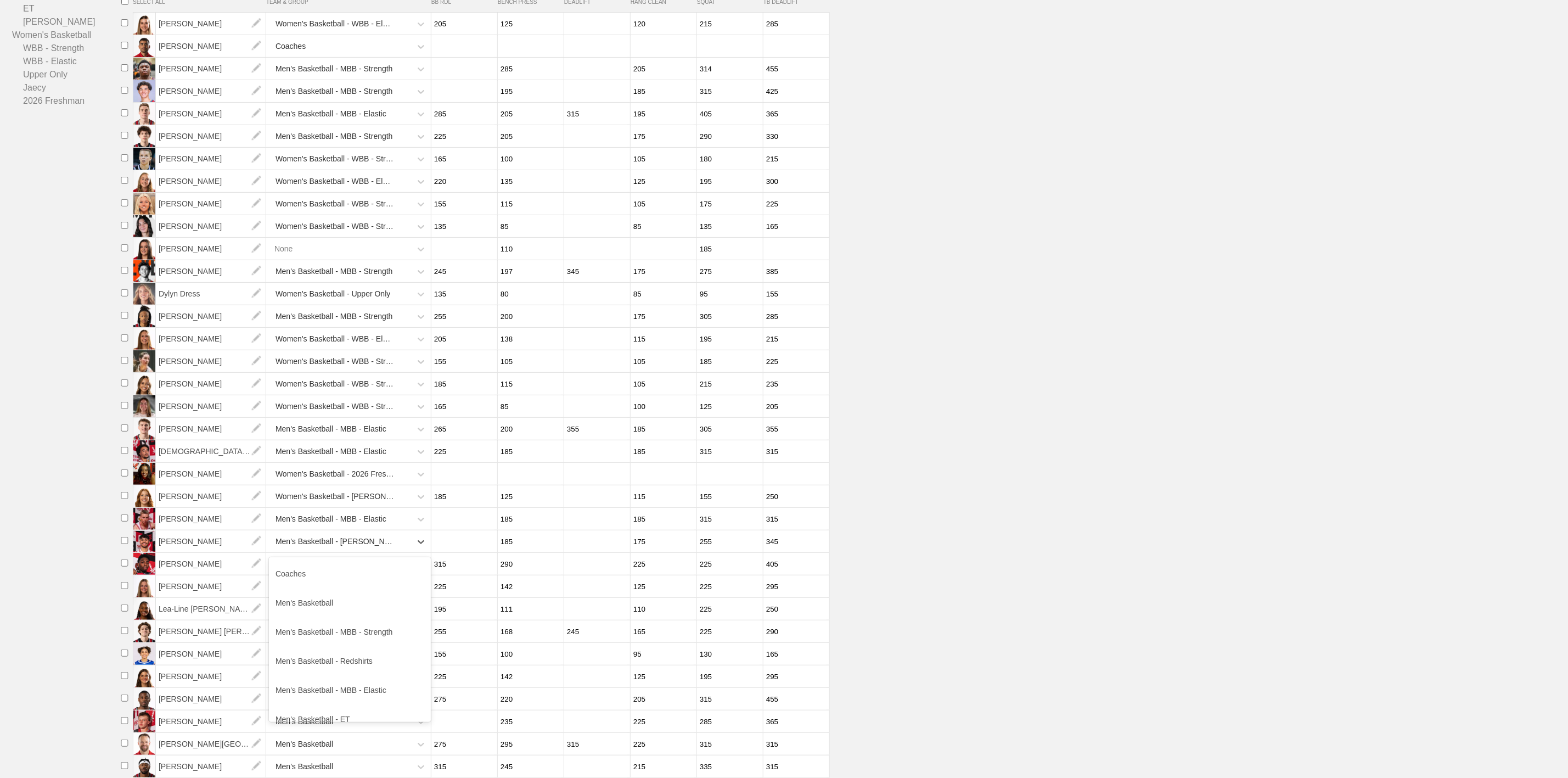
scroll to position [82, 0]
click at [359, 657] on div "Men's Basketball - [PERSON_NAME]" at bounding box center [349, 666] width 162 height 29
click at [359, 629] on div "Men's Basketball" at bounding box center [349, 631] width 162 height 23
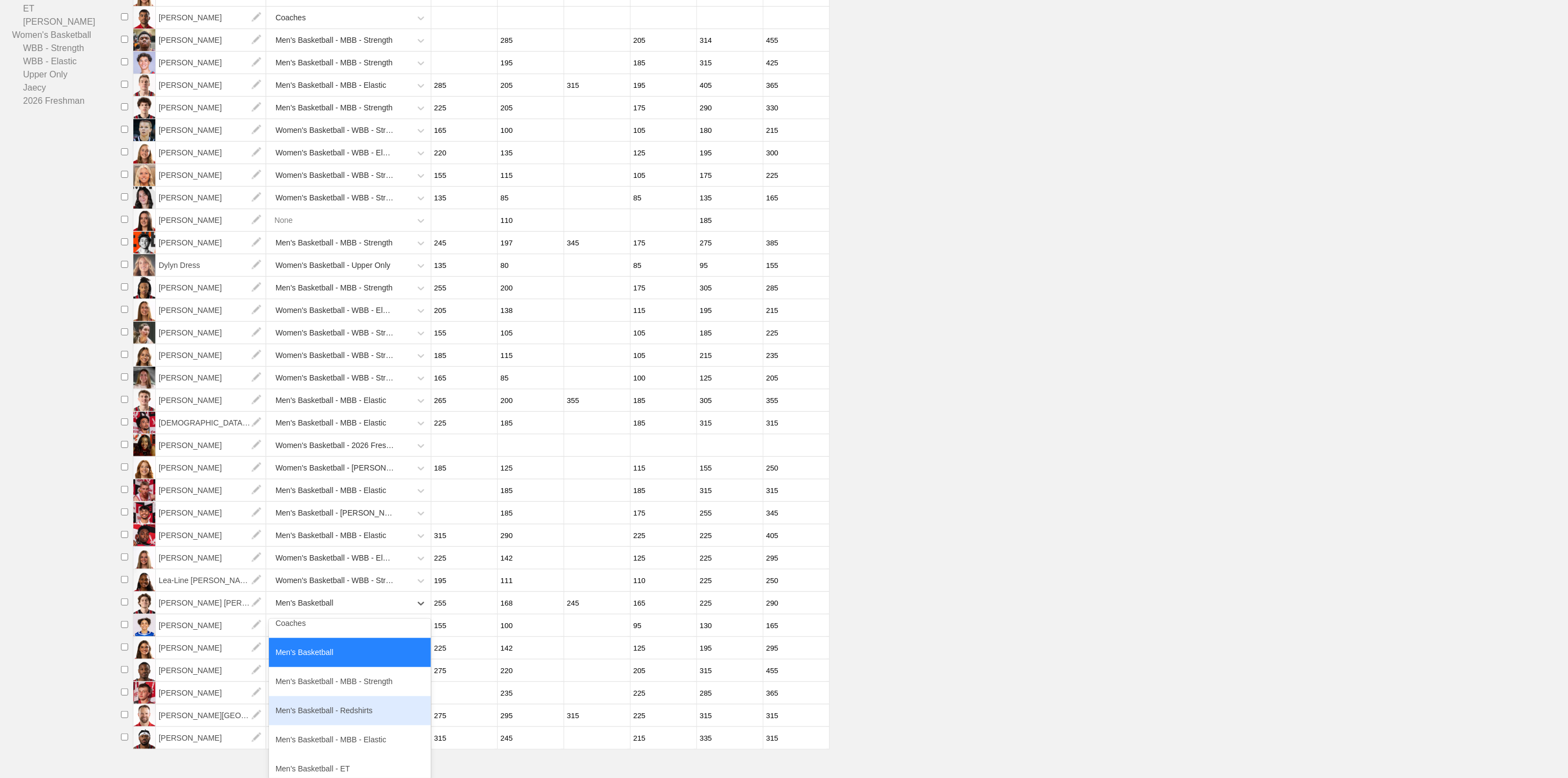
scroll to position [0, 0]
click at [358, 691] on div "Men's Basketball - MBB - Strength" at bounding box center [349, 693] width 162 height 29
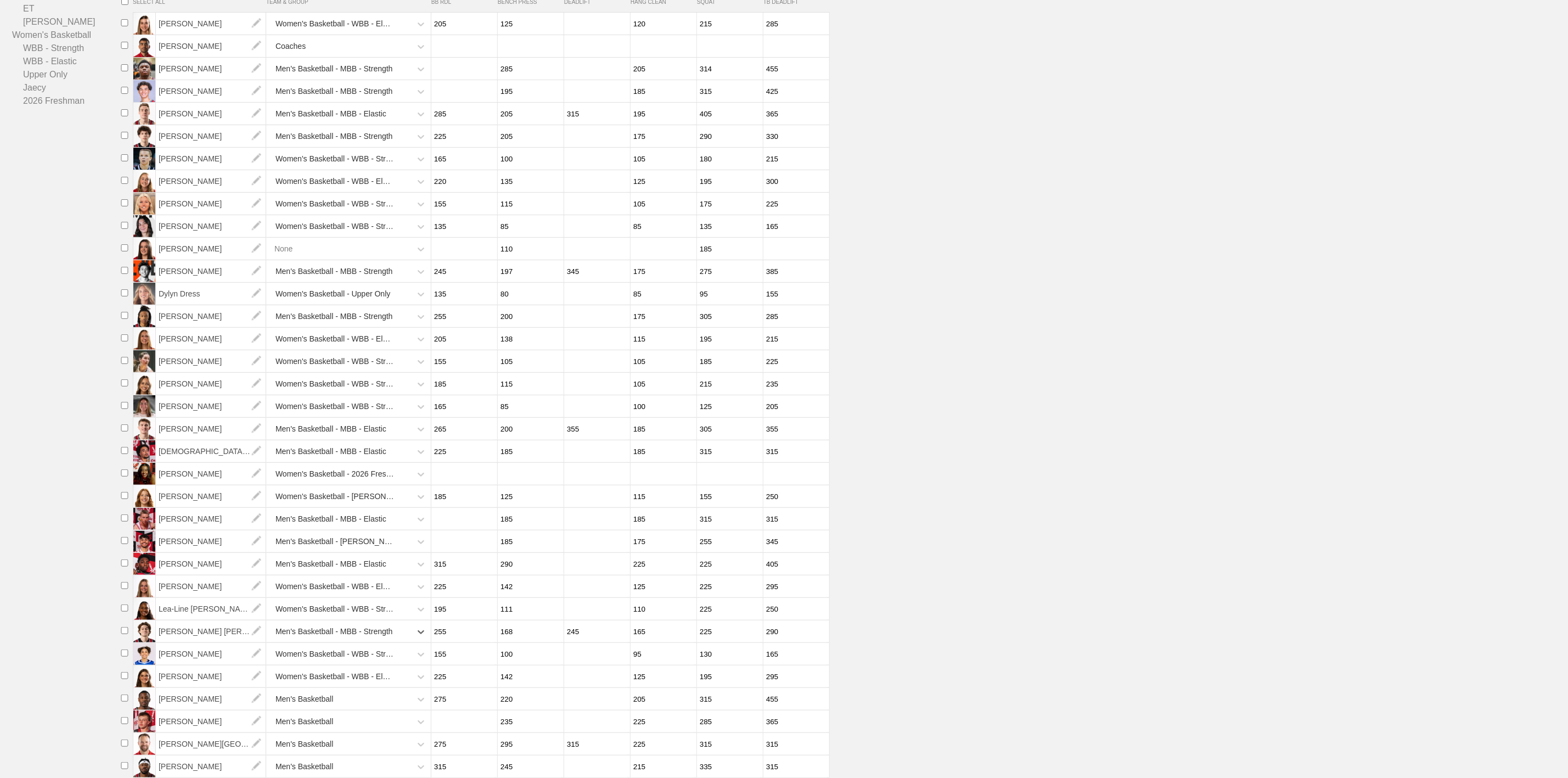
scroll to position [37, 0]
click at [354, 698] on div "Men's Basketball" at bounding box center [349, 699] width 162 height 23
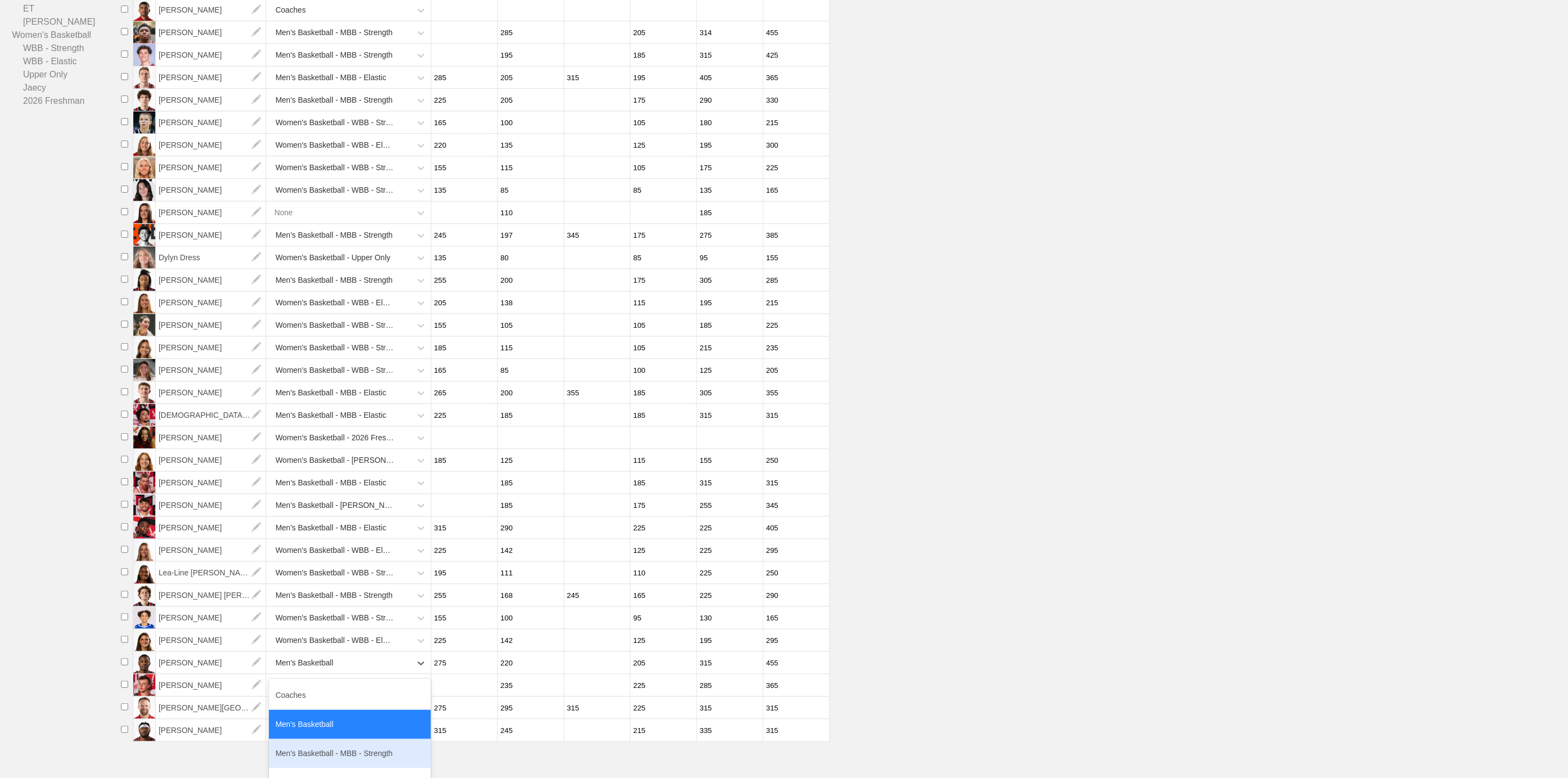
click at [348, 751] on div "Men's Basketball - MBB - Strength" at bounding box center [349, 753] width 162 height 29
click at [349, 696] on div "option Coaches focused, 1 of 13. 13 results available. Use Up and Down to choos…" at bounding box center [349, 685] width 162 height 23
click at [342, 772] on div "Men's Basketball - MBB - Strength" at bounding box center [349, 775] width 162 height 29
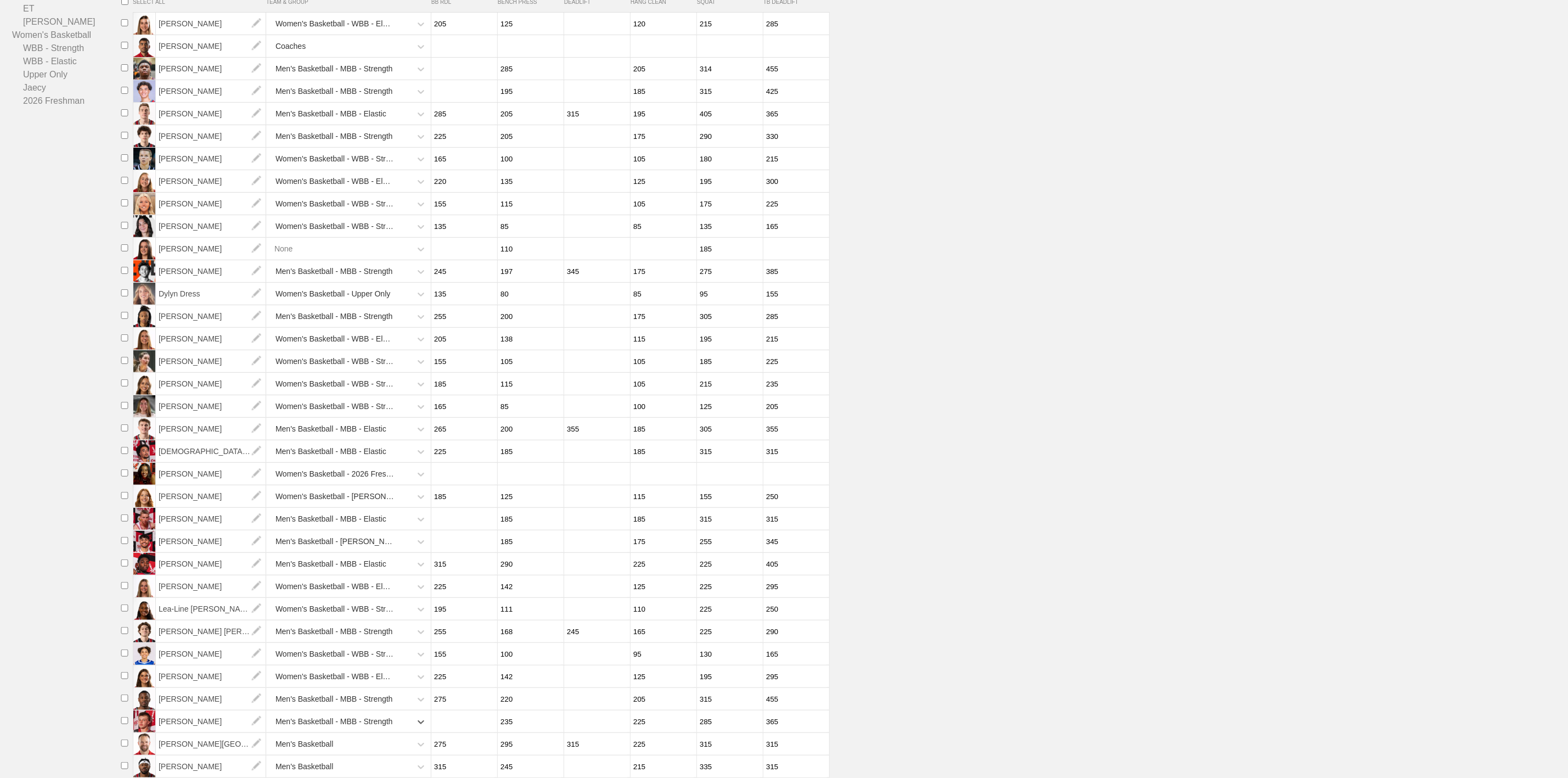
click at [345, 746] on div "Men's Basketball" at bounding box center [340, 744] width 142 height 23
click at [361, 693] on div "Men's Basketball - MBB - Elastic" at bounding box center [349, 696] width 162 height 29
click at [354, 768] on div "Men's Basketball" at bounding box center [340, 766] width 142 height 23
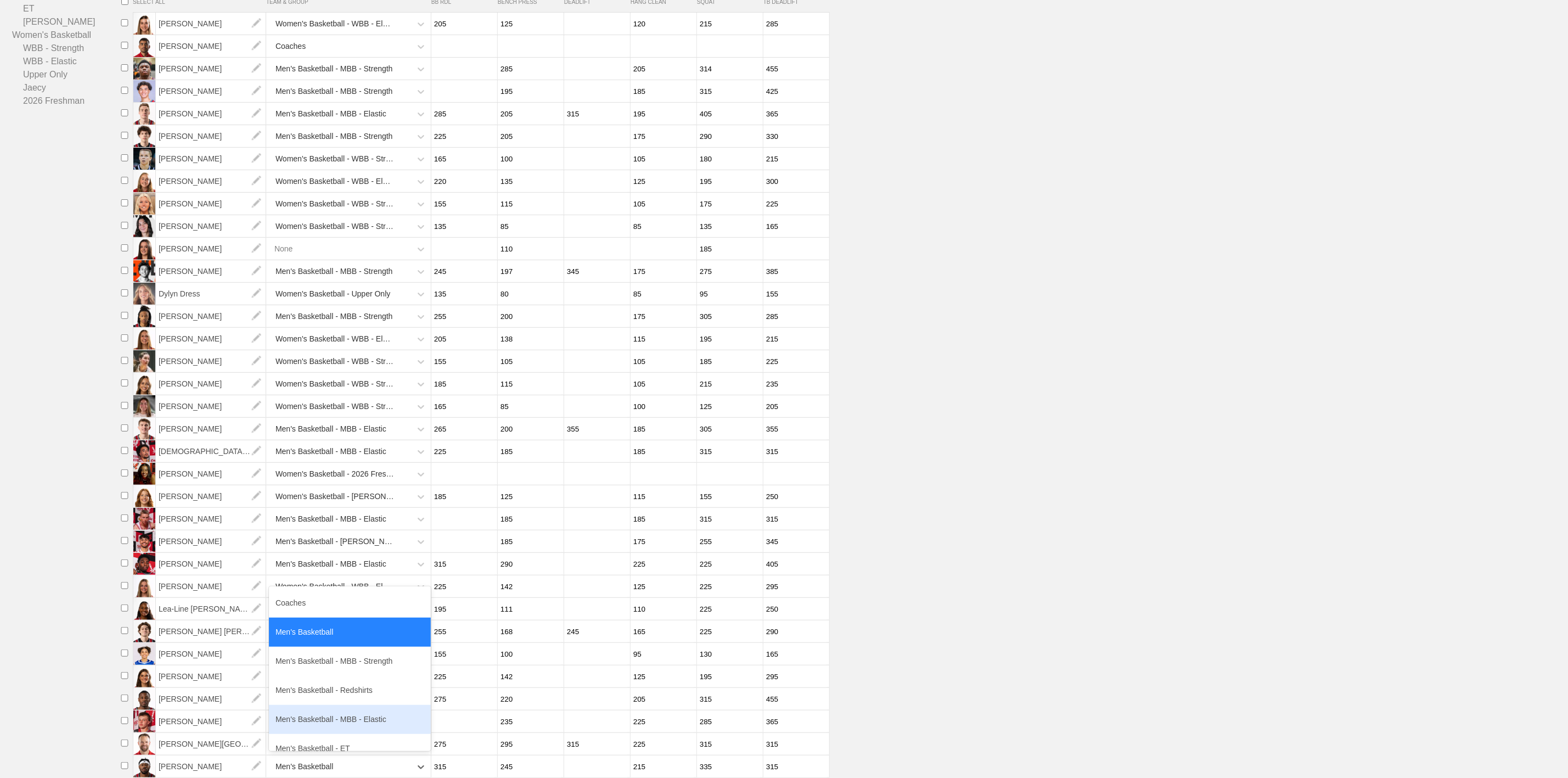
click at [362, 719] on div "Men's Basketball - MBB - Elastic" at bounding box center [349, 719] width 162 height 29
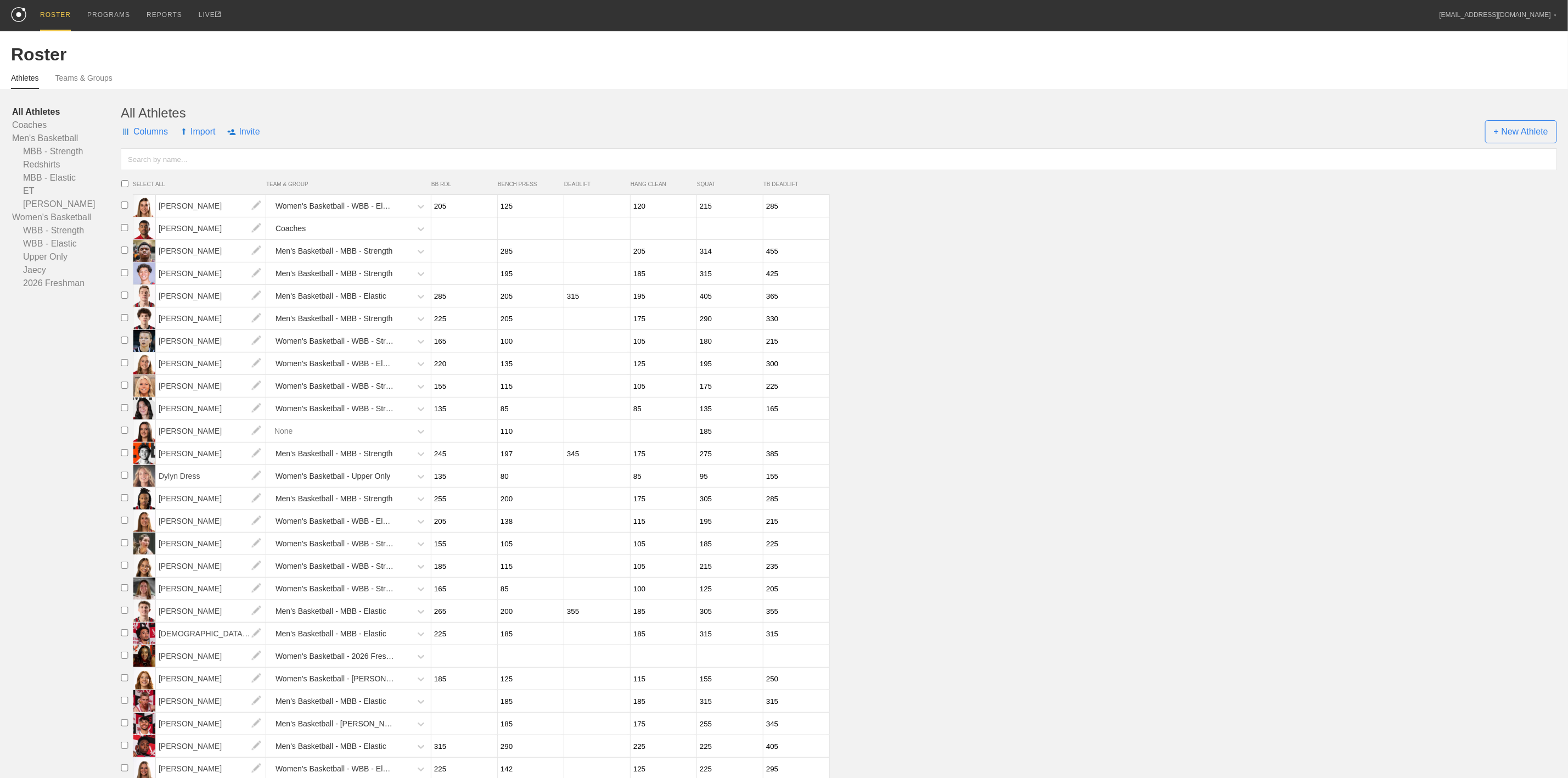
click at [1094, 342] on li "Autumn Agnew Women's Basketball - WBB - Strength 165 100 105 180 215" at bounding box center [842, 341] width 1451 height 23
click at [359, 101] on div "All Athletes Coaches Men's Basketball MBB - Strength Redshirts MBB - Elastic ET…" at bounding box center [784, 189] width 1546 height 201
click at [108, 5] on div "PROGRAMS" at bounding box center [109, 16] width 43 height 31
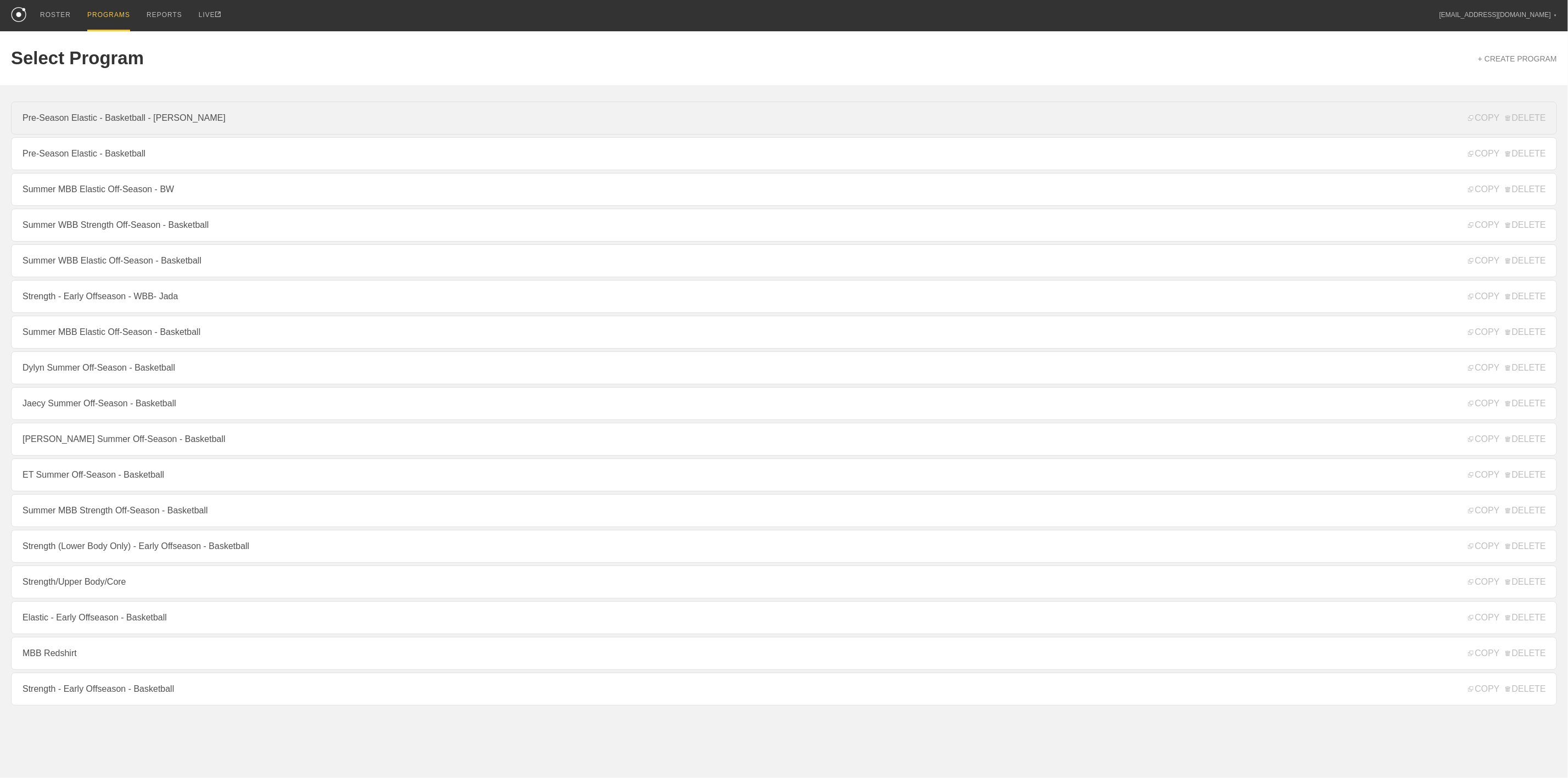
click at [148, 117] on link "Pre-Season Elastic - Basketball - Jojo" at bounding box center [784, 118] width 1546 height 33
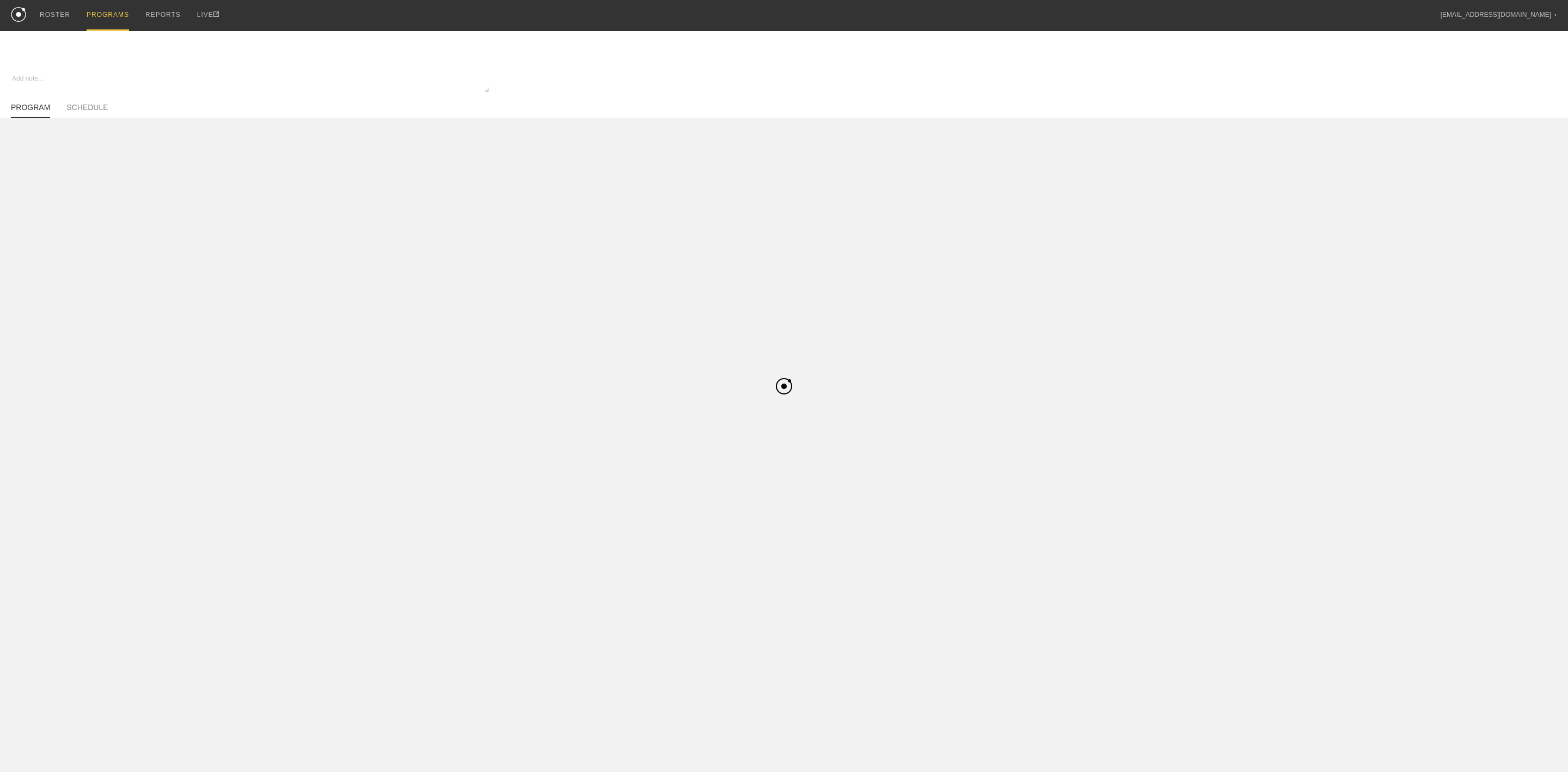
type textarea "x"
type input "Pre-Season Elastic - Basketball - Jojo"
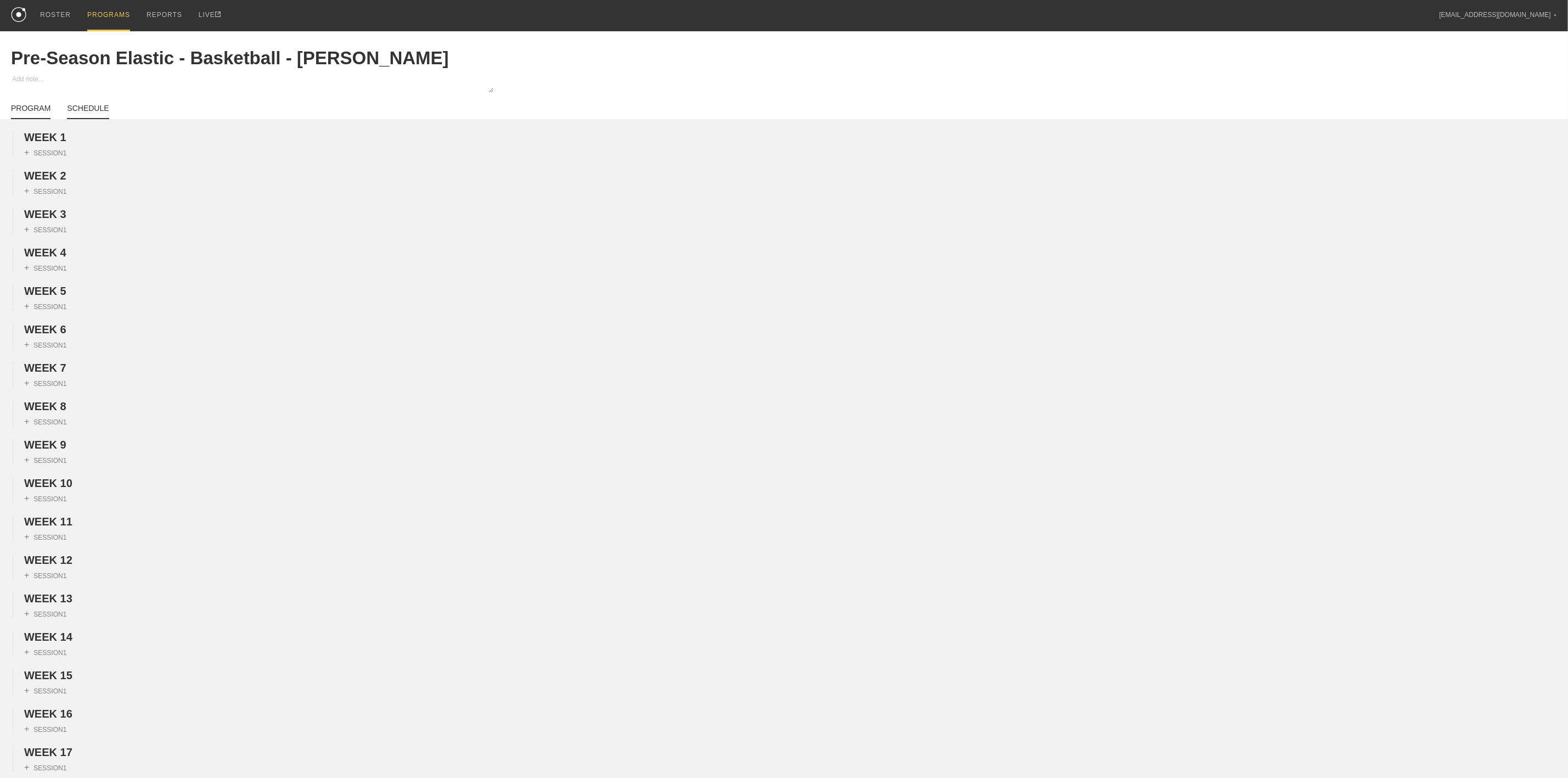
click at [85, 106] on link "SCHEDULE" at bounding box center [88, 112] width 42 height 16
type textarea "x"
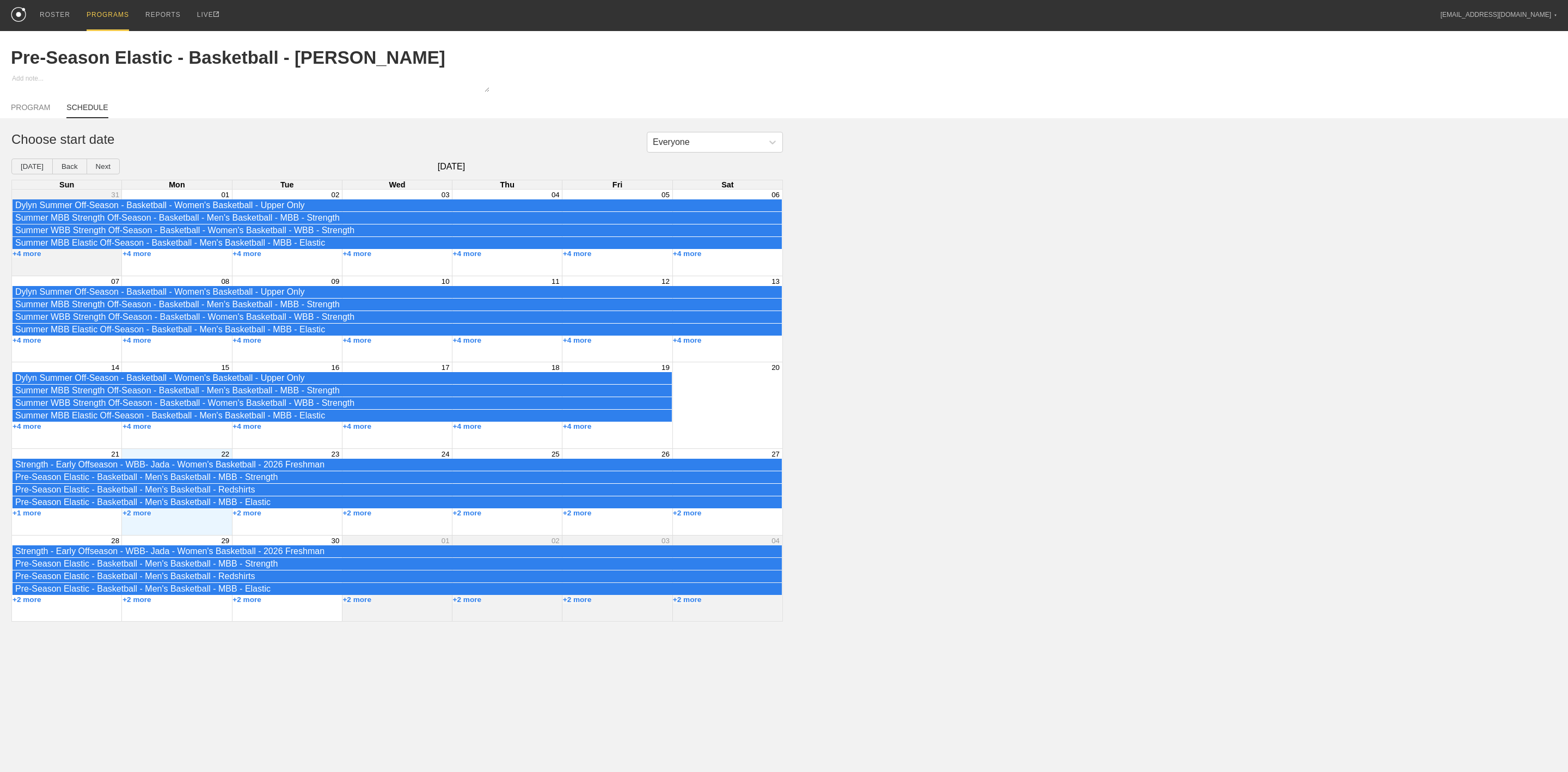
click at [193, 528] on div "Month View" at bounding box center [177, 492] width 110 height 86
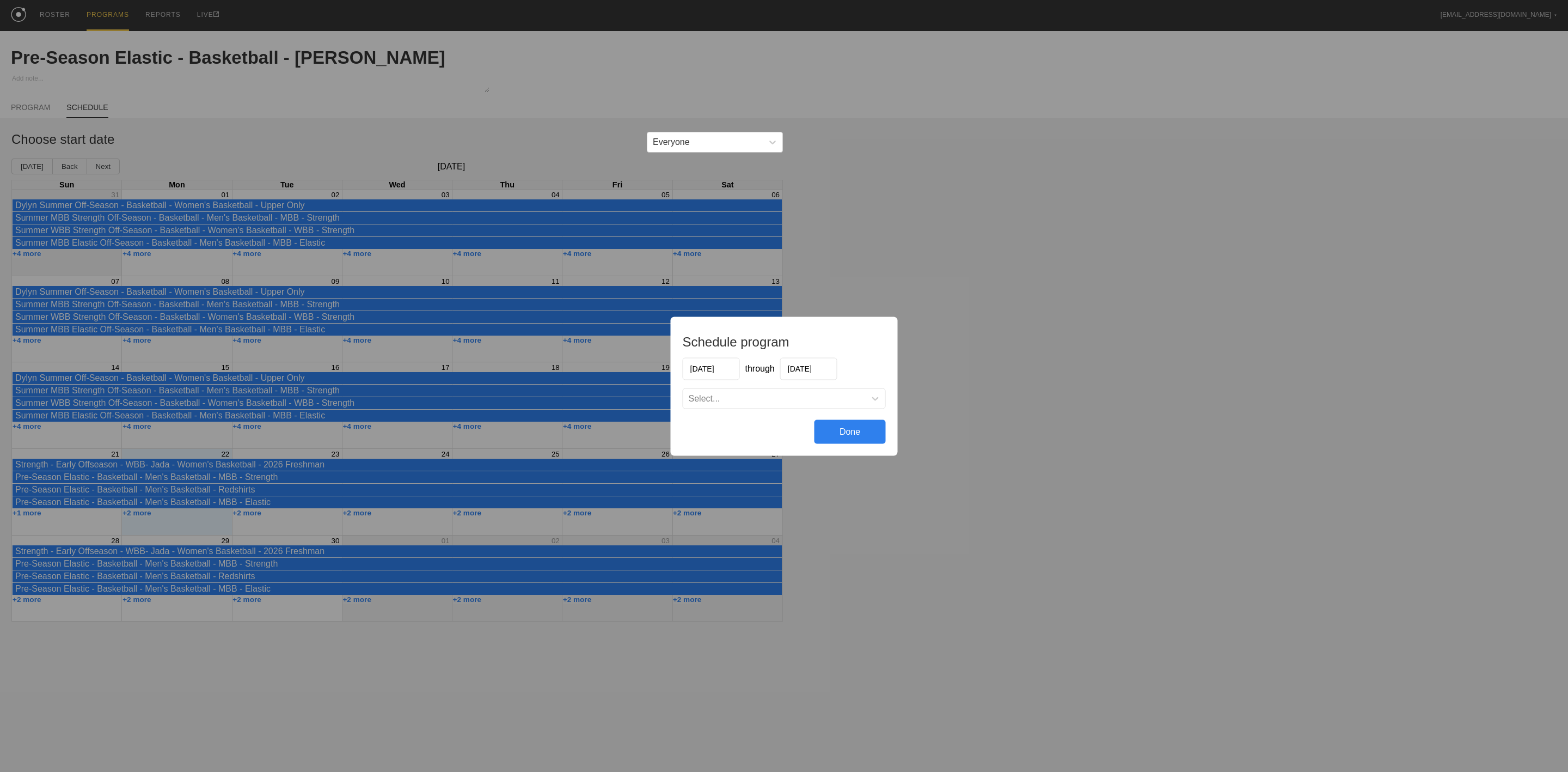
click at [1150, 384] on div "Schedule program 09/22/2025 through 03/16/2026 Select... Done" at bounding box center [784, 386] width 1568 height 772
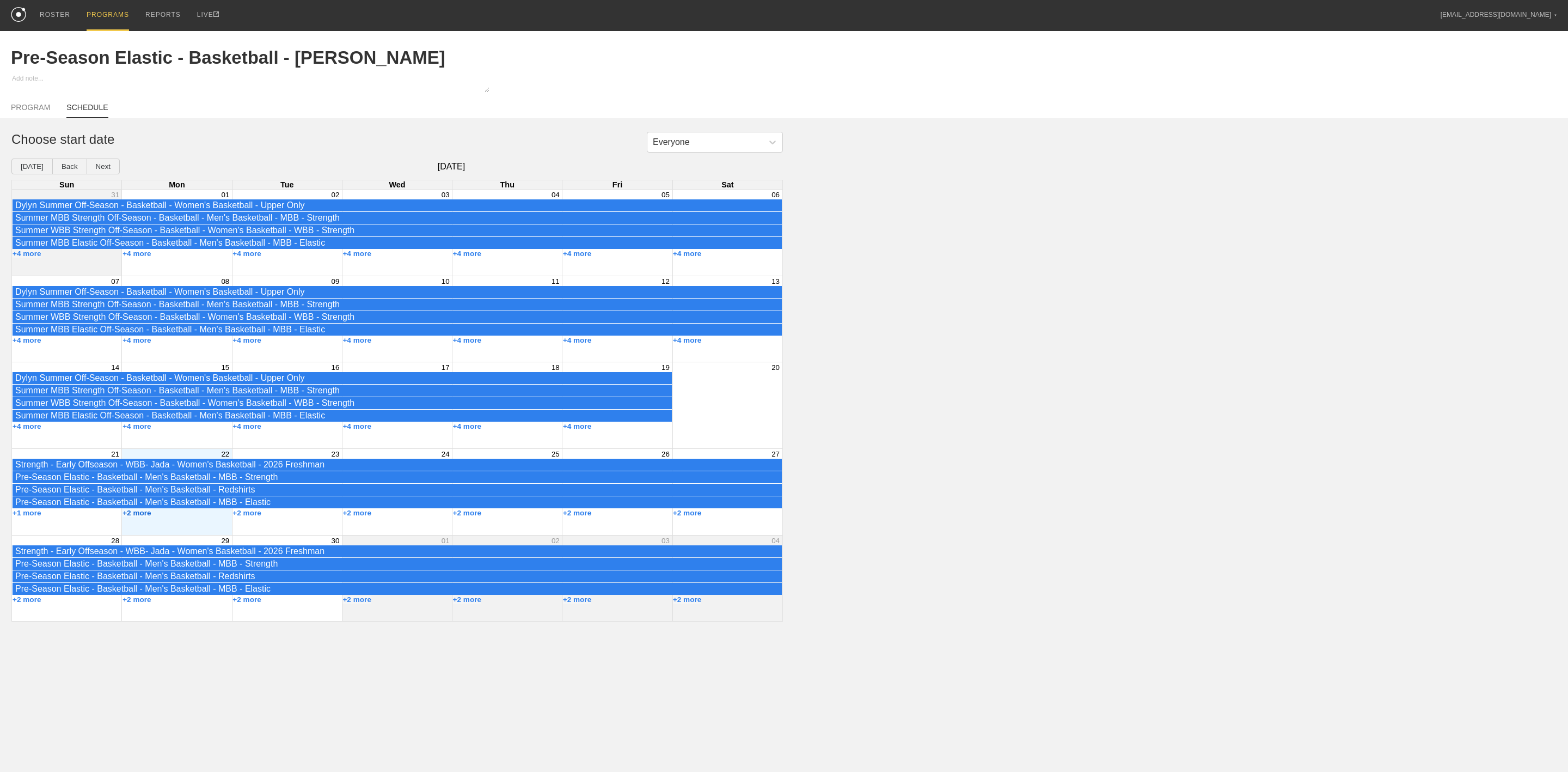
click at [136, 517] on button "+2 more" at bounding box center [136, 513] width 29 height 8
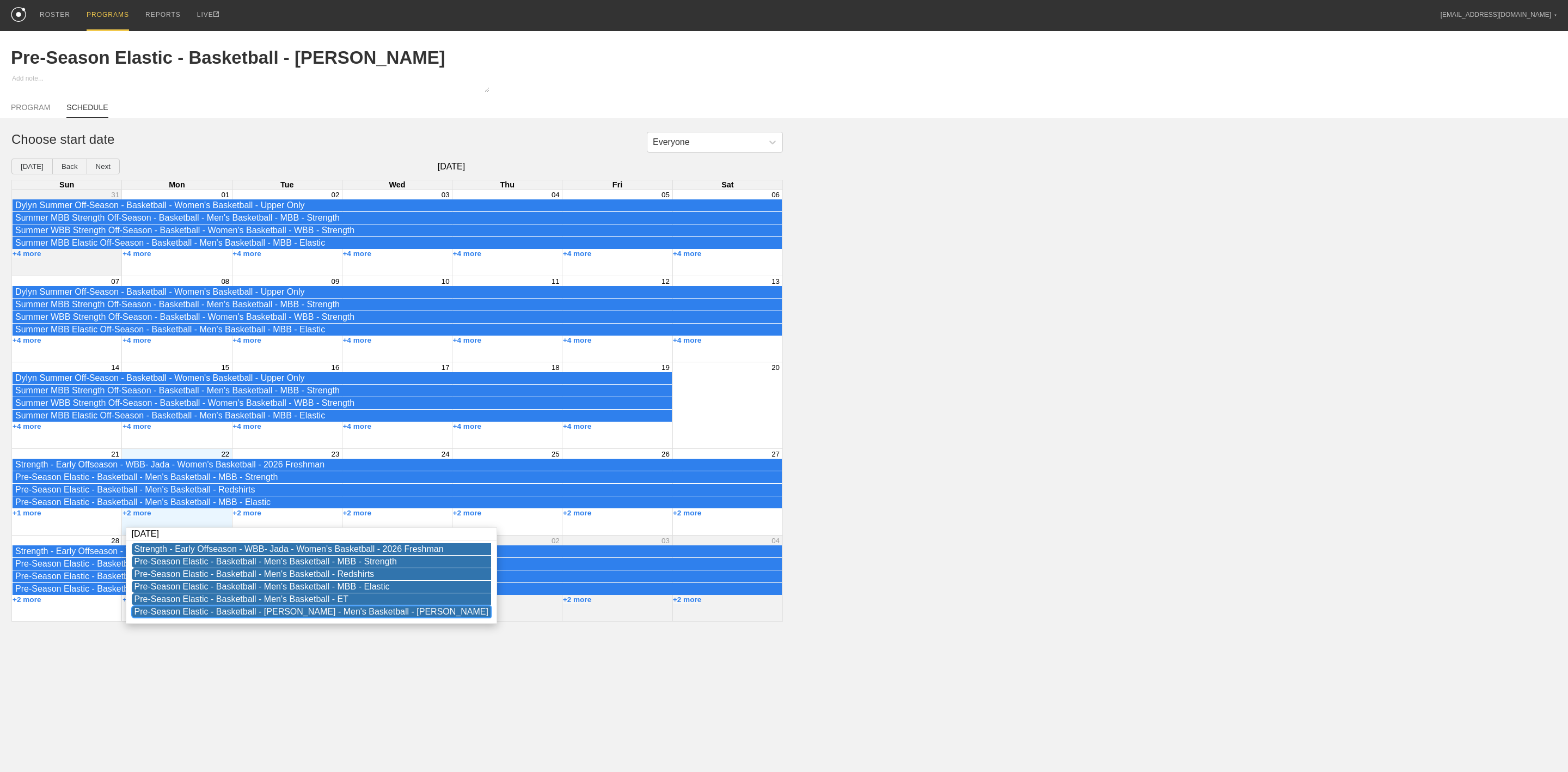
click at [294, 617] on div "Pre-Season Elastic - Basketball - Jojo - Men's Basketball - Jojo" at bounding box center [311, 612] width 354 height 10
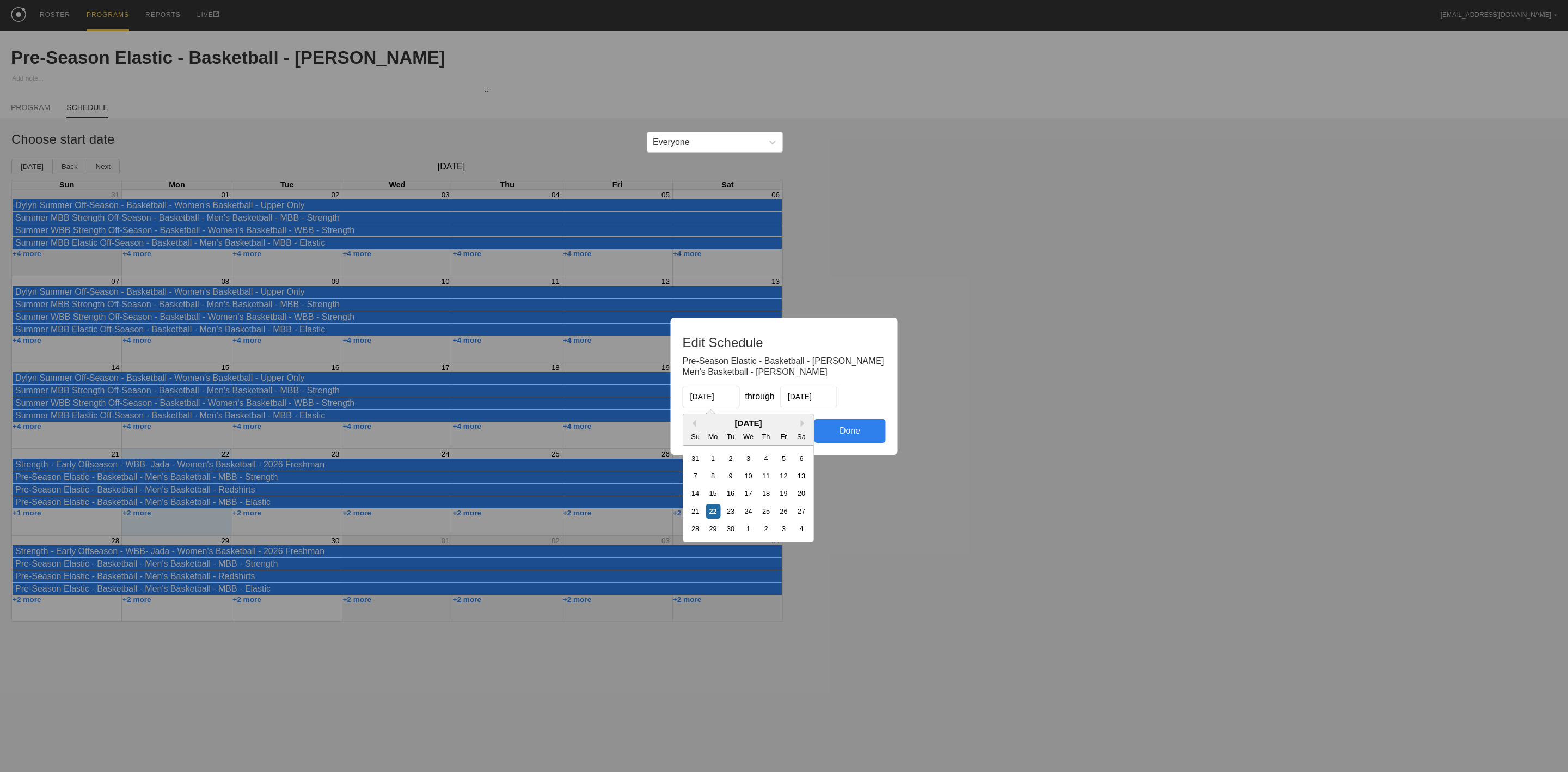
click at [710, 395] on input "09/22/2025" at bounding box center [712, 397] width 57 height 23
click at [694, 508] on div "21" at bounding box center [695, 511] width 15 height 15
type input "09/21/2025"
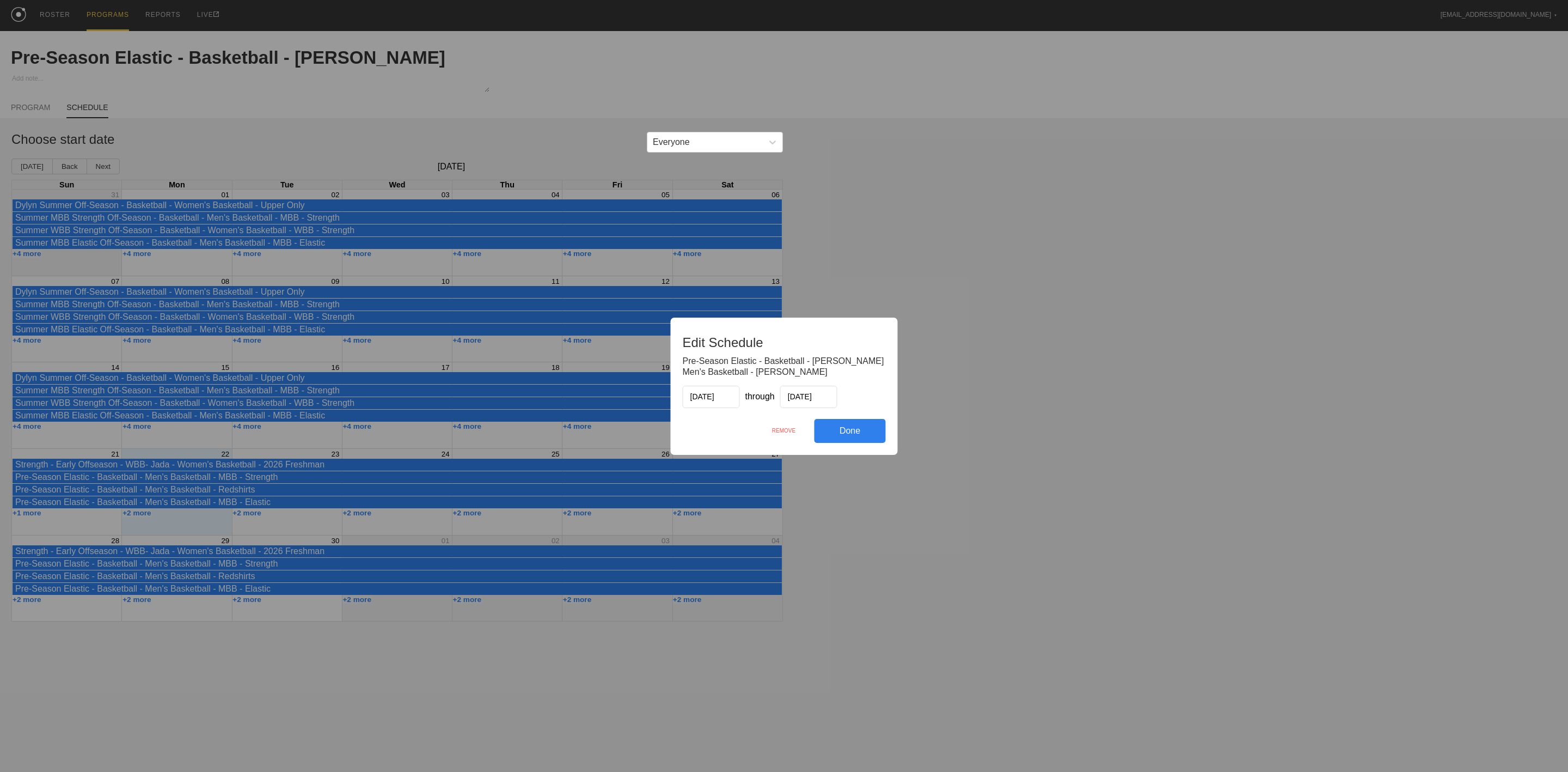
click at [858, 428] on div "Done" at bounding box center [850, 430] width 71 height 24
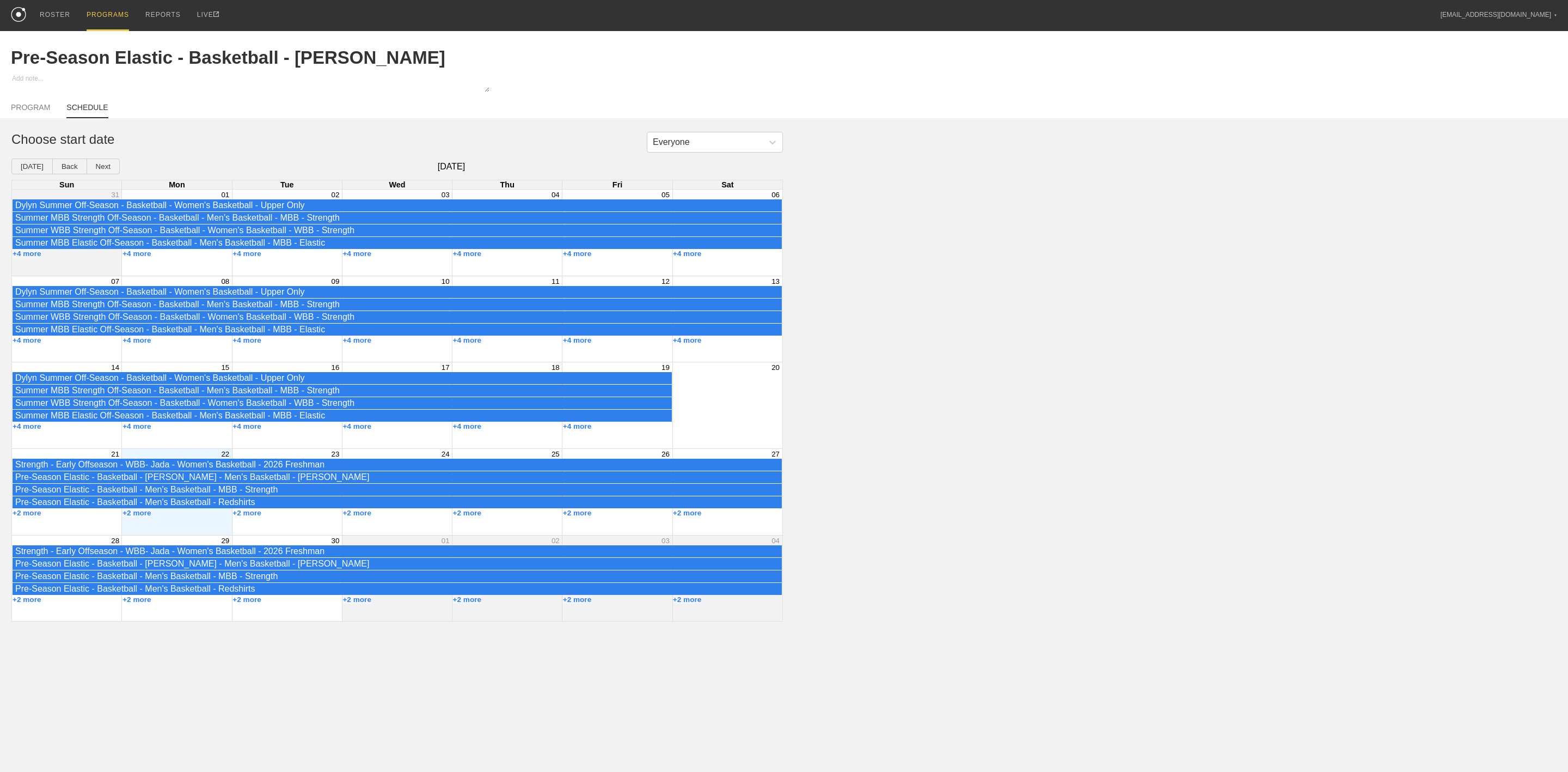
click at [1085, 394] on div "Everyone Choose start date Today Back Next September 2025 Sun Mon Tue Wed Thu F…" at bounding box center [784, 377] width 1568 height 490
click at [112, 222] on div "Summer MBB Strength Off-Season - Basketball - Men's Basketball - MBB - Strength" at bounding box center [397, 217] width 764 height 10
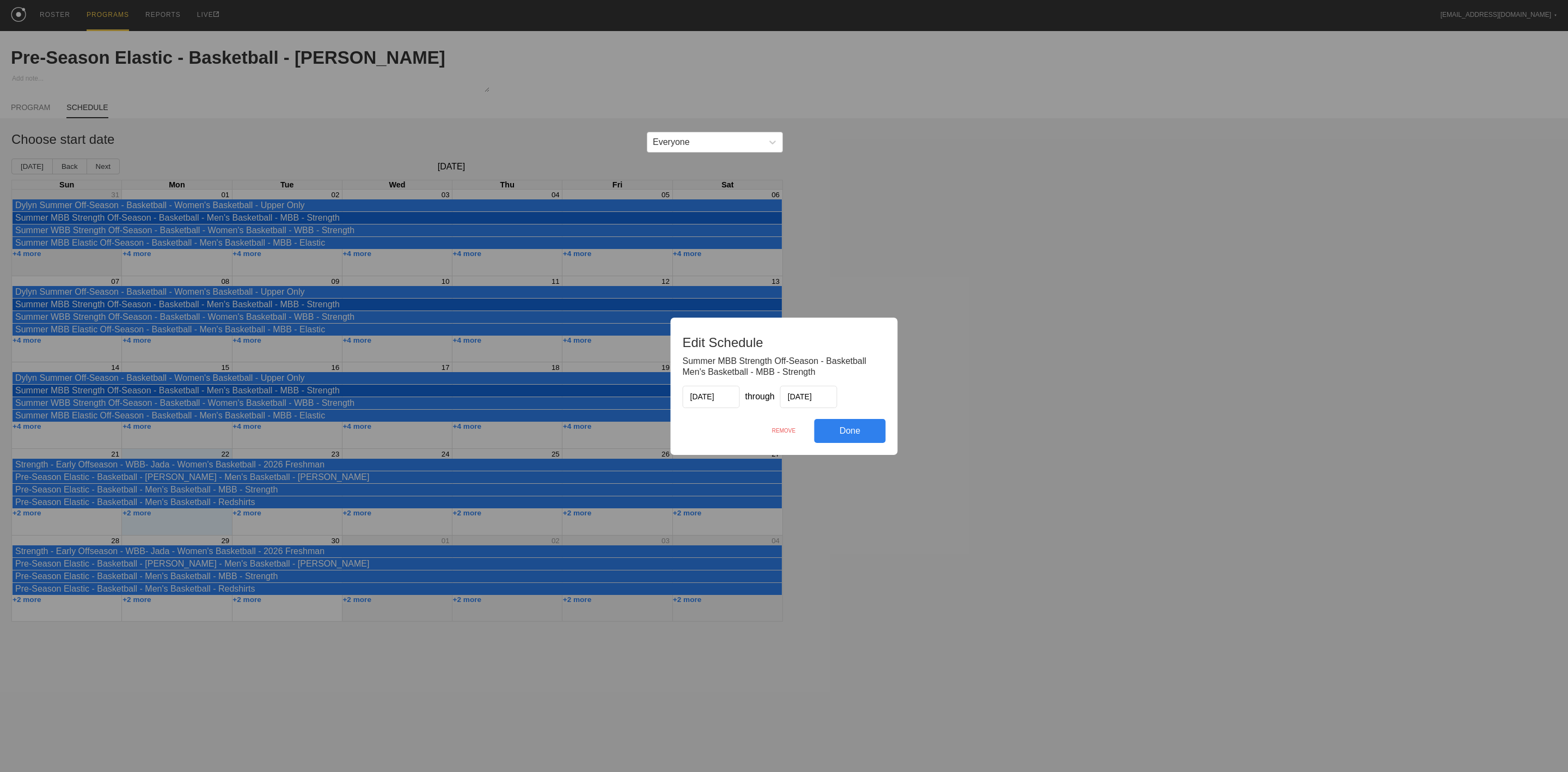
drag, startPoint x: 783, startPoint y: 430, endPoint x: 866, endPoint y: 84, distance: 355.8
click at [781, 430] on div "REMOVE" at bounding box center [784, 430] width 61 height 23
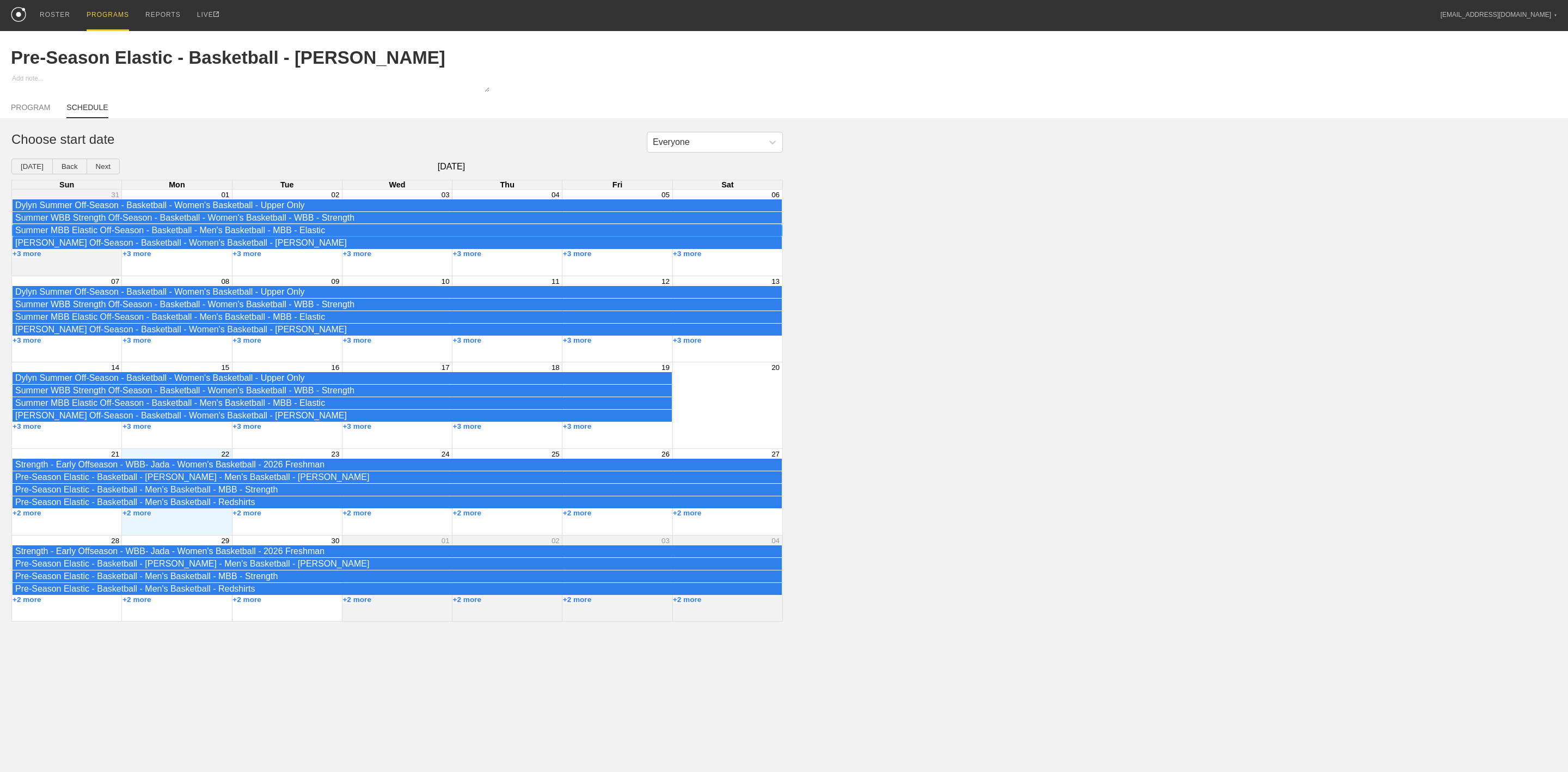
click at [141, 236] on div "Summer MBB Elastic Off-Season - Basketball - Men's Basketball - MBB - Elastic" at bounding box center [397, 230] width 764 height 10
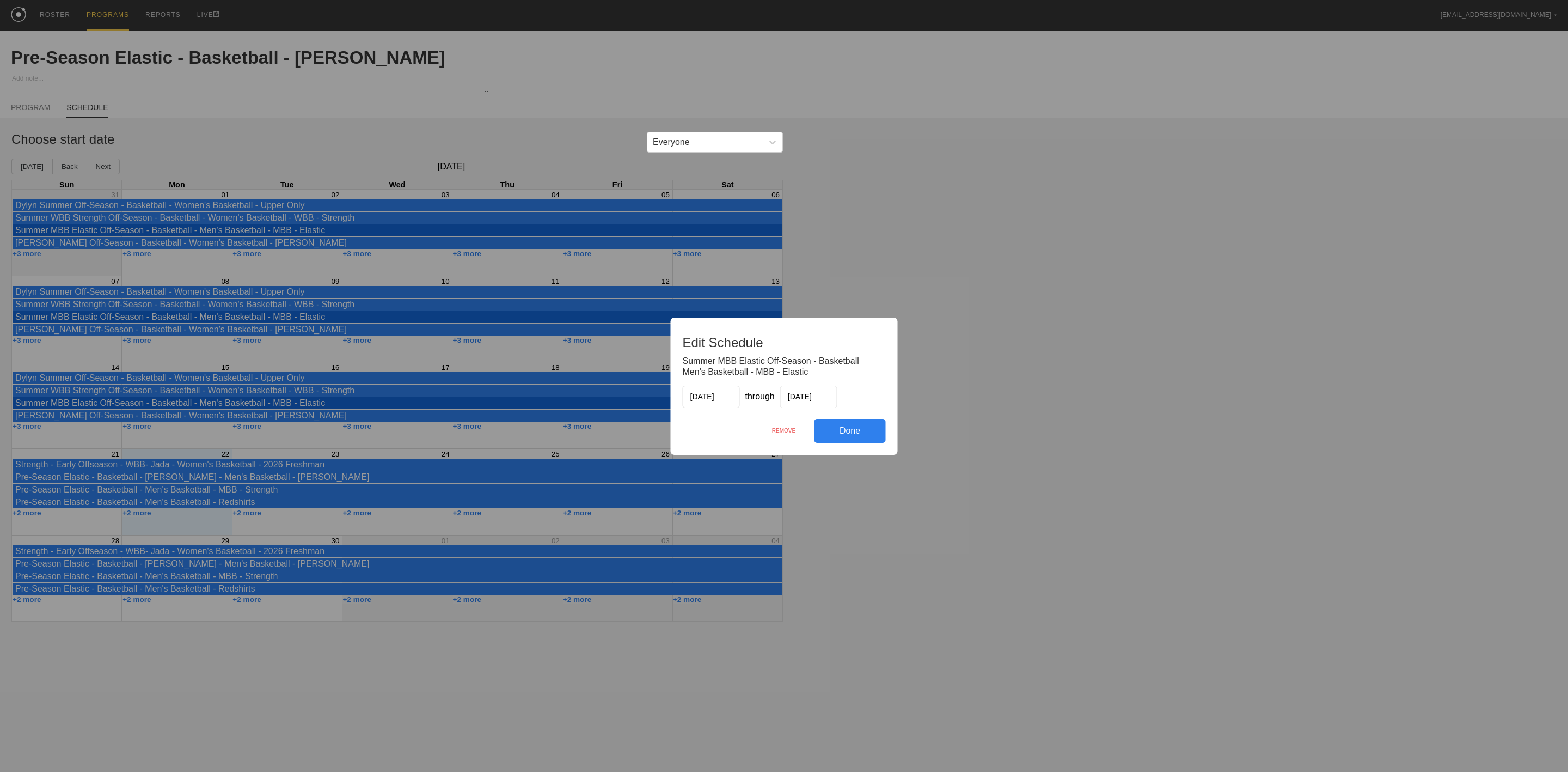
click at [787, 428] on div "REMOVE" at bounding box center [784, 430] width 61 height 23
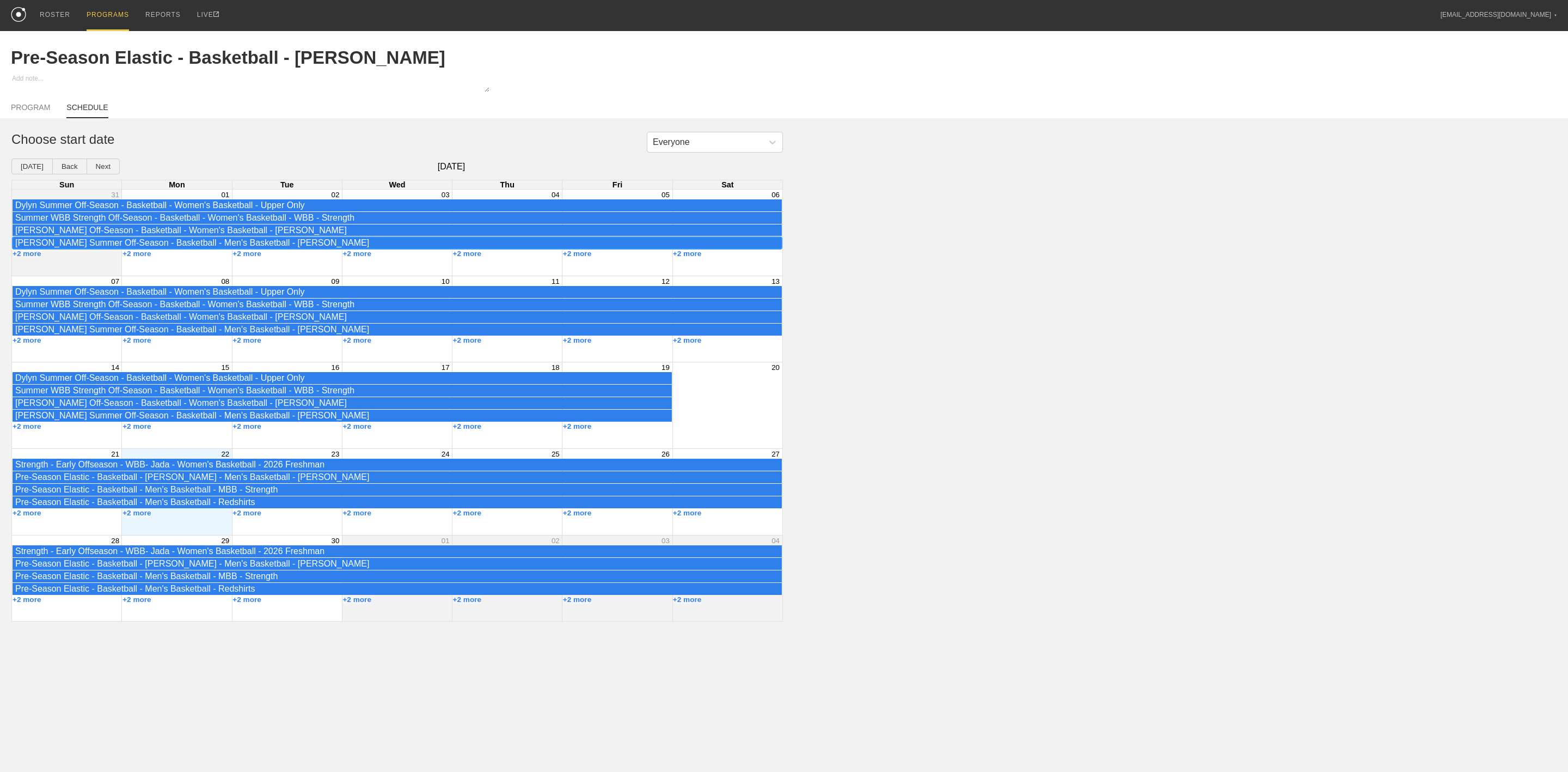
click at [147, 248] on div "Jojo Summer Off-Season - Basketball - Men's Basketball - Jojo" at bounding box center [397, 243] width 764 height 10
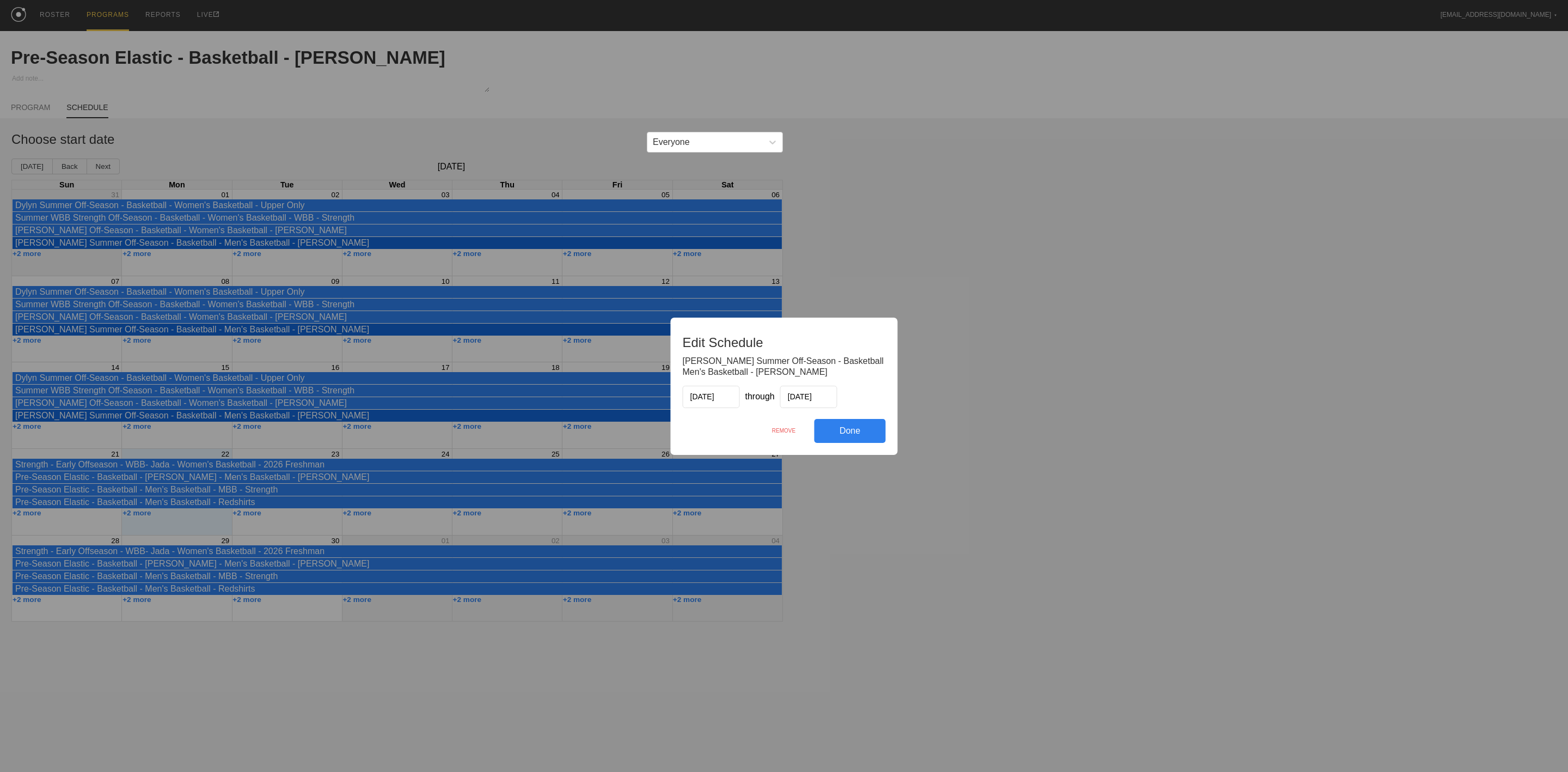
click at [789, 423] on div "REMOVE" at bounding box center [784, 430] width 61 height 23
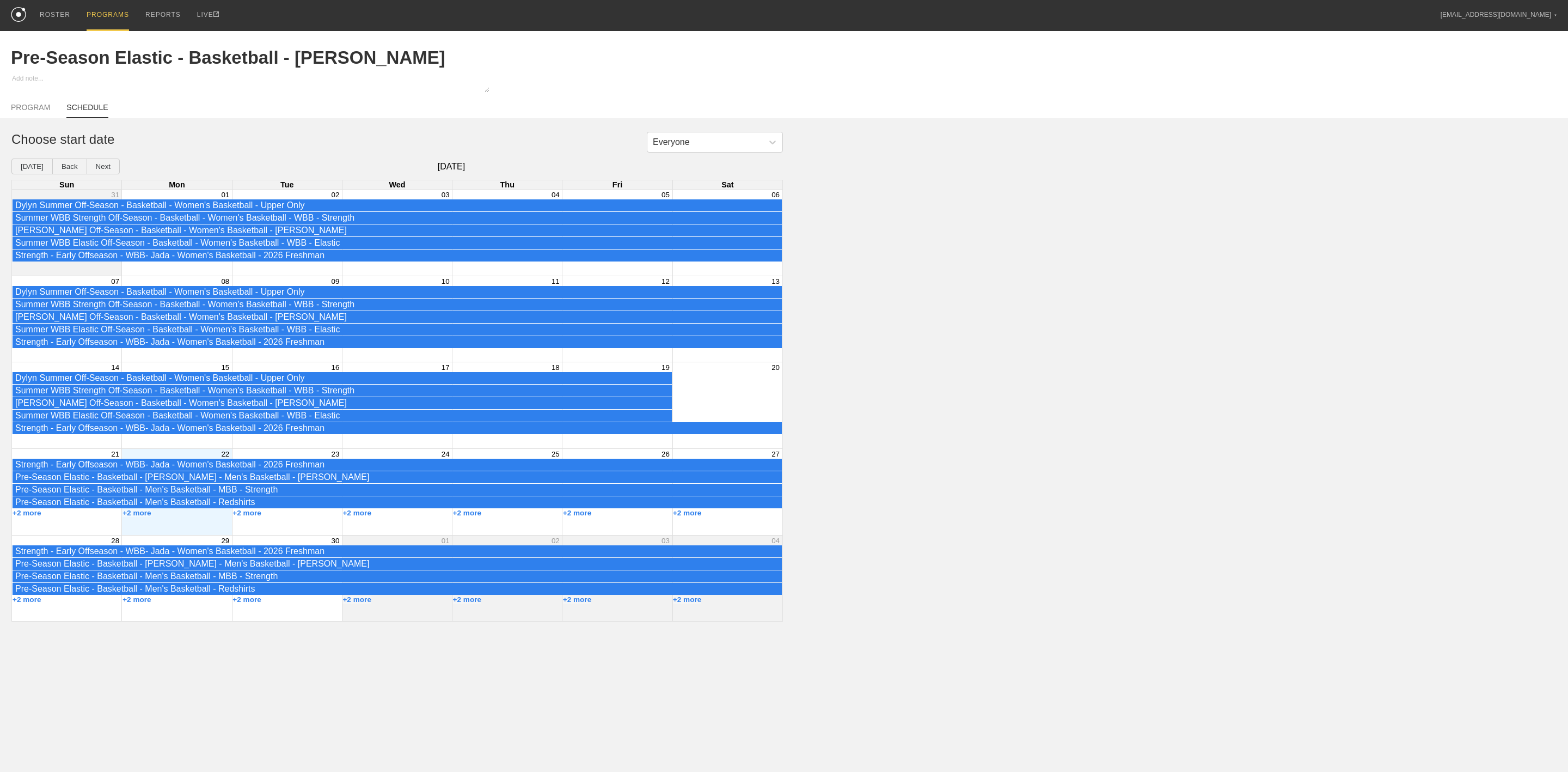
drag, startPoint x: 988, startPoint y: 410, endPoint x: 942, endPoint y: 381, distance: 54.4
click at [988, 408] on div "Everyone Choose start date Today Back Next September 2025 Sun Mon Tue Wed Thu F…" at bounding box center [784, 377] width 1568 height 490
click at [27, 108] on link "PROGRAM" at bounding box center [30, 111] width 39 height 16
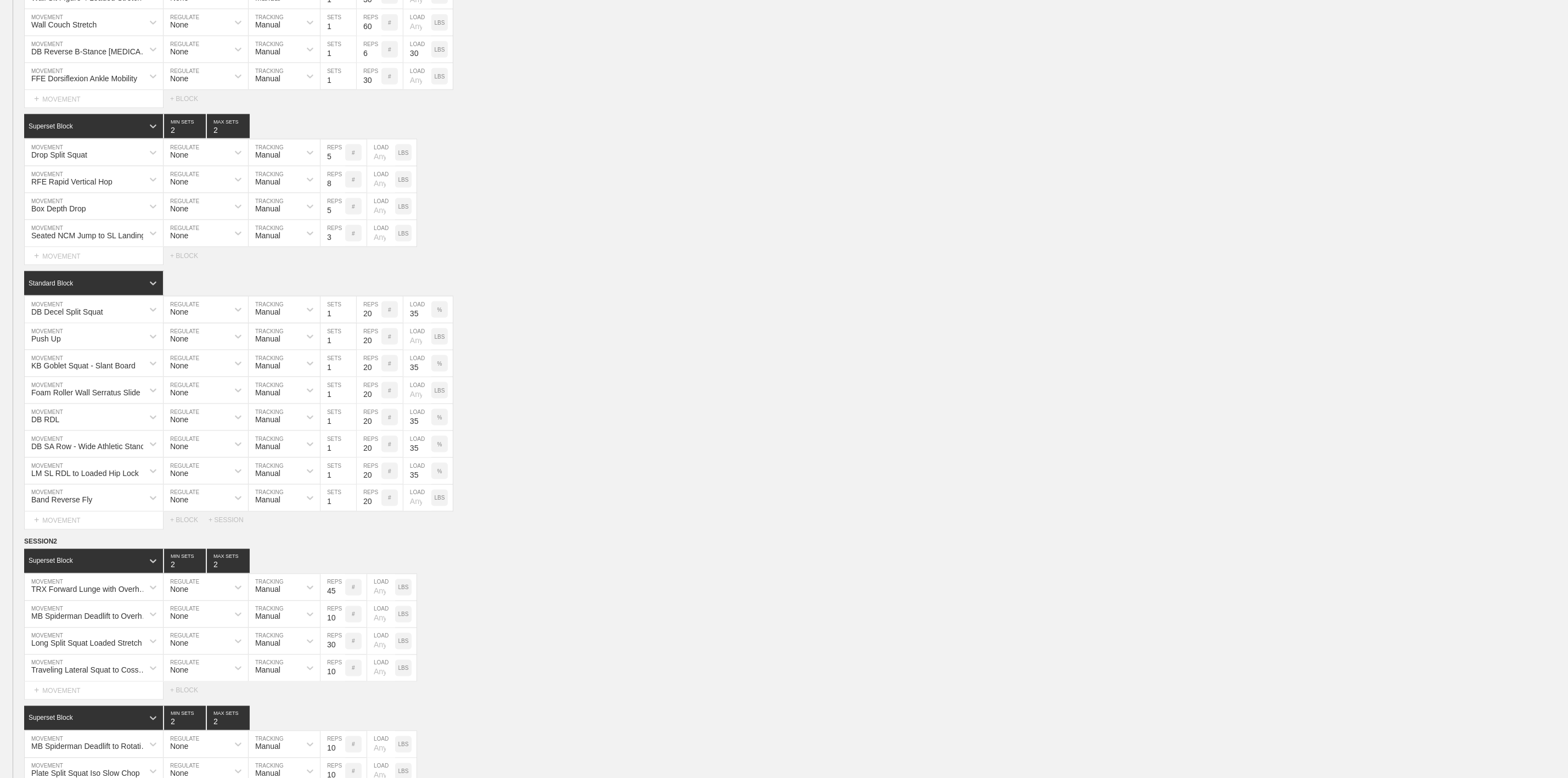
scroll to position [988, 0]
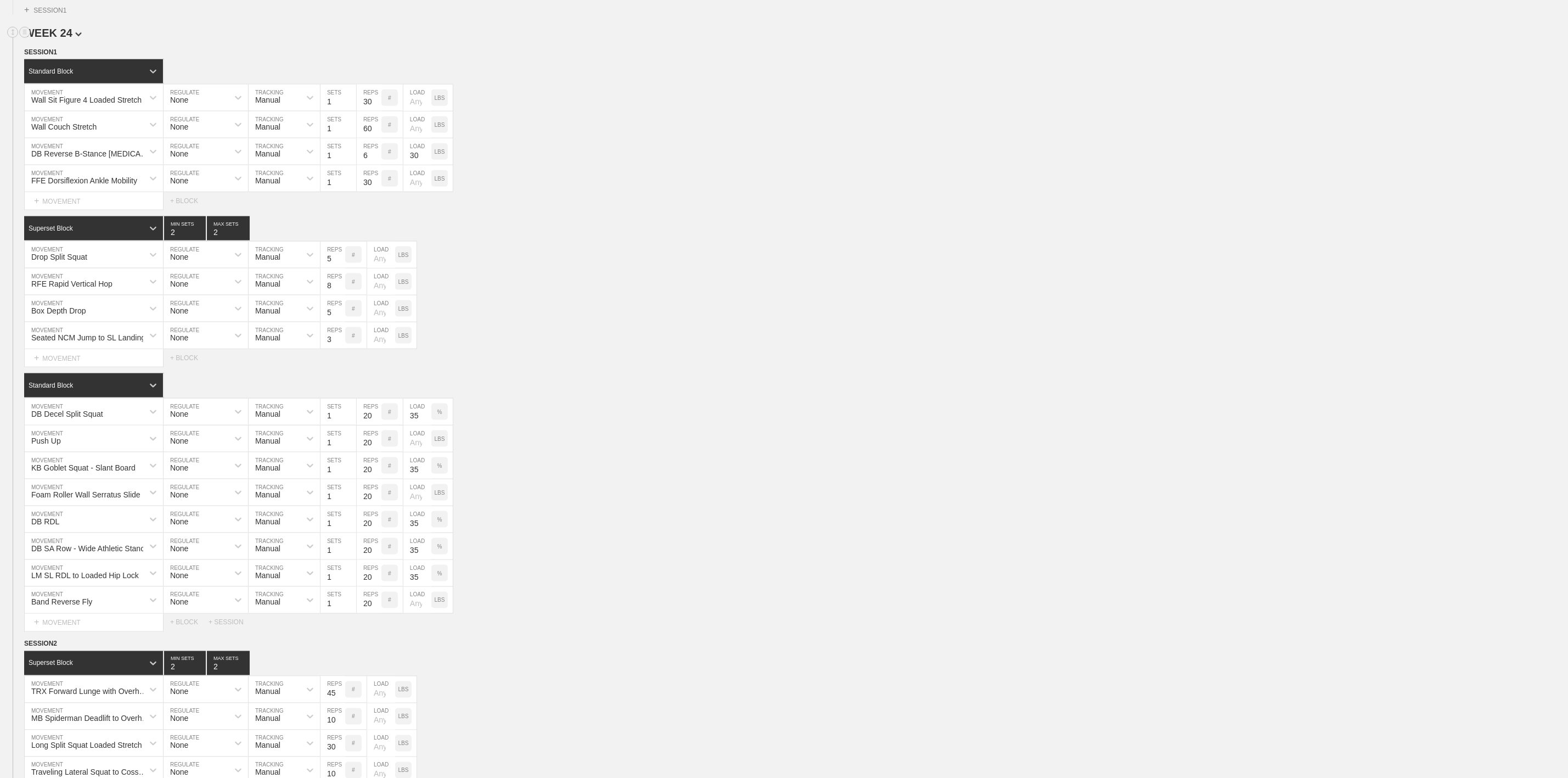
click at [58, 39] on span "WEEK 24" at bounding box center [53, 33] width 57 height 12
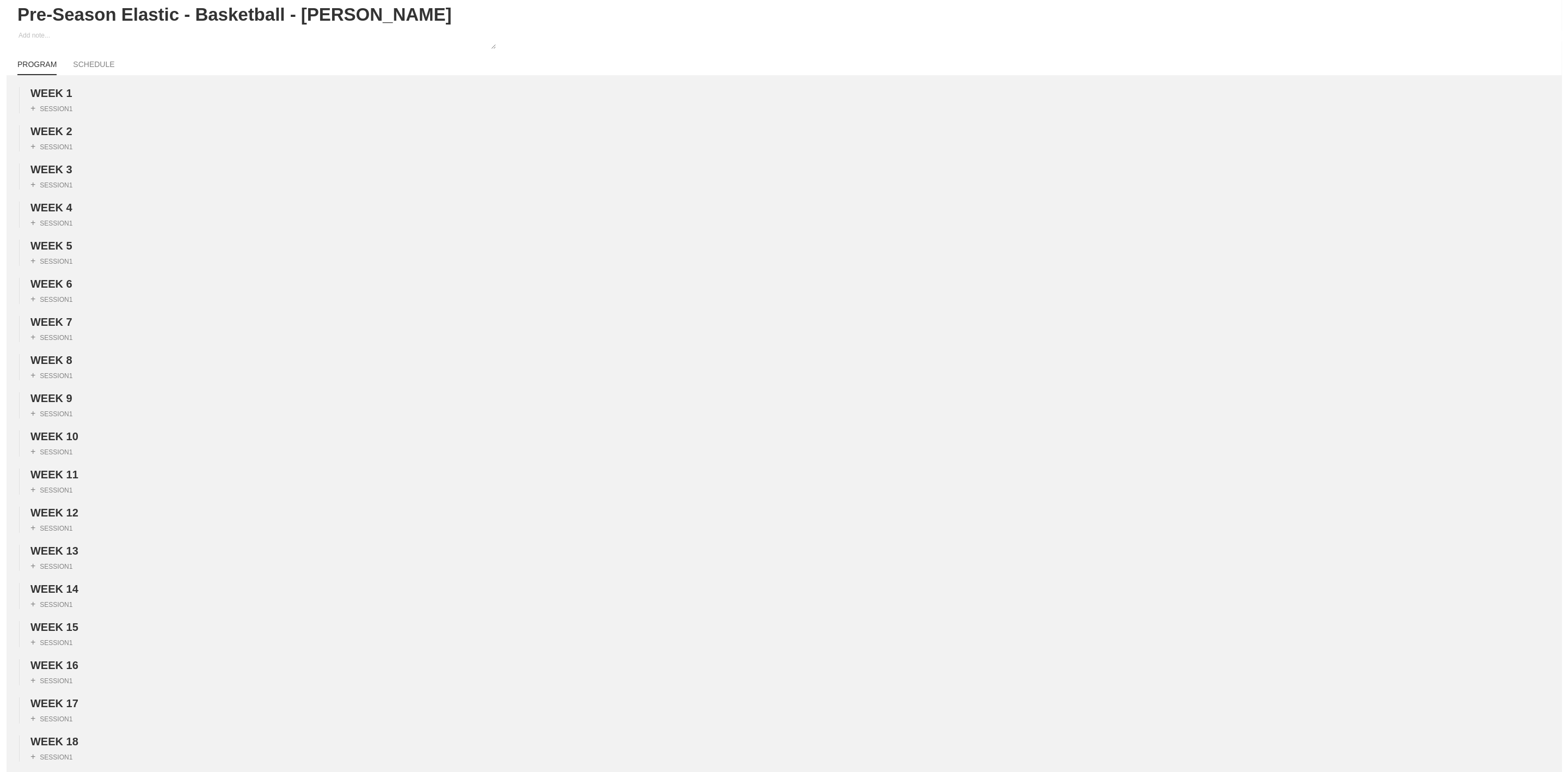
scroll to position [0, 0]
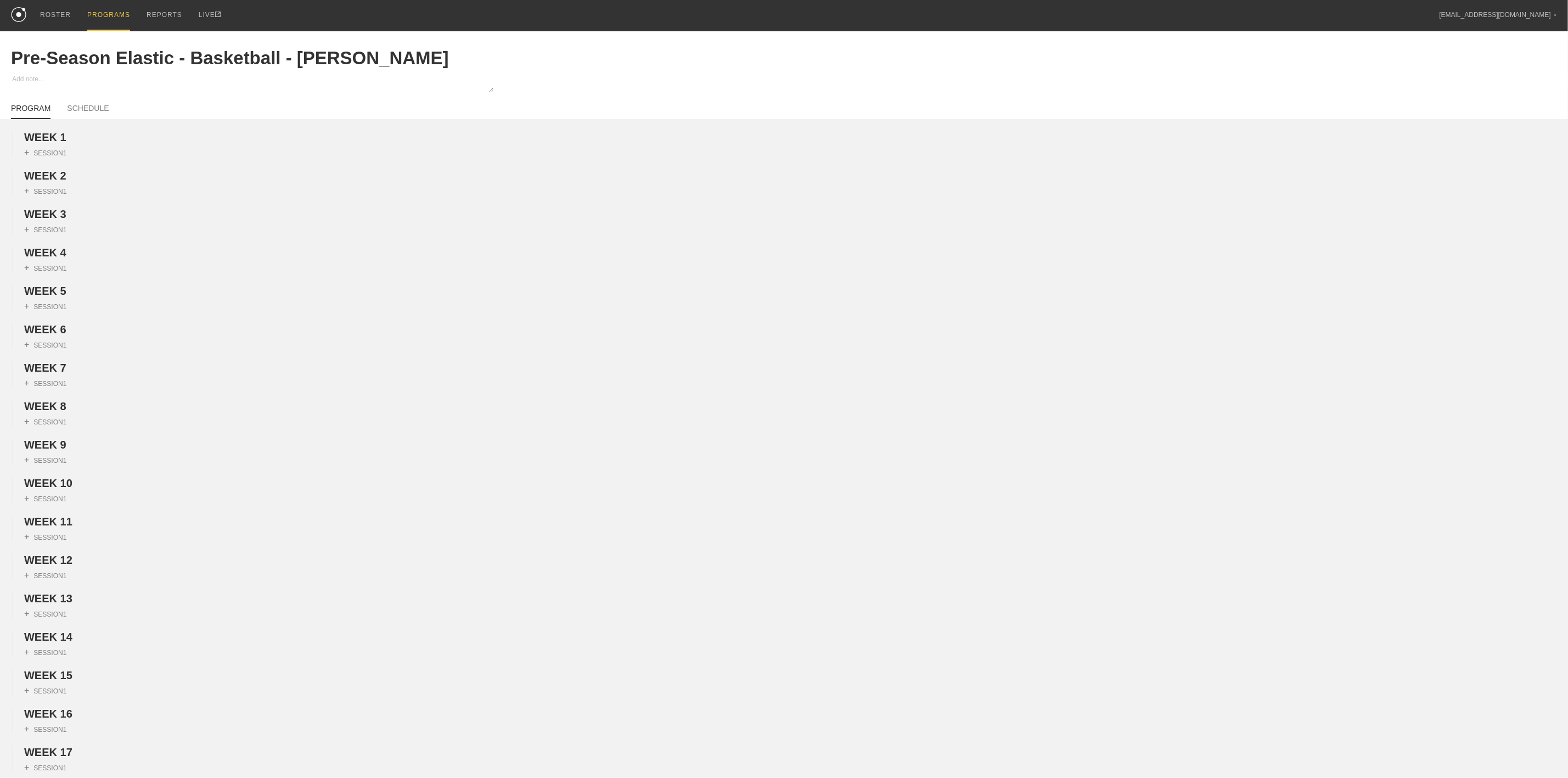
click at [28, 14] on div "ROSTER PROGRAMS REPORTS LIVE [EMAIL_ADDRESS][DOMAIN_NAME] ▼ Settings Logout" at bounding box center [784, 16] width 1546 height 31
click at [42, 16] on div "ROSTER" at bounding box center [55, 16] width 31 height 31
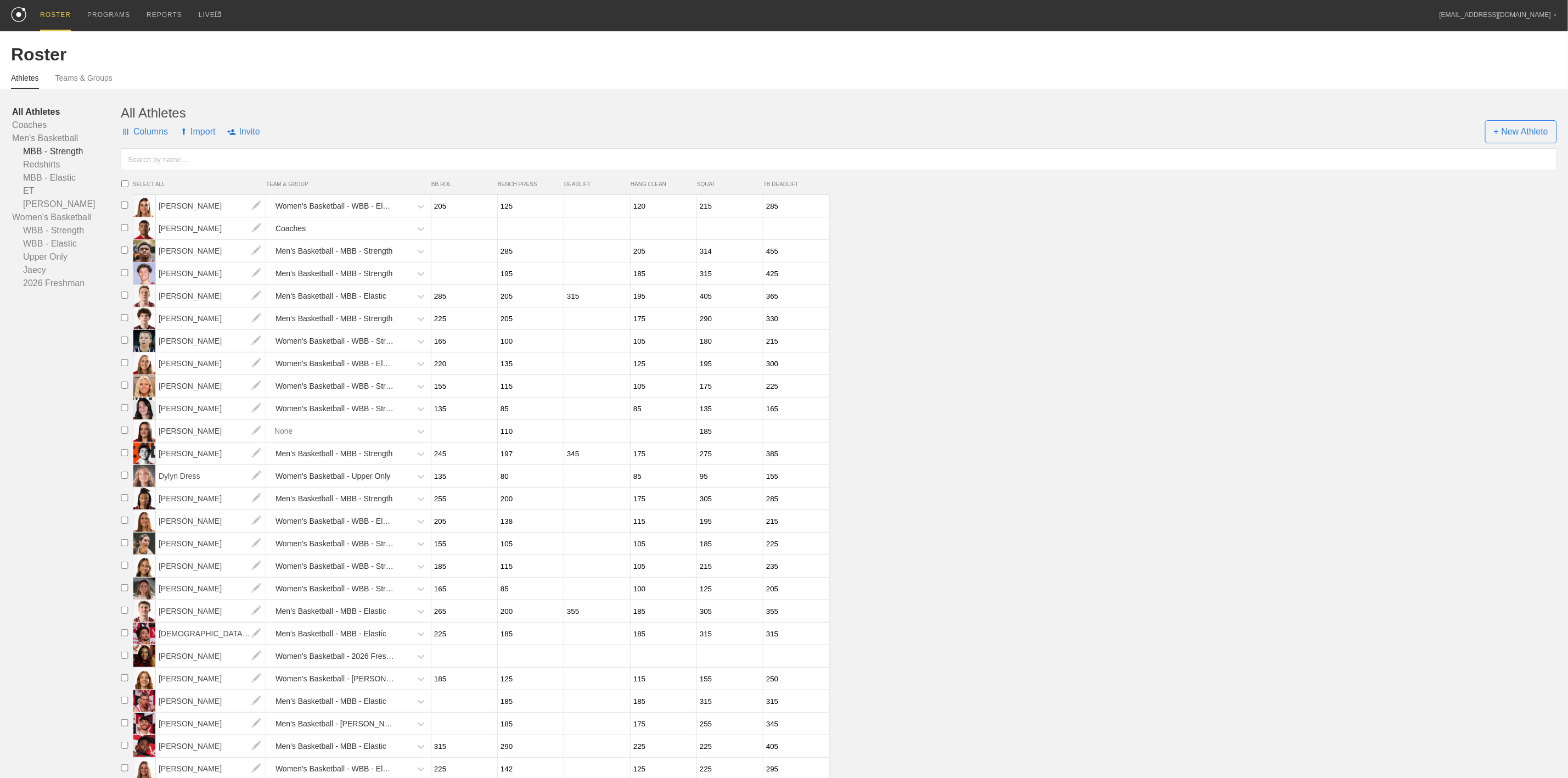
click at [58, 152] on link "MBB - Strength" at bounding box center [67, 151] width 109 height 13
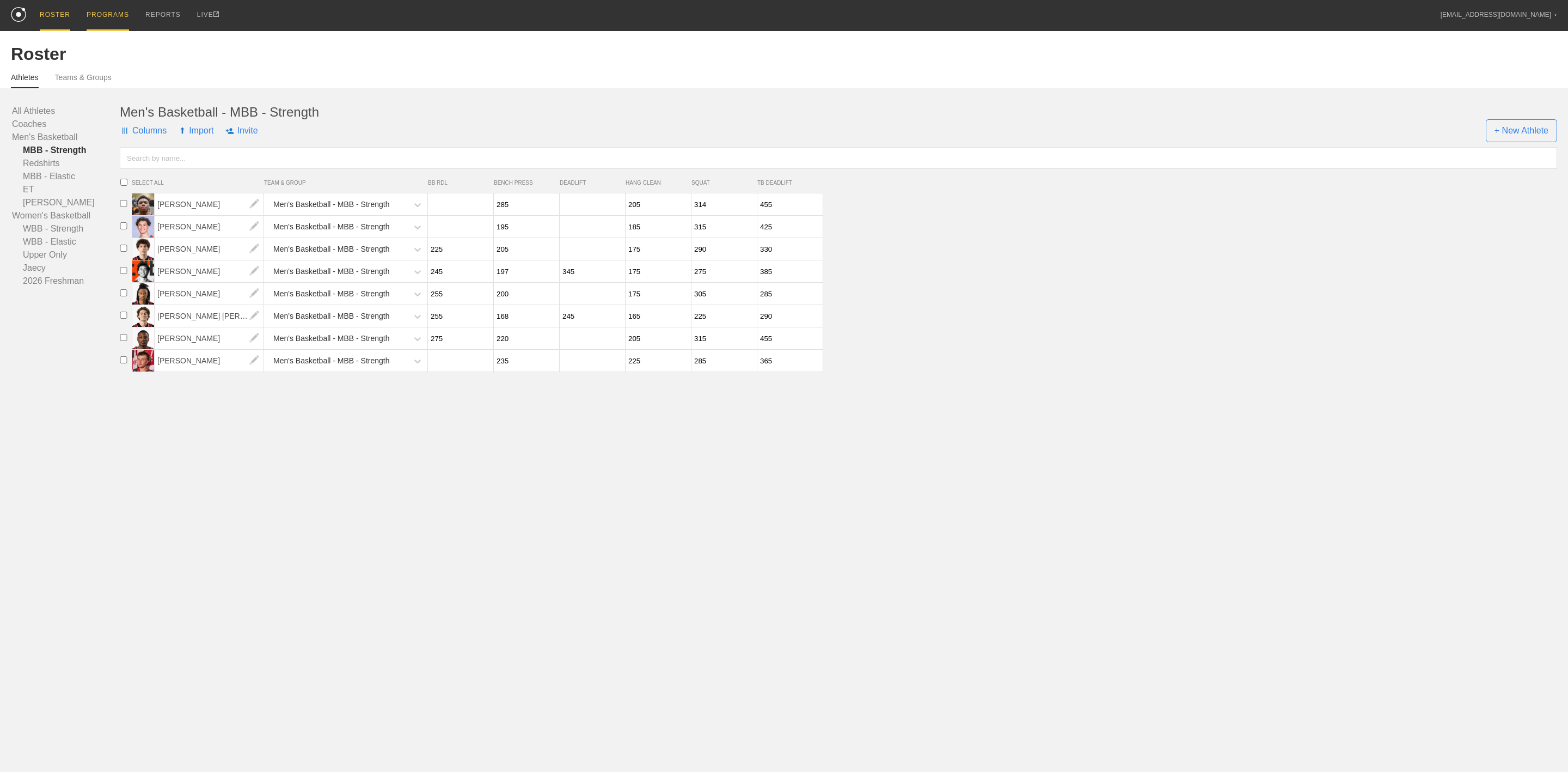
click at [100, 4] on div "PROGRAMS" at bounding box center [108, 16] width 43 height 31
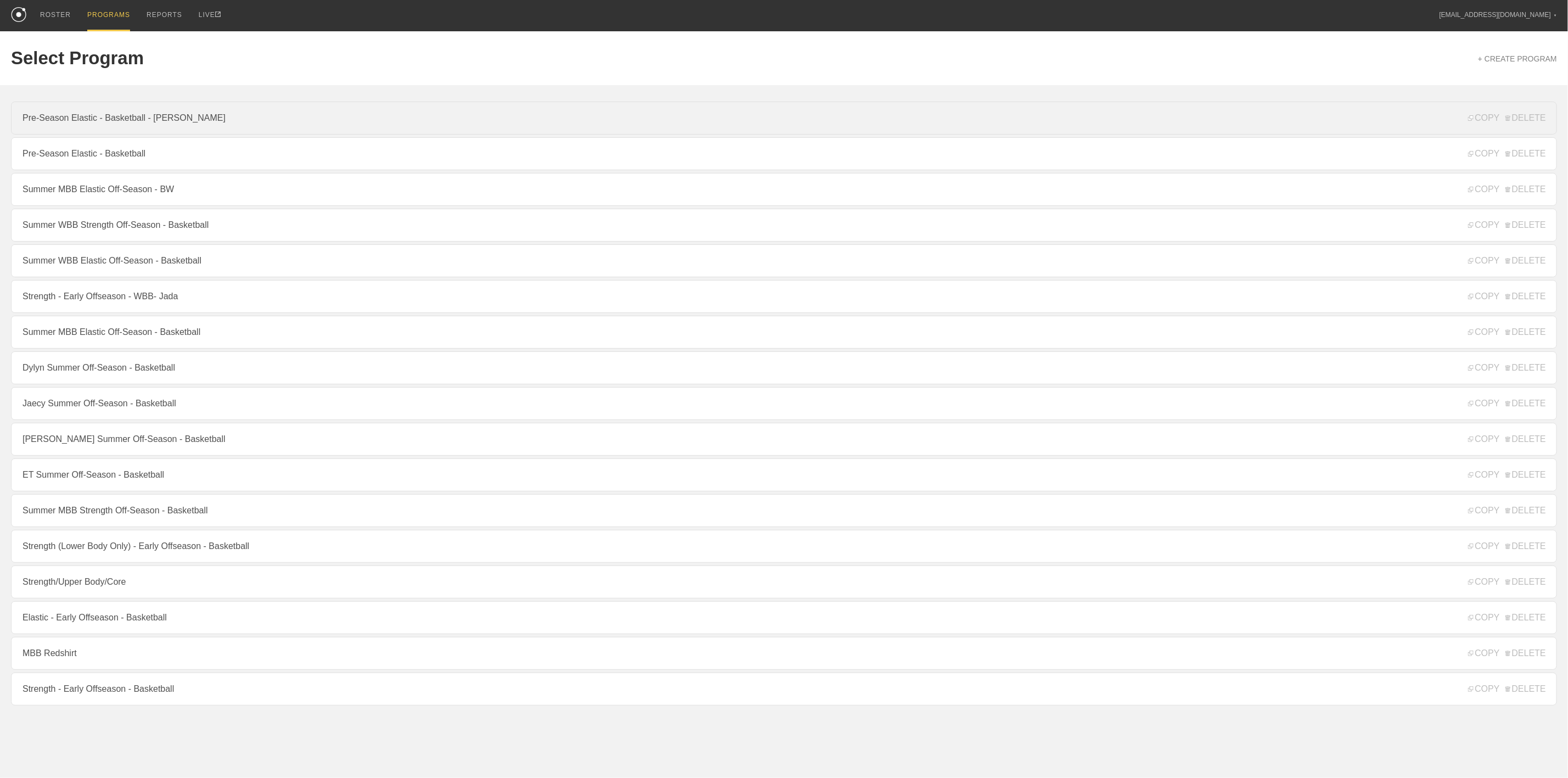
click at [165, 122] on link "Pre-Season Elastic - Basketball - Jojo" at bounding box center [784, 118] width 1546 height 33
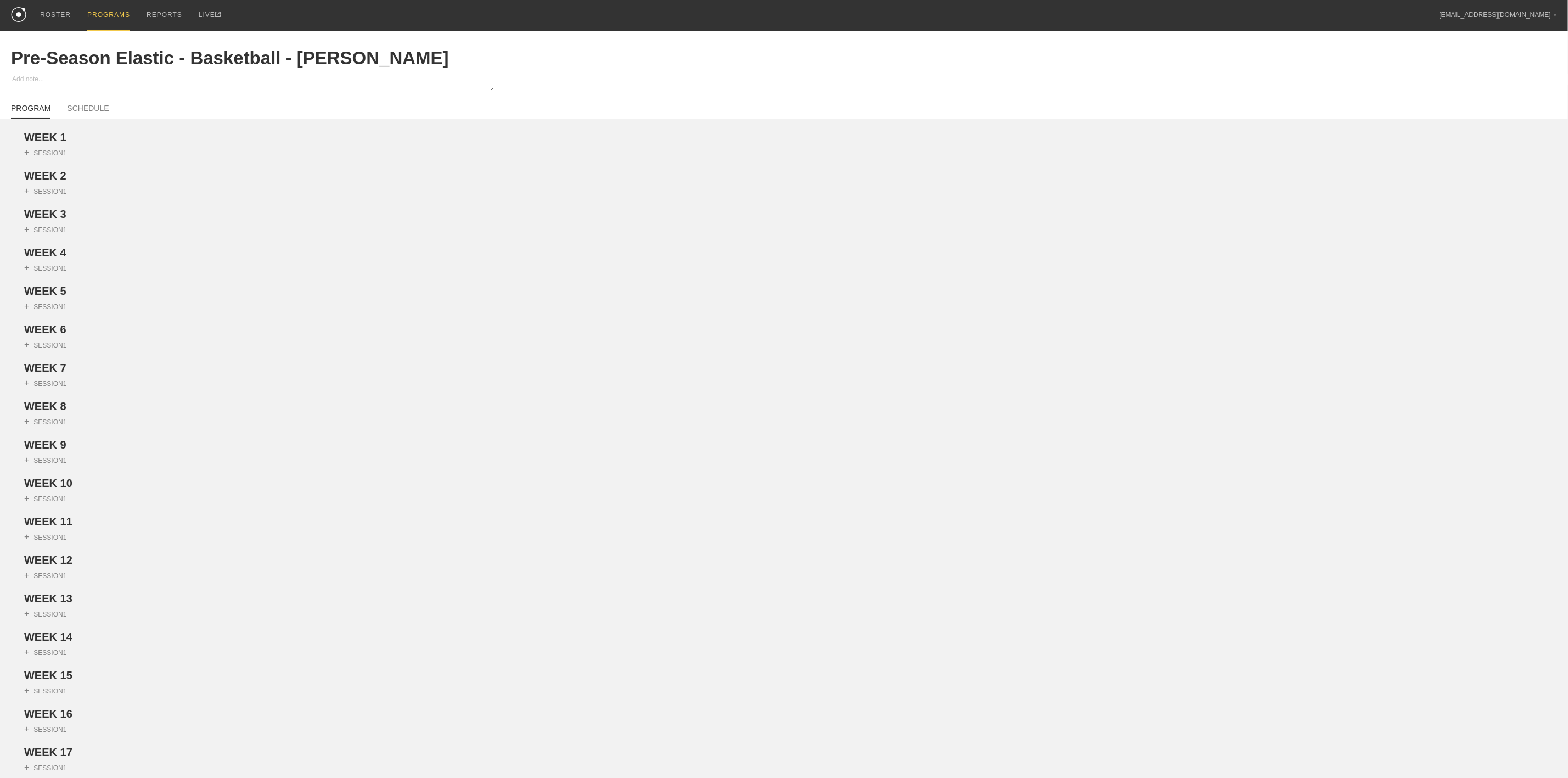
click at [104, 15] on div "PROGRAMS" at bounding box center [109, 16] width 43 height 31
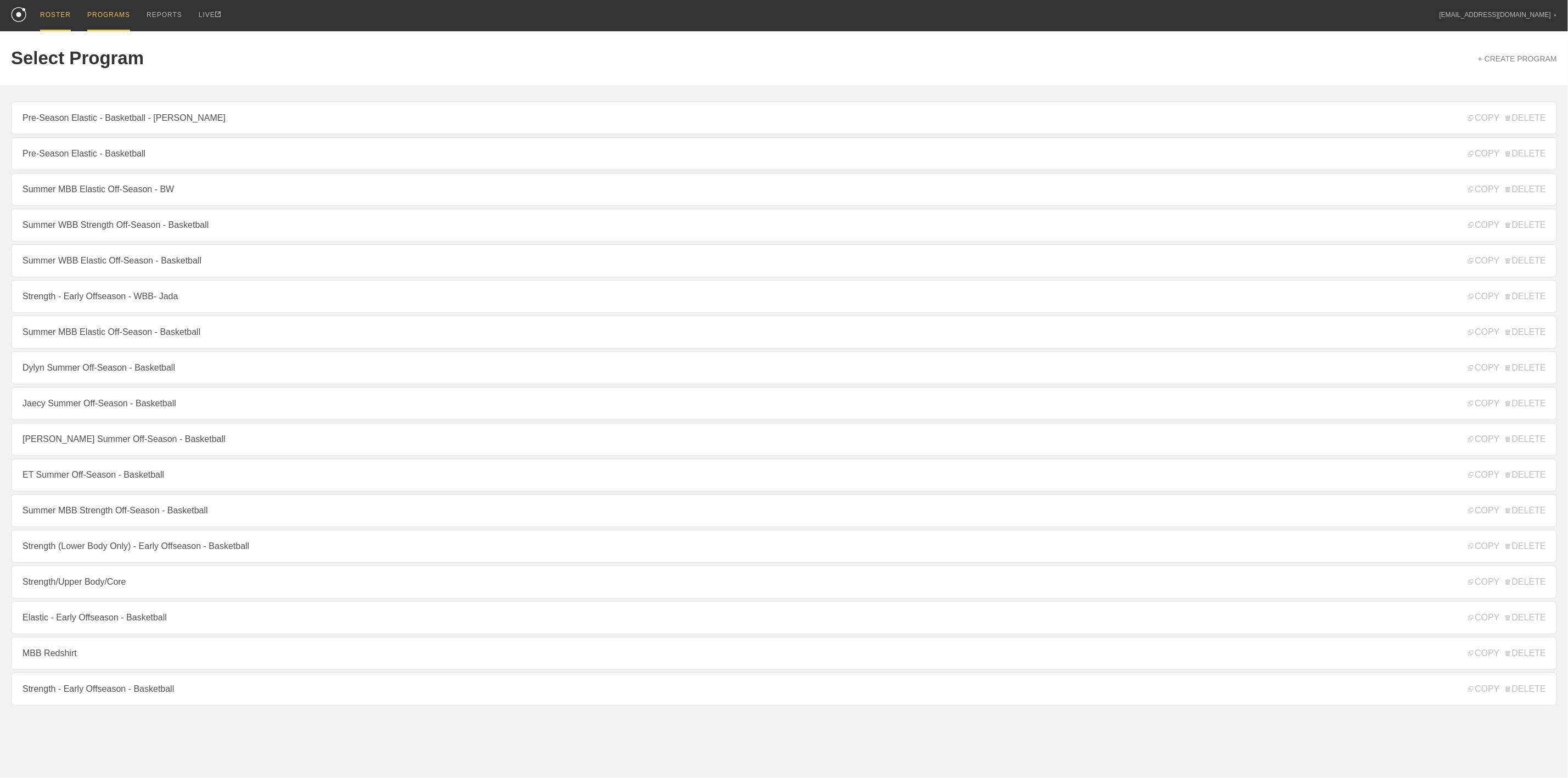
click at [53, 16] on div "ROSTER" at bounding box center [55, 16] width 31 height 31
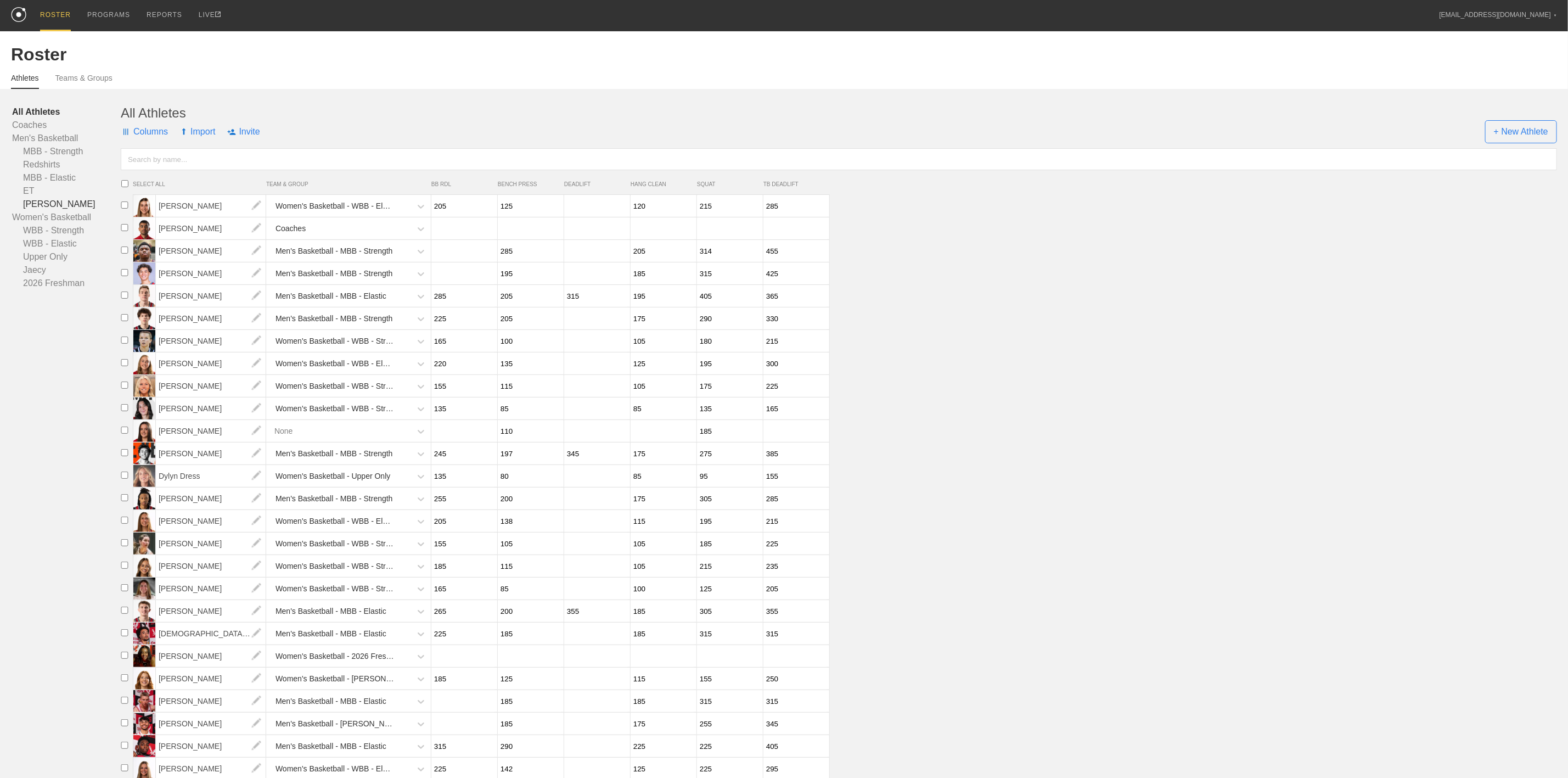
click at [37, 203] on link "[PERSON_NAME]" at bounding box center [67, 204] width 109 height 13
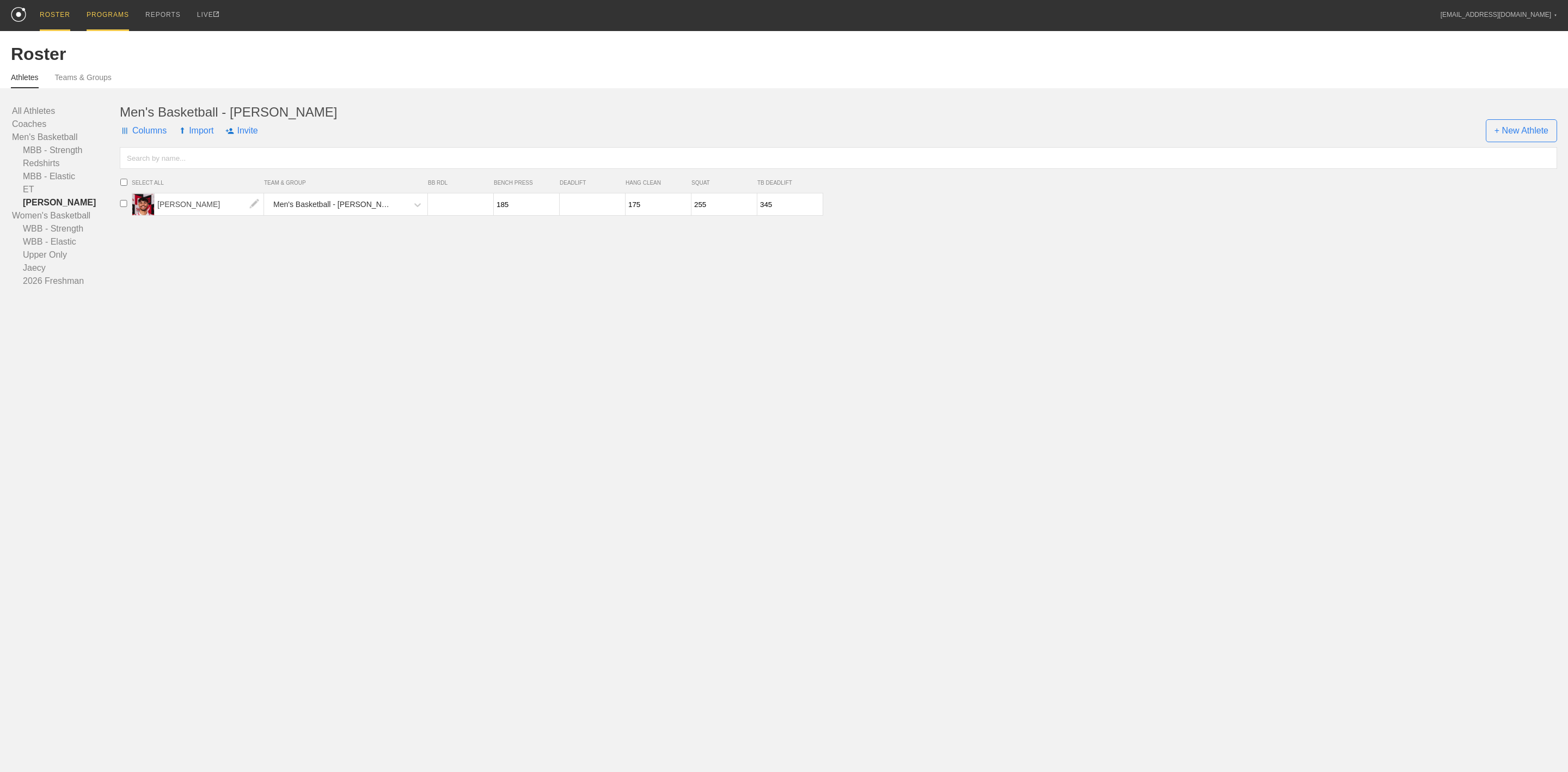
click at [114, 12] on div "PROGRAMS" at bounding box center [108, 16] width 43 height 31
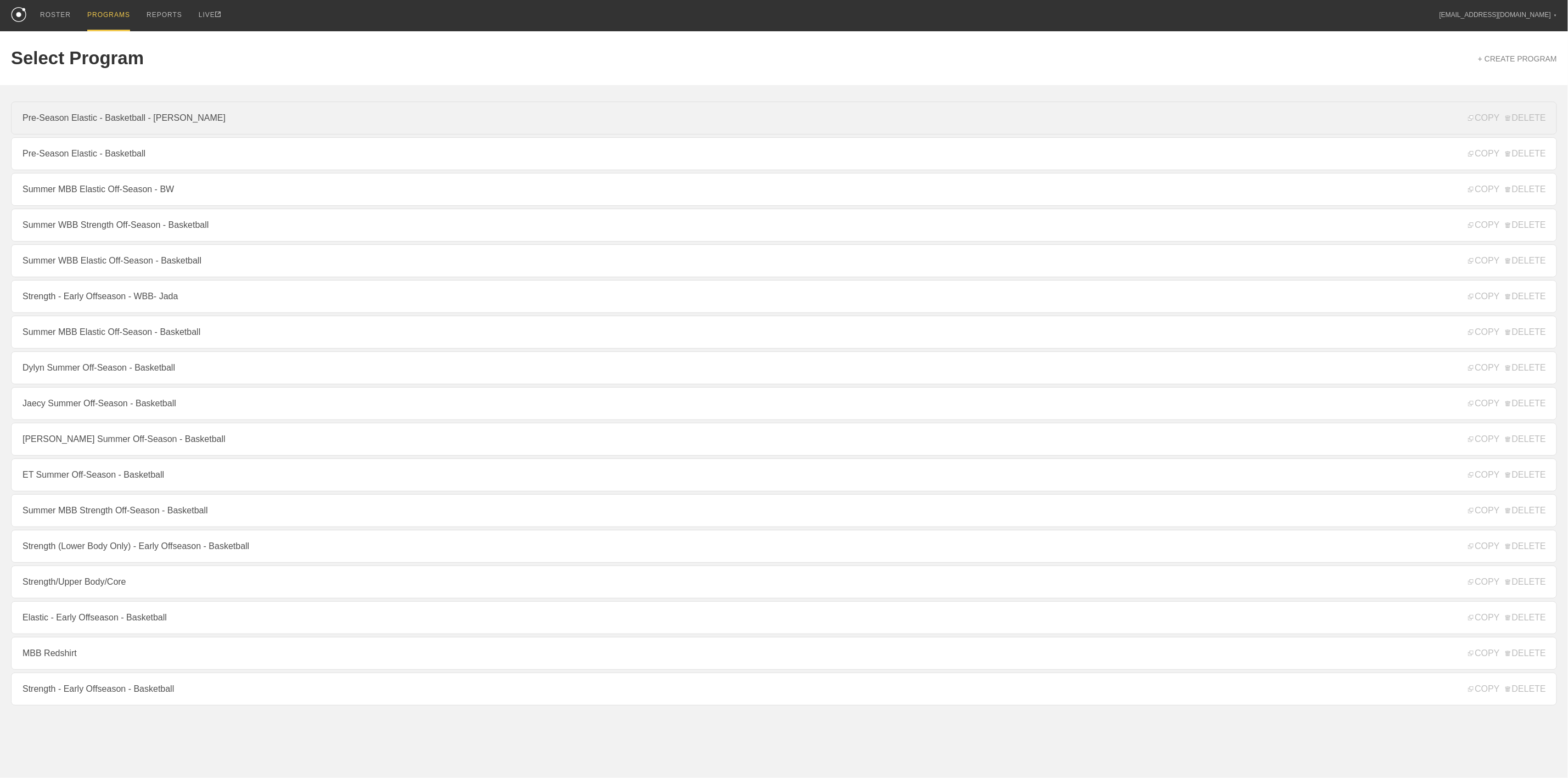
click at [74, 114] on link "Pre-Season Elastic - Basketball - Jojo" at bounding box center [784, 118] width 1546 height 33
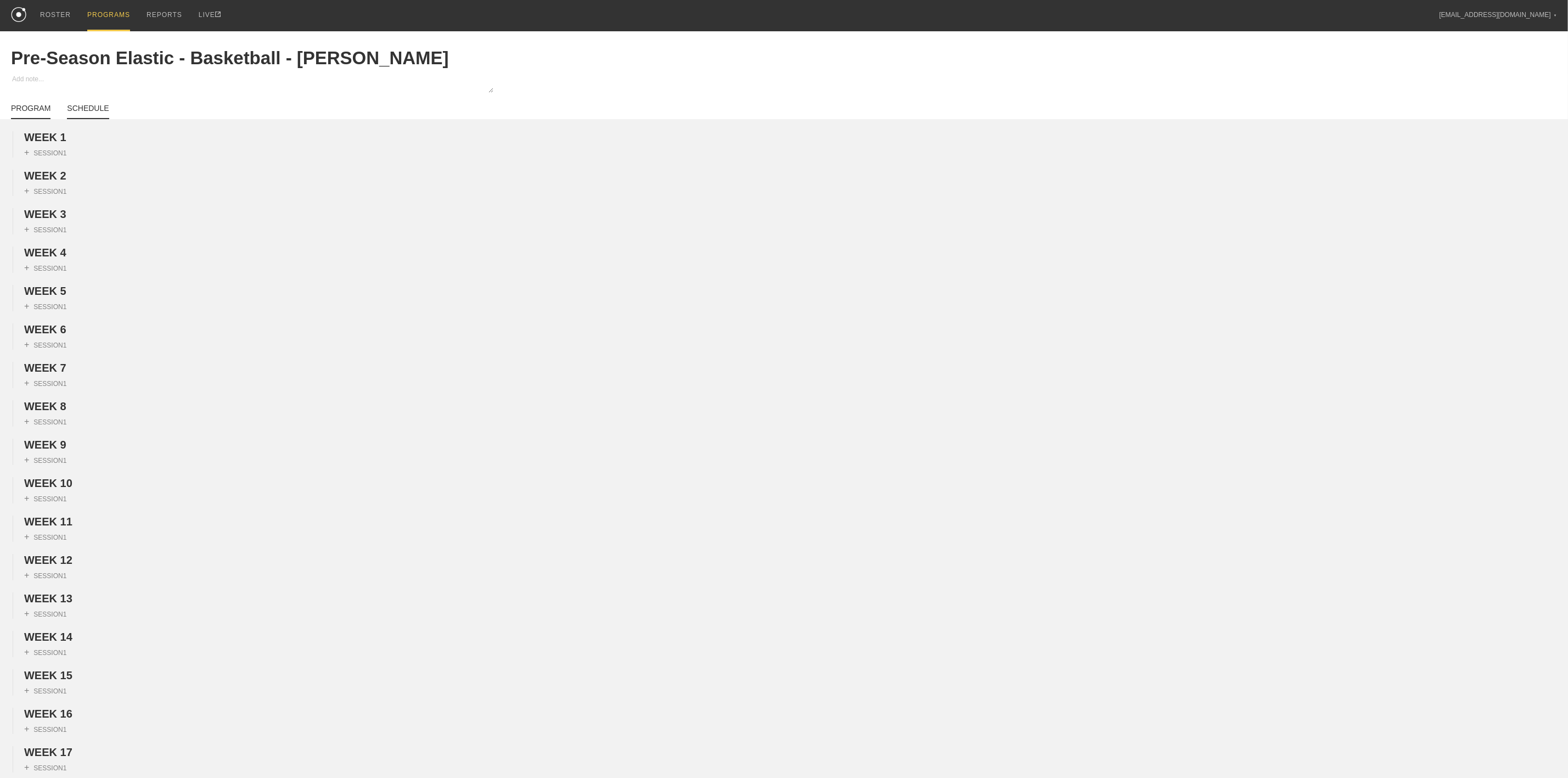
click at [79, 114] on link "SCHEDULE" at bounding box center [88, 112] width 42 height 16
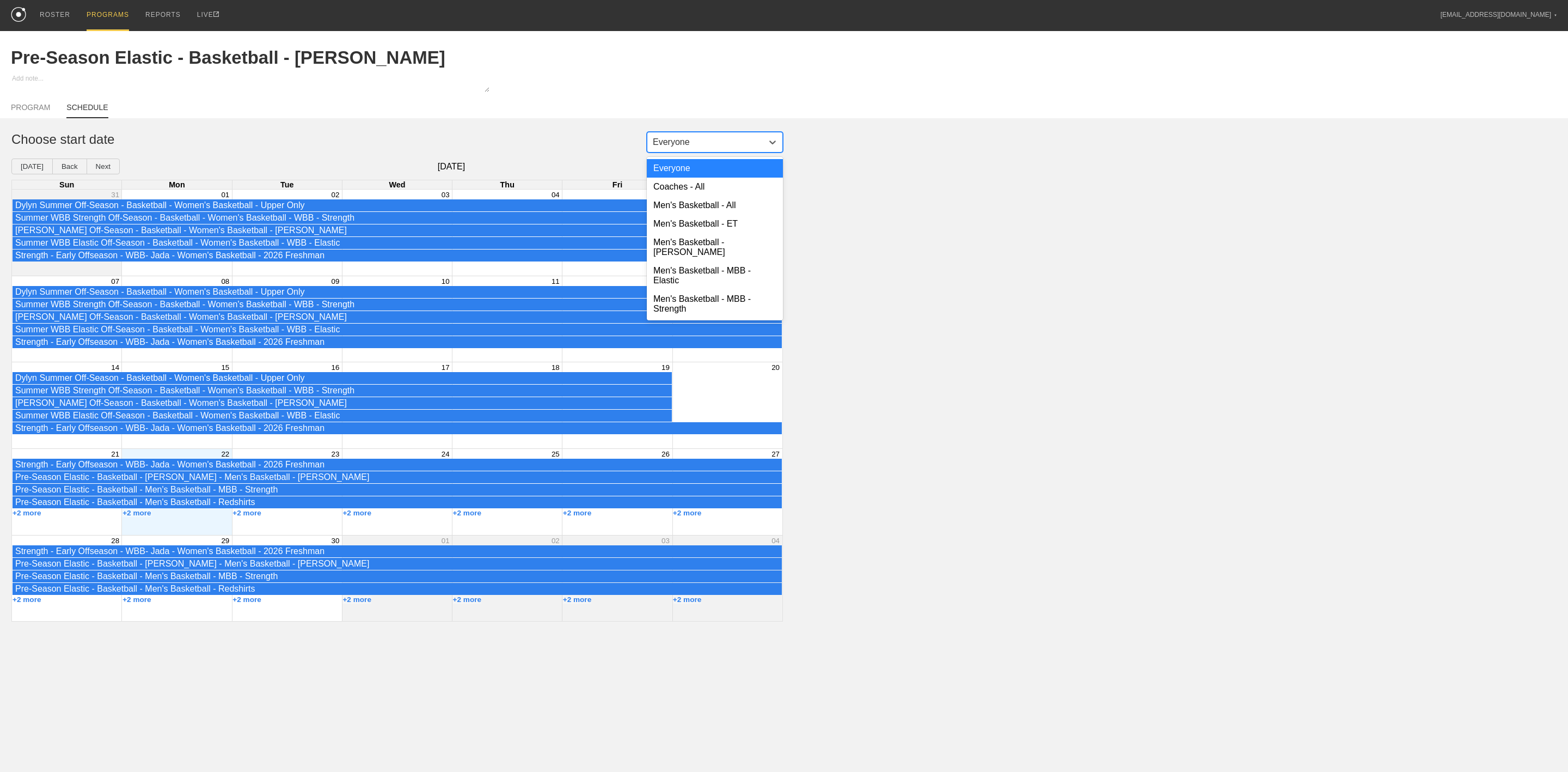
click at [698, 150] on div "Everyone" at bounding box center [705, 142] width 115 height 16
click at [691, 208] on div "Men's Basketball - All" at bounding box center [715, 205] width 136 height 19
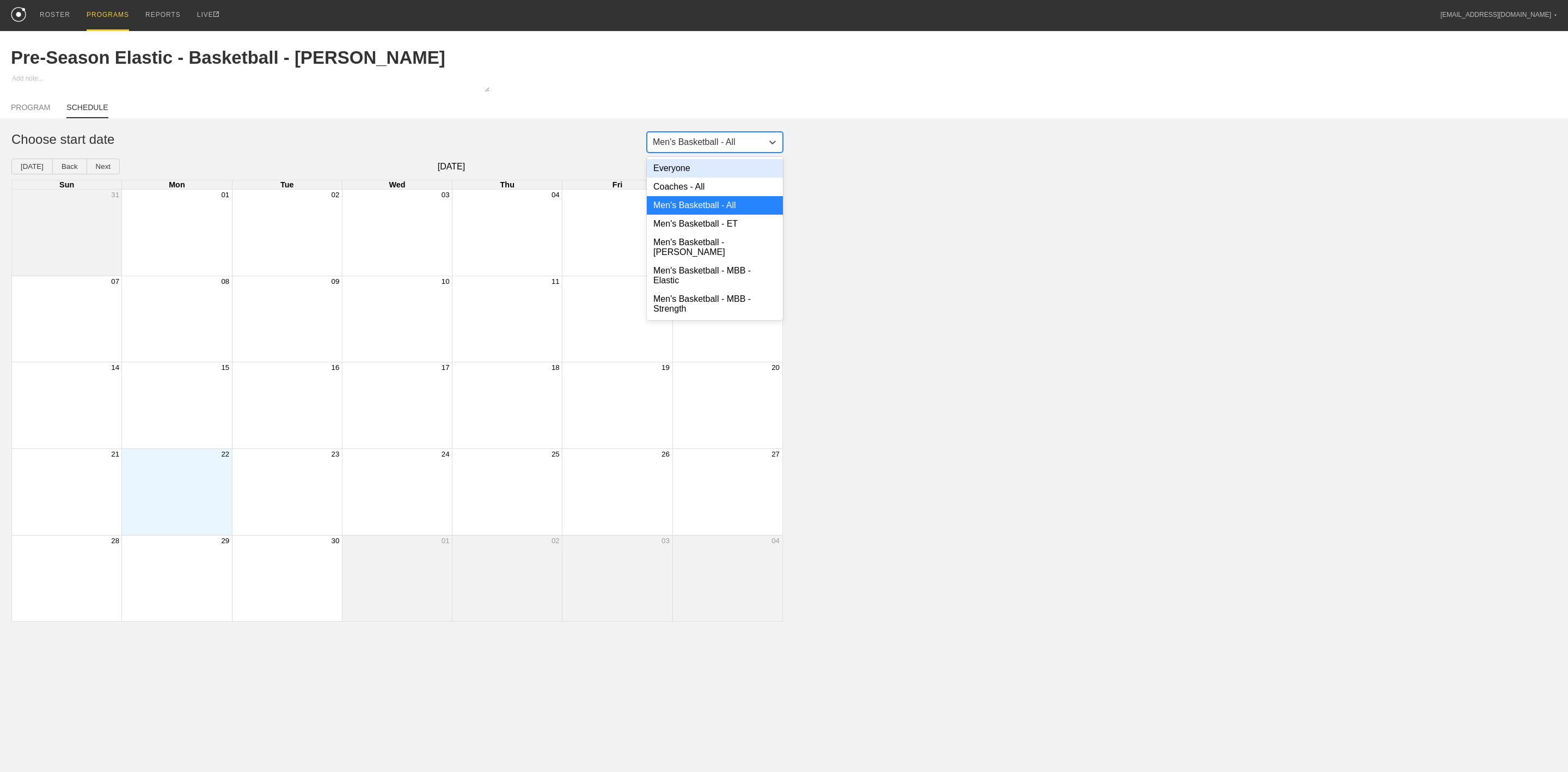
click at [734, 141] on div "Men's Basketball - All" at bounding box center [694, 142] width 83 height 10
click at [721, 275] on div "Men's Basketball - MBB - Elastic" at bounding box center [715, 276] width 136 height 28
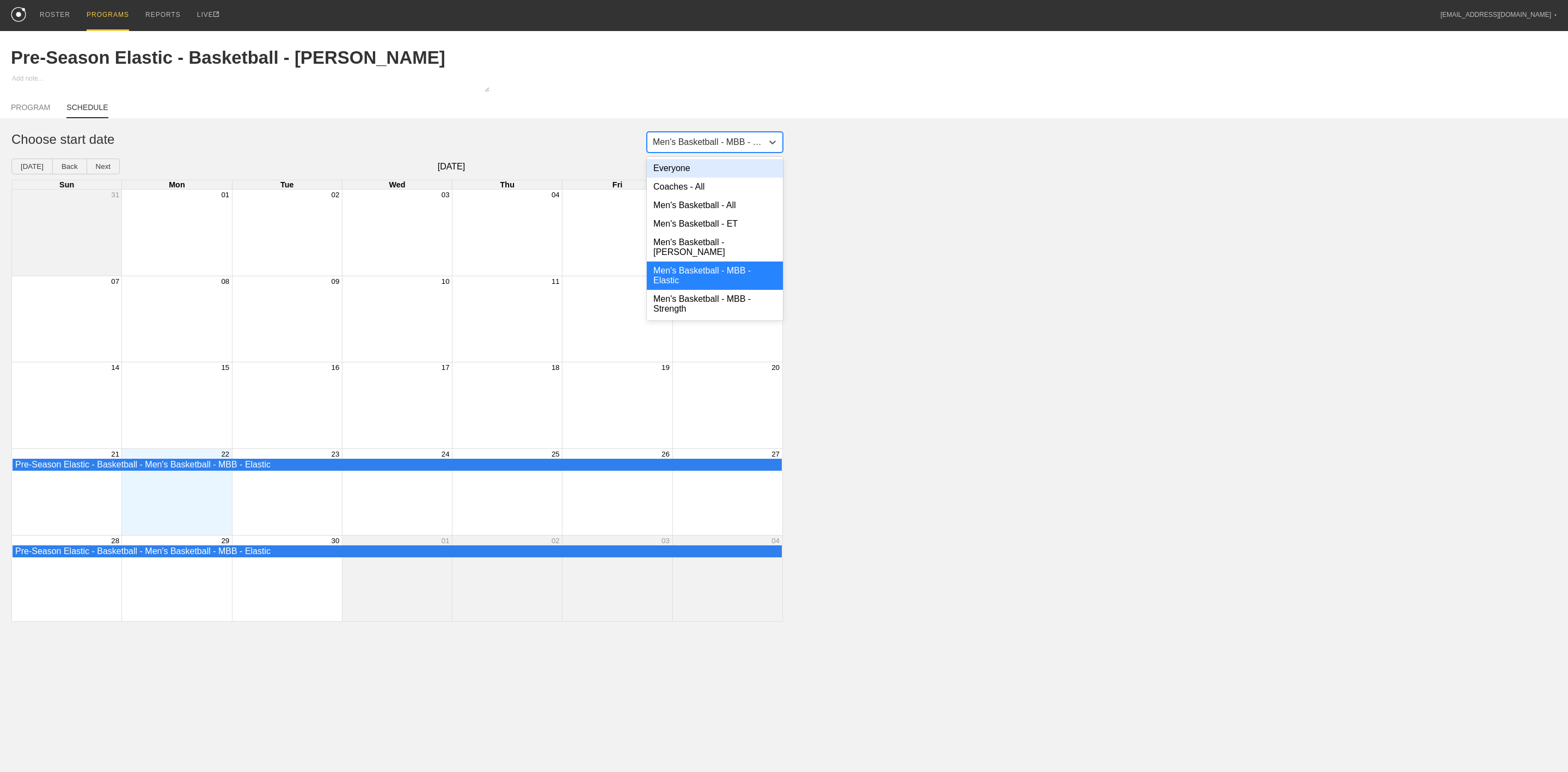
click at [717, 146] on div "Men's Basketball - MBB - Elastic" at bounding box center [708, 142] width 111 height 10
click at [700, 303] on div "Men's Basketball - MBB - Strength" at bounding box center [715, 304] width 136 height 28
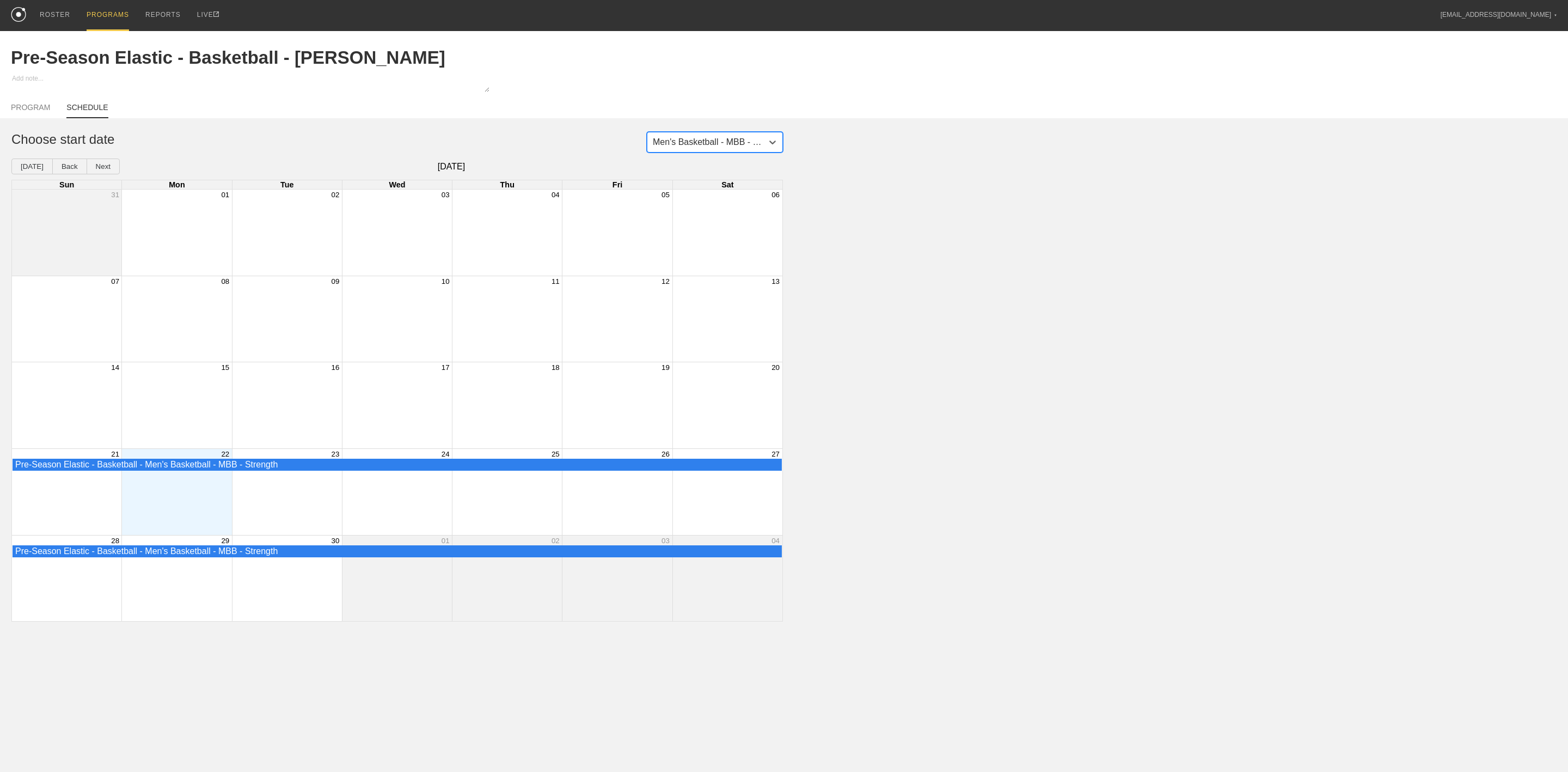
click at [717, 141] on div "Men's Basketball - MBB - Strength" at bounding box center [708, 142] width 111 height 10
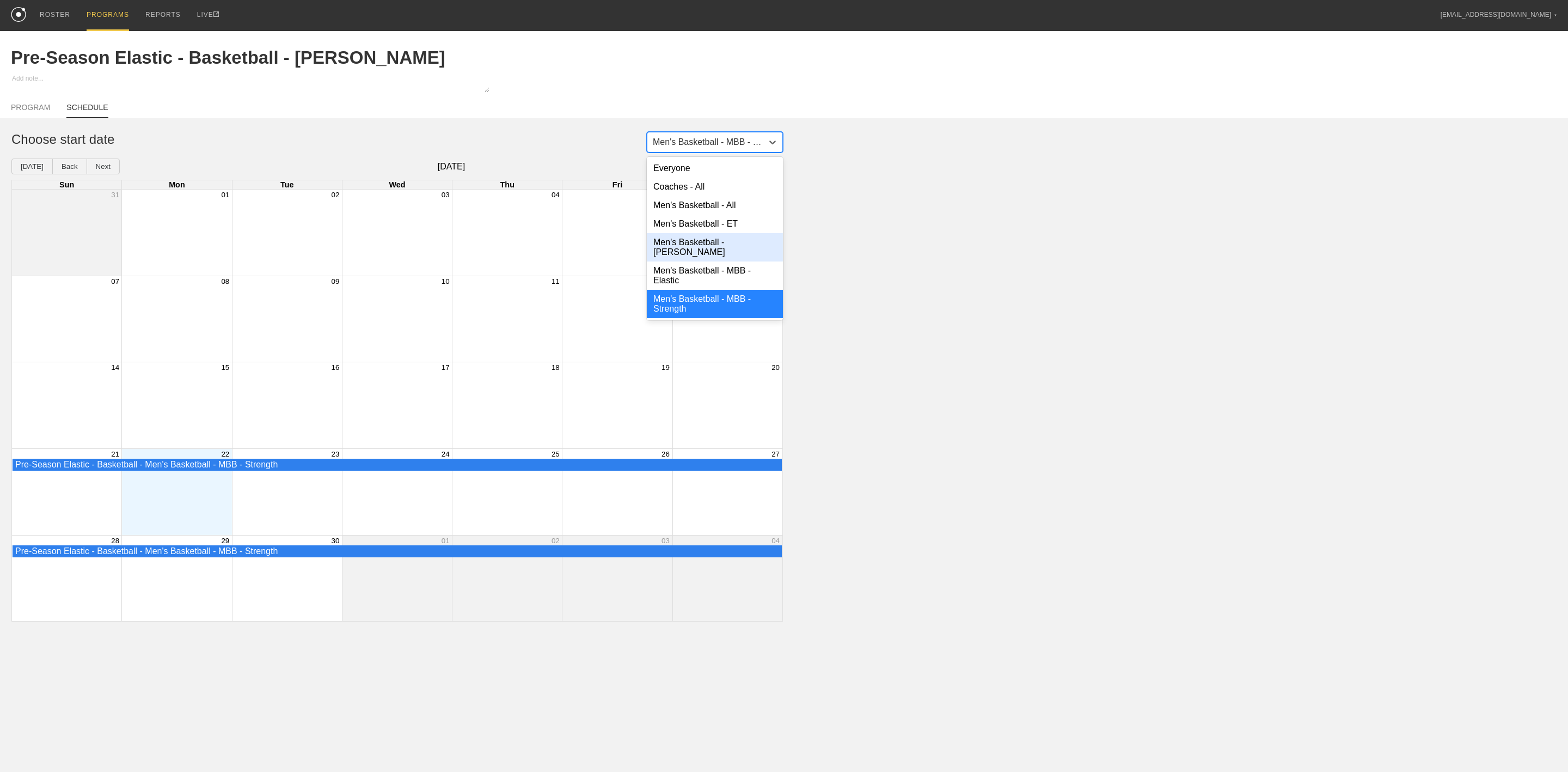
click at [712, 240] on div "Men's Basketball - [PERSON_NAME]" at bounding box center [715, 247] width 136 height 28
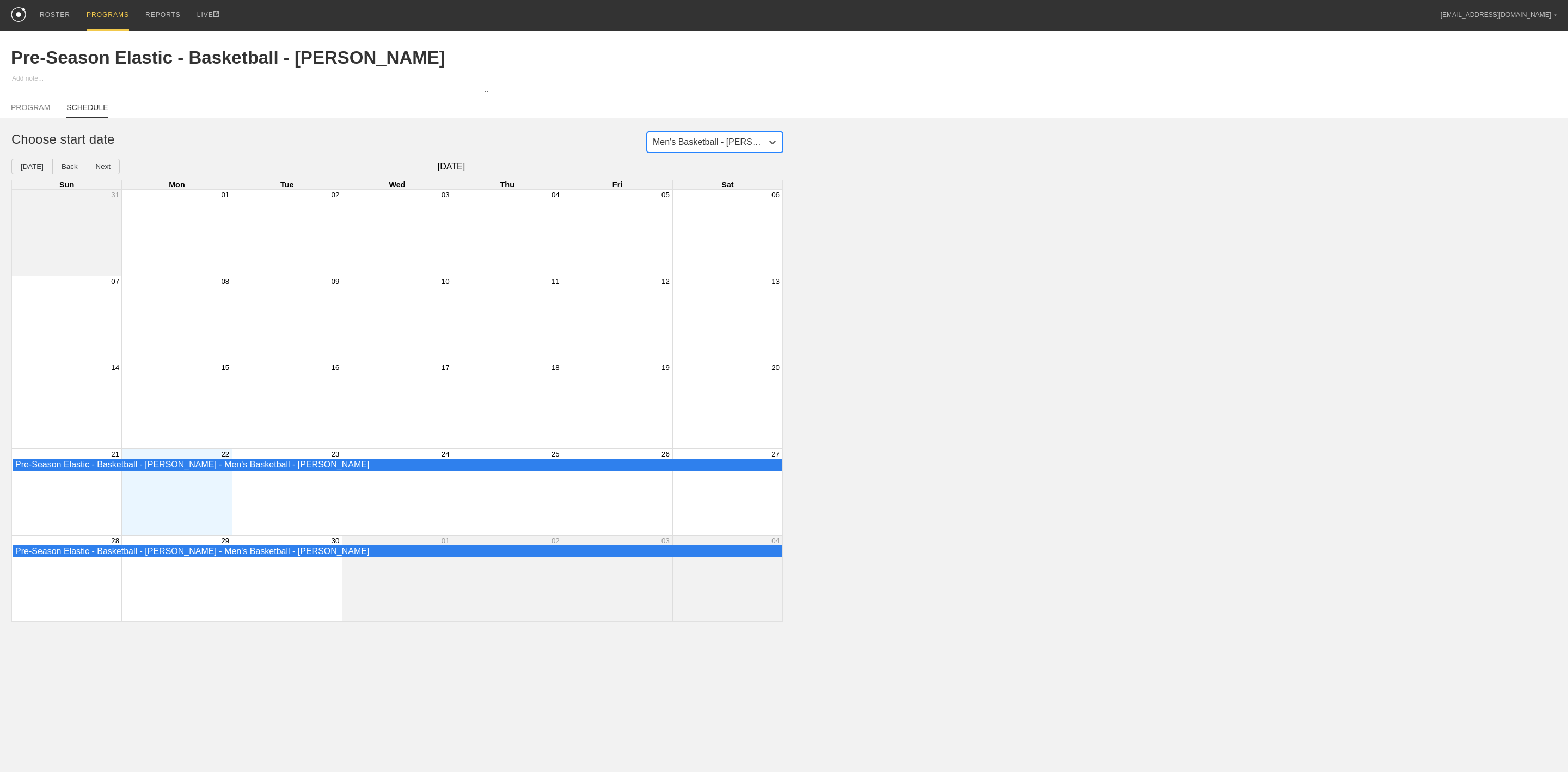
click at [168, 508] on div "Month View" at bounding box center [177, 492] width 110 height 86
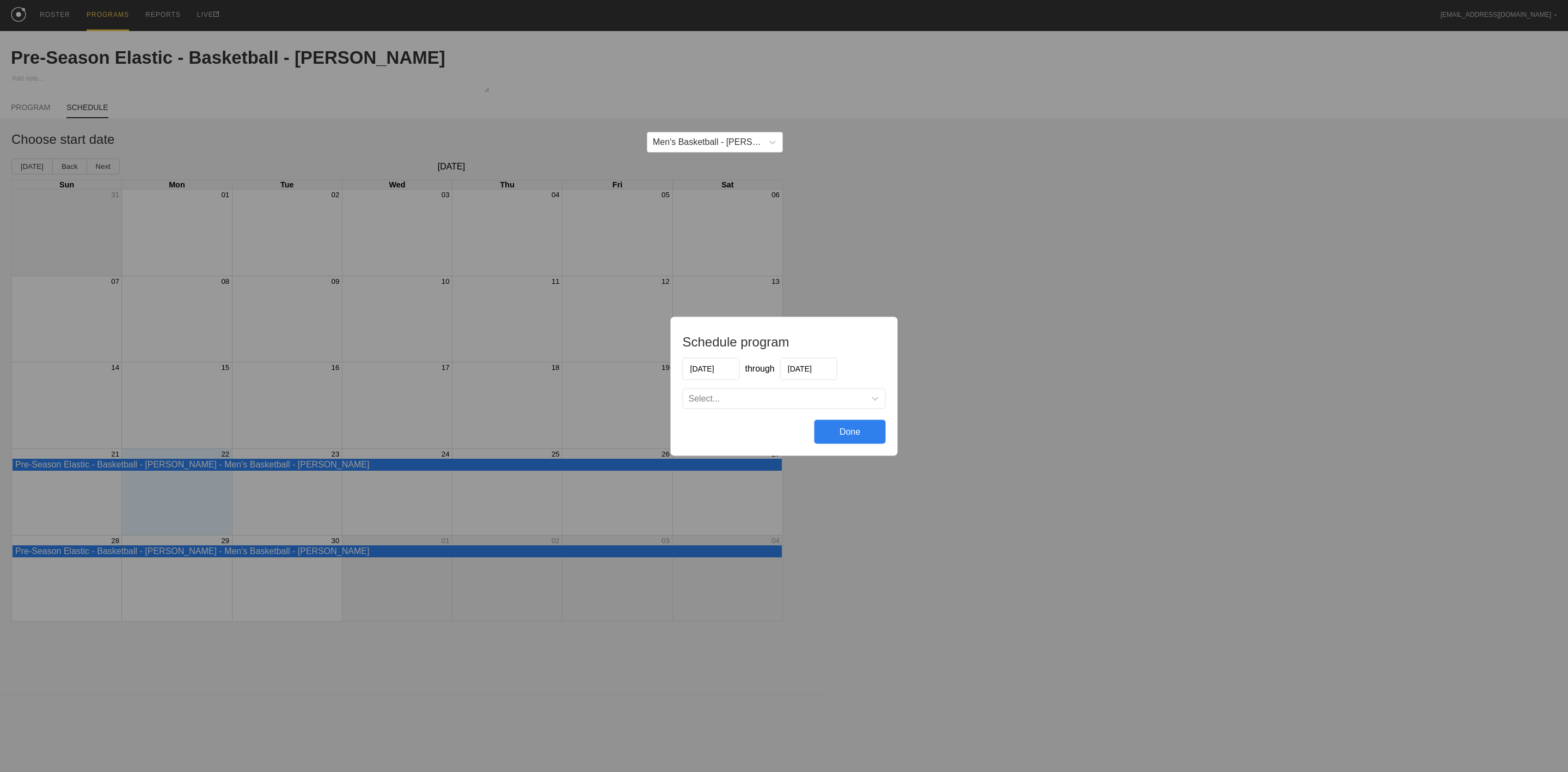
click at [934, 394] on div "Schedule program 09/22/2025 through 03/16/2026 Select... Done" at bounding box center [784, 386] width 1568 height 772
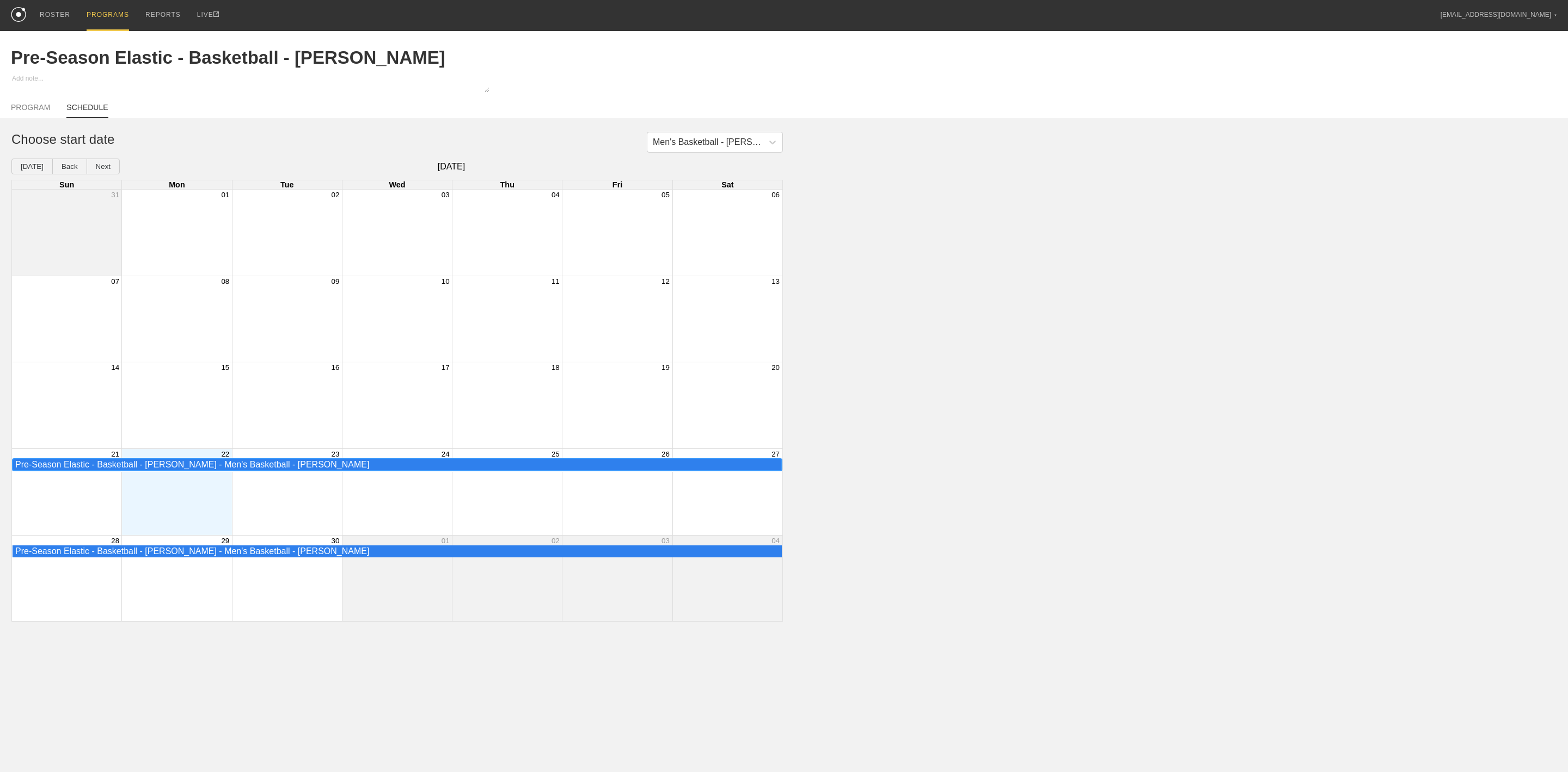
click at [184, 465] on div "Pre-Season Elastic - Basketball - Jojo - Men's Basketball - Jojo" at bounding box center [397, 464] width 764 height 10
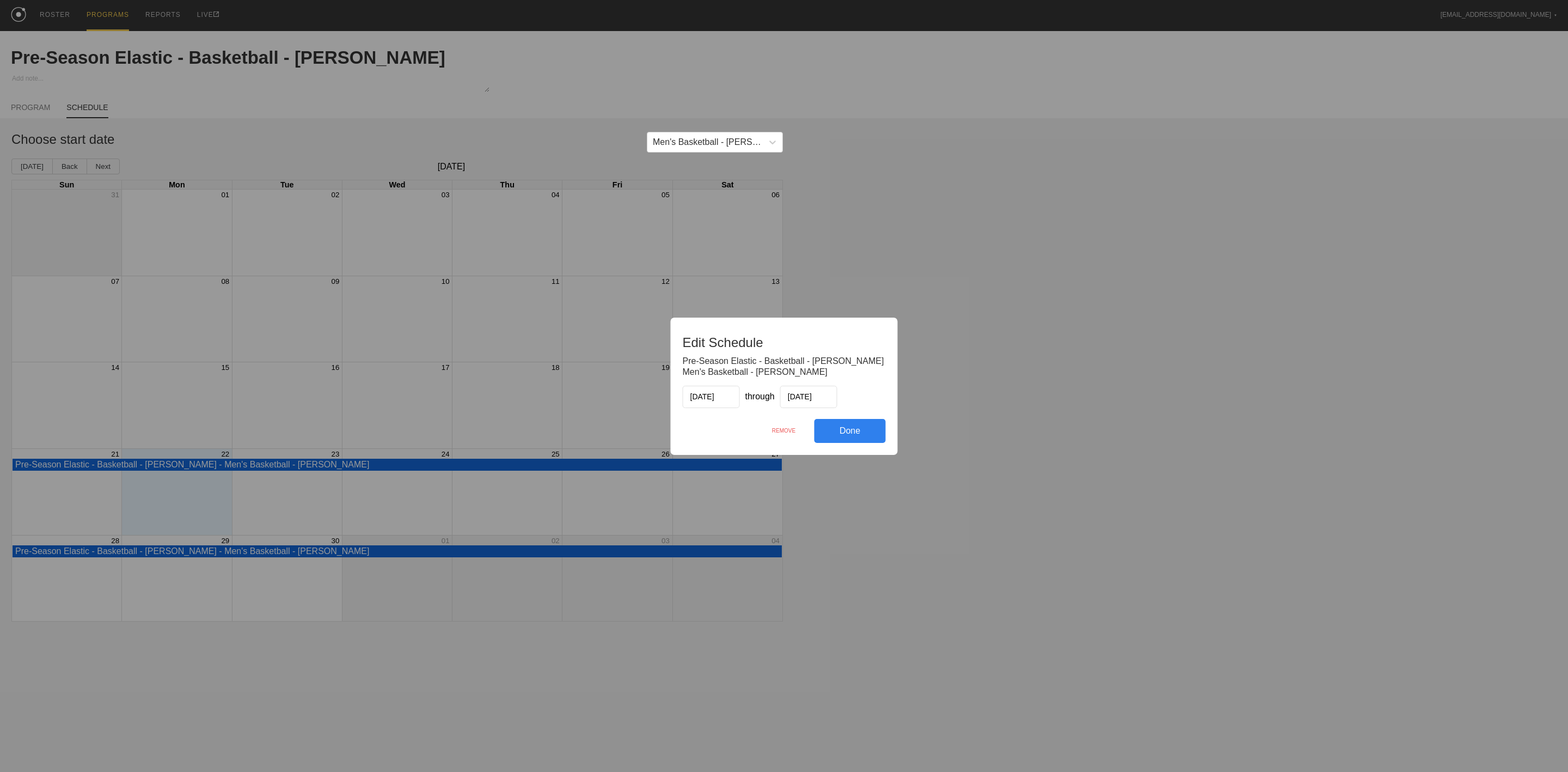
click at [853, 434] on div "Done" at bounding box center [850, 430] width 71 height 24
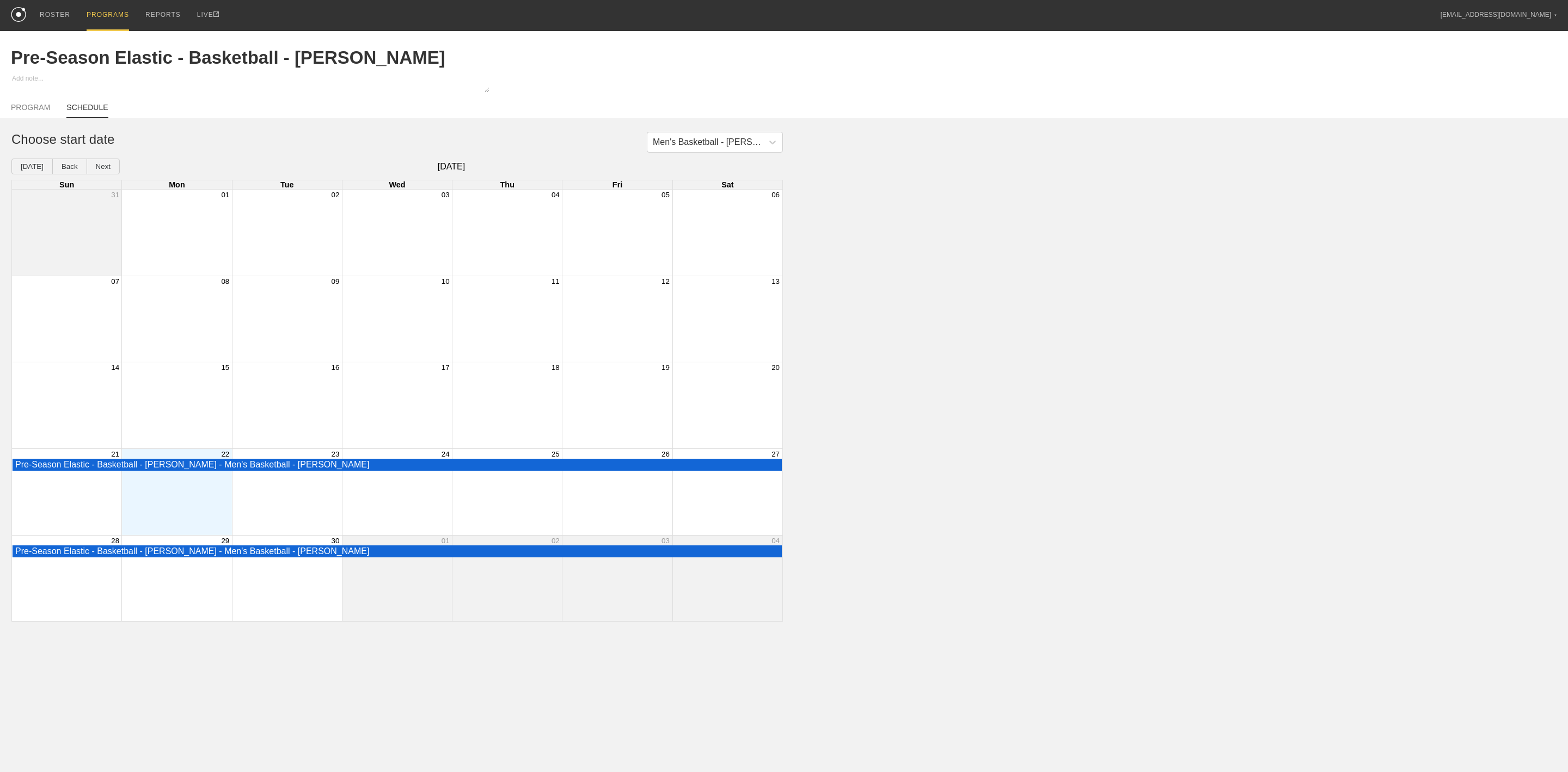
click at [1095, 397] on div "Men's Basketball - Jojo Choose start date Today Back Next September 2025 Sun Mo…" at bounding box center [784, 377] width 1568 height 490
click at [473, 603] on div "Month View" at bounding box center [507, 578] width 110 height 86
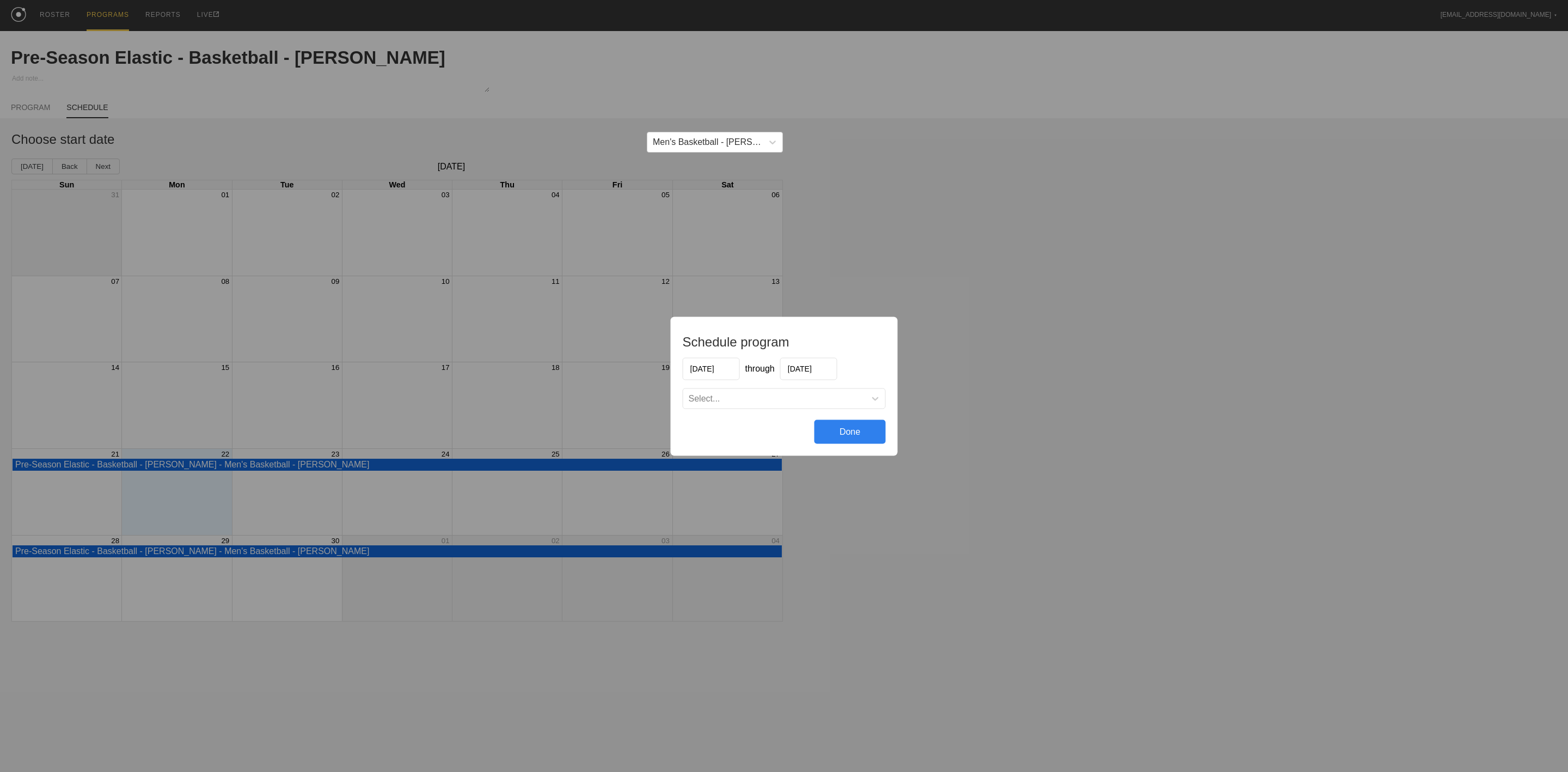
click at [1099, 381] on div "Schedule program 10/02/2025 through 03/26/2026 Select... Done" at bounding box center [784, 386] width 1568 height 772
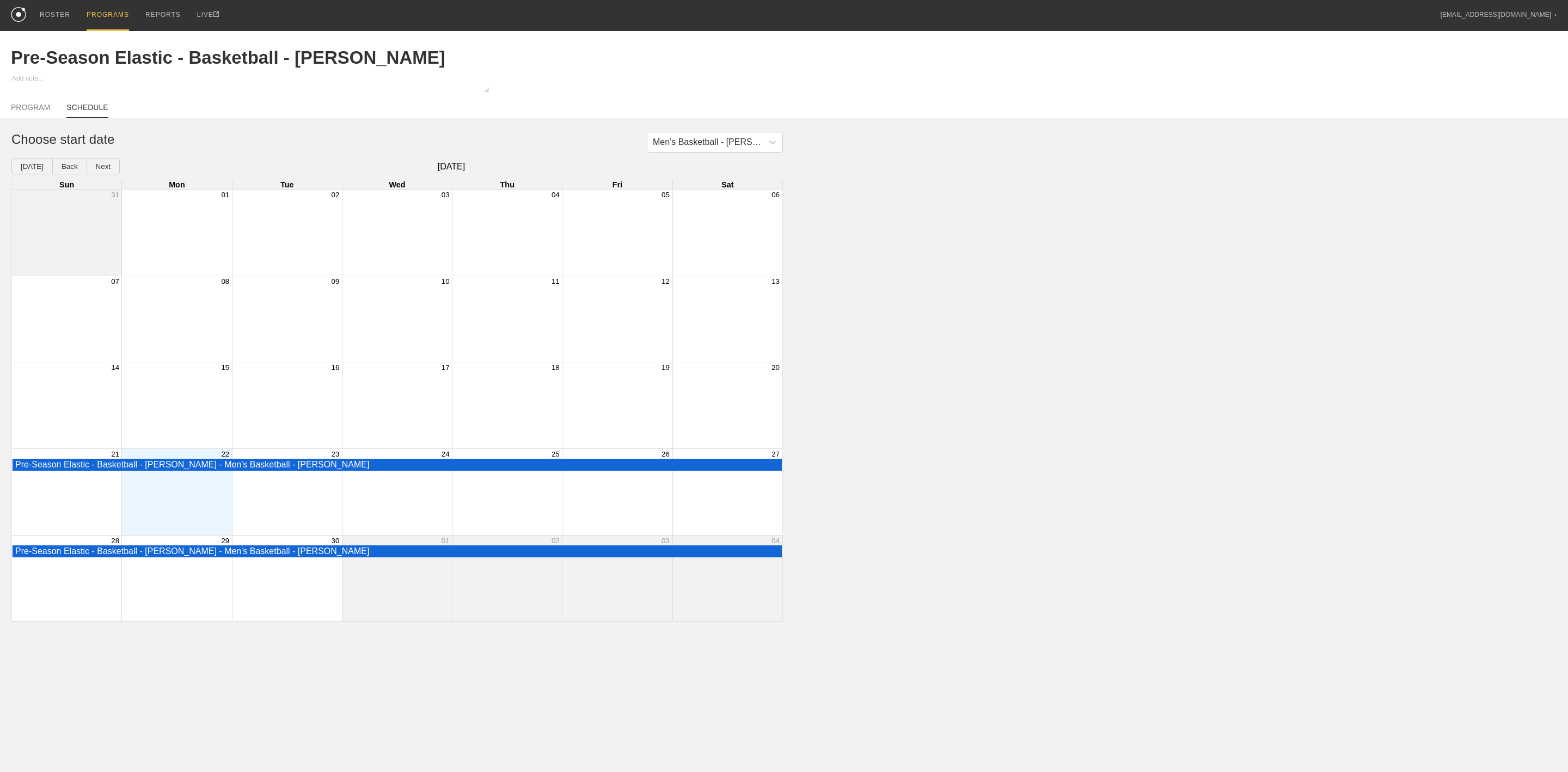
click at [94, 111] on link "SCHEDULE" at bounding box center [87, 111] width 41 height 16
drag, startPoint x: 33, startPoint y: 105, endPoint x: 133, endPoint y: 105, distance: 100.0
click at [33, 105] on link "PROGRAM" at bounding box center [30, 110] width 39 height 14
type textarea "x"
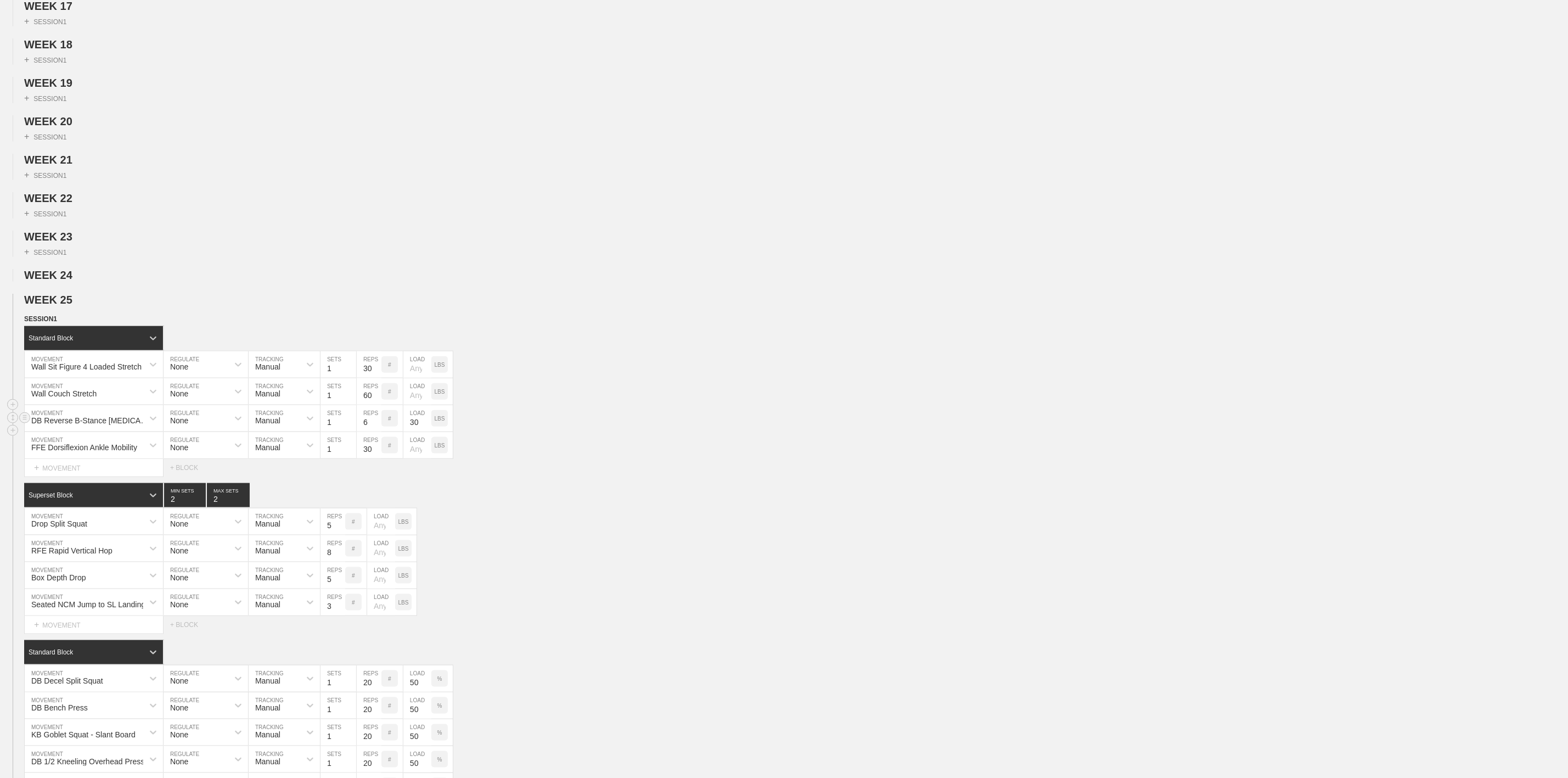
scroll to position [906, 0]
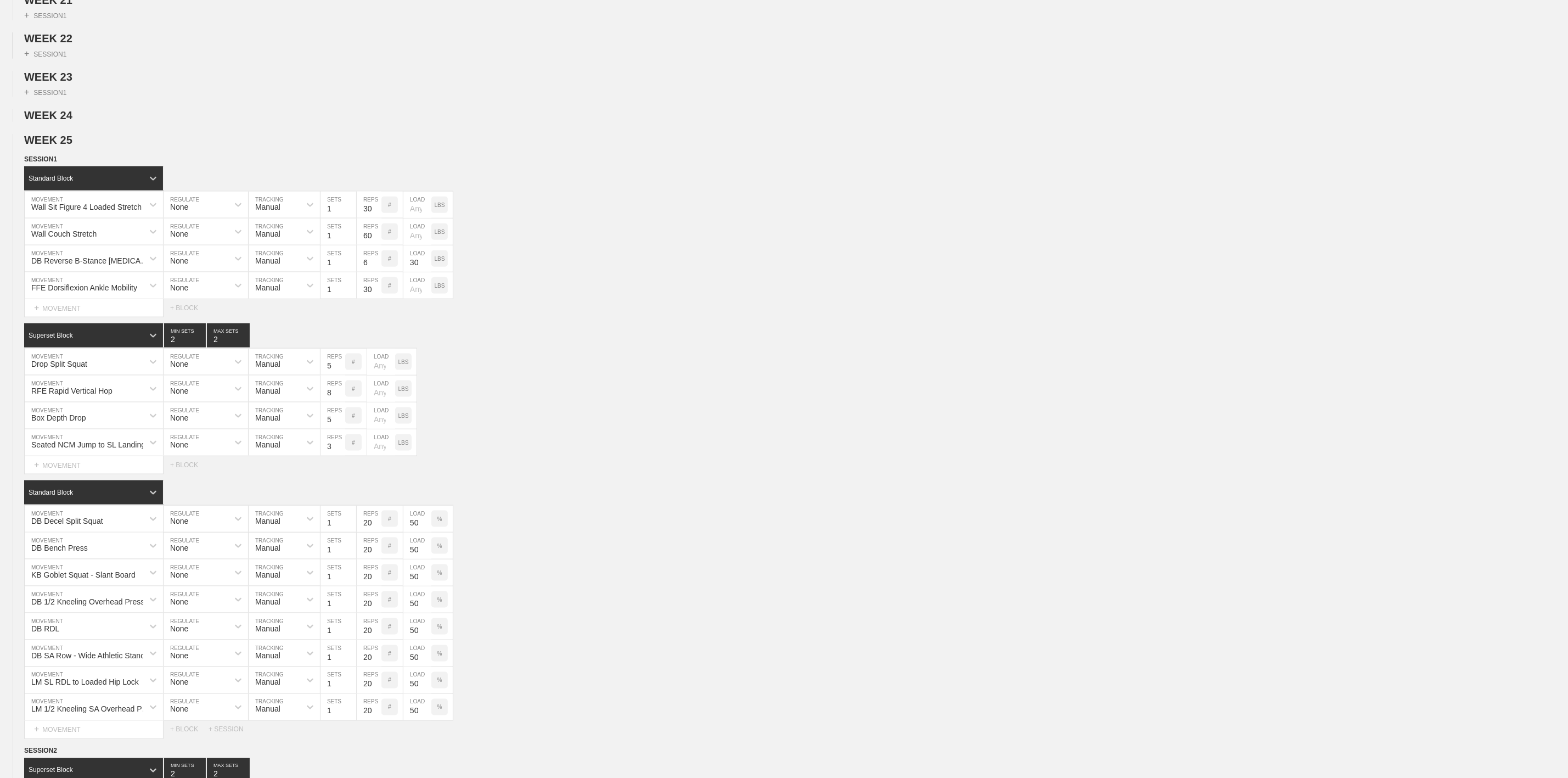
click at [349, 59] on div "+ SESSION 1" at bounding box center [784, 52] width 1568 height 14
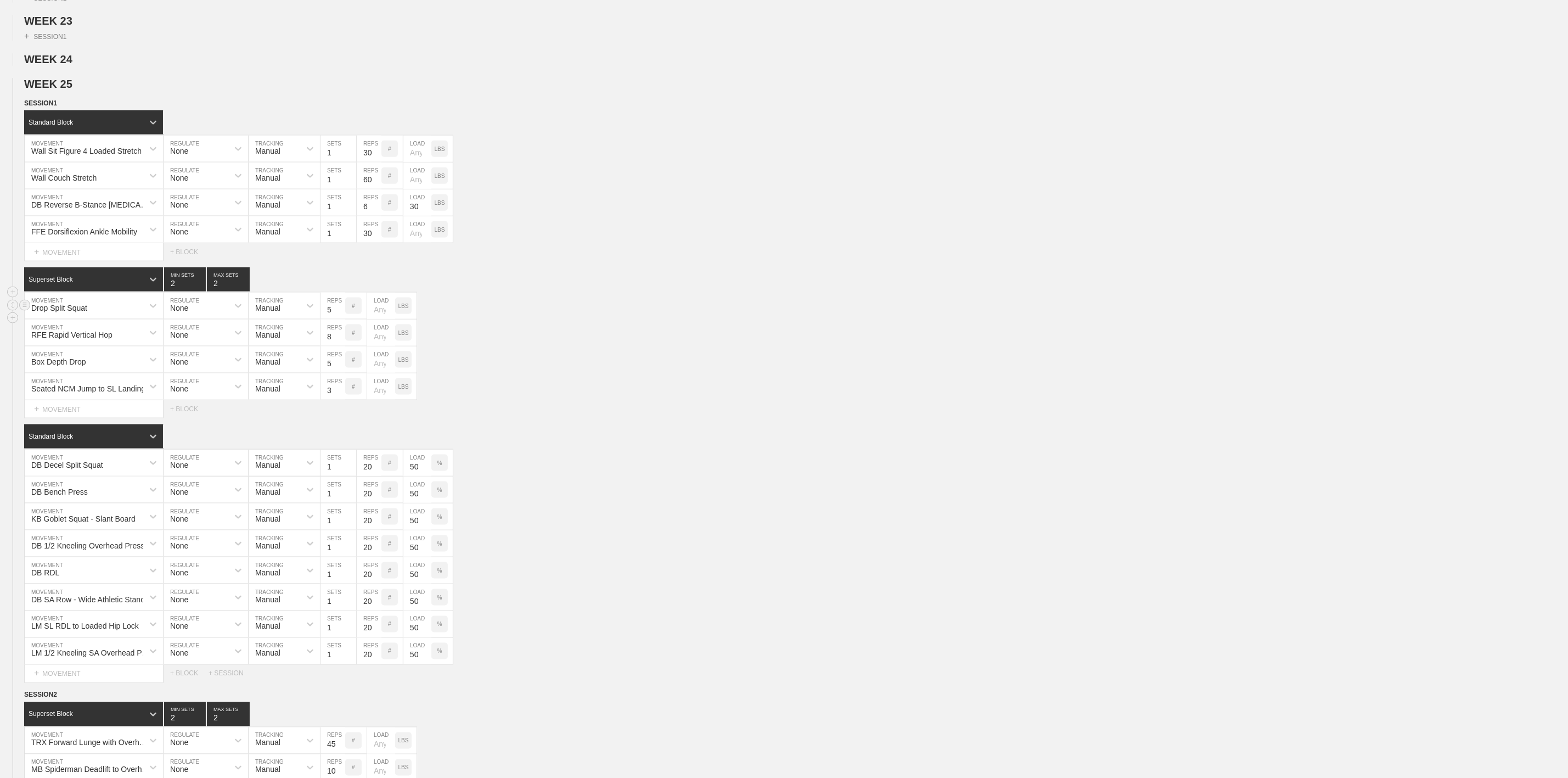
scroll to position [988, 0]
